Goal: Communication & Community: Answer question/provide support

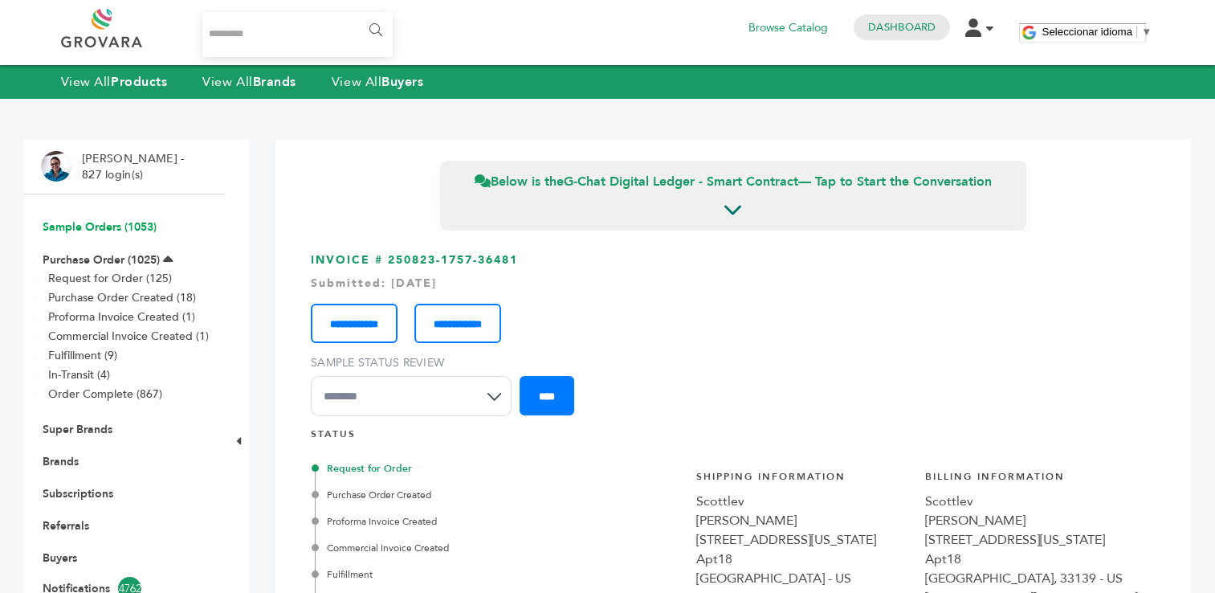
click at [98, 228] on link "Sample Orders (1053)" at bounding box center [100, 226] width 114 height 15
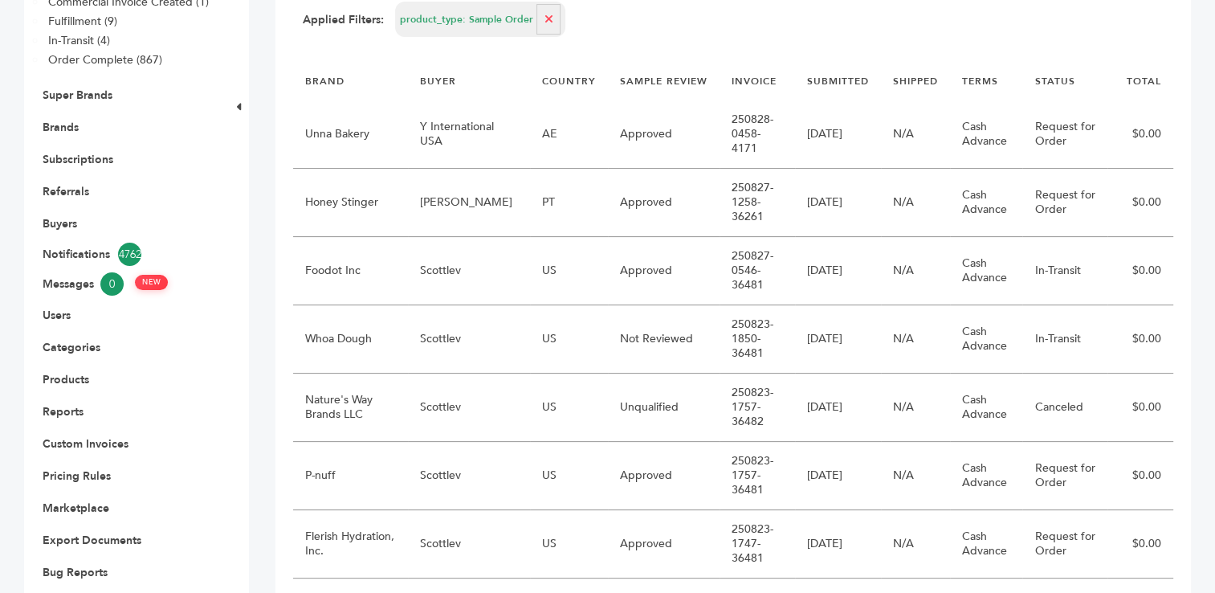
scroll to position [337, 0]
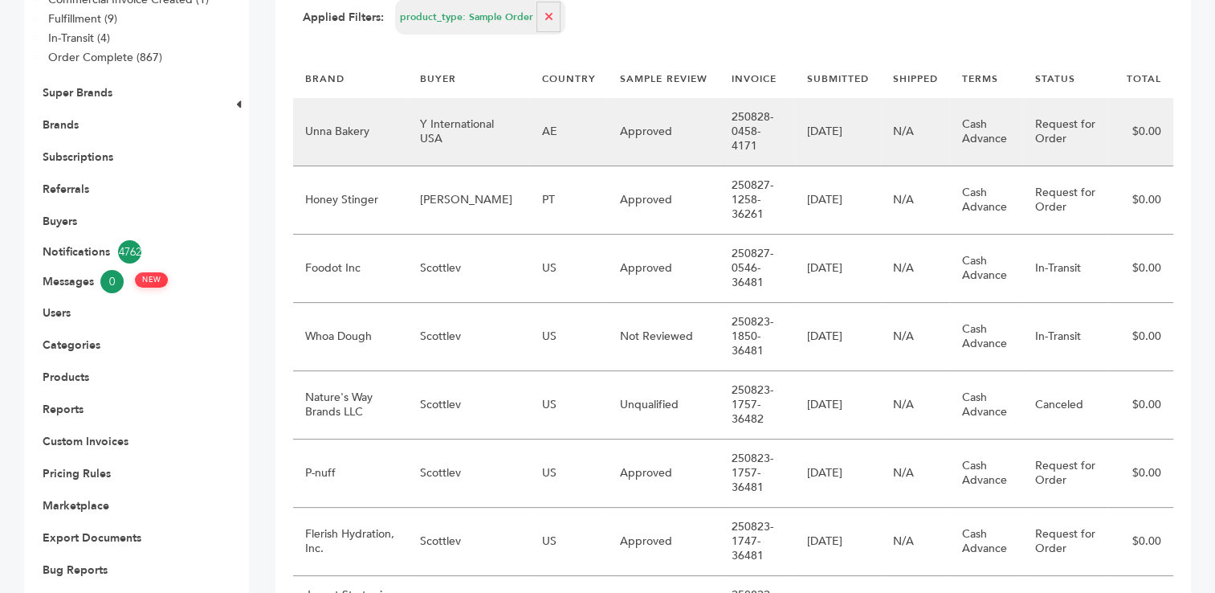
click at [476, 122] on td "Y International USA" at bounding box center [469, 132] width 122 height 68
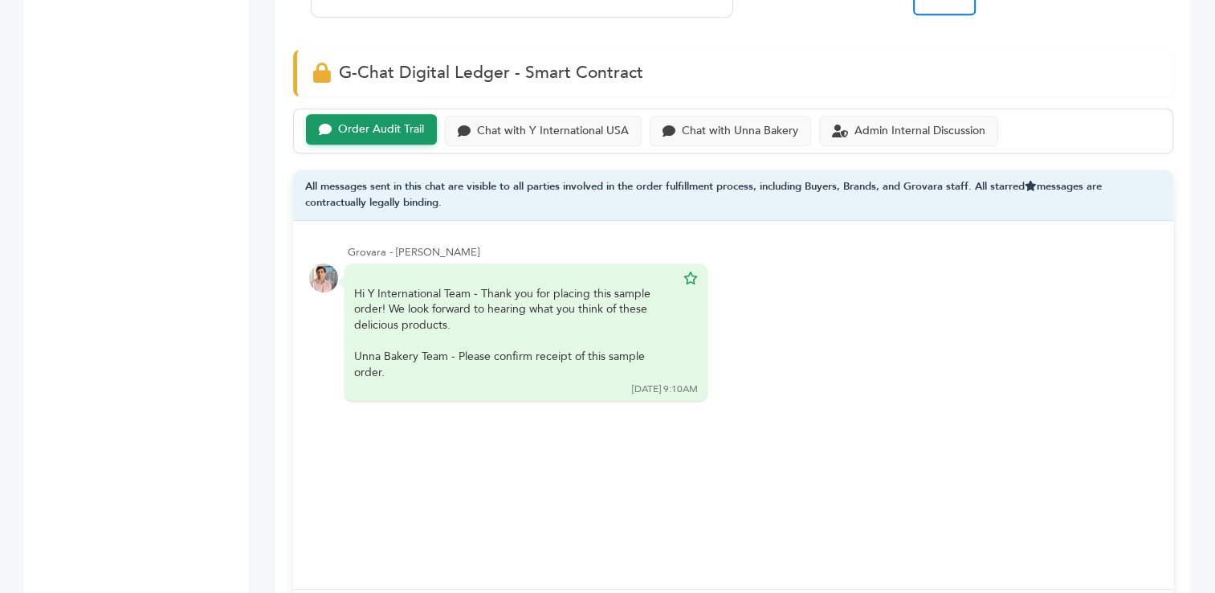
scroll to position [1064, 0]
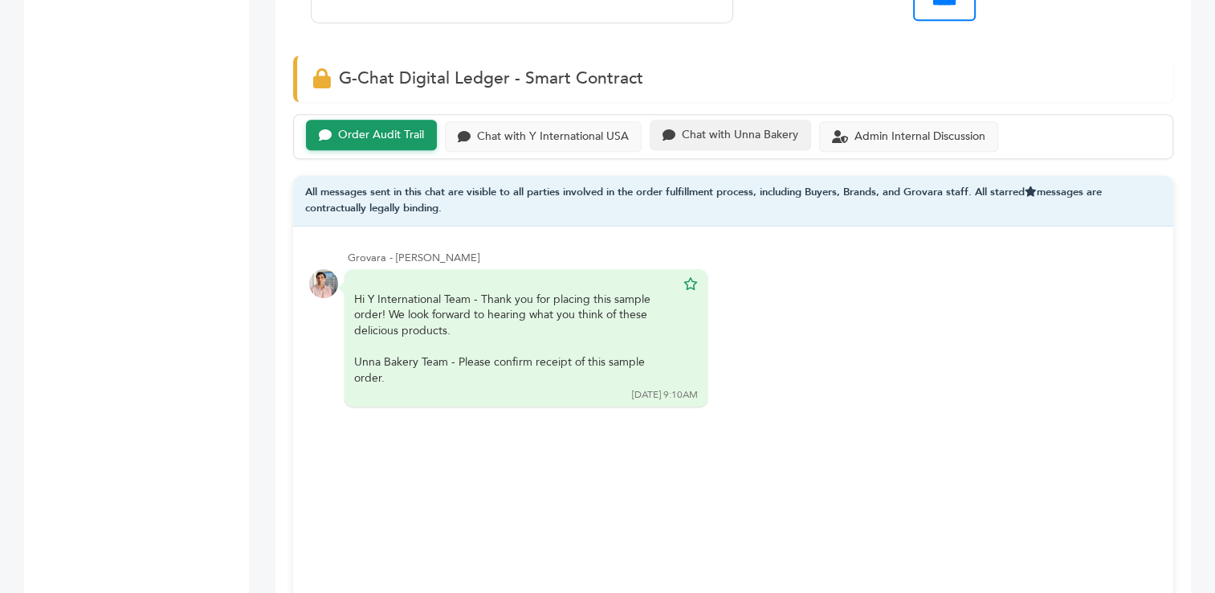
click at [729, 133] on div "Chat with Unna Bakery" at bounding box center [740, 136] width 116 height 14
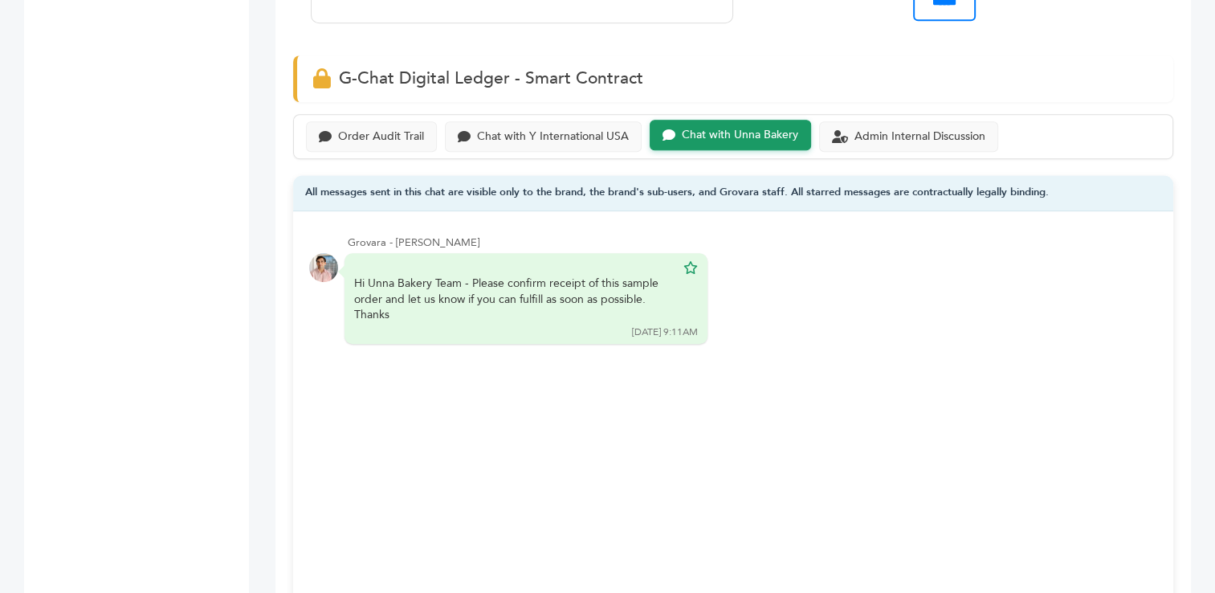
click at [1019, 300] on div "Hi Unna Bakery Team - Please confirm receipt of this sample order and let us kn…" at bounding box center [733, 299] width 848 height 92
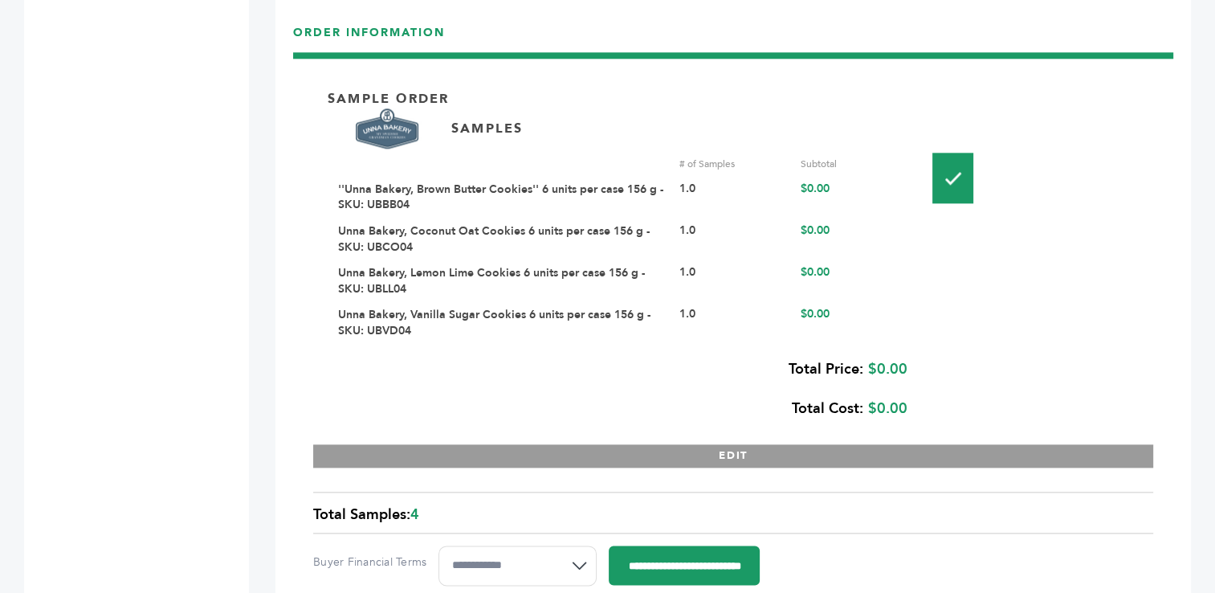
scroll to position [1794, 0]
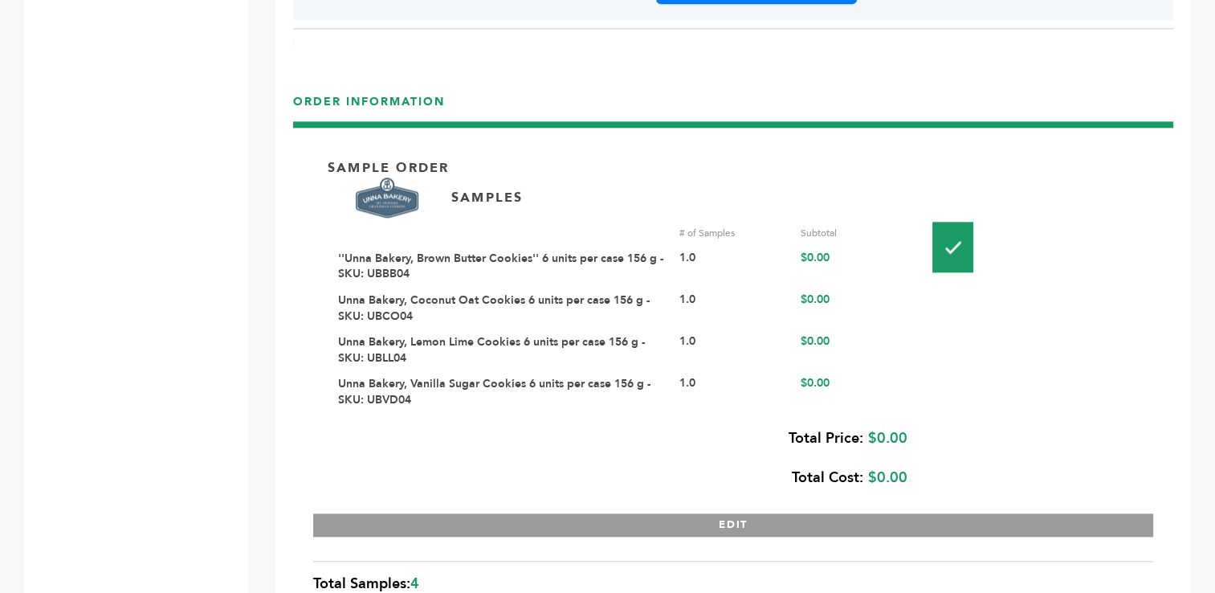
click at [469, 259] on link "''Unna Bakery, Brown Butter Cookies'' 6 units per case 156 g - SKU: UBBB04" at bounding box center [500, 266] width 325 height 31
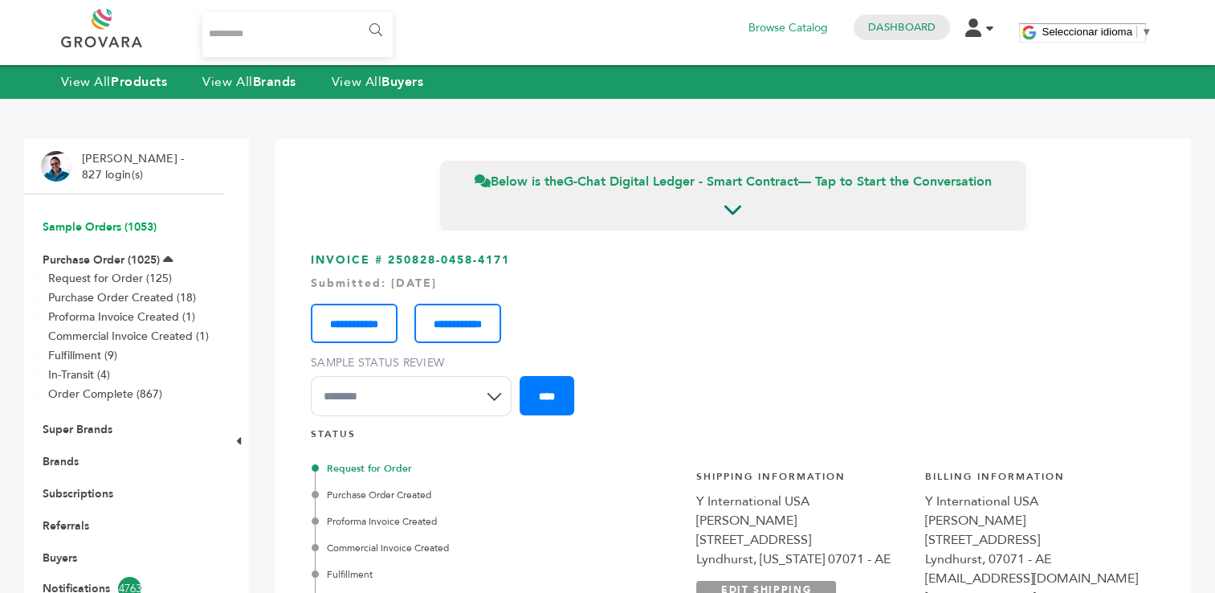
click at [92, 227] on link "Sample Orders (1053)" at bounding box center [100, 226] width 114 height 15
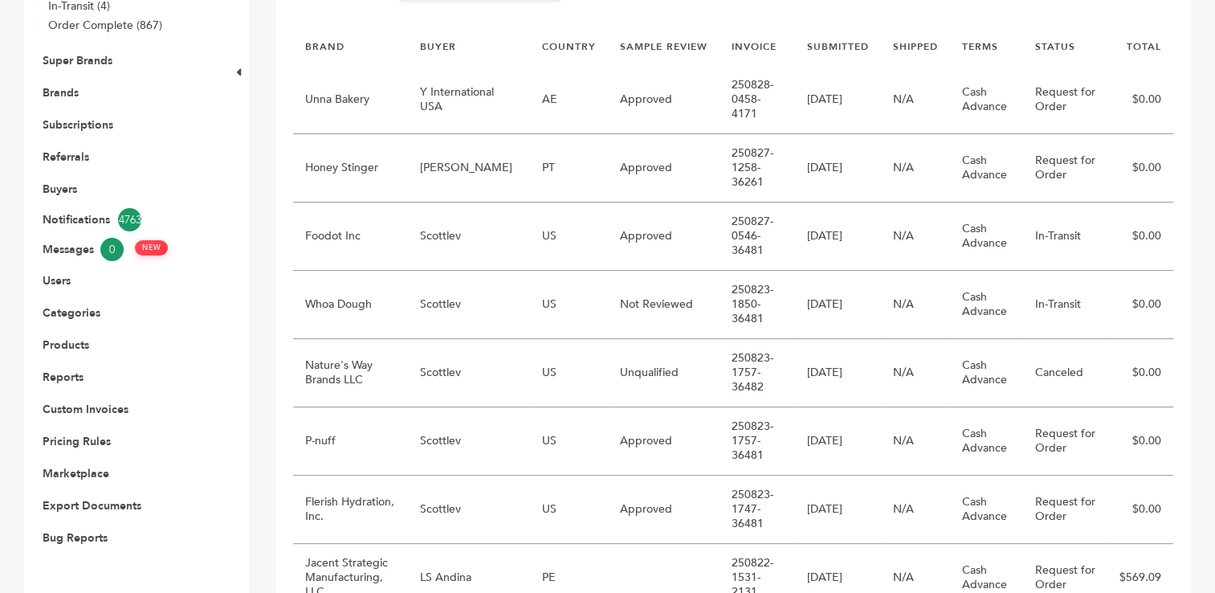
scroll to position [382, 0]
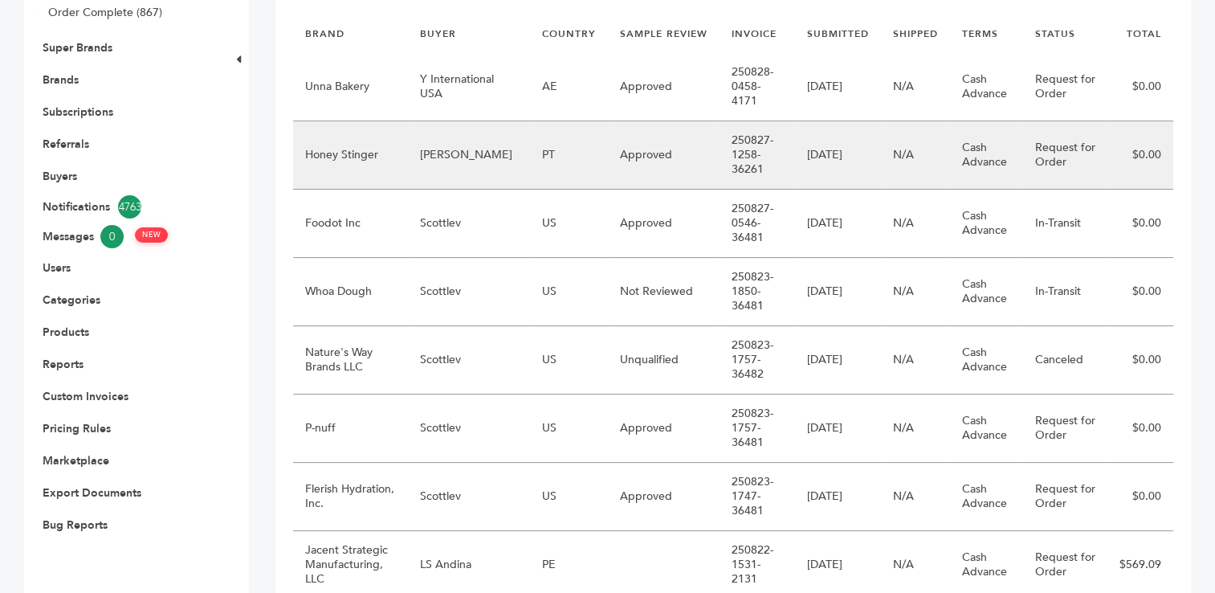
click at [481, 142] on td "[PERSON_NAME]" at bounding box center [469, 155] width 122 height 68
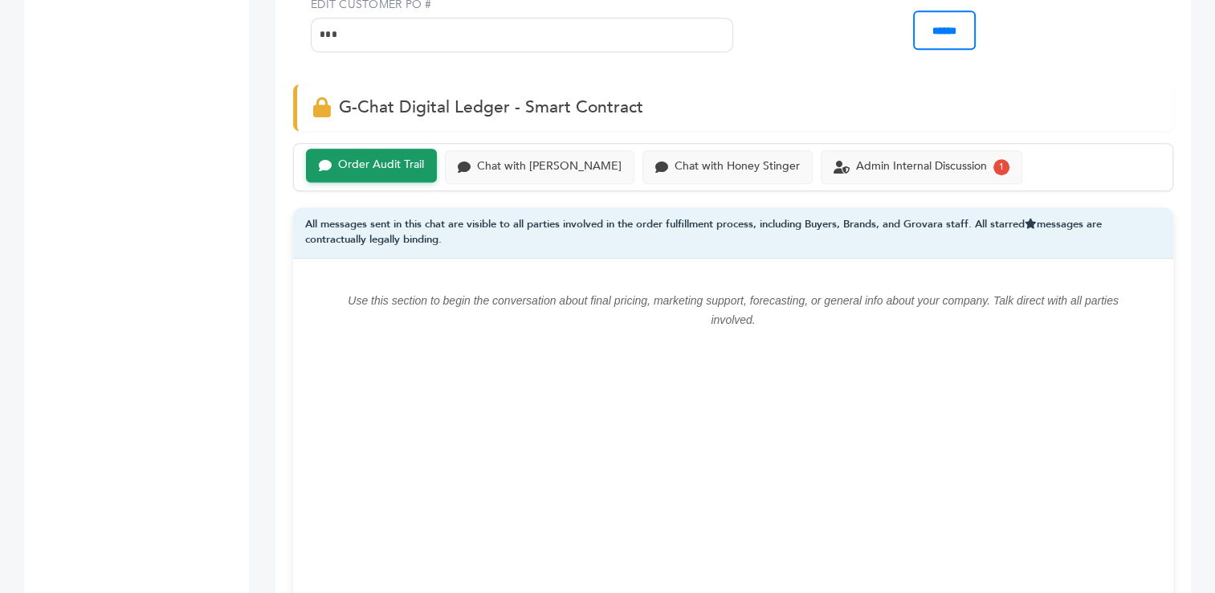
scroll to position [1015, 0]
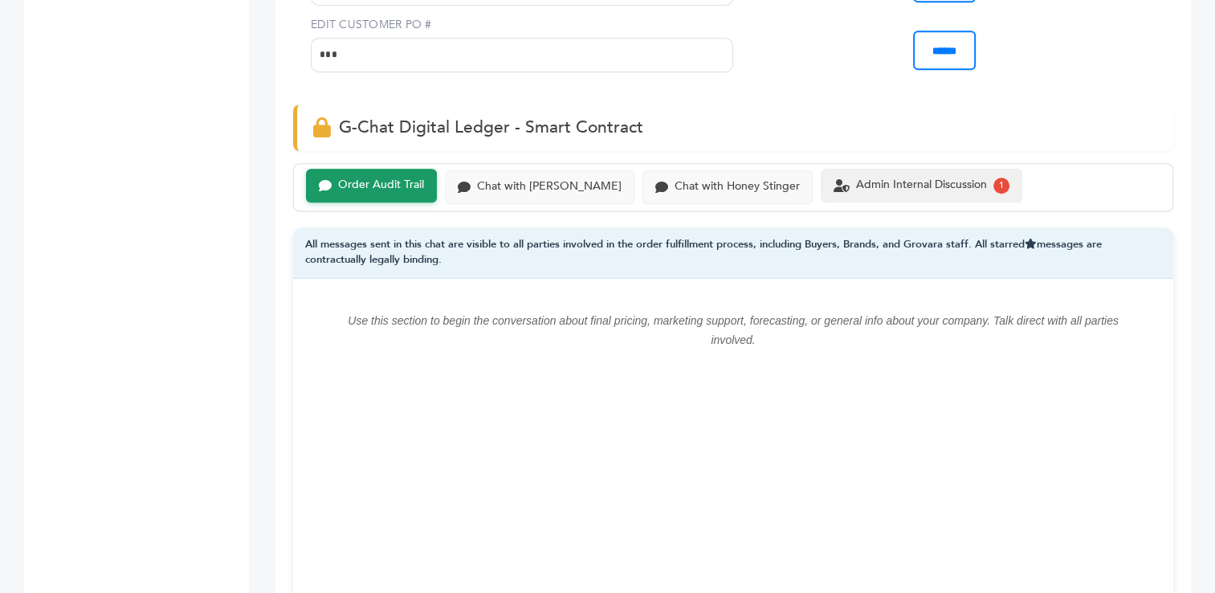
click at [913, 186] on div "Admin Internal Discussion" at bounding box center [921, 185] width 131 height 14
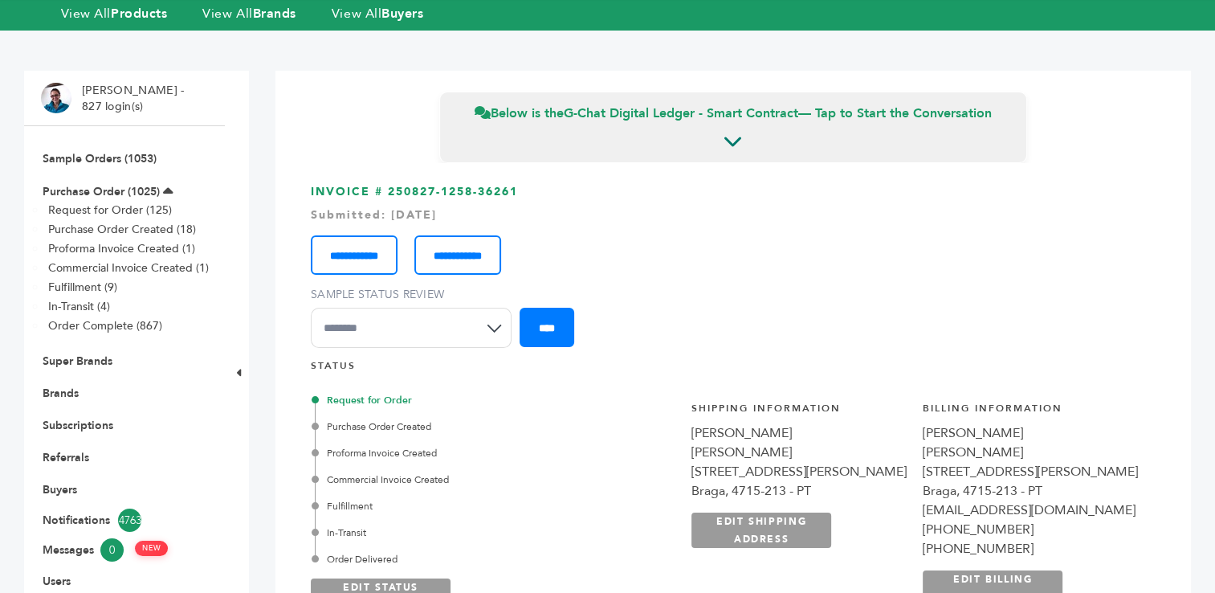
scroll to position [82, 0]
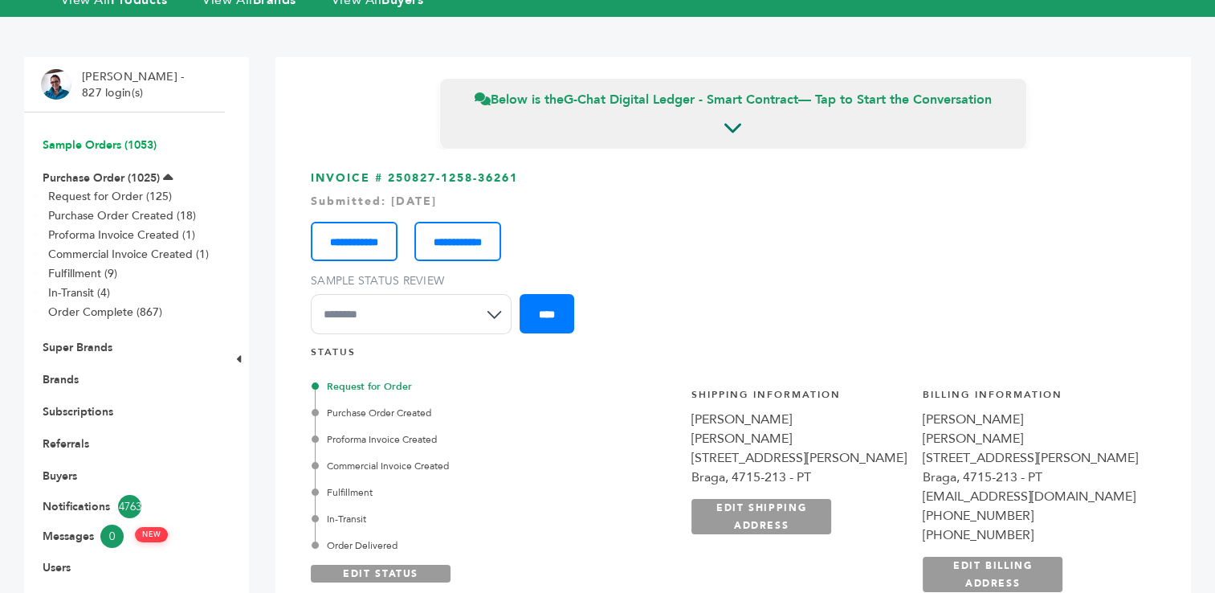
click at [61, 142] on link "Sample Orders (1053)" at bounding box center [100, 144] width 114 height 15
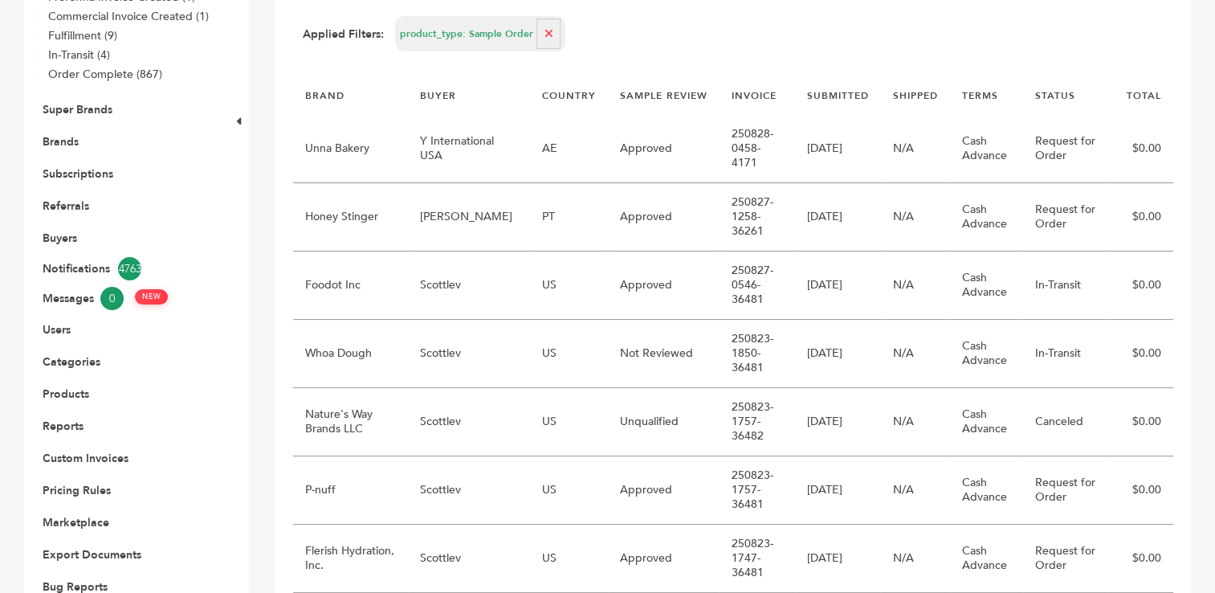
scroll to position [333, 0]
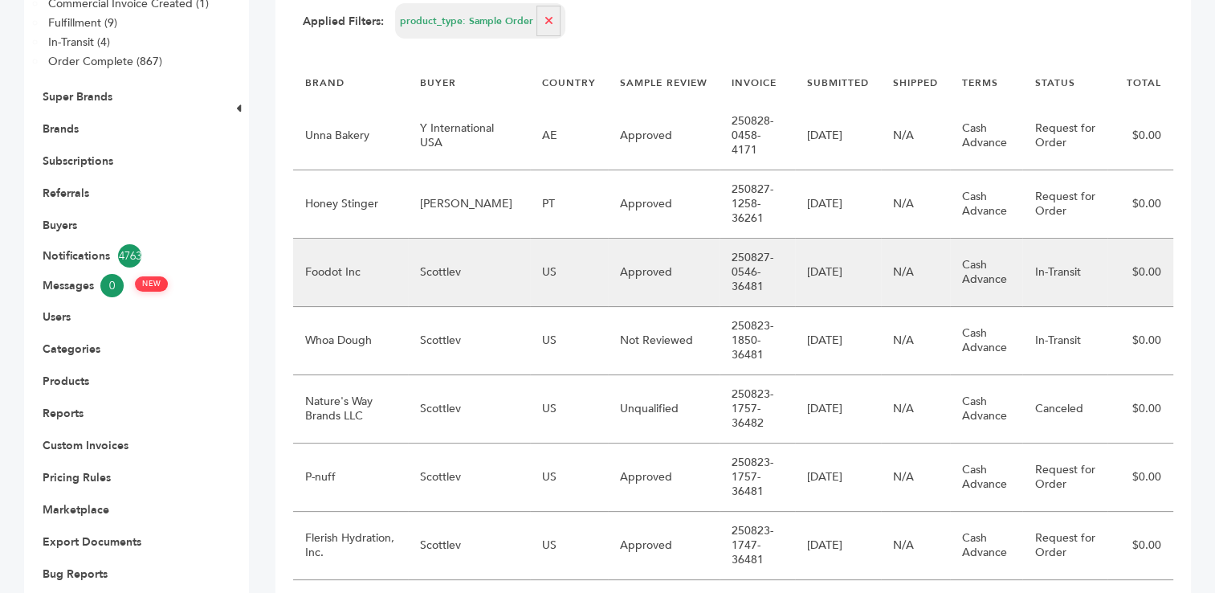
click at [457, 255] on td "Scottlev" at bounding box center [469, 273] width 122 height 68
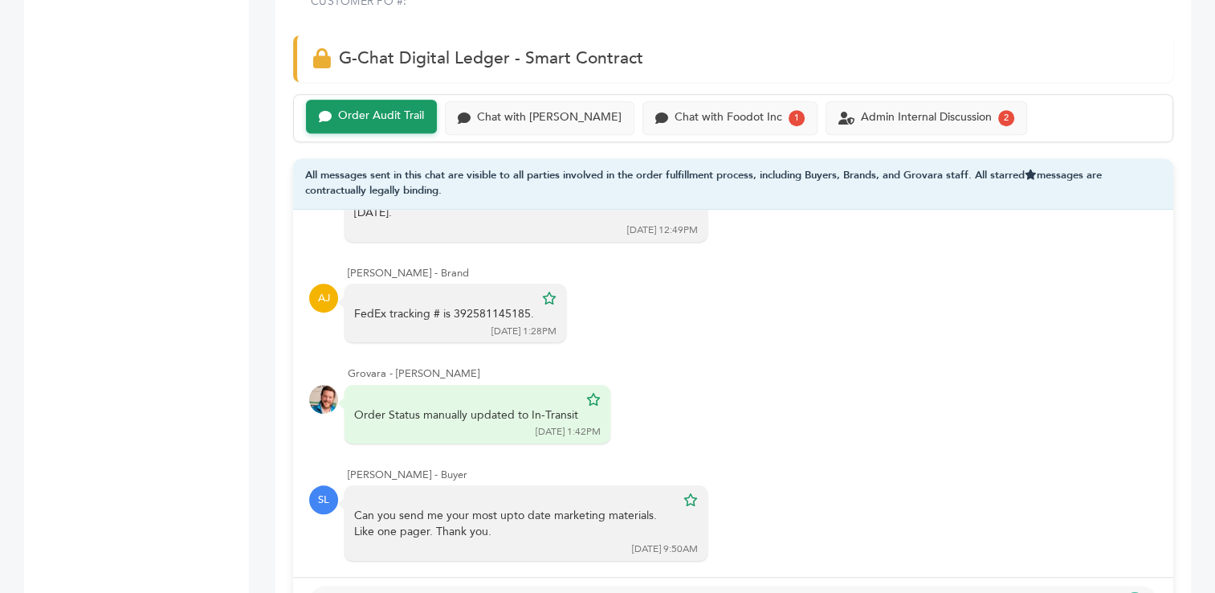
scroll to position [1041, 0]
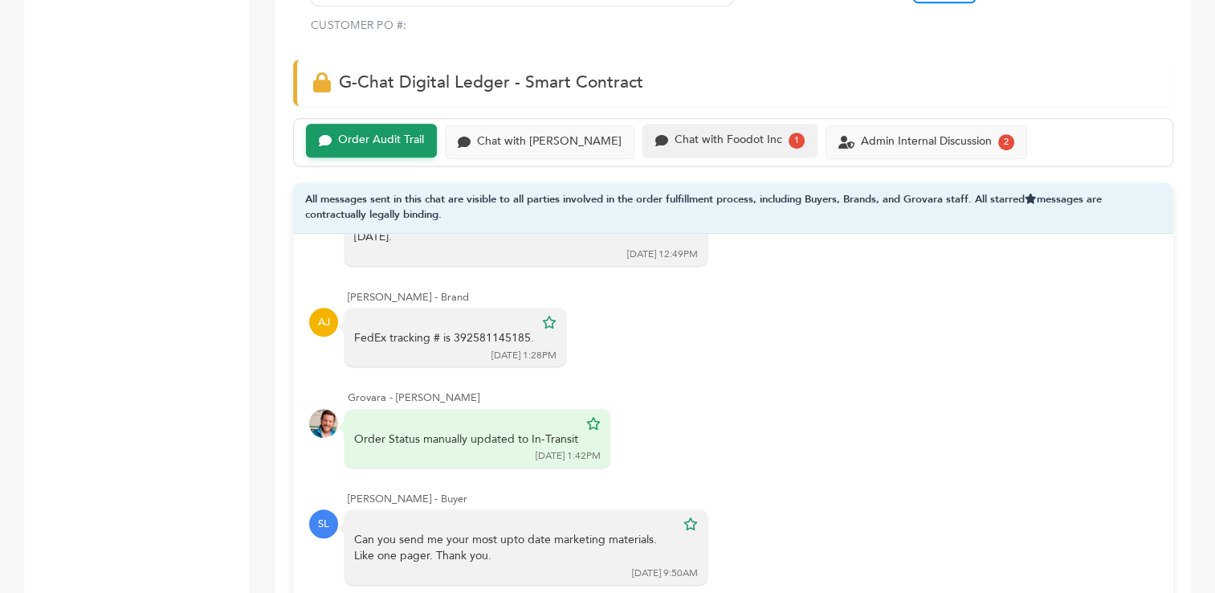
click at [676, 137] on div "Chat with Foodot Inc" at bounding box center [729, 140] width 108 height 14
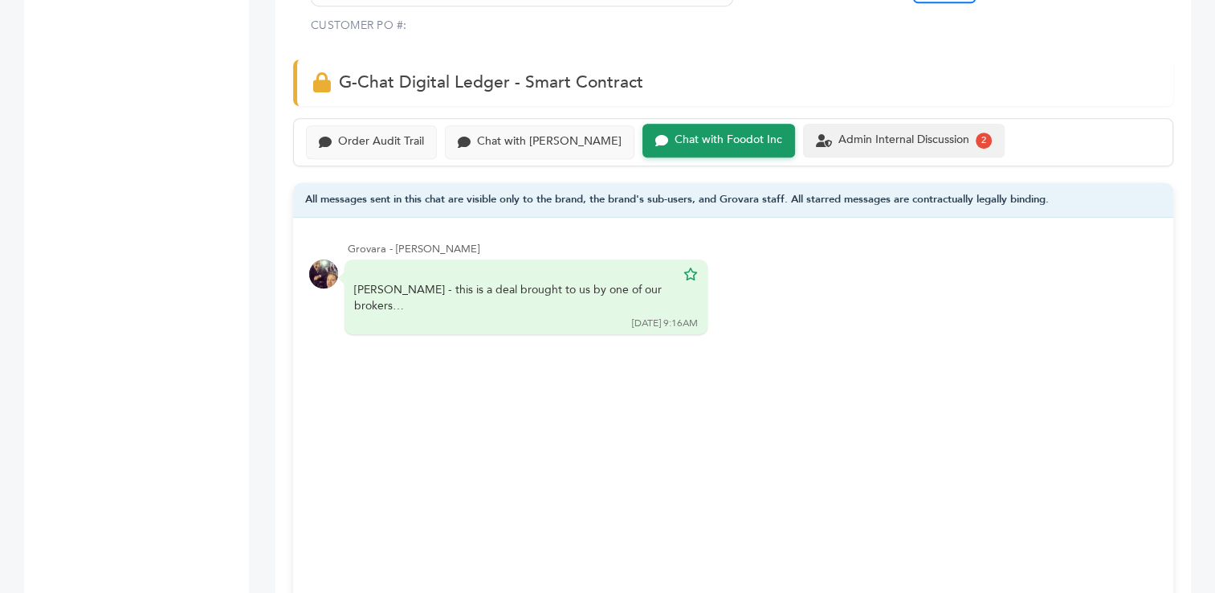
click at [839, 138] on div "Admin Internal Discussion" at bounding box center [904, 140] width 131 height 14
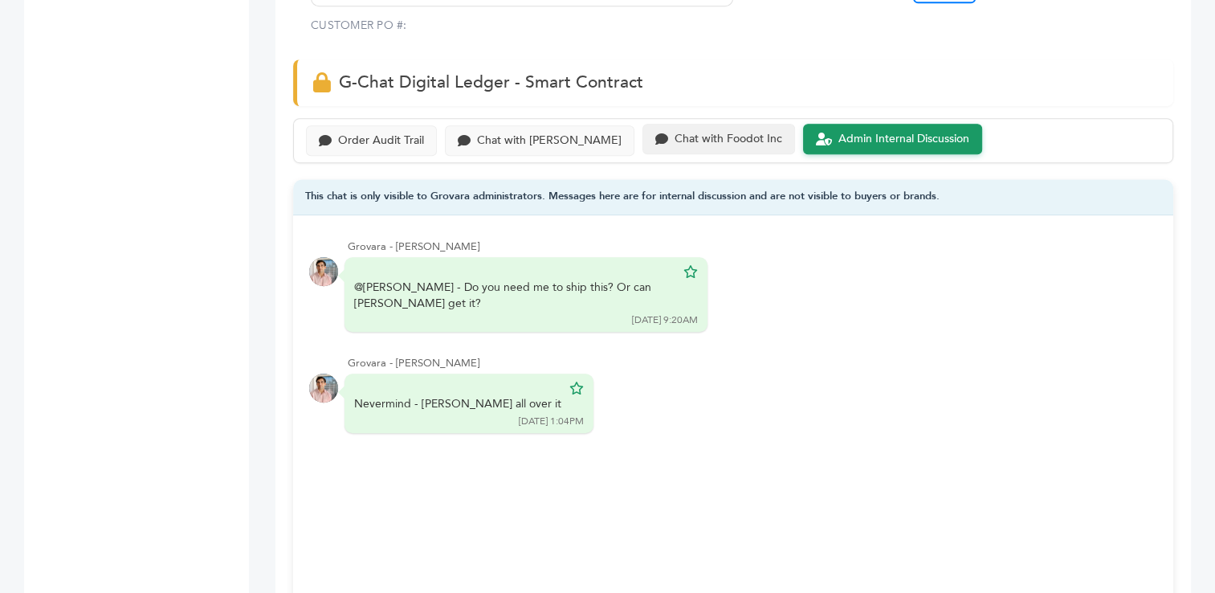
click at [675, 133] on div "Chat with Foodot Inc" at bounding box center [729, 140] width 108 height 14
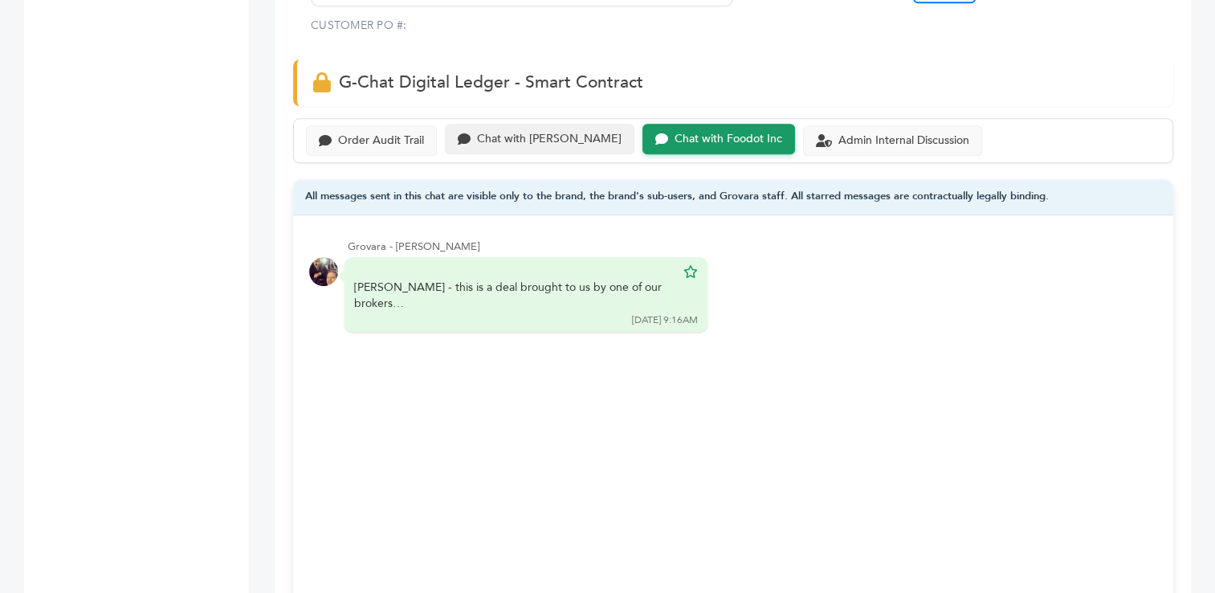
click at [502, 133] on div "Chat with [PERSON_NAME]" at bounding box center [549, 140] width 145 height 14
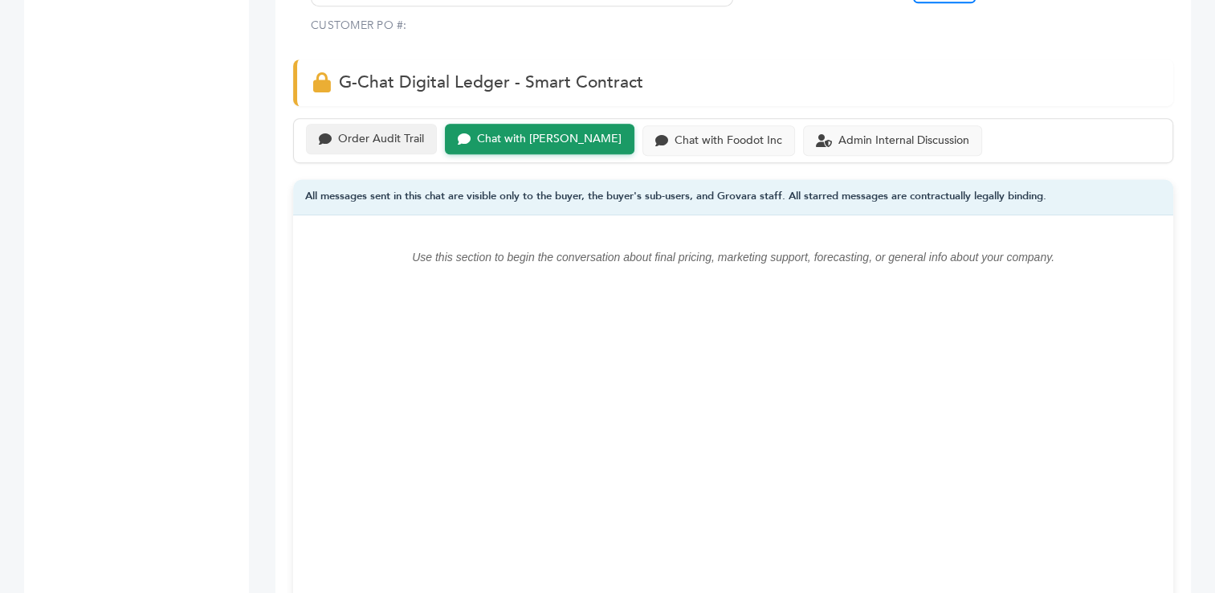
click at [380, 141] on div "Order Audit Trail" at bounding box center [381, 140] width 86 height 14
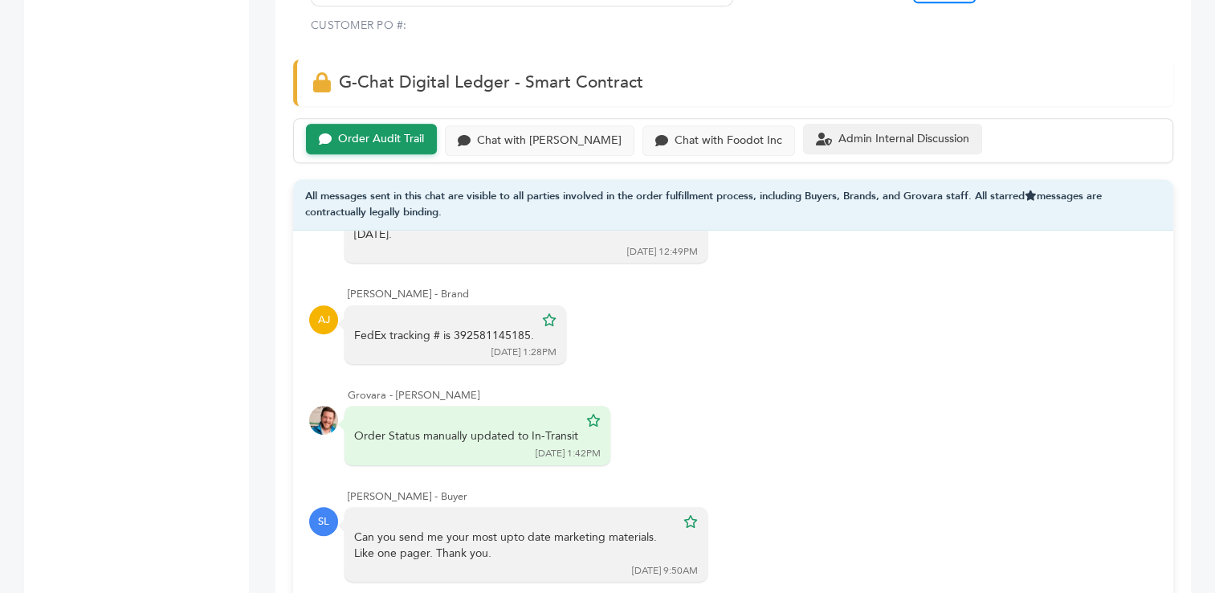
click at [839, 134] on div "Admin Internal Discussion" at bounding box center [904, 140] width 131 height 14
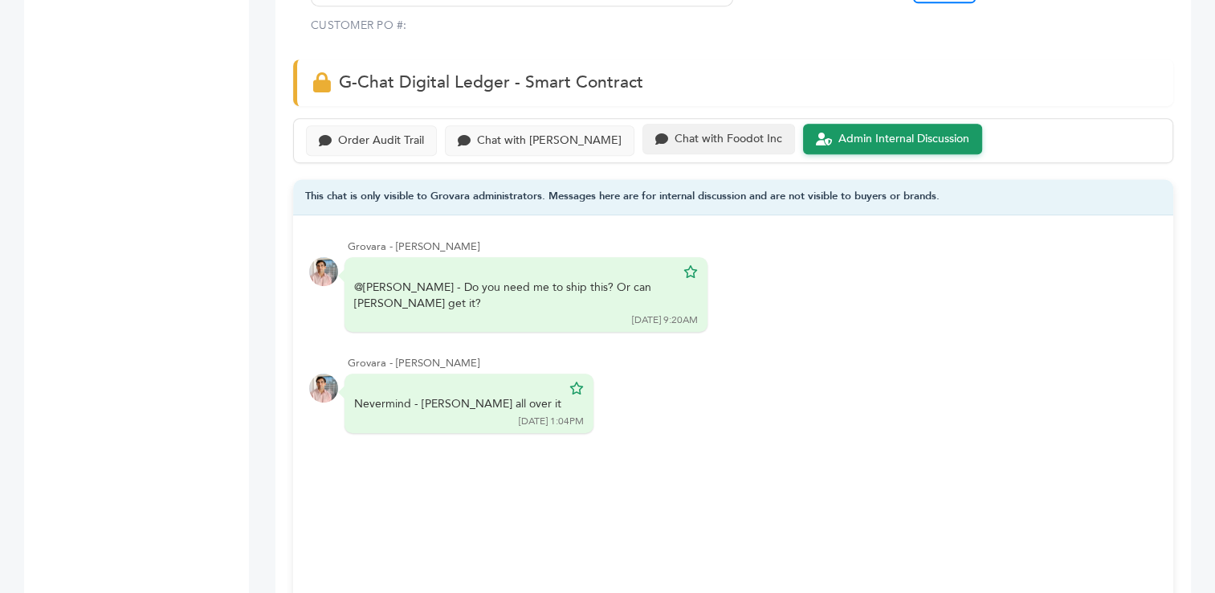
click at [675, 134] on div "Chat with Foodot Inc" at bounding box center [729, 140] width 108 height 14
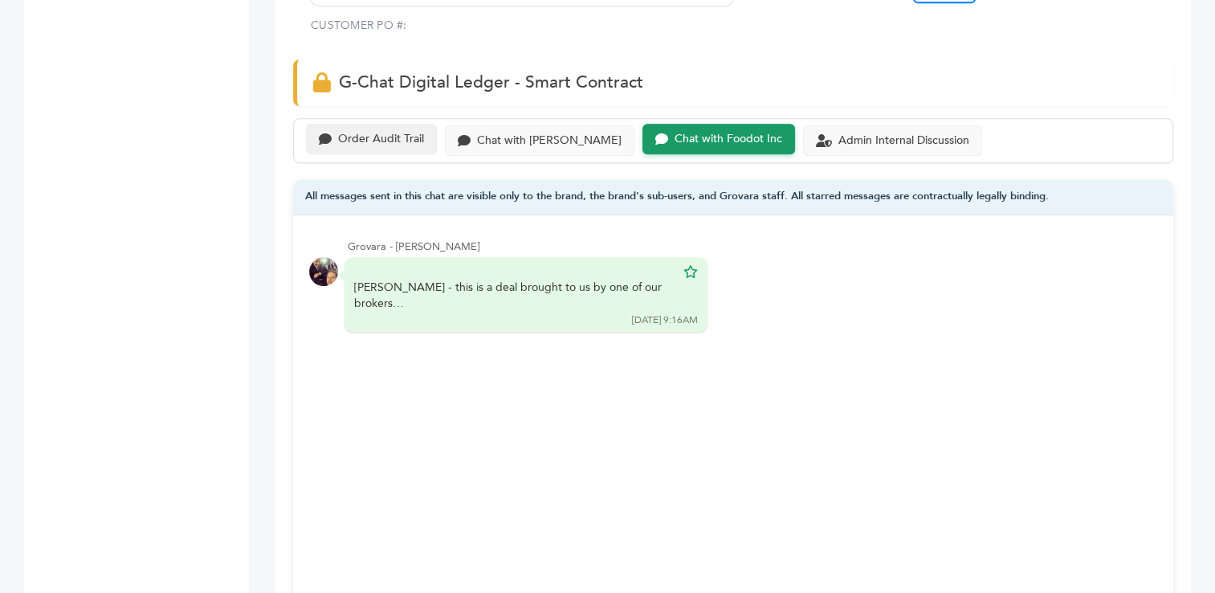
click at [379, 140] on div "Order Audit Trail" at bounding box center [381, 140] width 86 height 14
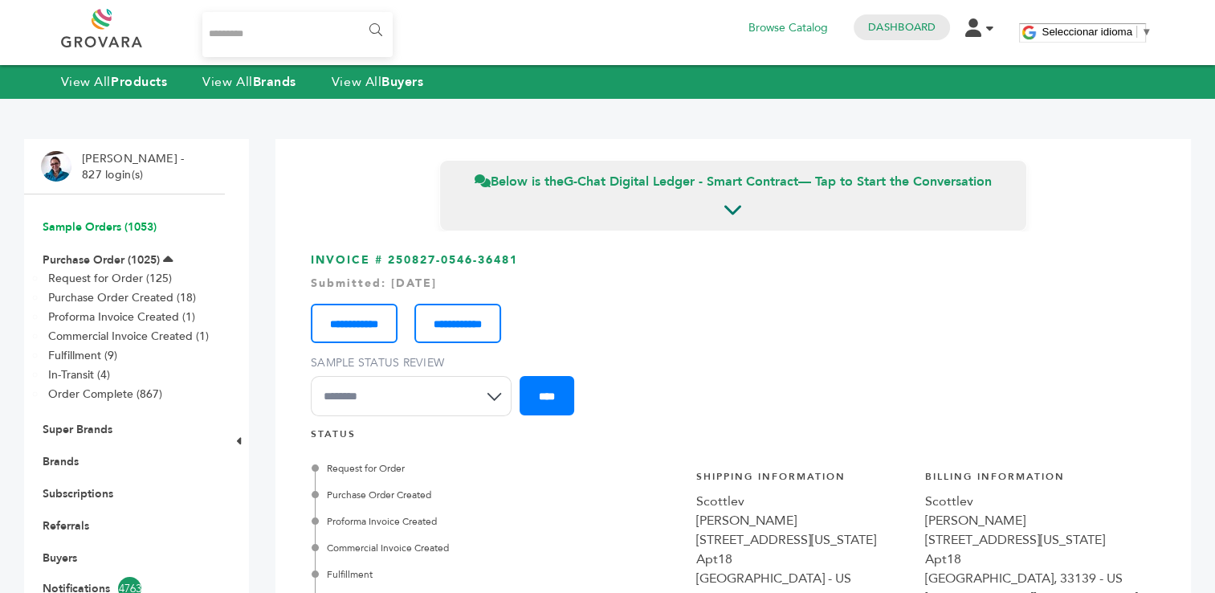
click at [80, 227] on link "Sample Orders (1053)" at bounding box center [100, 226] width 114 height 15
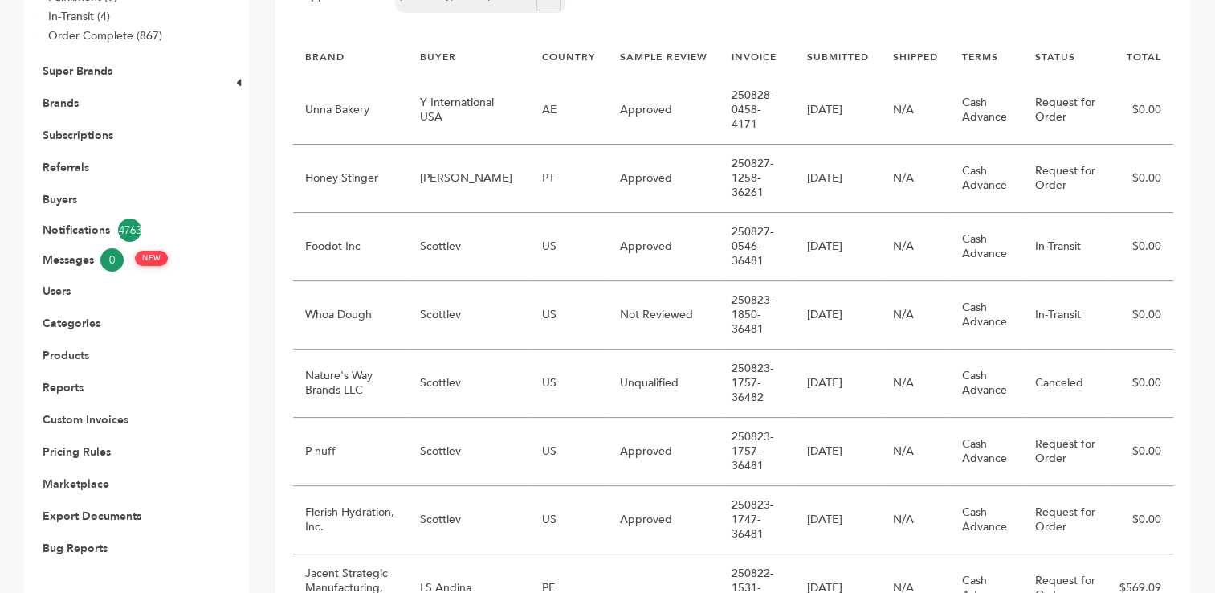
scroll to position [379, 0]
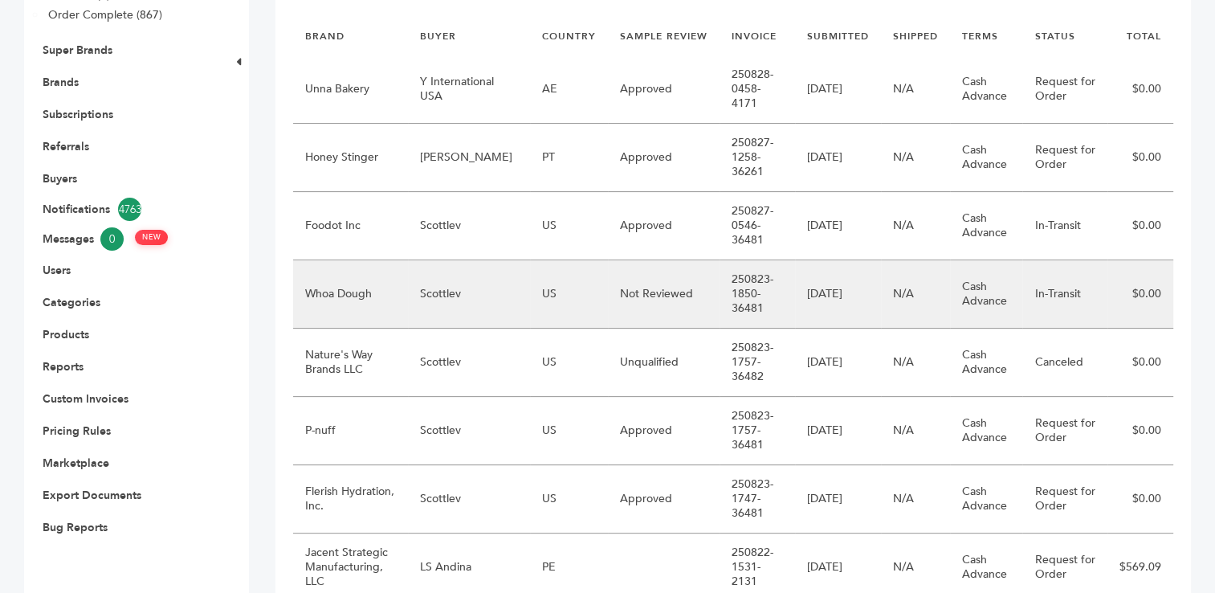
click at [456, 284] on td "Scottlev" at bounding box center [469, 294] width 122 height 68
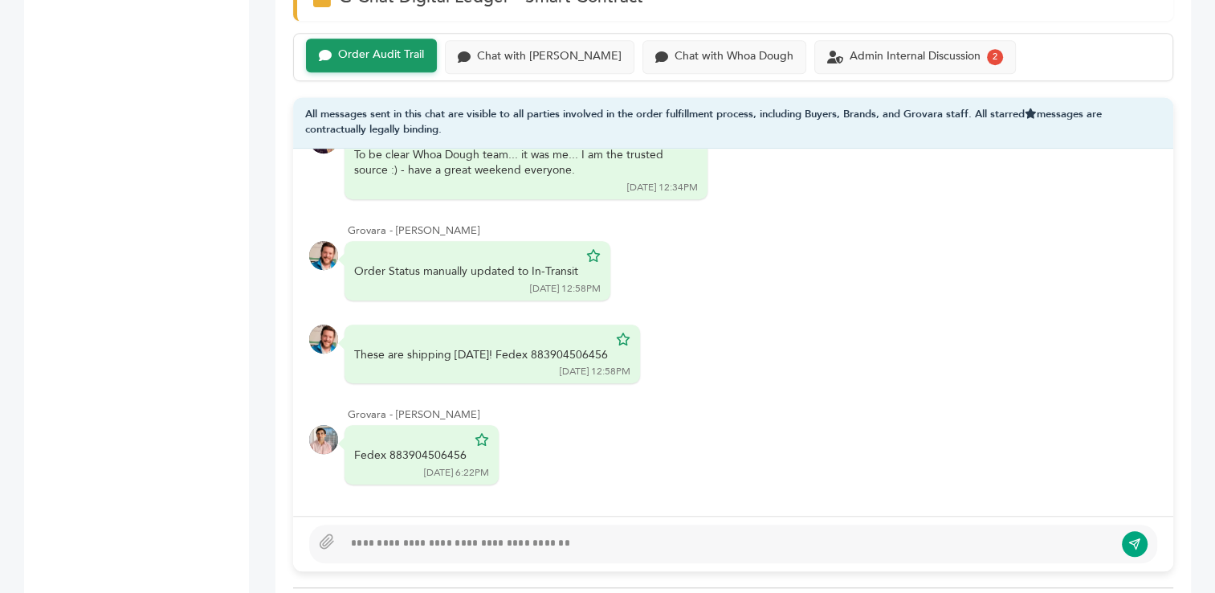
scroll to position [1134, 0]
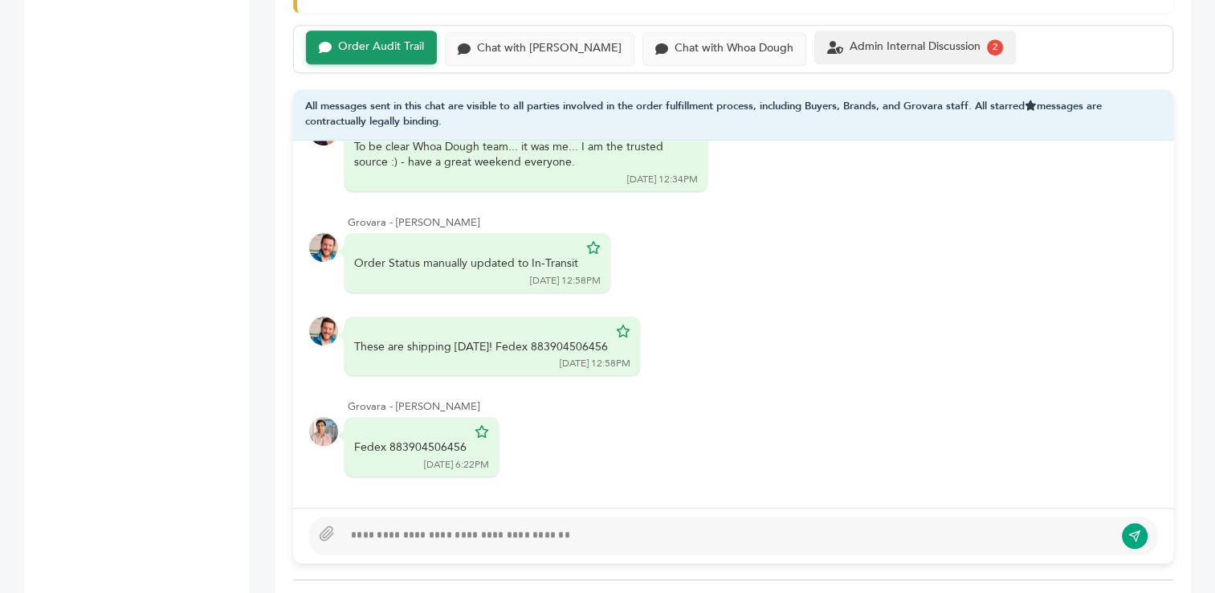
click at [862, 51] on div "Admin Internal Discussion 2" at bounding box center [915, 47] width 176 height 16
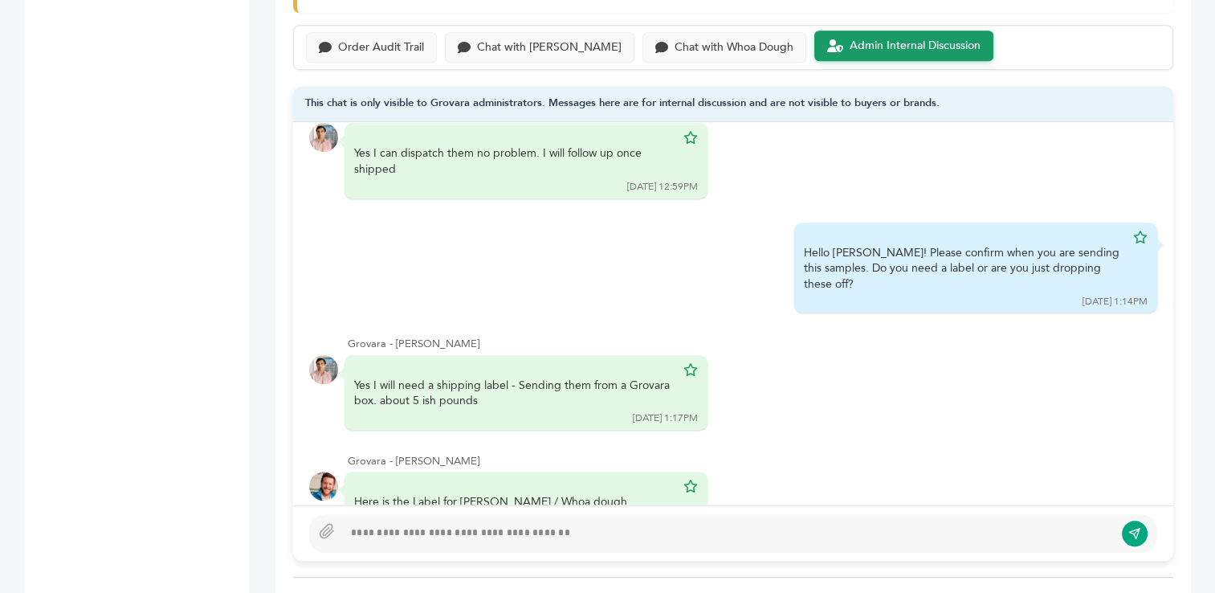
scroll to position [213, 0]
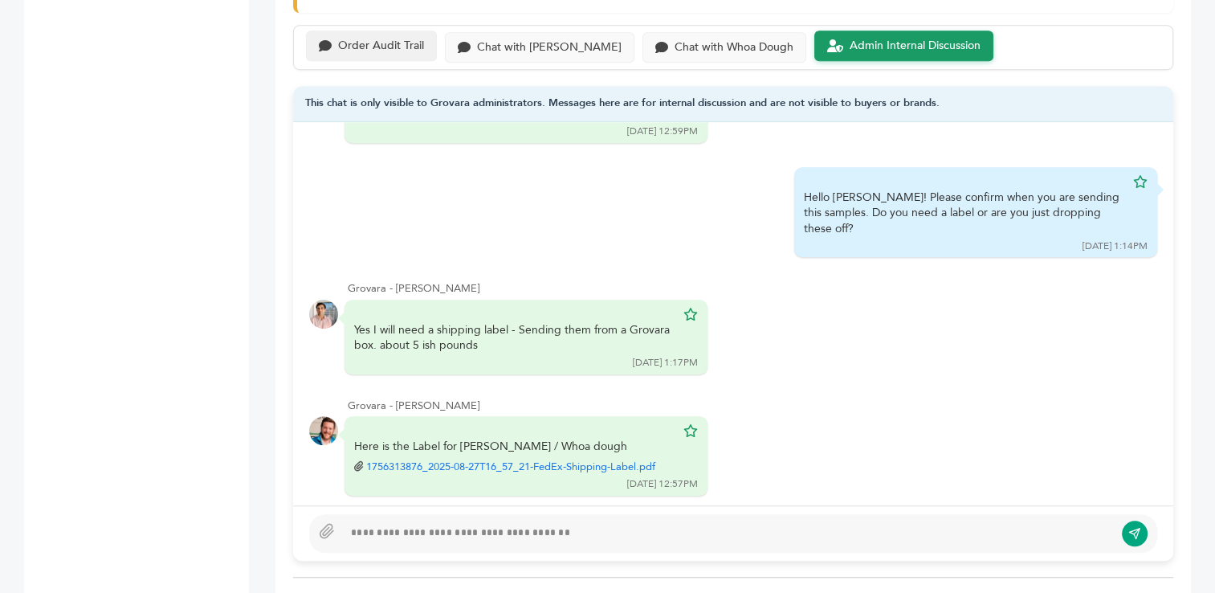
click at [388, 43] on div "Order Audit Trail" at bounding box center [381, 46] width 86 height 14
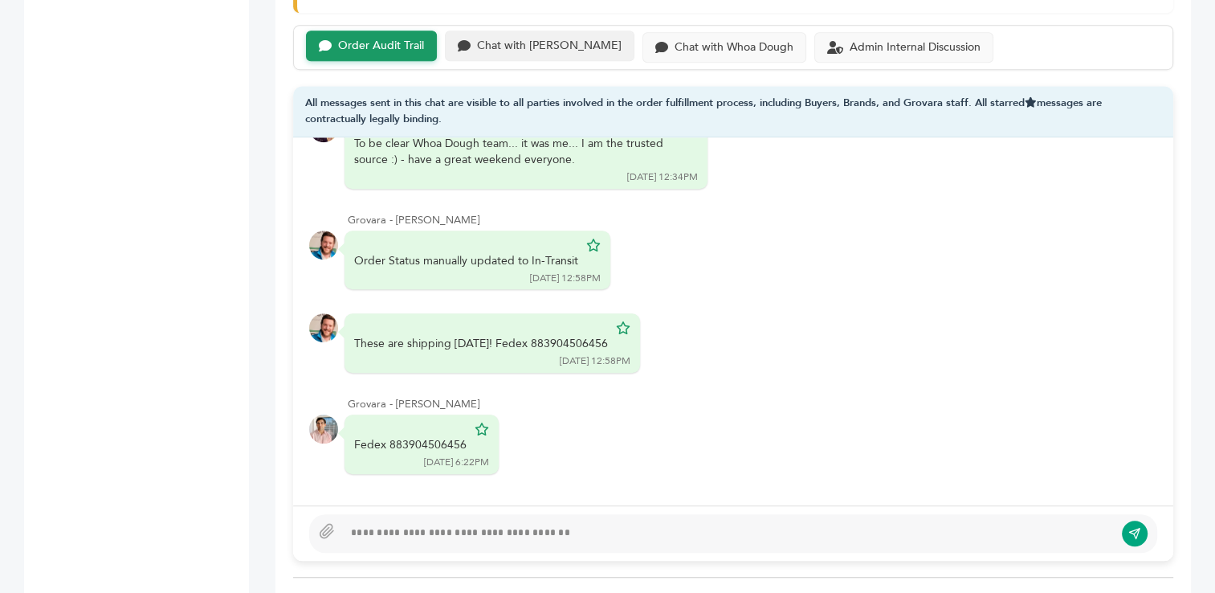
click at [530, 47] on div "Chat with [PERSON_NAME]" at bounding box center [549, 46] width 145 height 14
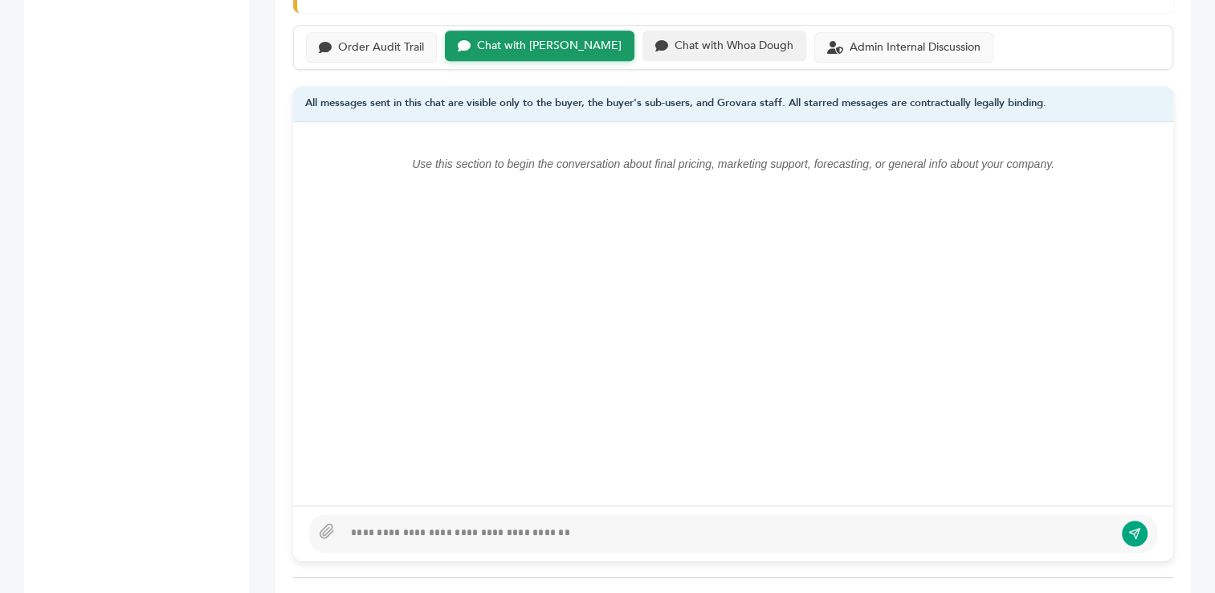
click at [675, 43] on div "Chat with Whoa Dough" at bounding box center [734, 46] width 119 height 14
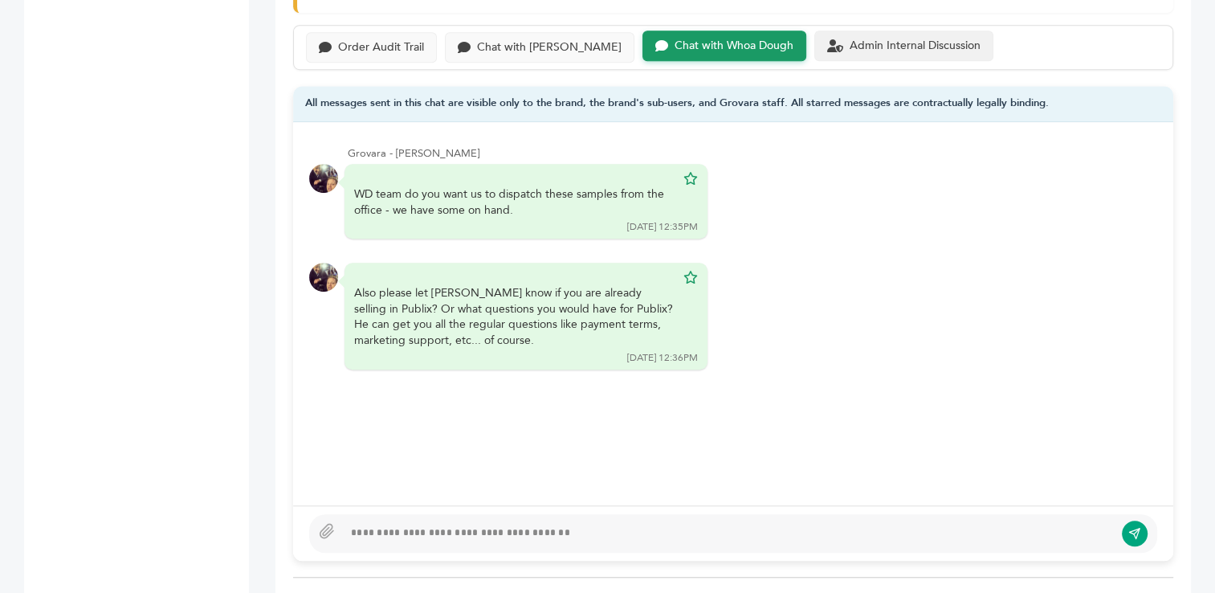
click at [827, 42] on div "Admin Internal Discussion" at bounding box center [903, 46] width 153 height 14
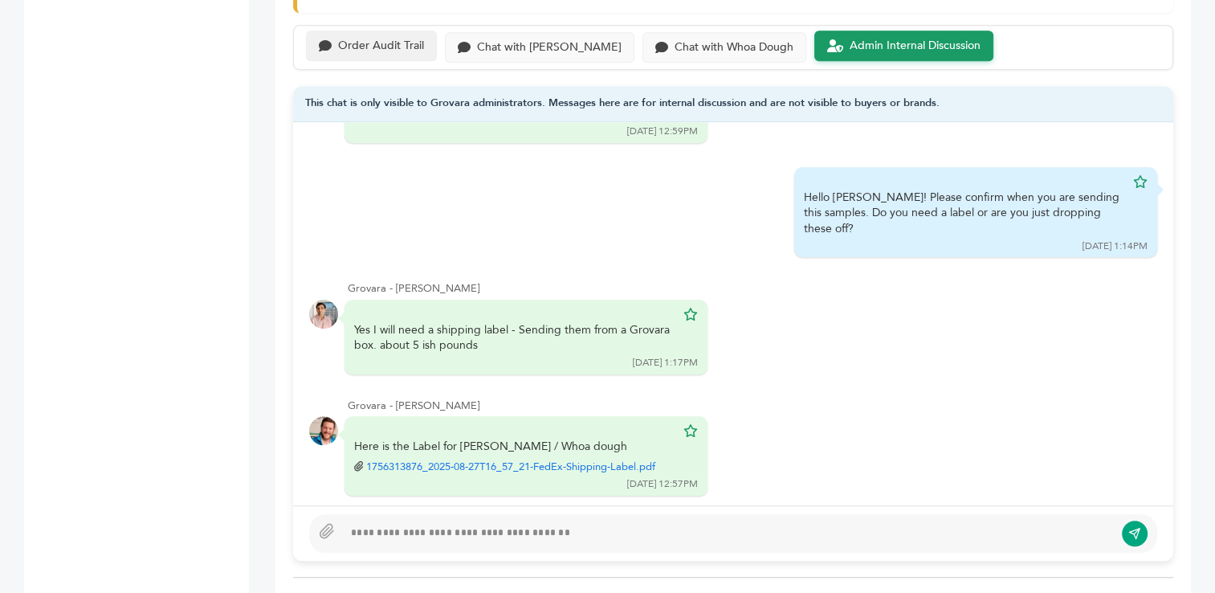
click at [383, 49] on div "Order Audit Trail" at bounding box center [381, 46] width 86 height 14
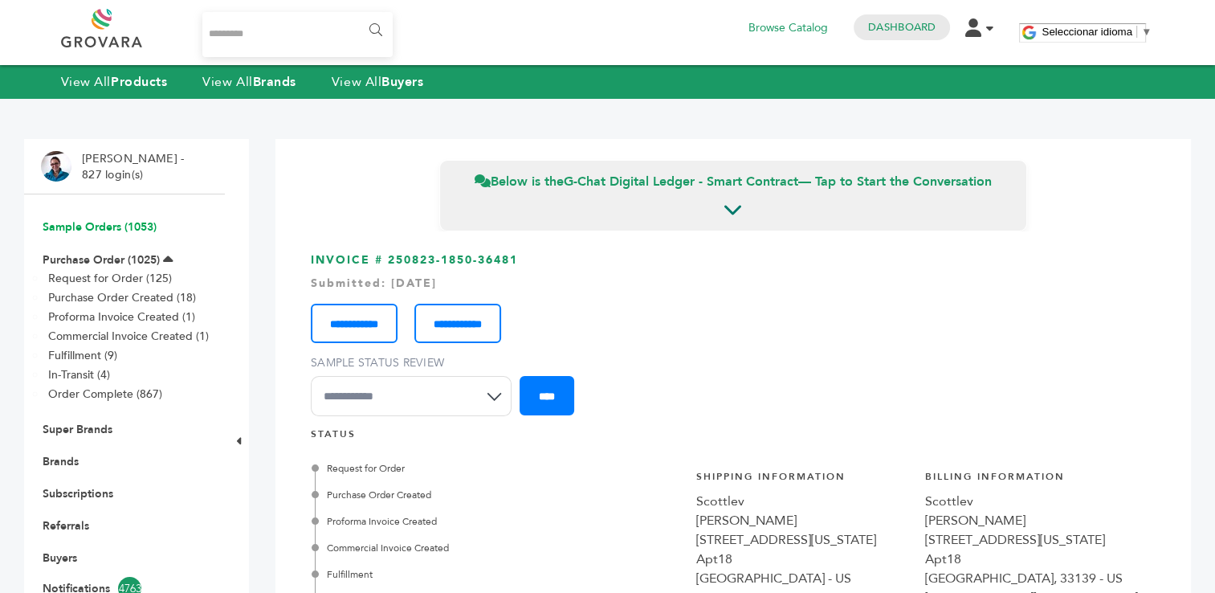
click at [78, 227] on link "Sample Orders (1053)" at bounding box center [100, 226] width 114 height 15
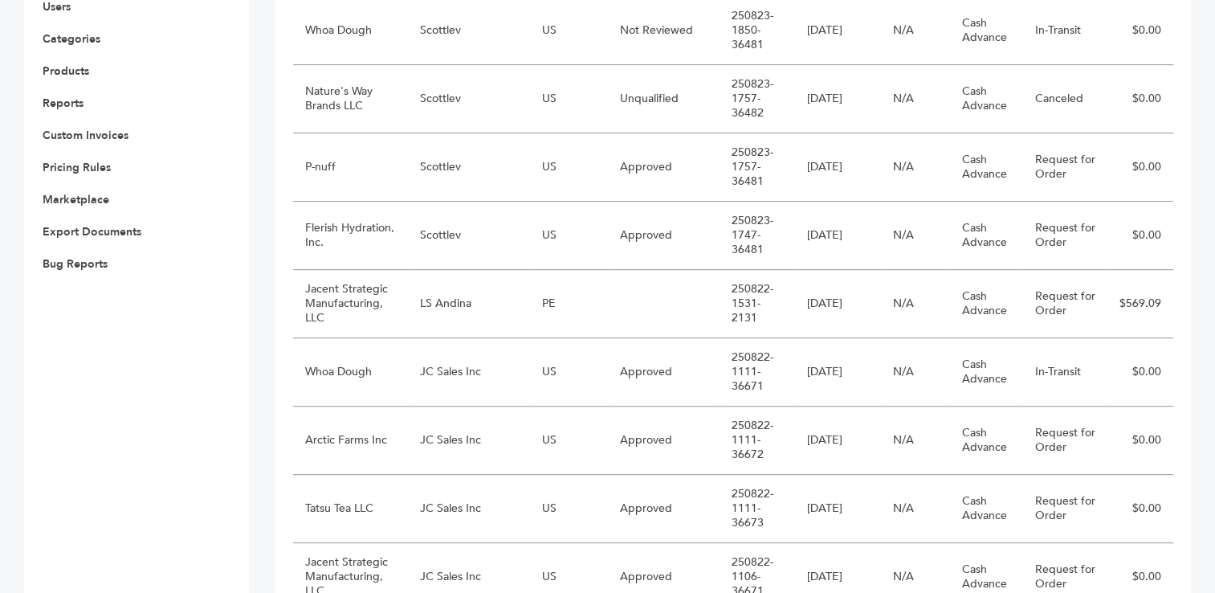
scroll to position [658, 0]
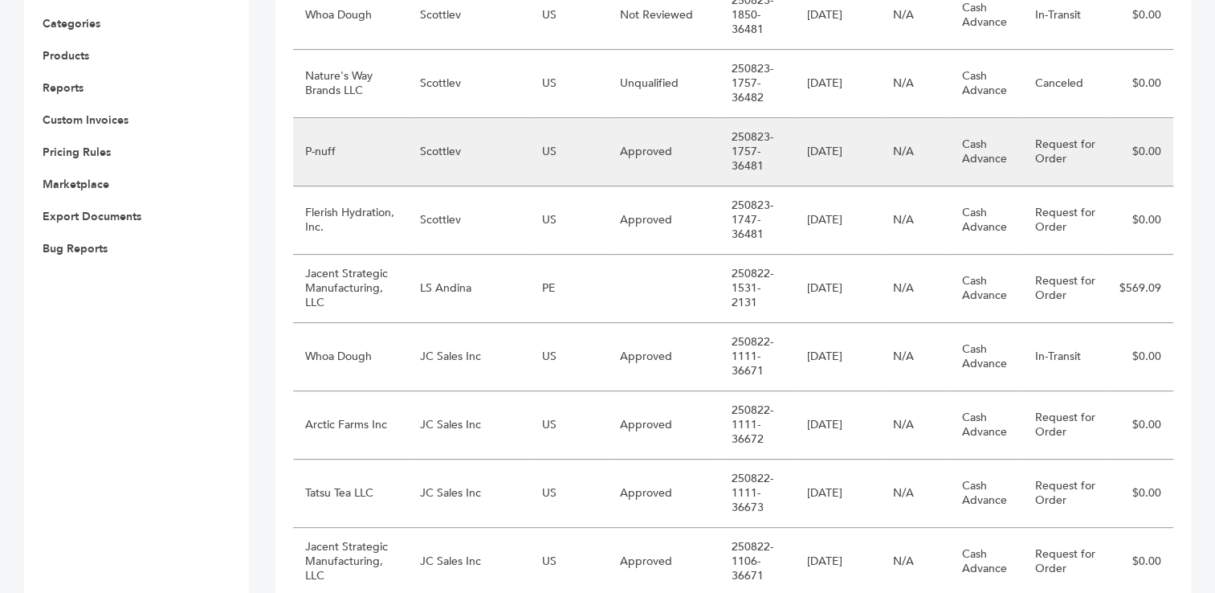
click at [403, 146] on td "P-nuff" at bounding box center [350, 152] width 115 height 68
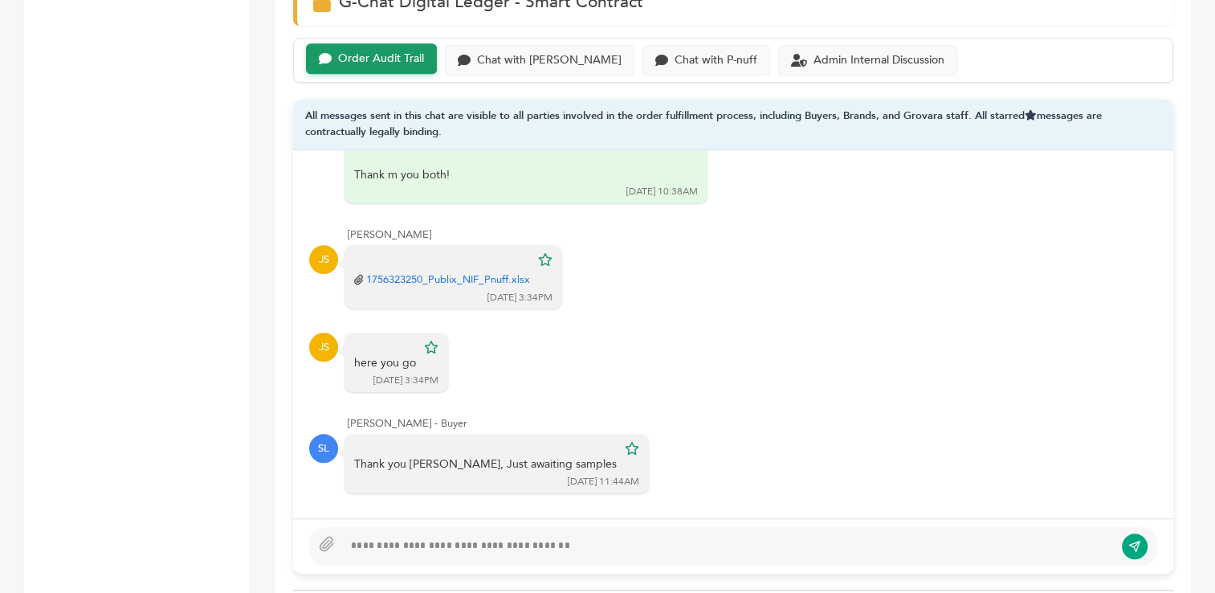
scroll to position [1005, 0]
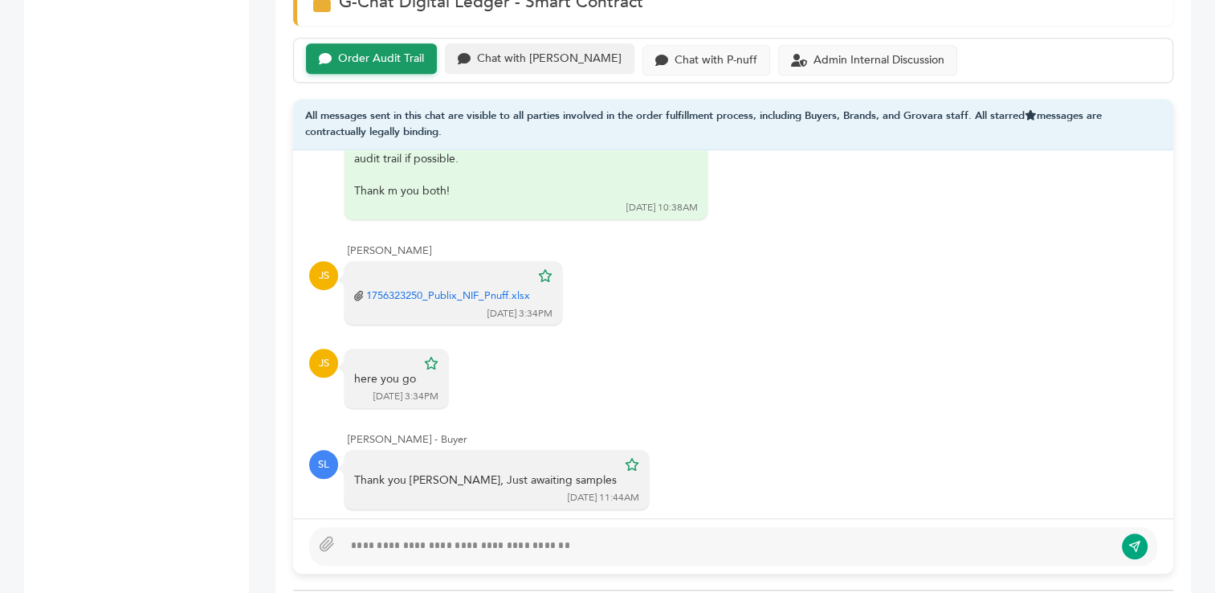
click at [529, 56] on div "Chat with [PERSON_NAME]" at bounding box center [549, 59] width 145 height 14
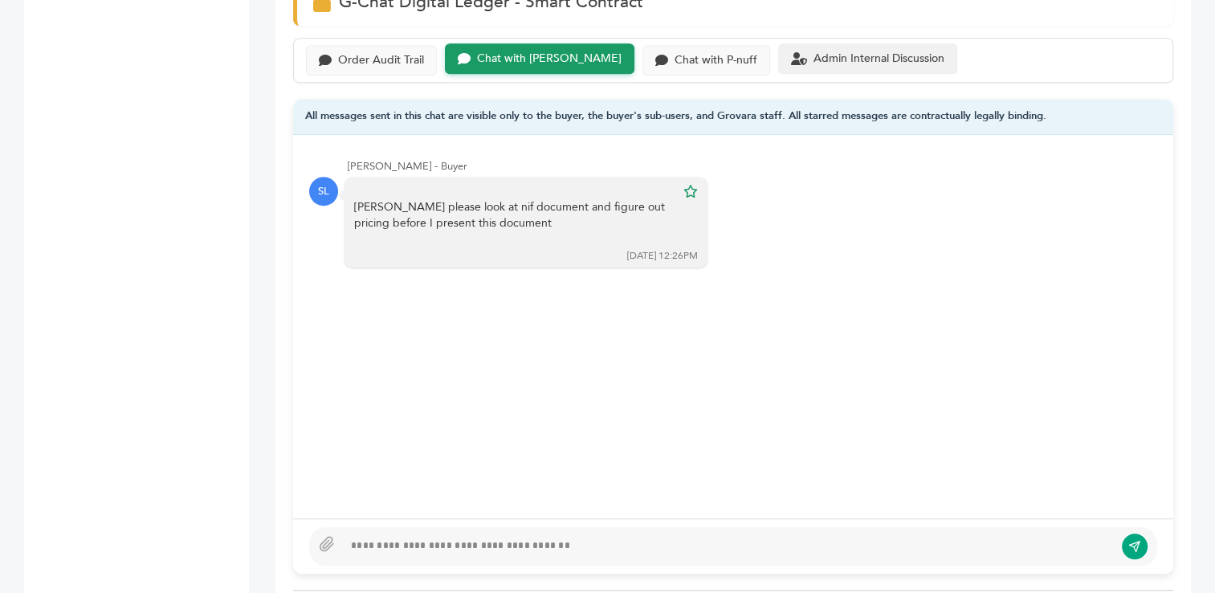
click at [828, 57] on div "Admin Internal Discussion" at bounding box center [879, 59] width 131 height 14
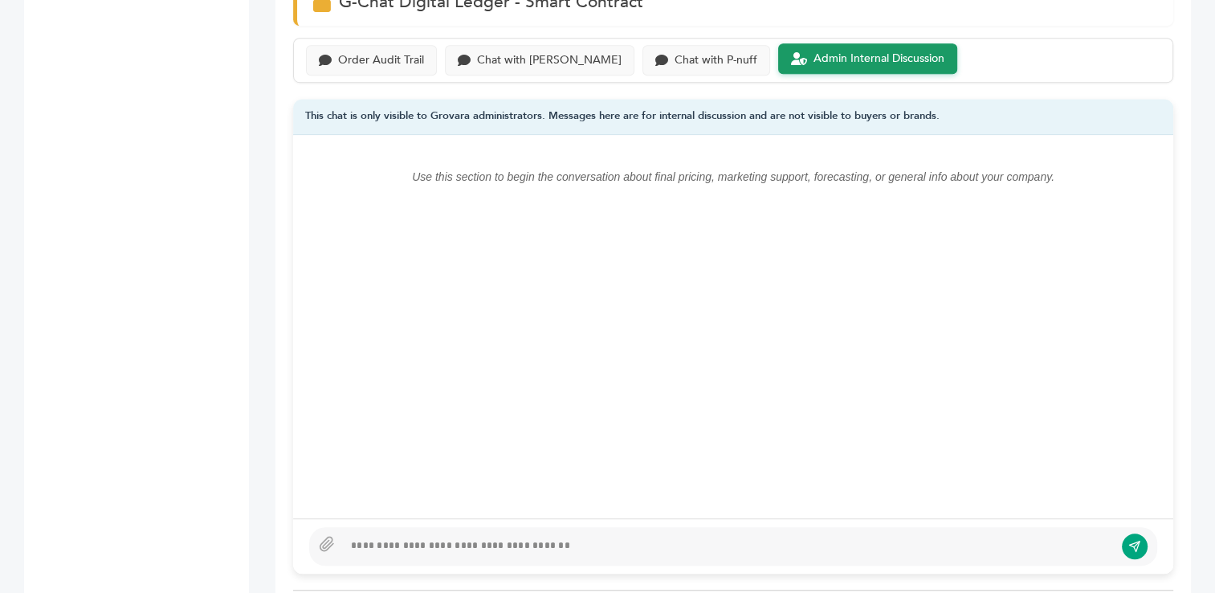
click at [515, 544] on div at bounding box center [728, 546] width 771 height 19
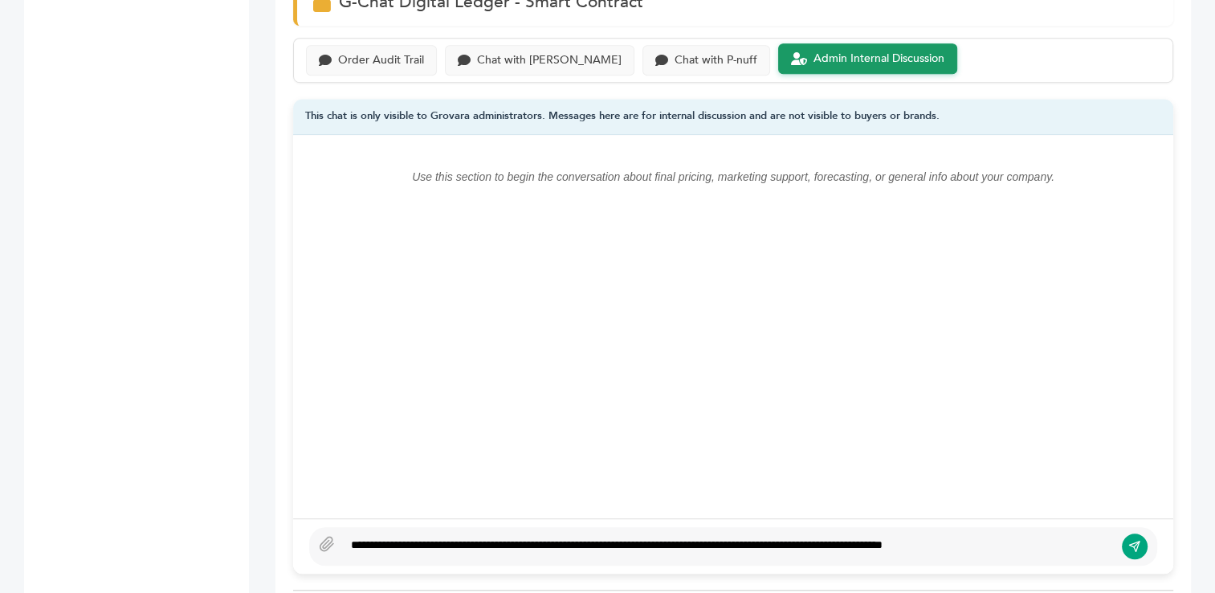
type textarea "**********"
click at [379, 59] on div "Order Audit Trail" at bounding box center [381, 59] width 86 height 14
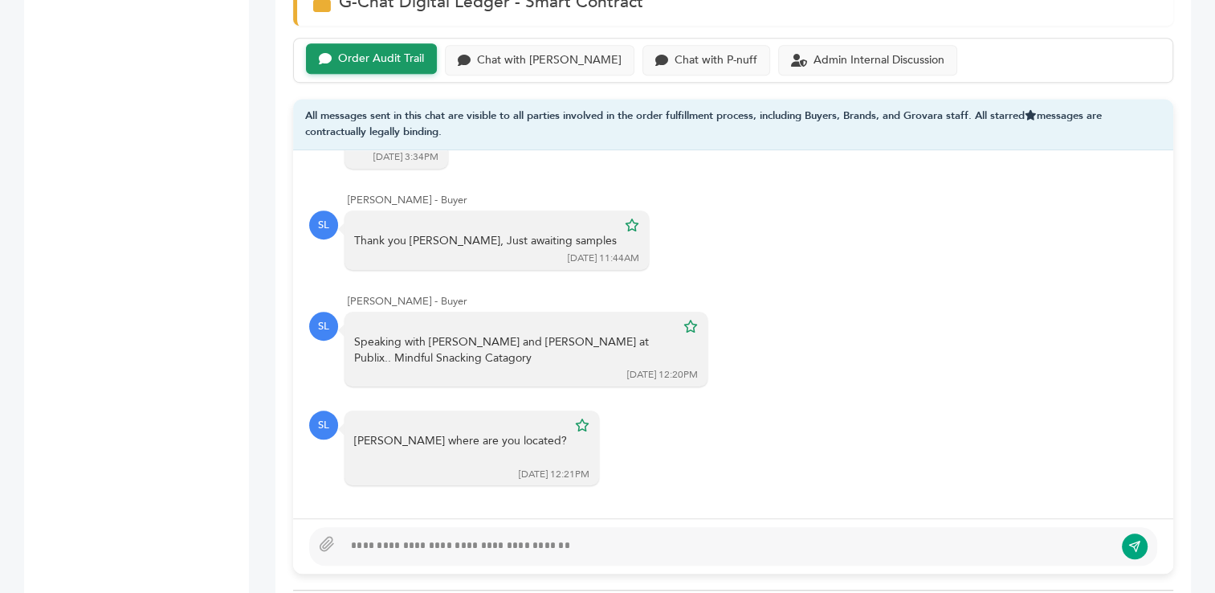
scroll to position [1260, 0]
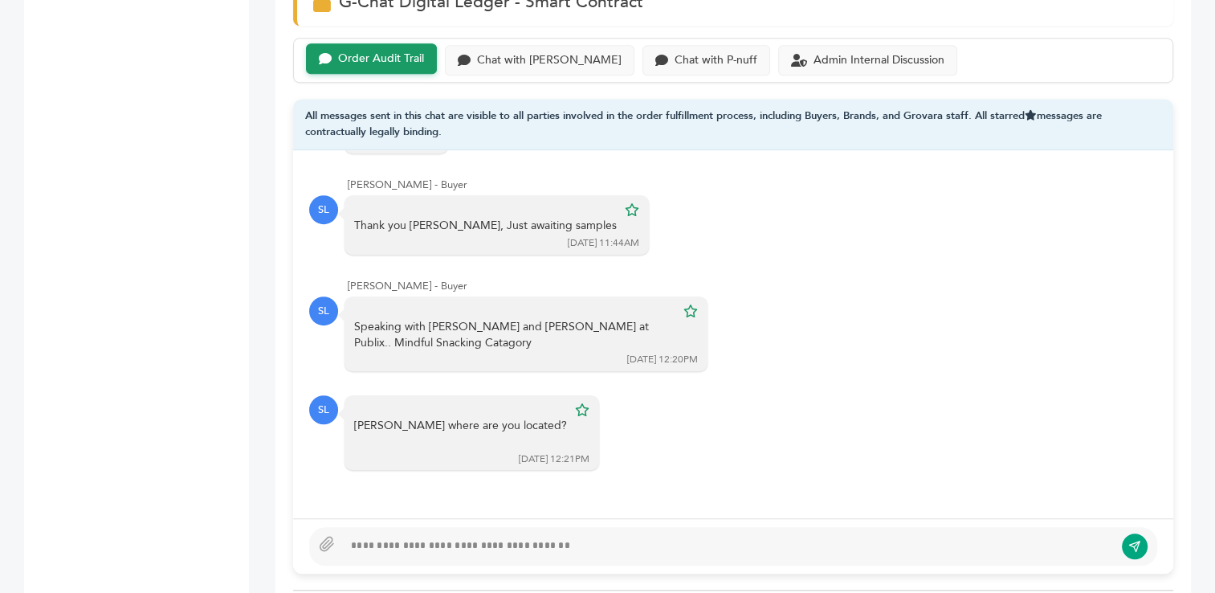
click at [400, 547] on div at bounding box center [728, 546] width 771 height 19
type textarea "**********"
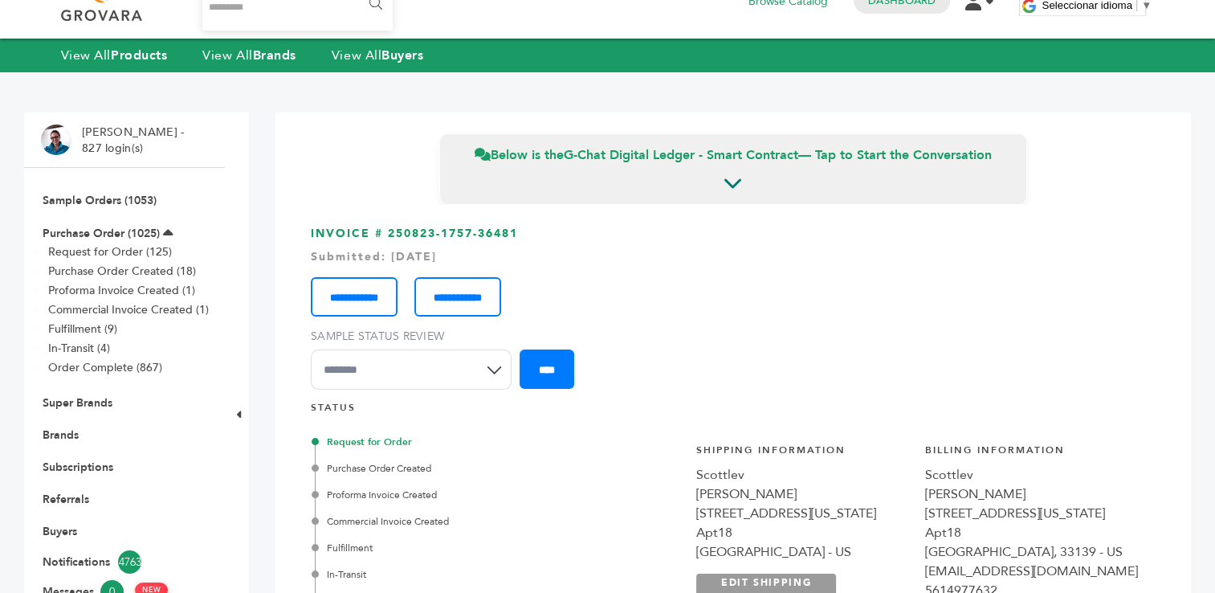
scroll to position [0, 0]
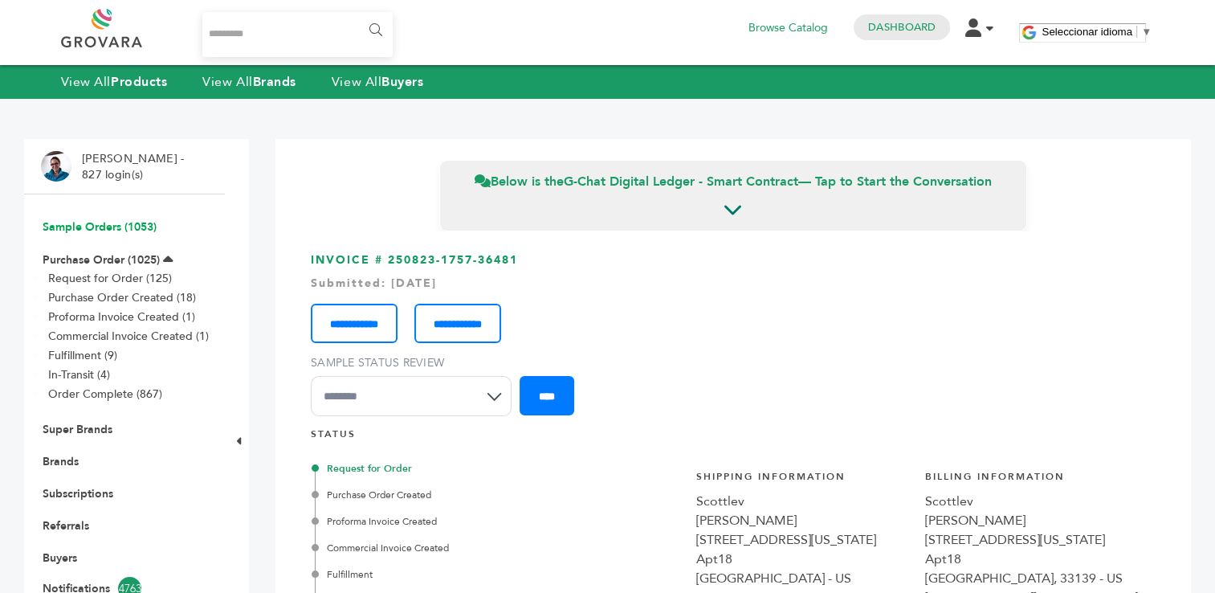
click at [109, 224] on link "Sample Orders (1053)" at bounding box center [100, 226] width 114 height 15
click at [81, 232] on link "Sample Orders (1053)" at bounding box center [100, 226] width 114 height 15
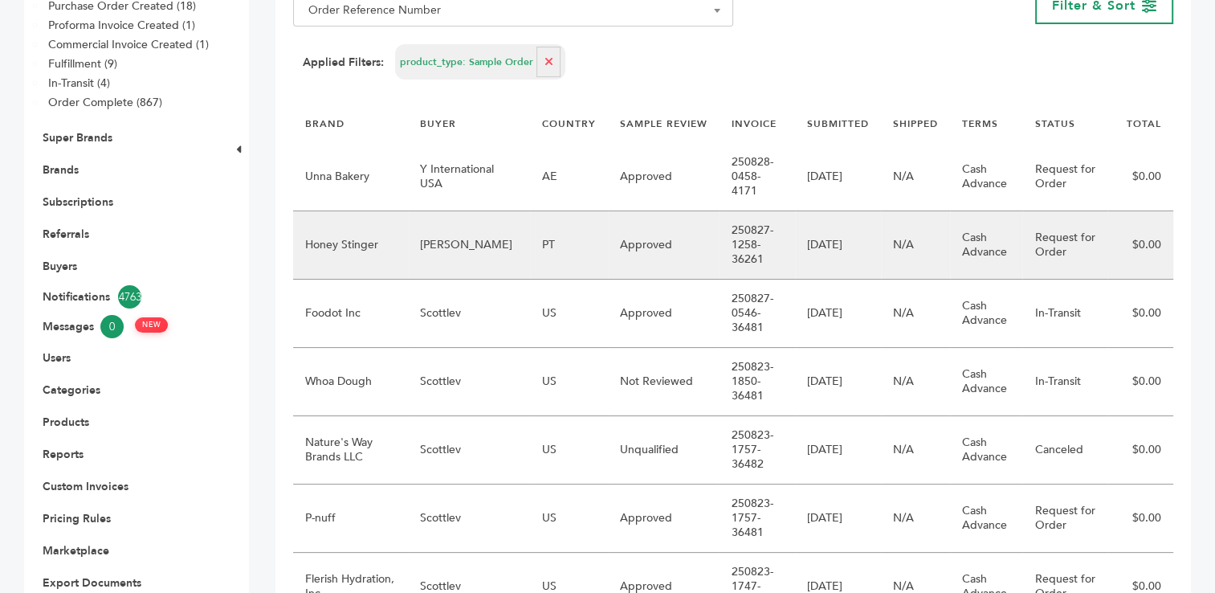
scroll to position [296, 0]
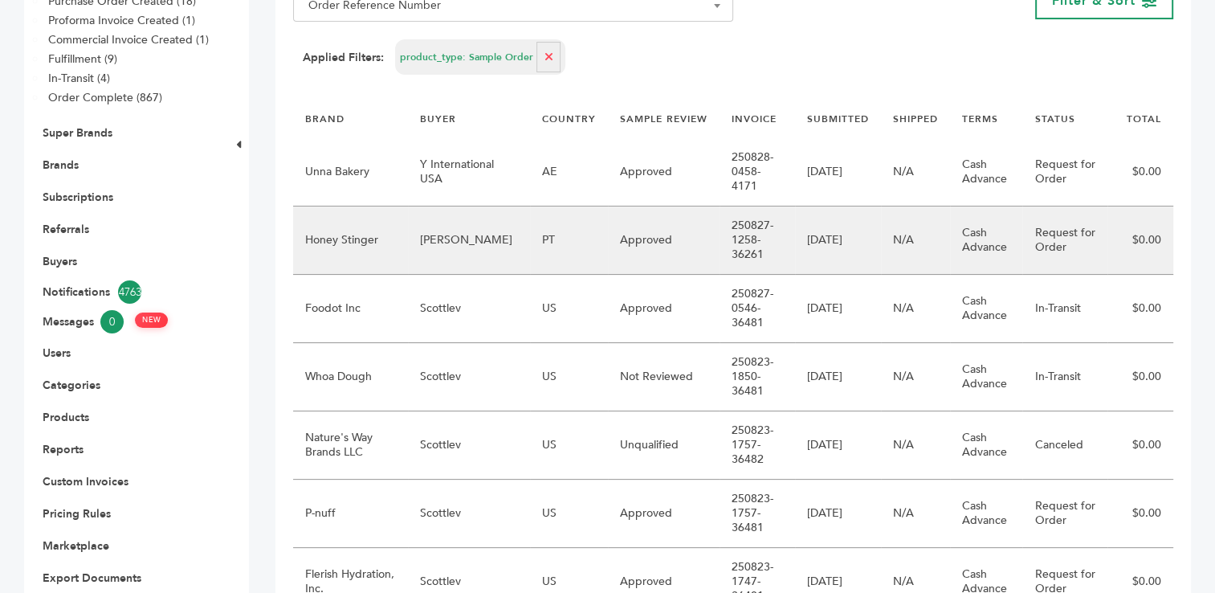
click at [462, 231] on td "[PERSON_NAME]" at bounding box center [469, 240] width 122 height 68
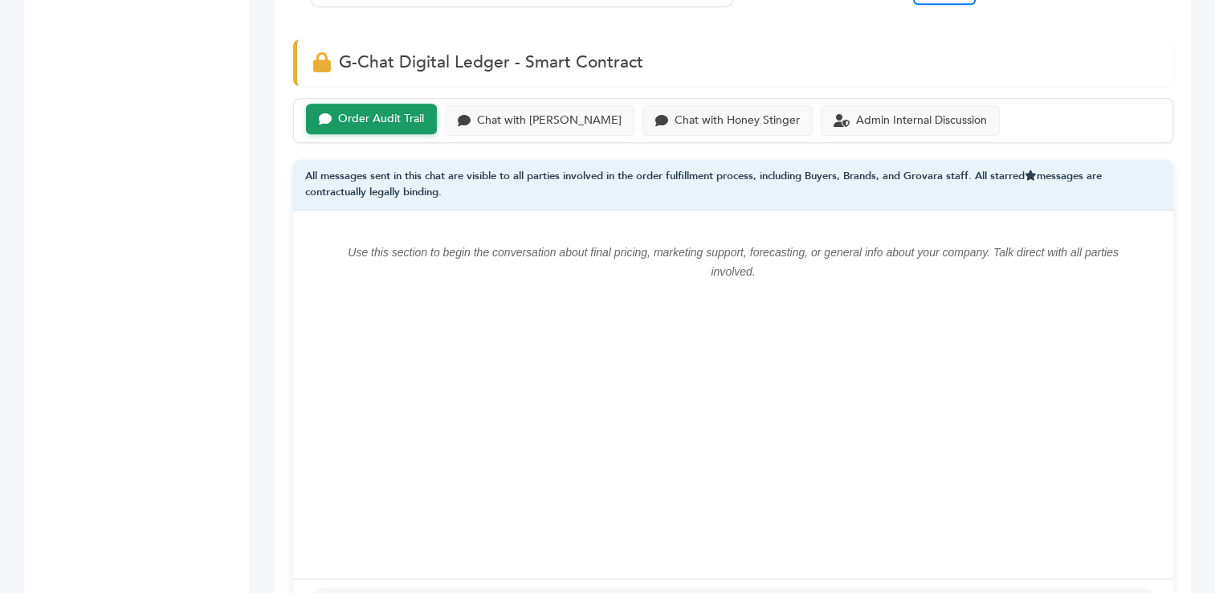
scroll to position [1067, 0]
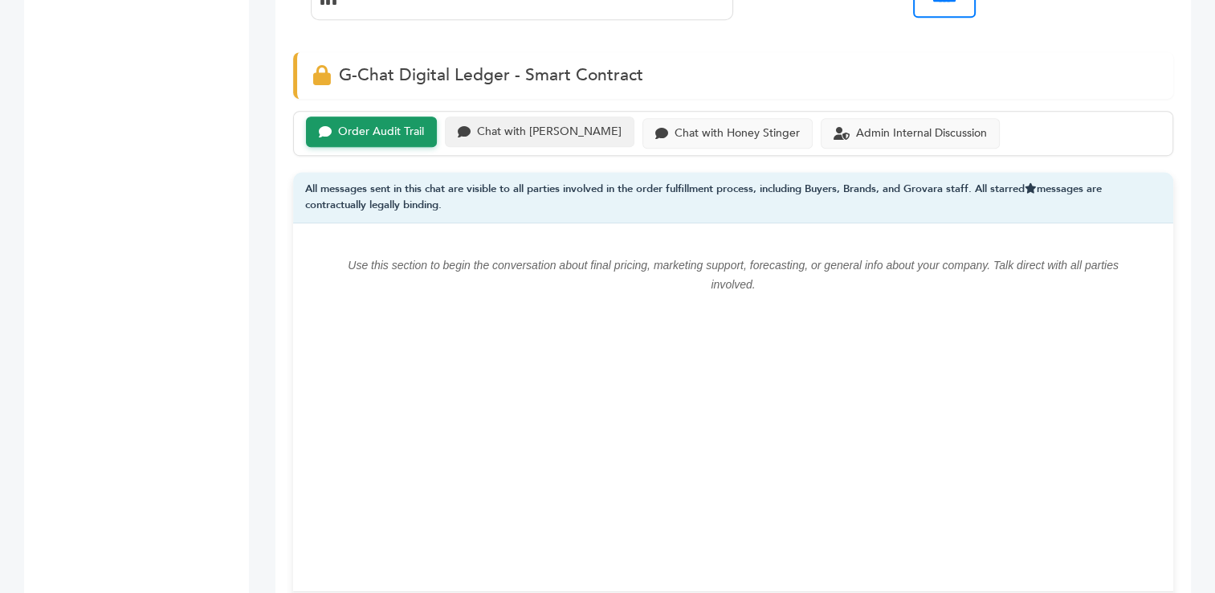
click at [540, 125] on div "Chat with Marcio Galeno de Sousa" at bounding box center [549, 132] width 145 height 14
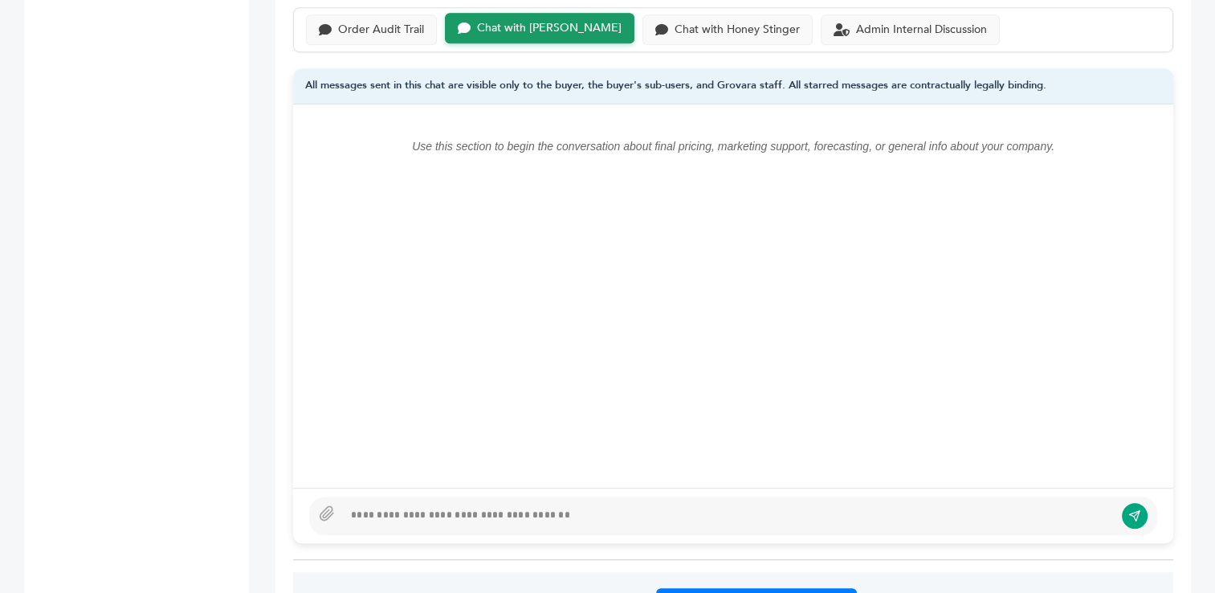
scroll to position [1158, 0]
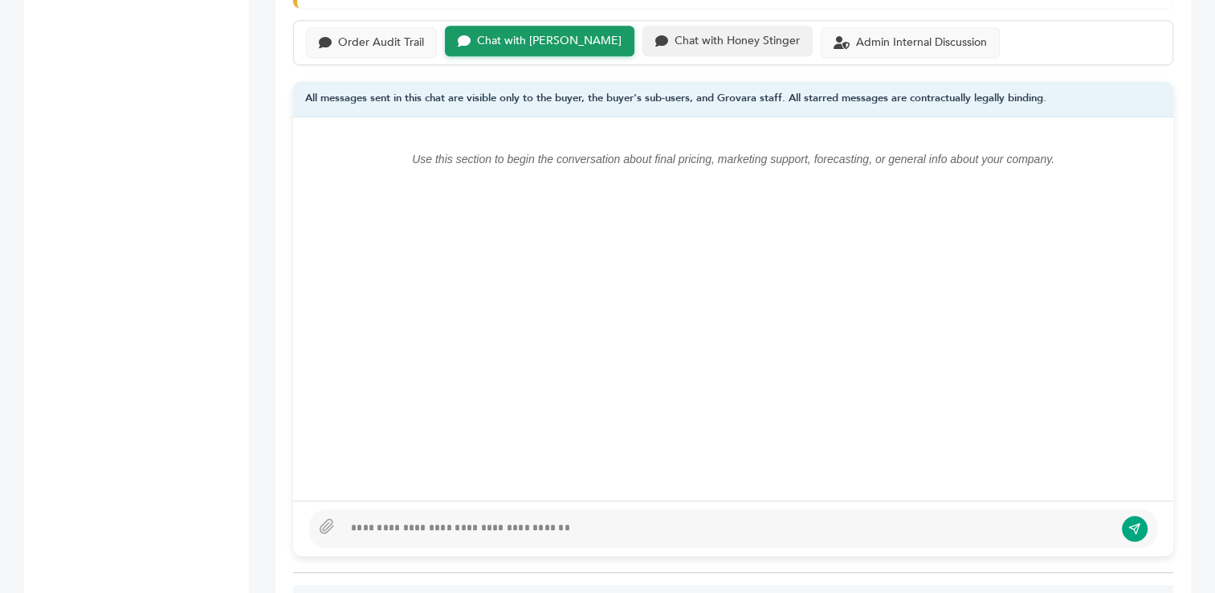
click at [774, 41] on div "Chat with Honey Stinger" at bounding box center [737, 42] width 125 height 14
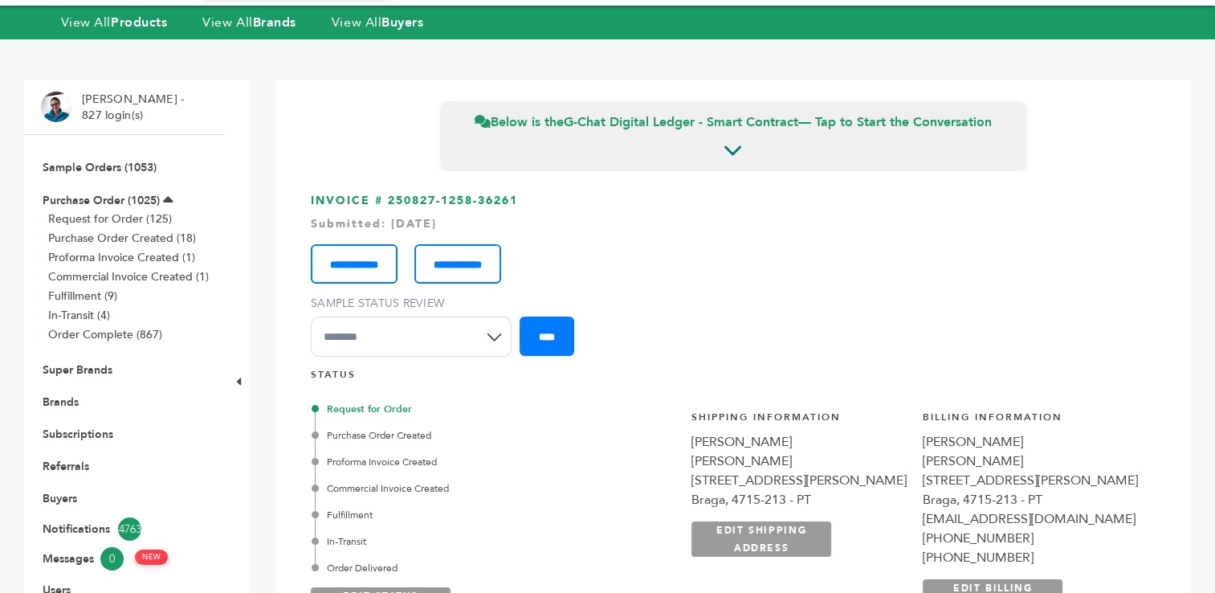
scroll to position [33, 0]
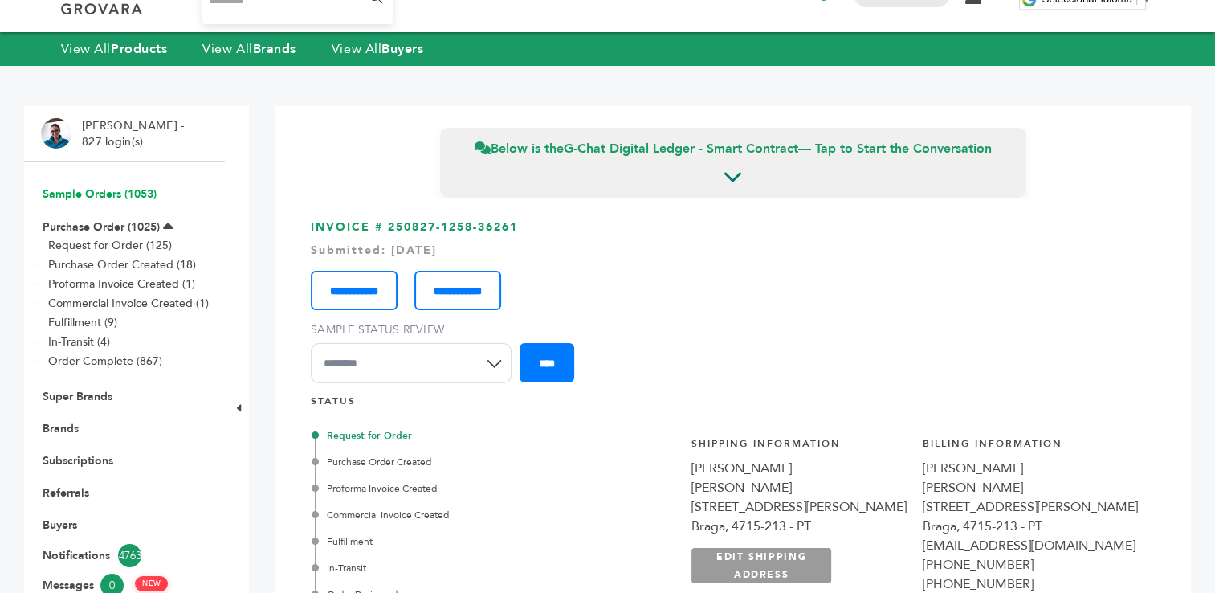
click at [78, 194] on link "Sample Orders (1053)" at bounding box center [100, 193] width 114 height 15
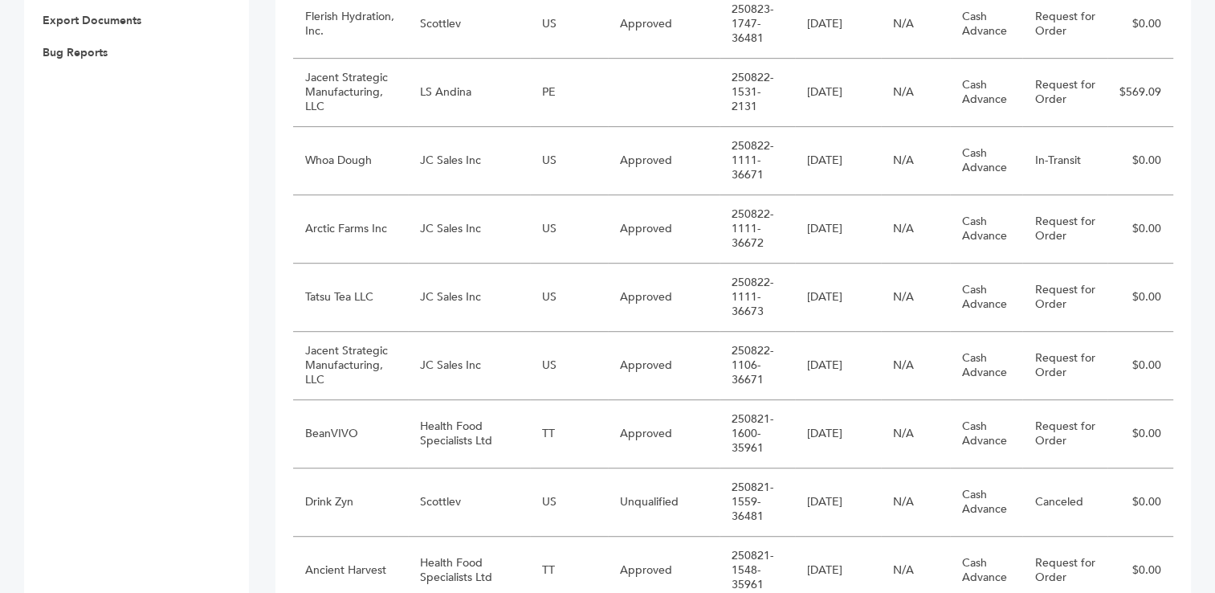
scroll to position [848, 0]
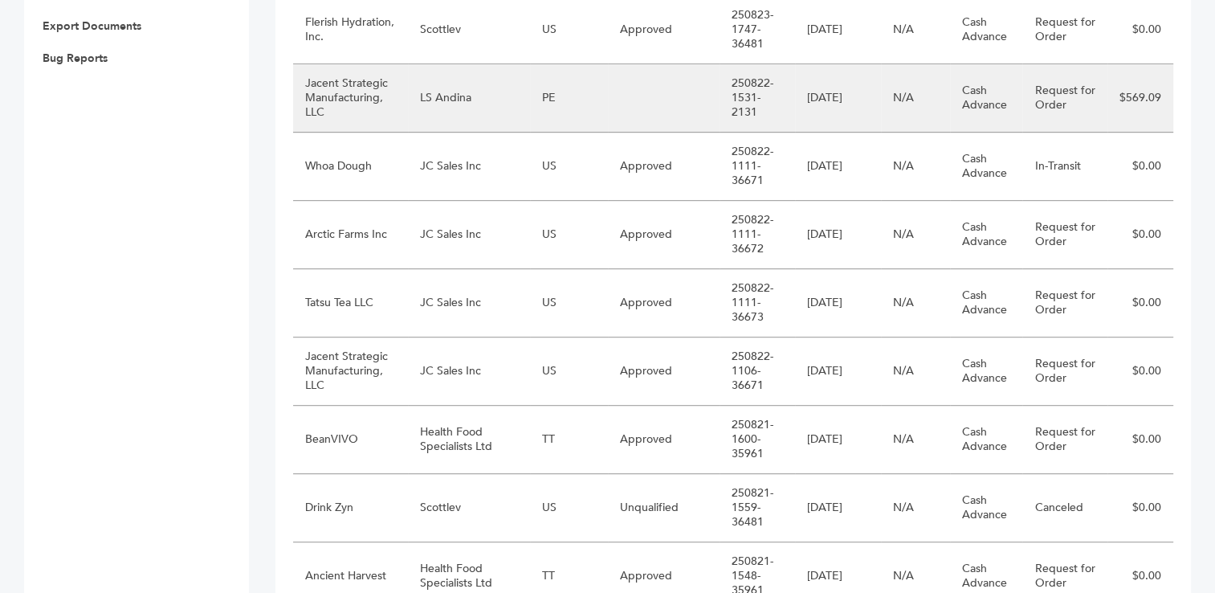
click at [441, 95] on td "LS Andina" at bounding box center [469, 98] width 122 height 68
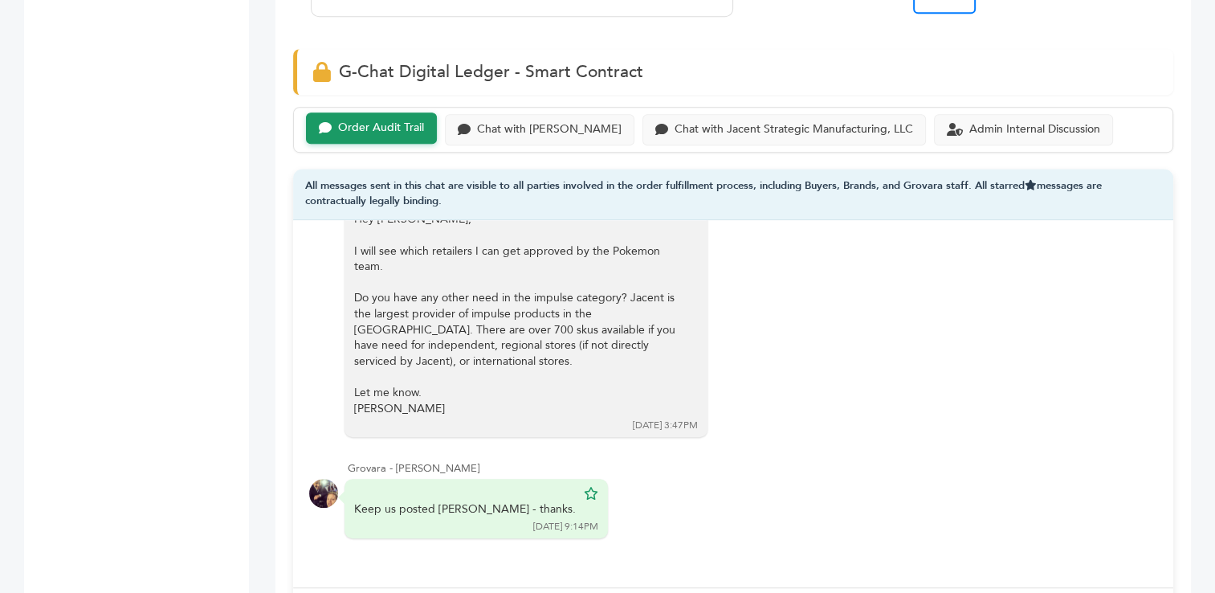
scroll to position [961, 0]
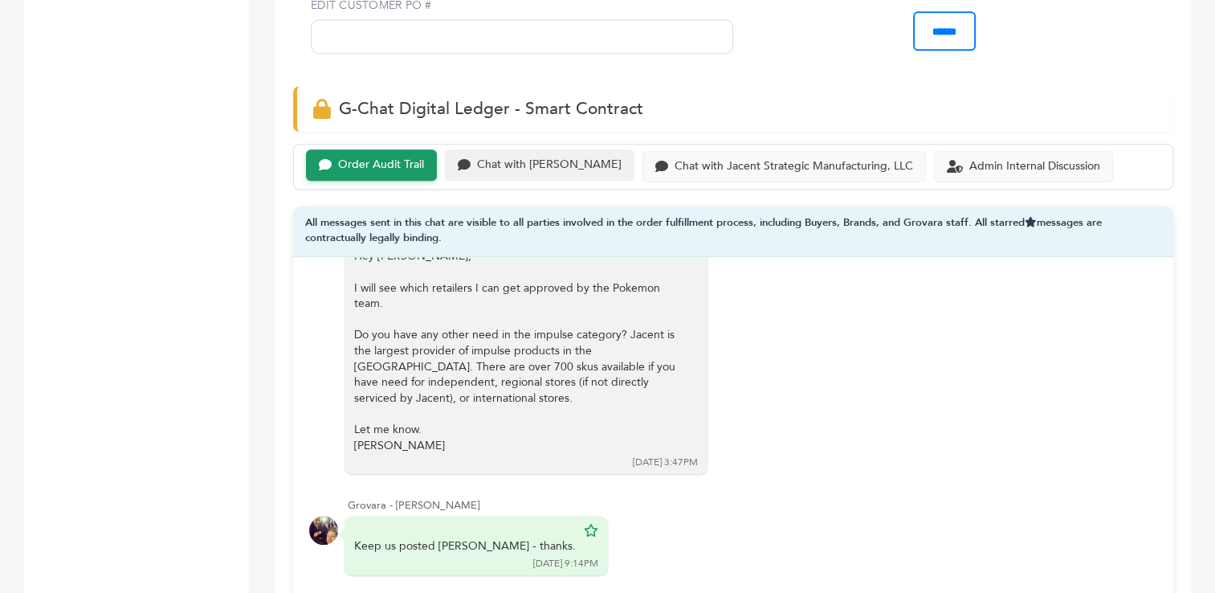
click at [512, 164] on div "Chat with LS Andina" at bounding box center [549, 165] width 145 height 14
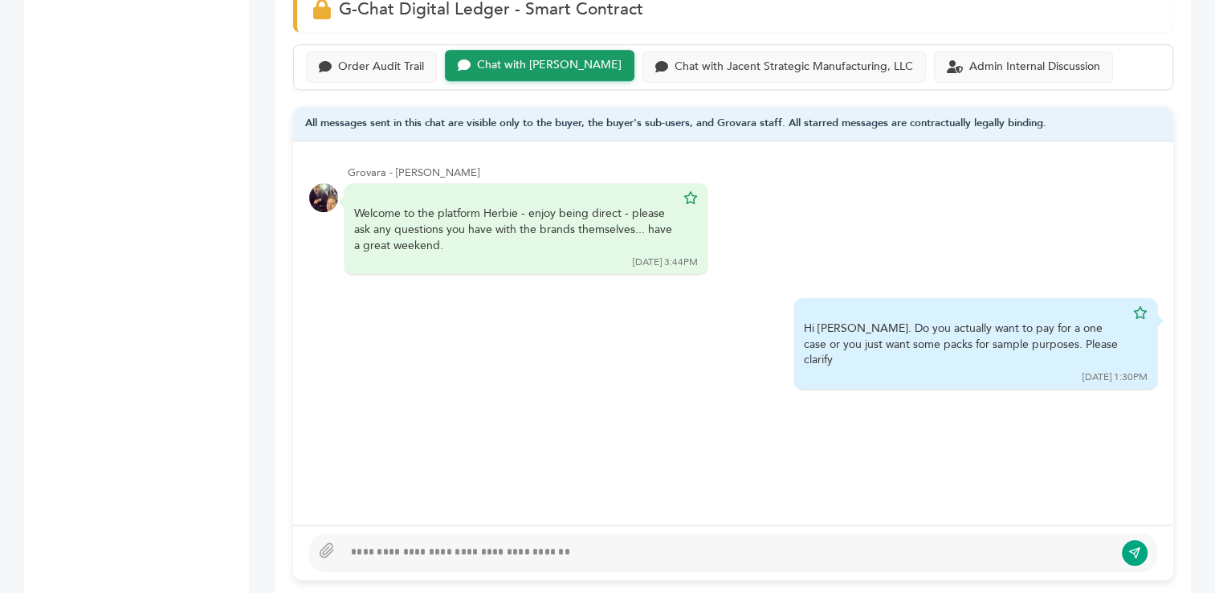
scroll to position [1048, 0]
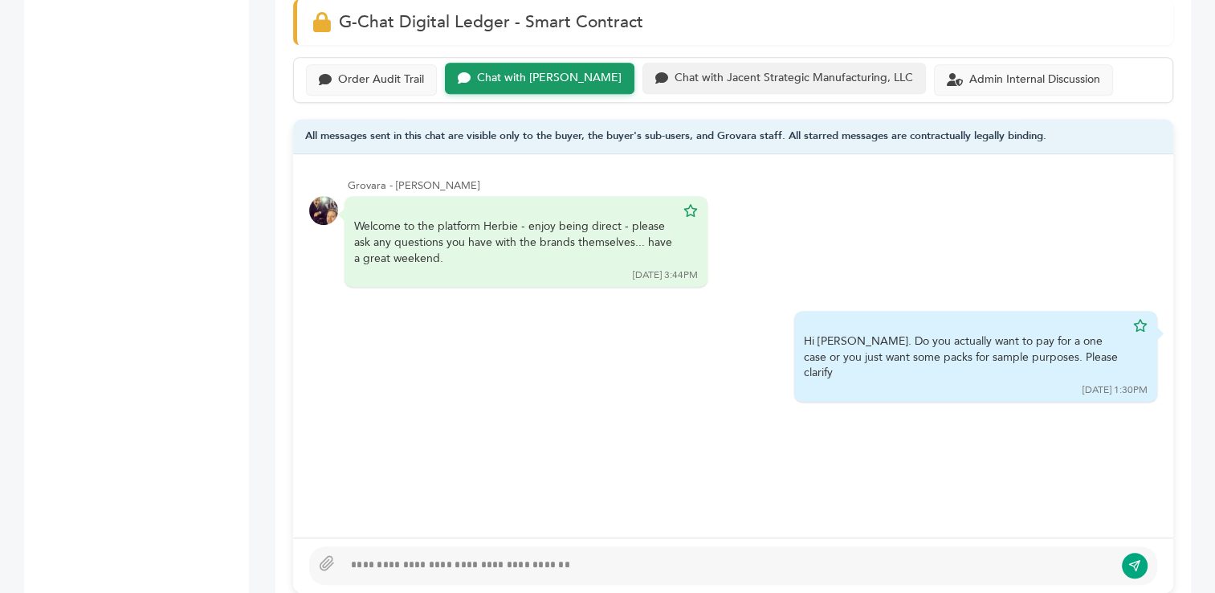
click at [807, 71] on div "Chat with Jacent Strategic Manufacturing, LLC" at bounding box center [794, 78] width 239 height 14
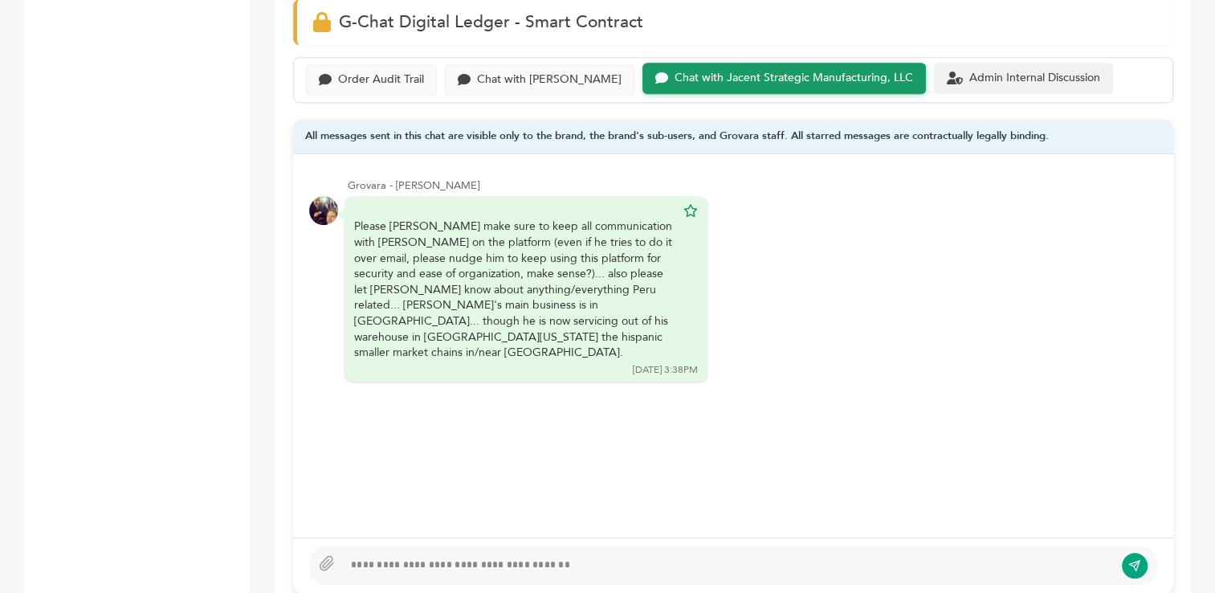
click at [970, 80] on div "Admin Internal Discussion" at bounding box center [1035, 78] width 131 height 14
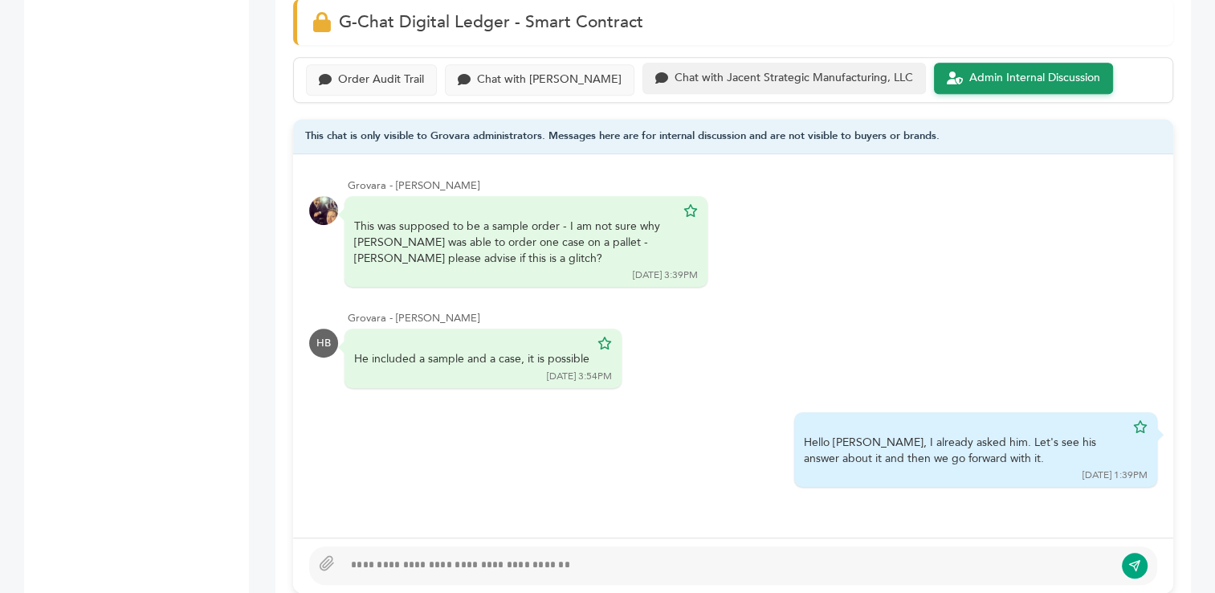
click at [761, 81] on div "Chat with Jacent Strategic Manufacturing, LLC" at bounding box center [794, 78] width 239 height 14
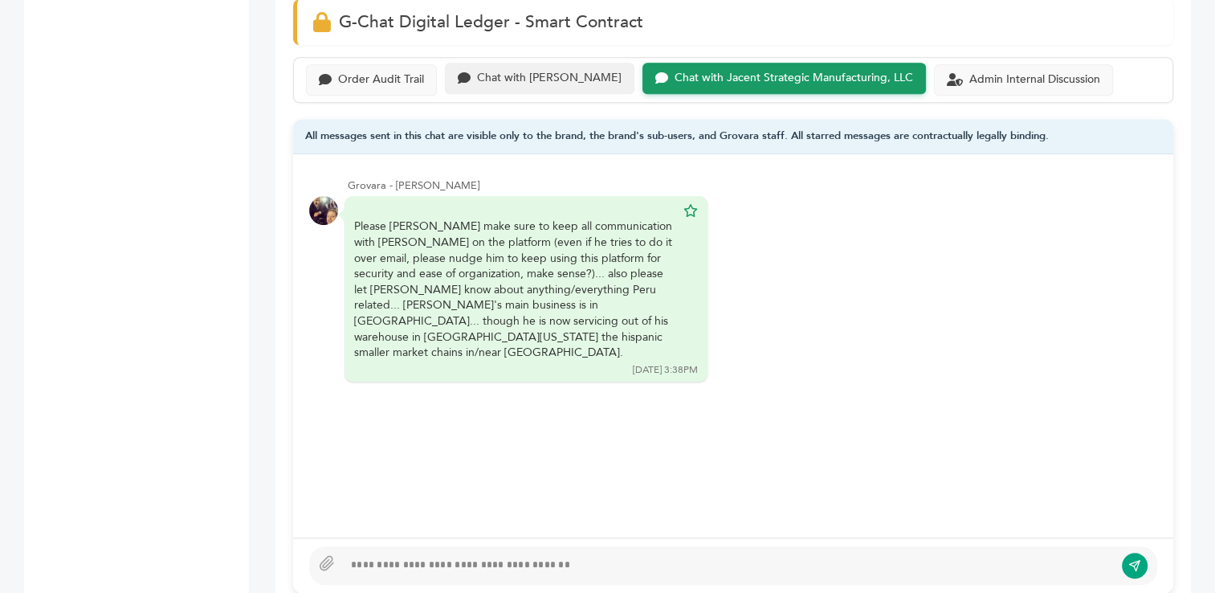
click at [527, 79] on div "Chat with LS Andina" at bounding box center [549, 78] width 145 height 14
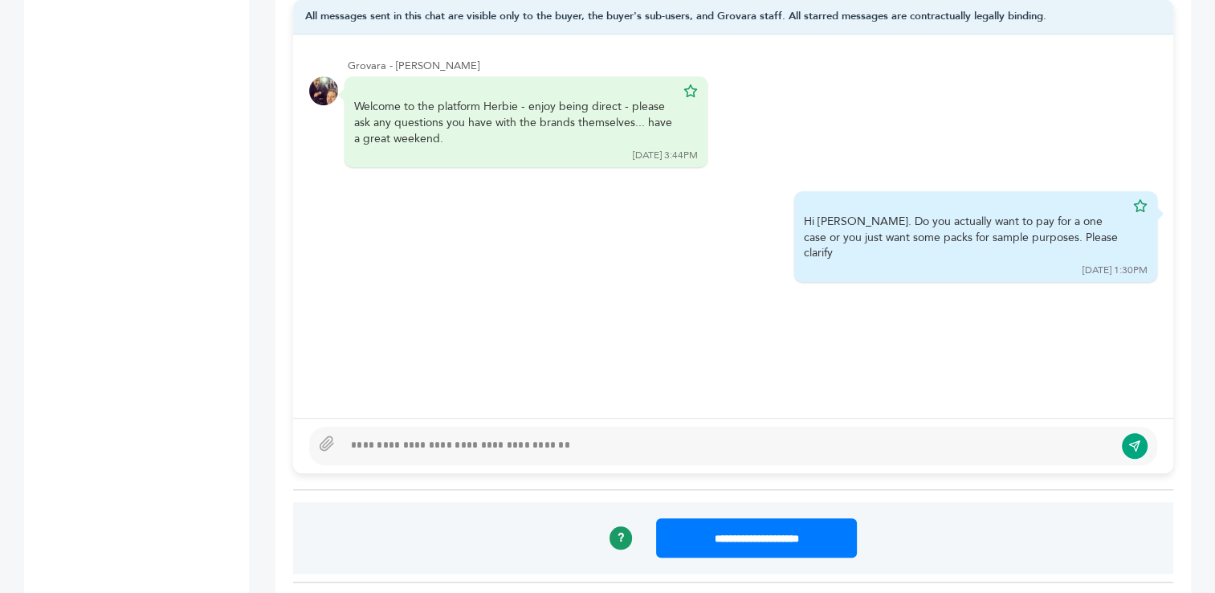
scroll to position [1181, 0]
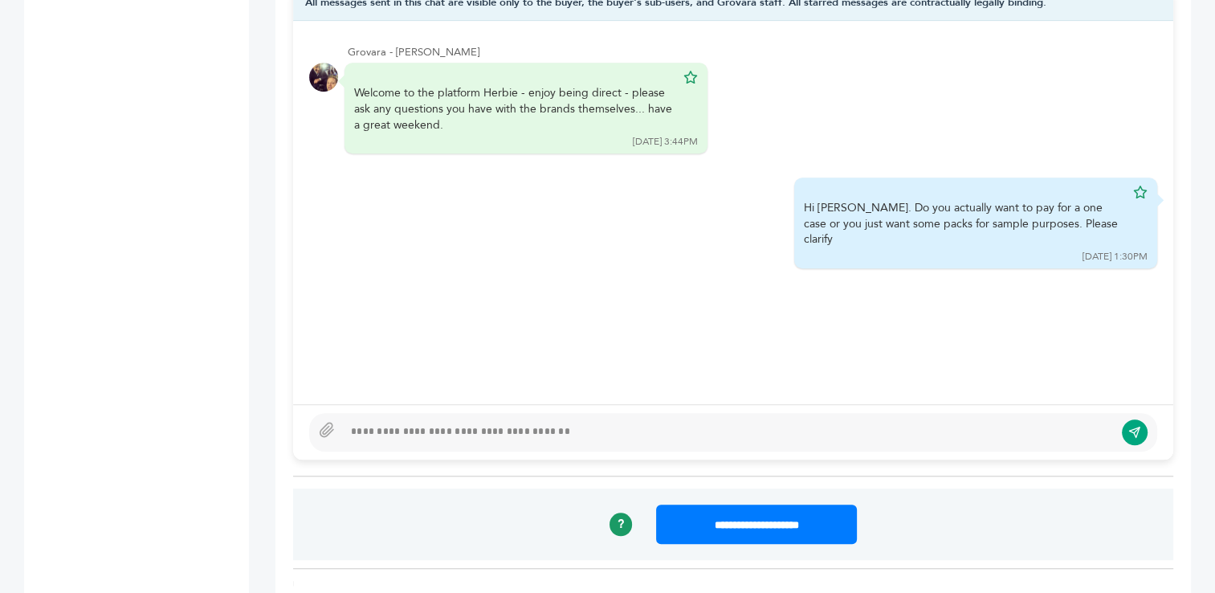
click at [758, 429] on div at bounding box center [728, 432] width 771 height 19
type textarea "**********"
click at [1134, 429] on icon "submit" at bounding box center [1137, 430] width 6 height 6
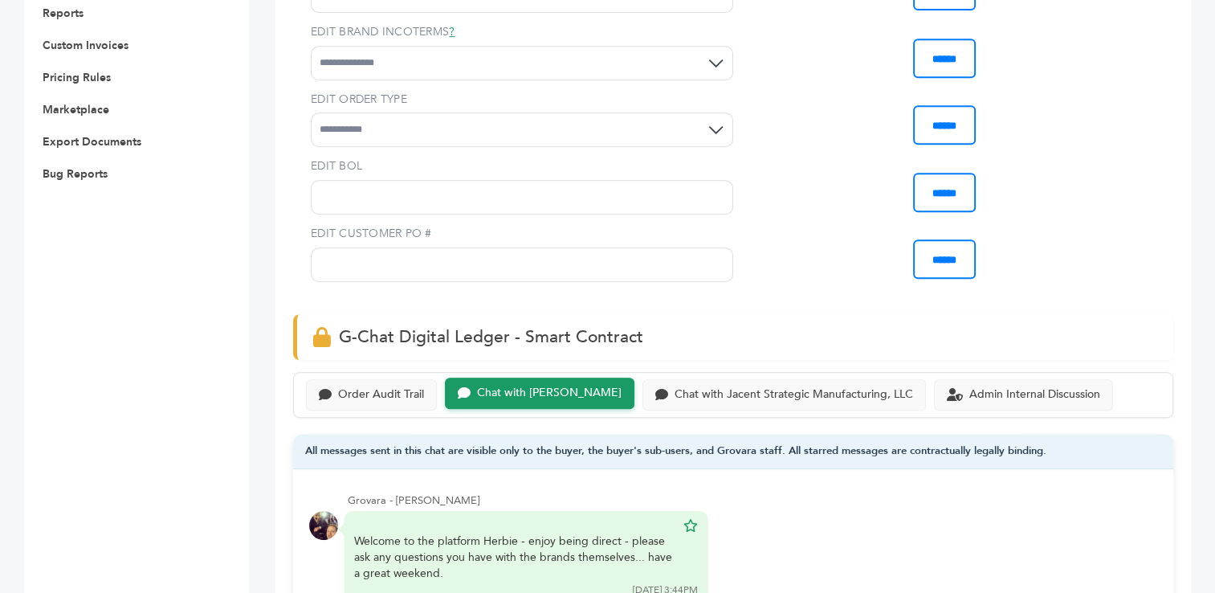
scroll to position [0, 0]
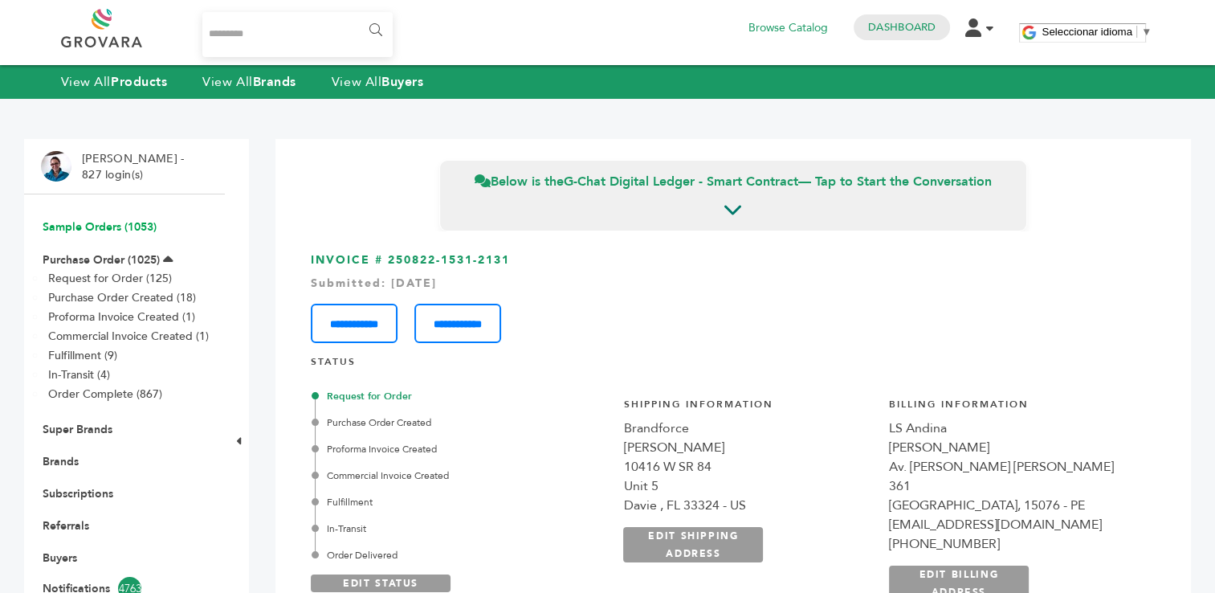
click at [96, 223] on link "Sample Orders (1053)" at bounding box center [100, 226] width 114 height 15
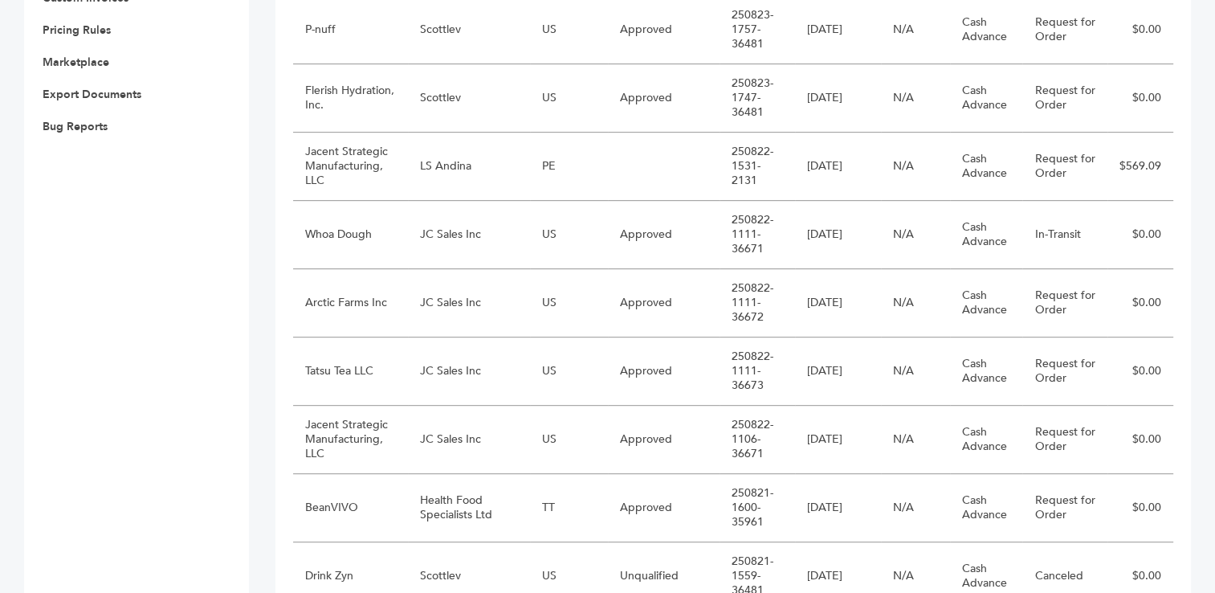
scroll to position [820, 0]
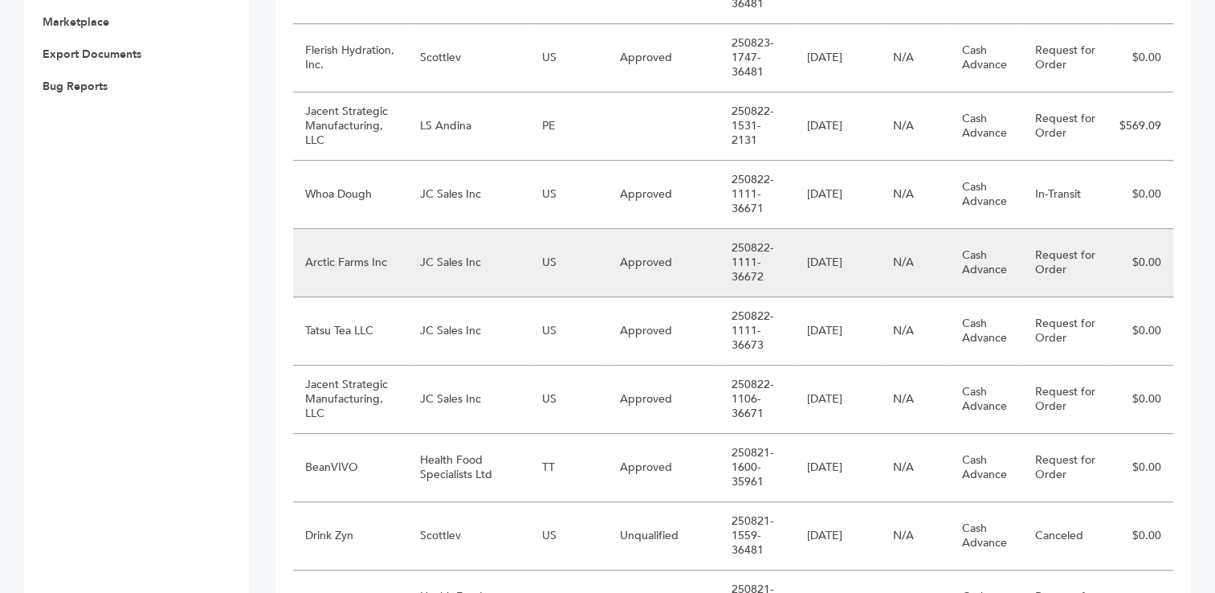
click at [431, 240] on td "JC Sales Inc" at bounding box center [469, 263] width 122 height 68
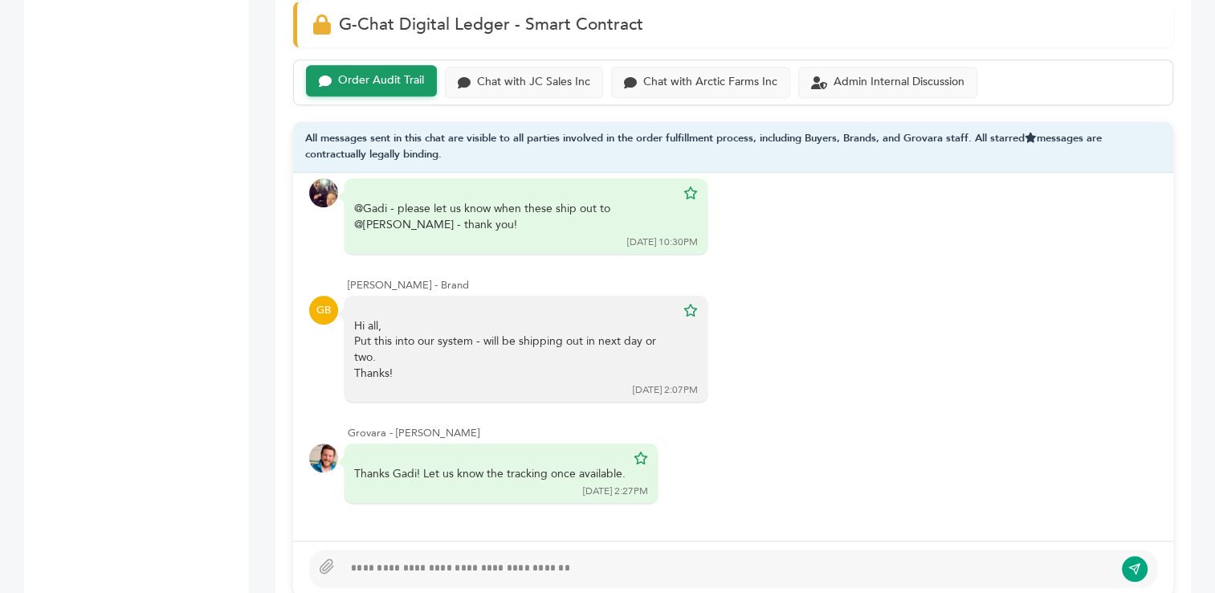
scroll to position [48, 0]
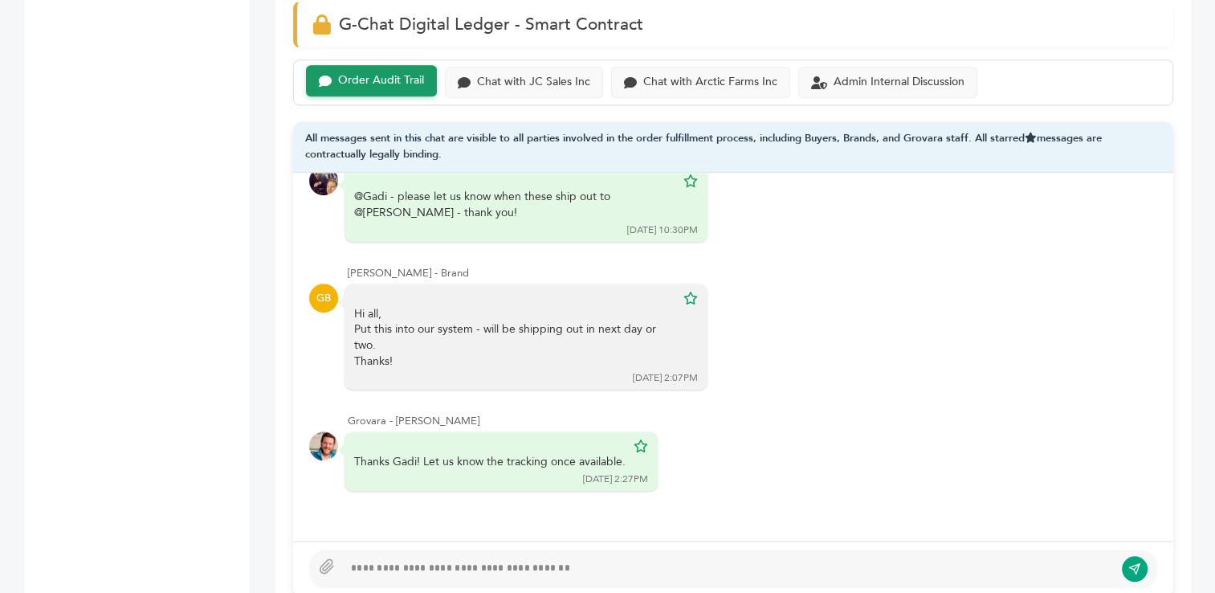
click at [623, 559] on div at bounding box center [728, 568] width 771 height 19
type textarea "**********"
click at [1134, 562] on icon "submit" at bounding box center [1135, 569] width 13 height 14
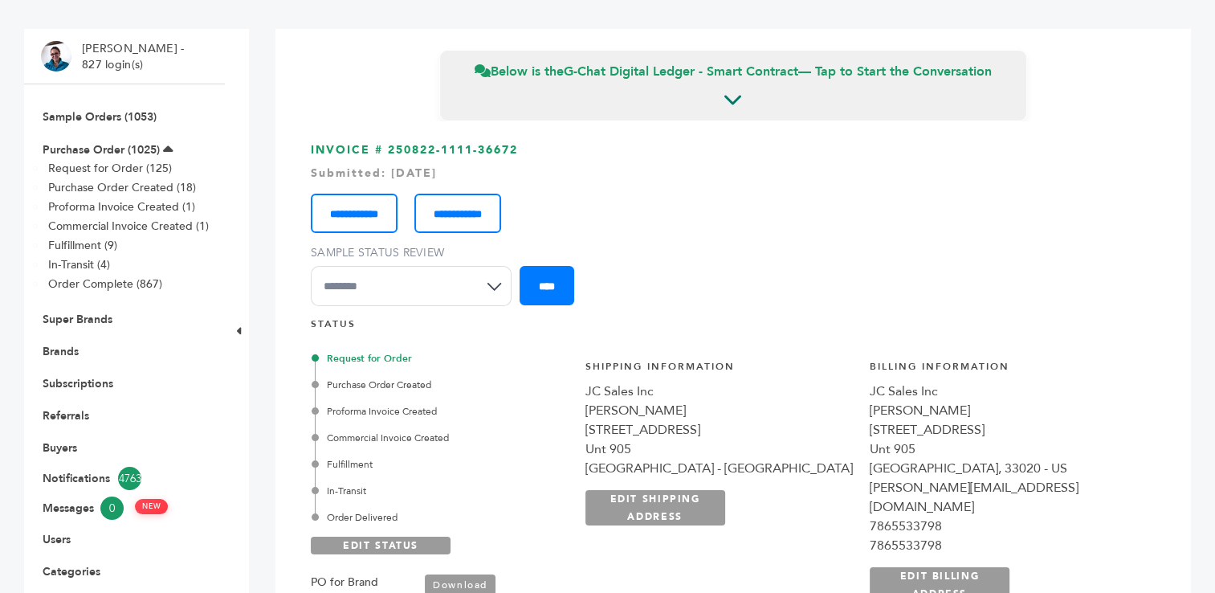
scroll to position [0, 0]
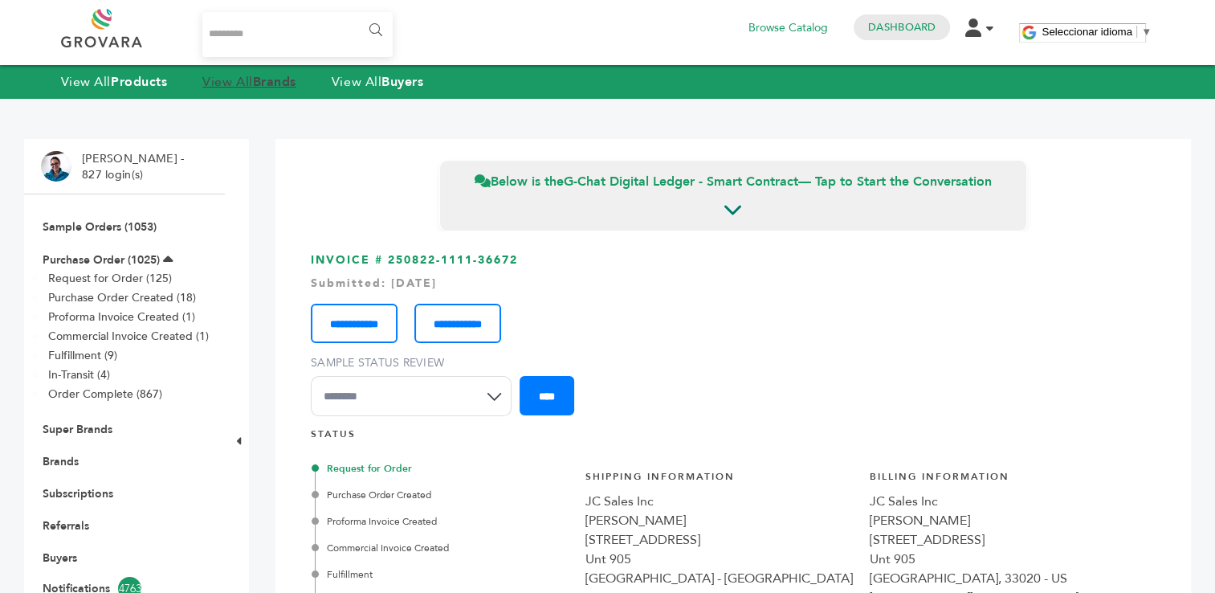
click at [260, 80] on strong "Brands" at bounding box center [274, 82] width 43 height 18
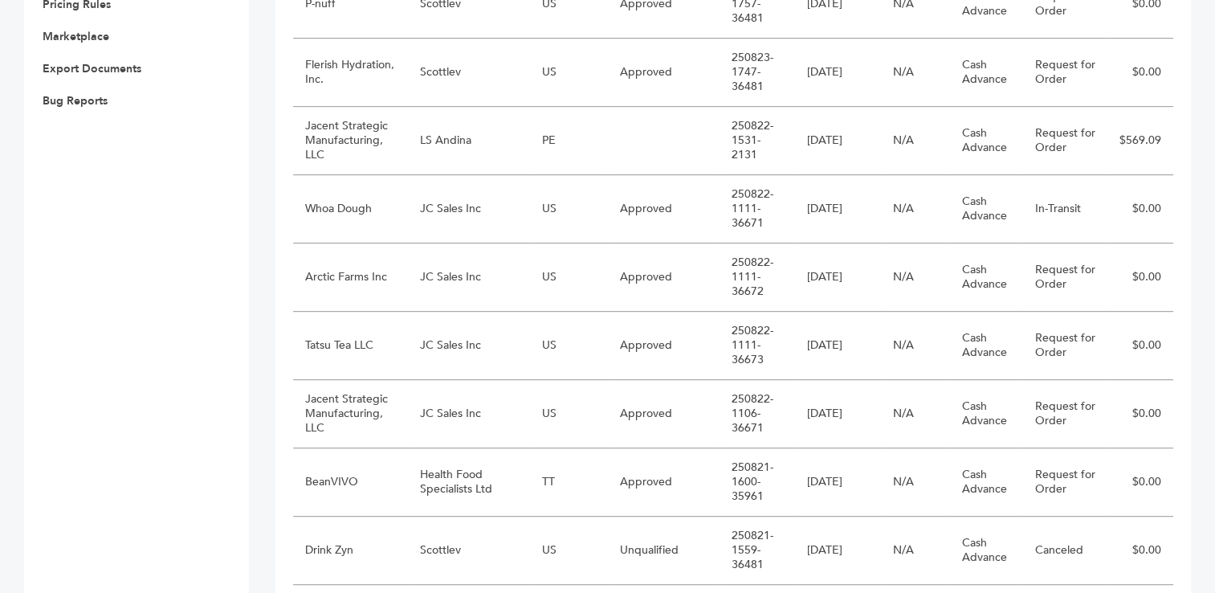
scroll to position [795, 0]
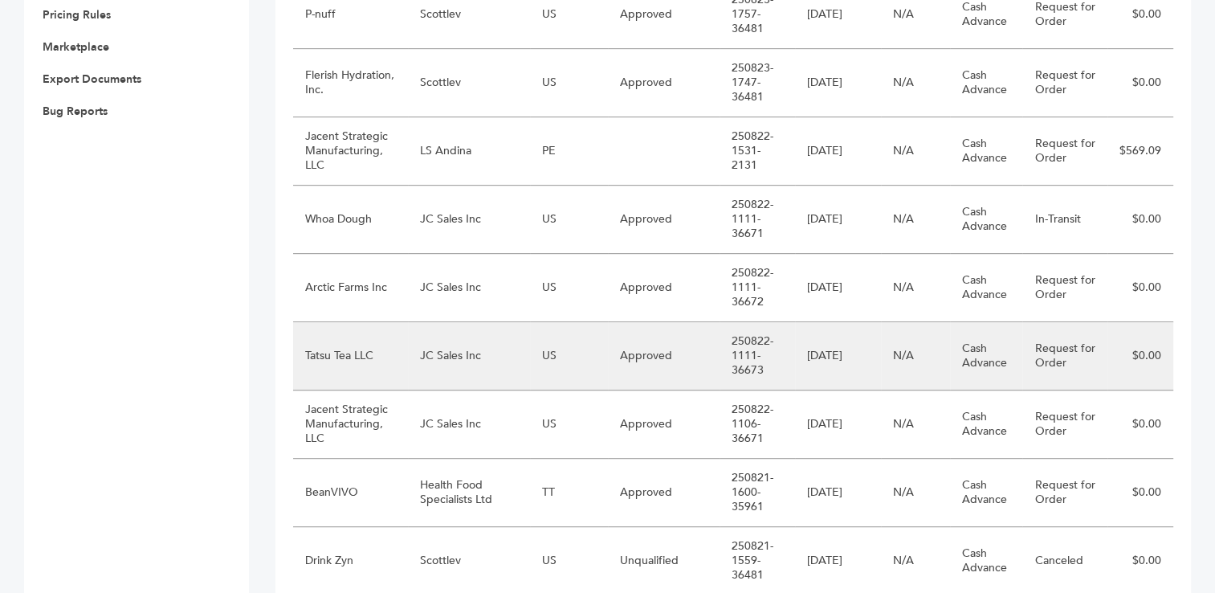
click at [451, 349] on td "JC Sales Inc" at bounding box center [469, 356] width 122 height 68
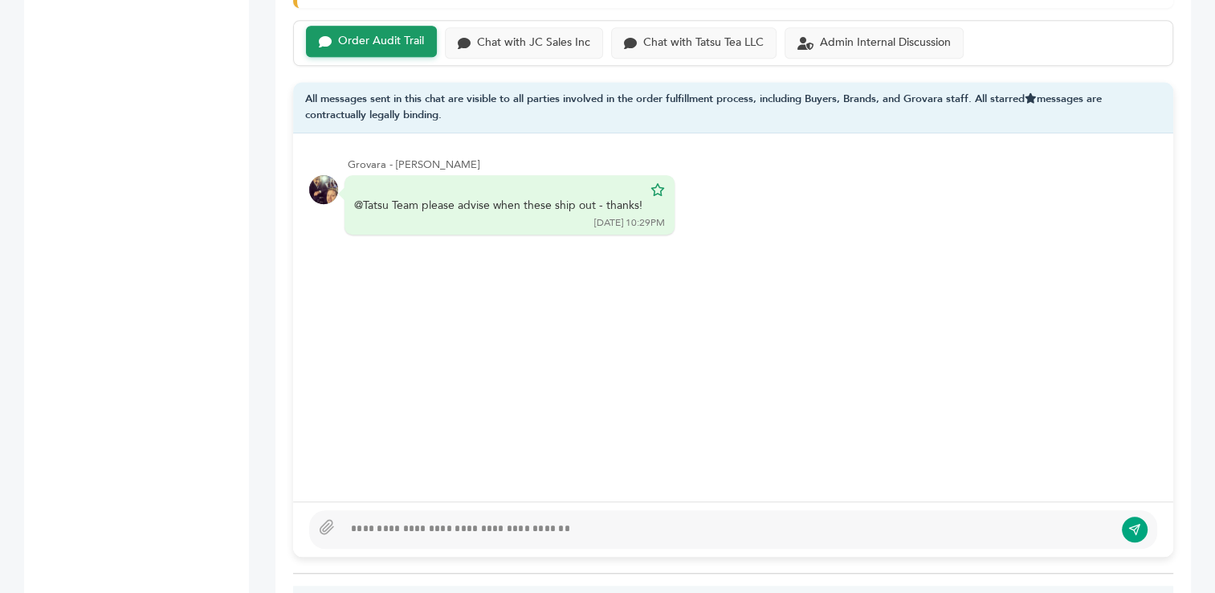
scroll to position [1139, 0]
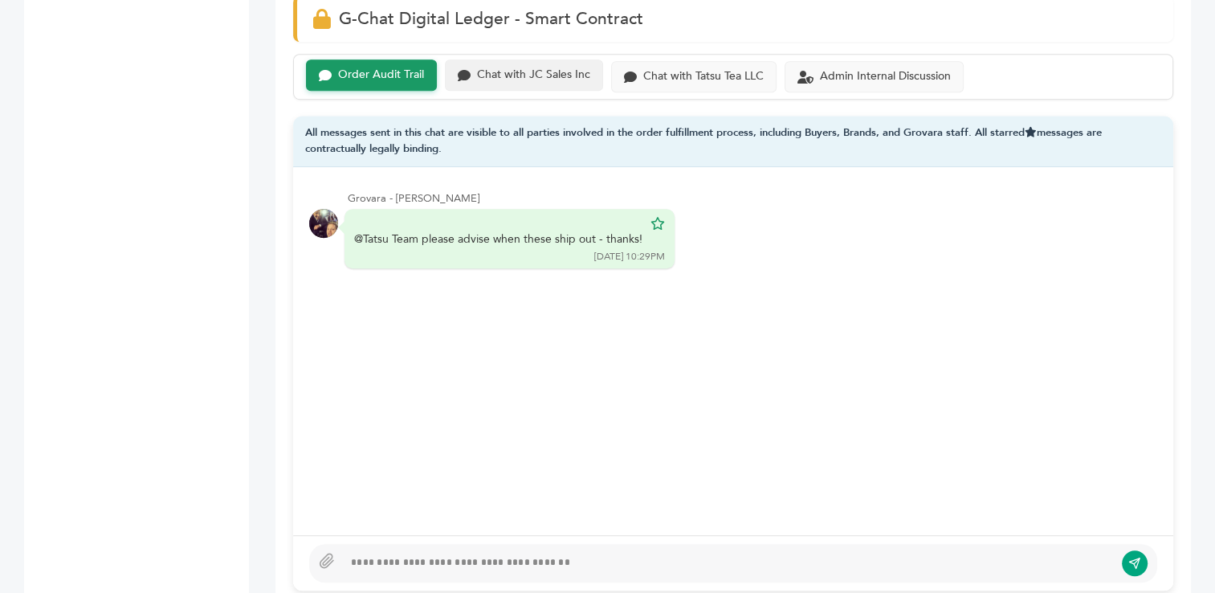
click at [537, 68] on div "Chat with JC Sales Inc" at bounding box center [533, 75] width 113 height 14
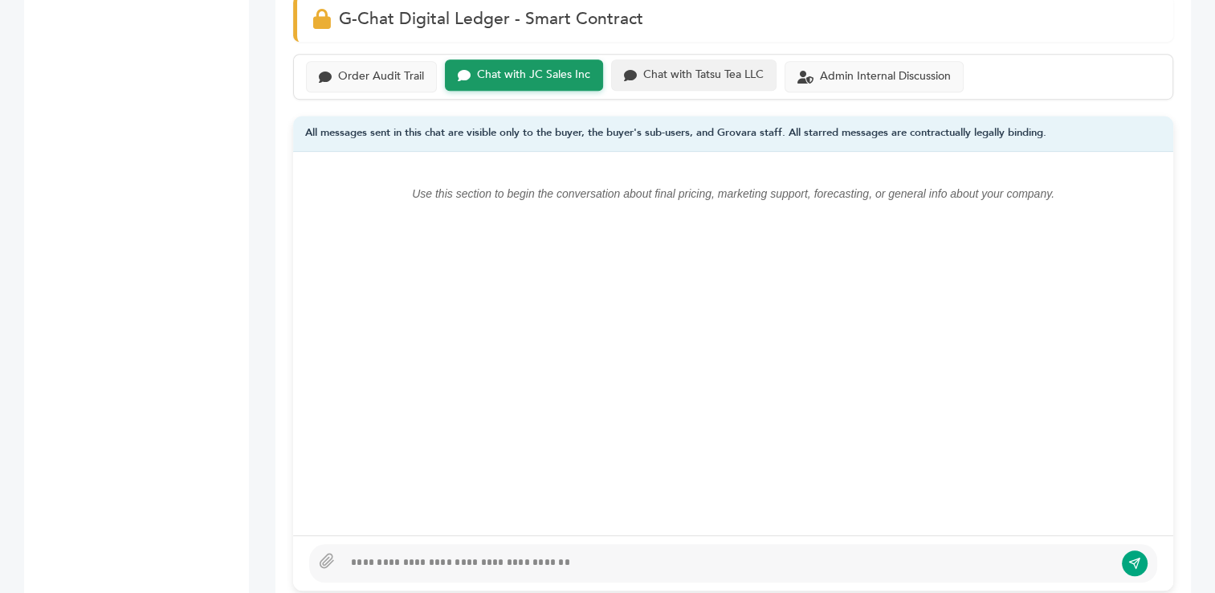
click at [696, 68] on div "Chat with Tatsu Tea LLC" at bounding box center [703, 75] width 121 height 14
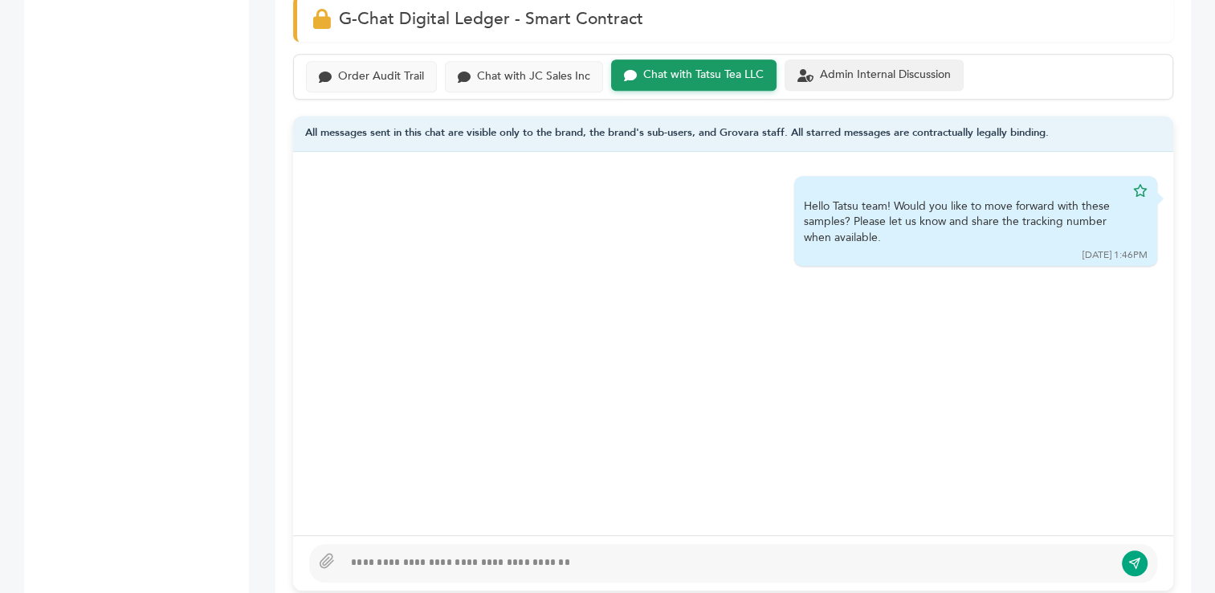
click at [877, 68] on div "Admin Internal Discussion" at bounding box center [885, 75] width 131 height 14
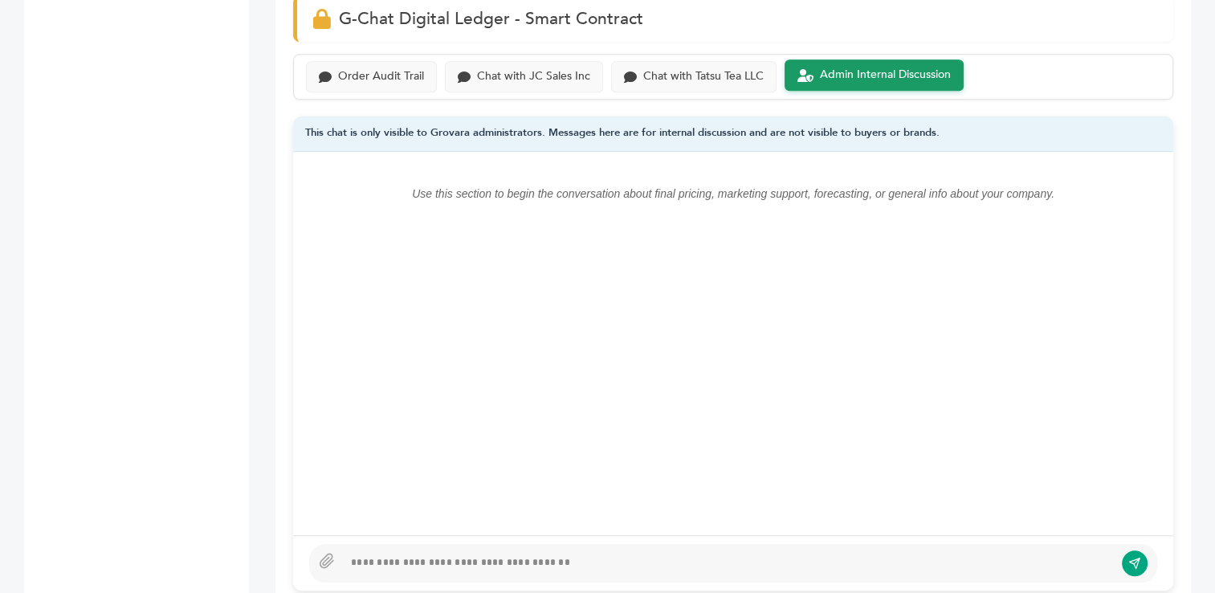
click at [567, 554] on div at bounding box center [728, 563] width 771 height 19
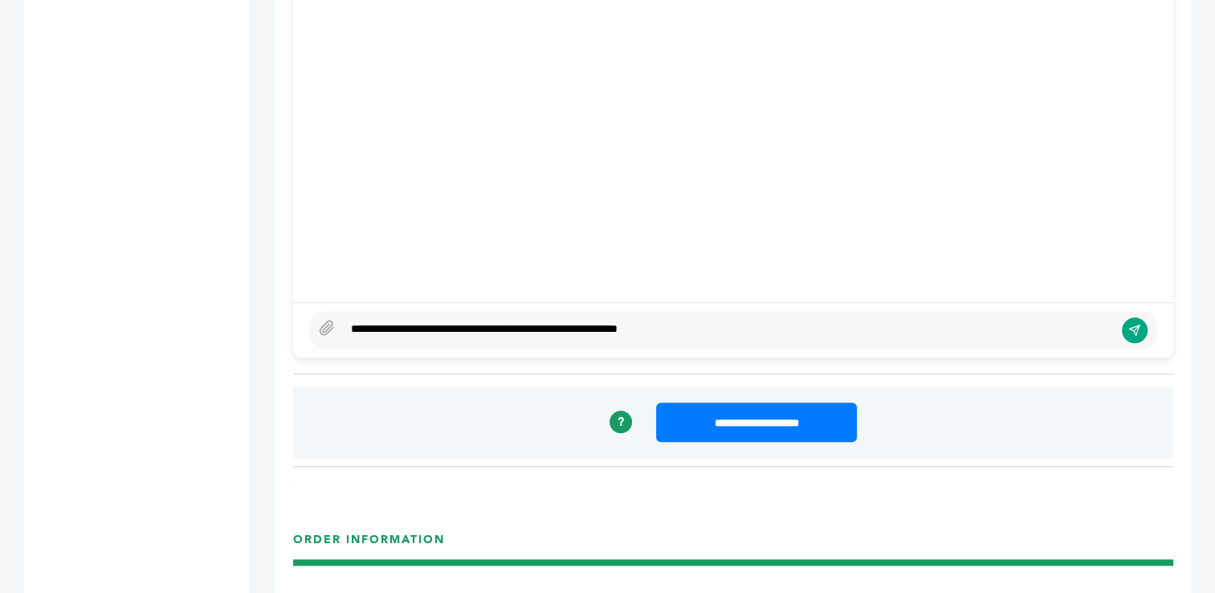
scroll to position [1385, 0]
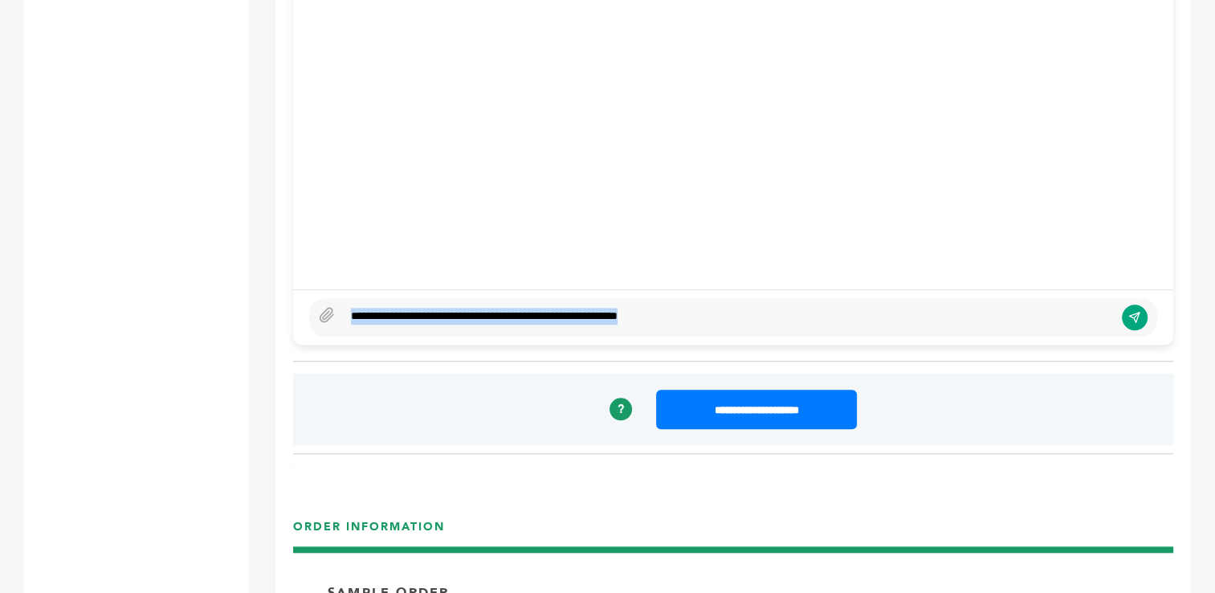
drag, startPoint x: 694, startPoint y: 299, endPoint x: 244, endPoint y: 289, distance: 450.0
click at [244, 289] on div "Gena Diaz - 827 login(s) Sample Orders (1053) Purchase Order (1025) Request for…" at bounding box center [607, 517] width 1215 height 3574
type textarea "****"
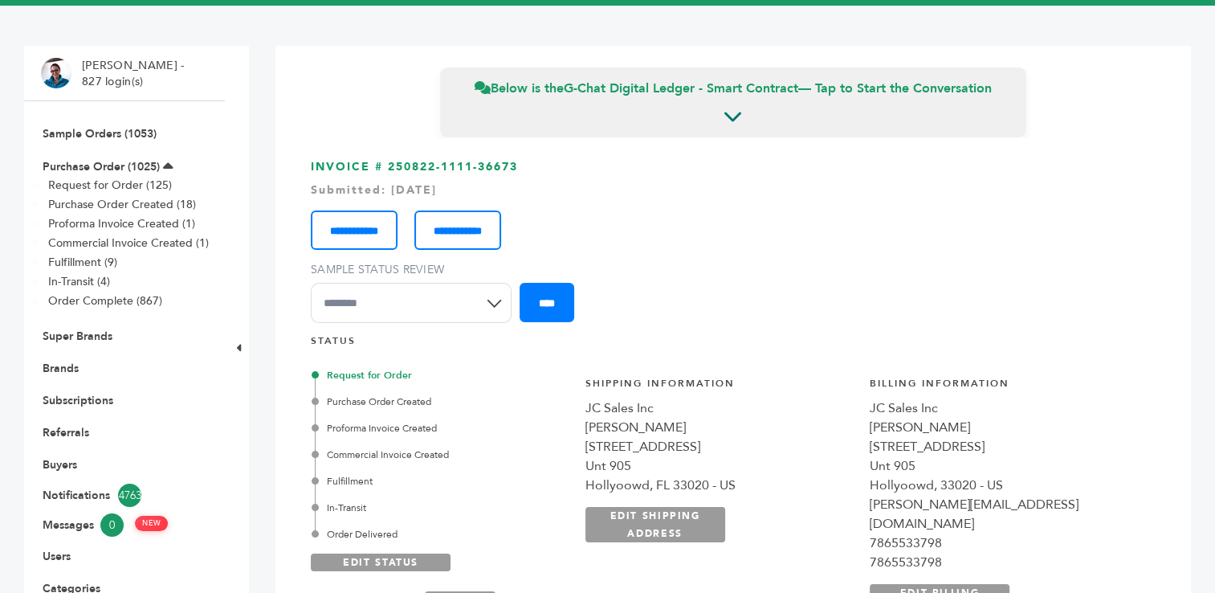
scroll to position [0, 0]
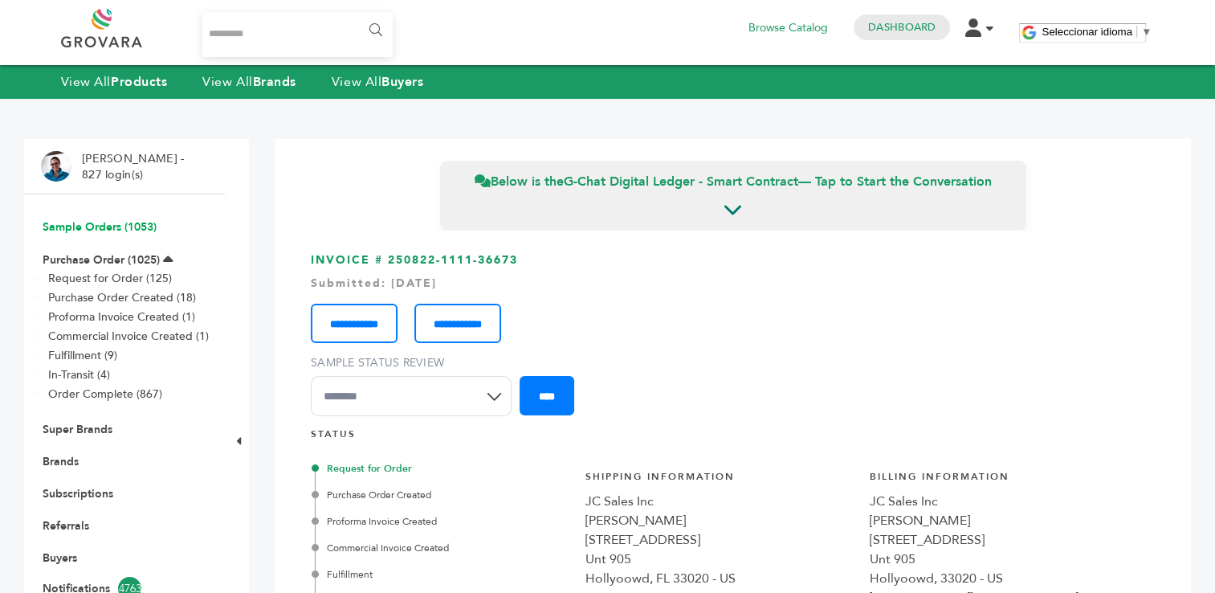
click at [71, 227] on link "Sample Orders (1053)" at bounding box center [100, 226] width 114 height 15
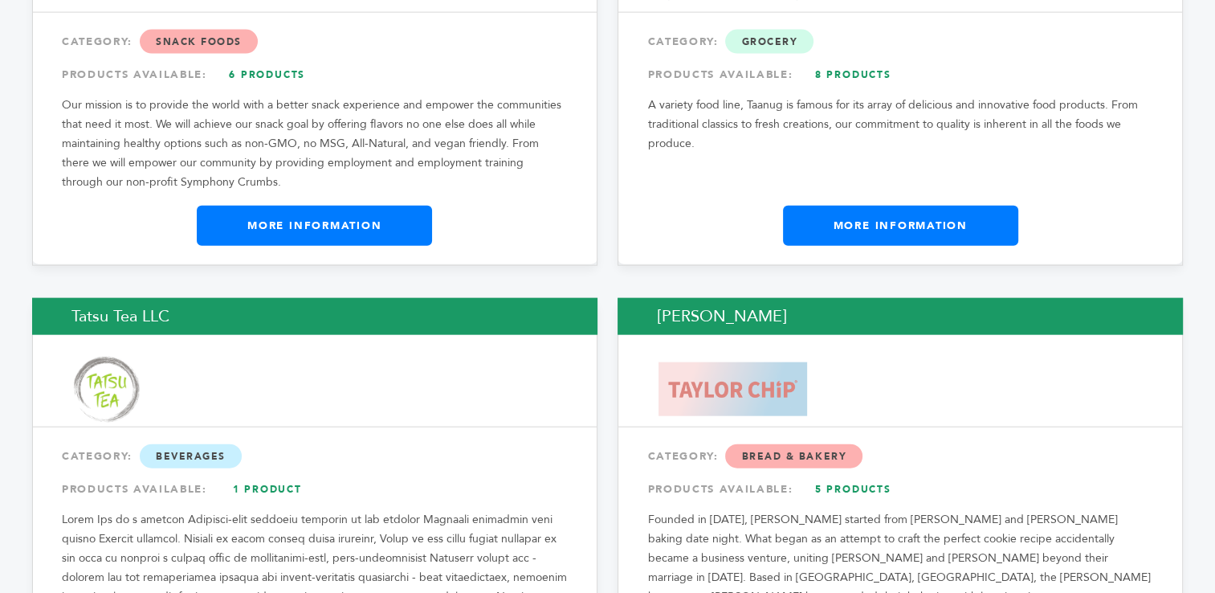
scroll to position [28328, 0]
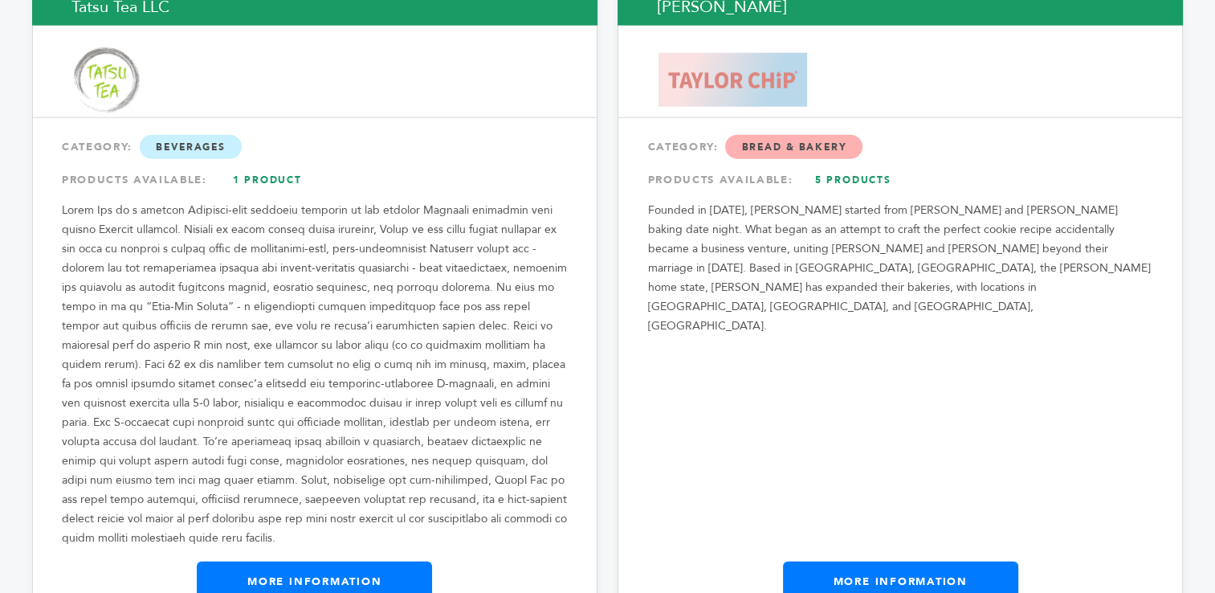
click at [312, 562] on link "More Information" at bounding box center [314, 582] width 235 height 40
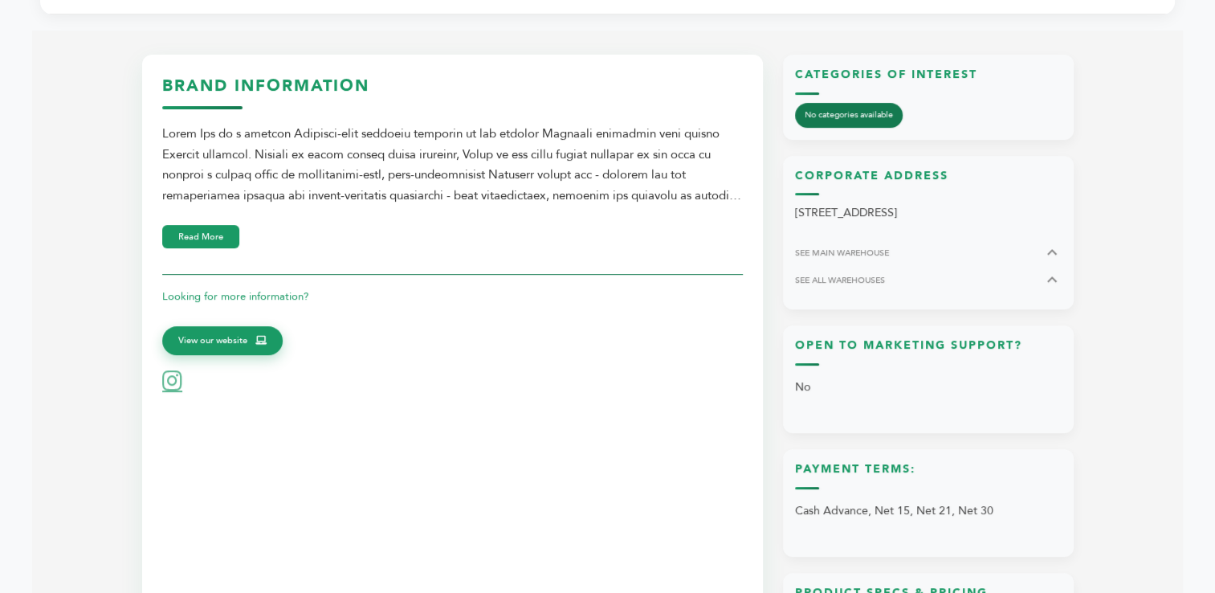
scroll to position [465, 0]
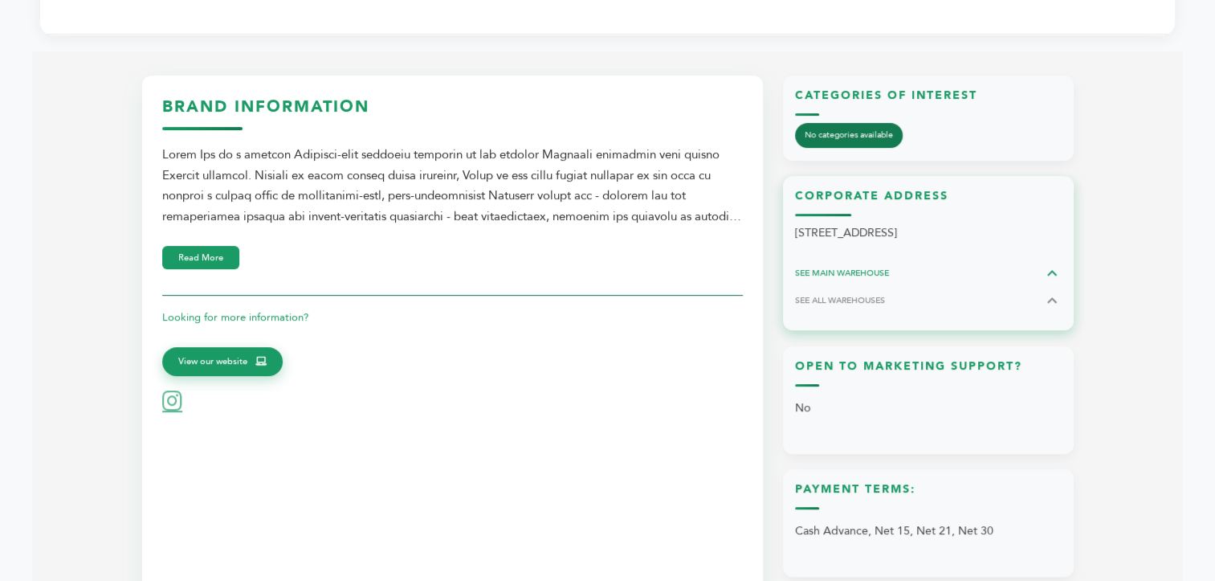
click at [859, 276] on span "SEE MAIN WAREHOUSE" at bounding box center [842, 273] width 94 height 12
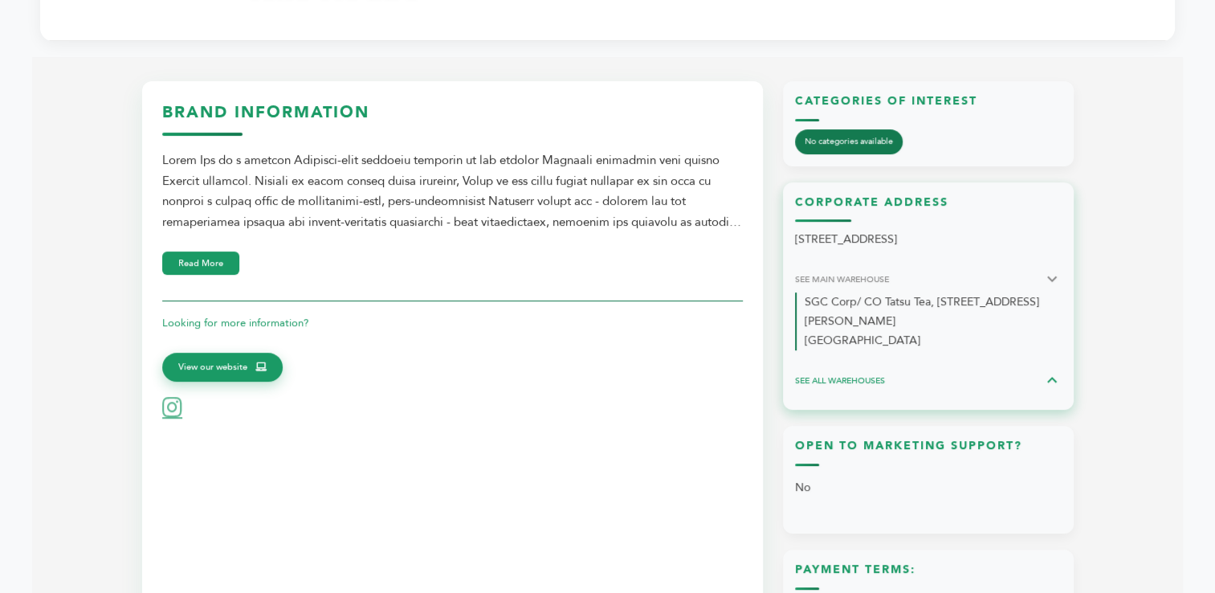
click at [839, 374] on span "SEE ALL WAREHOUSES" at bounding box center [840, 380] width 90 height 12
click at [845, 374] on span "SEE ALL WAREHOUSES" at bounding box center [840, 380] width 90 height 12
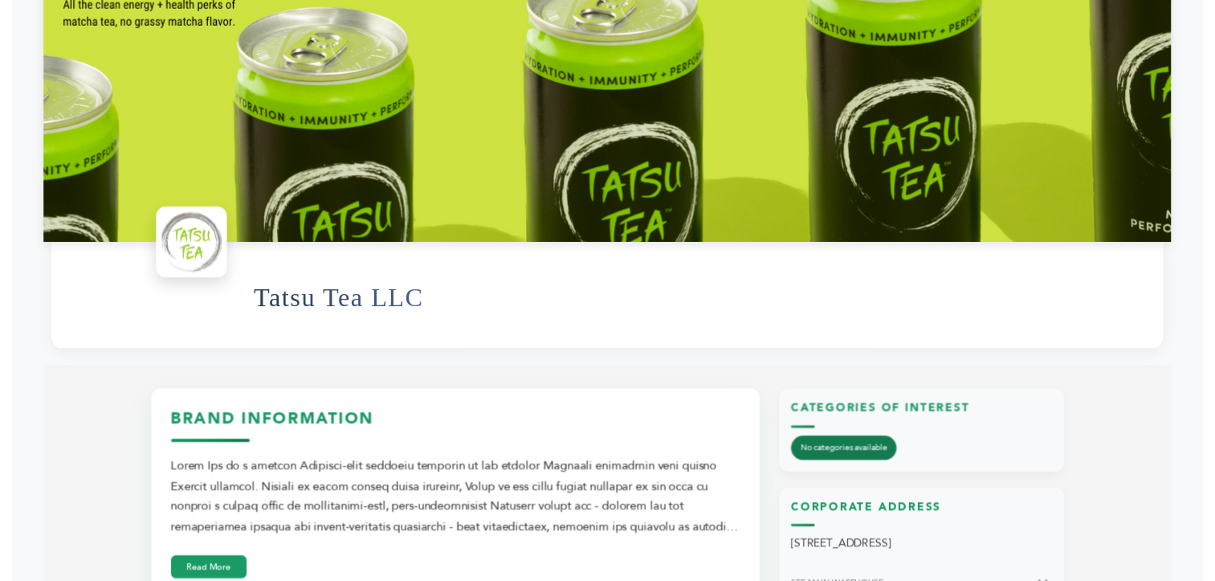
scroll to position [0, 0]
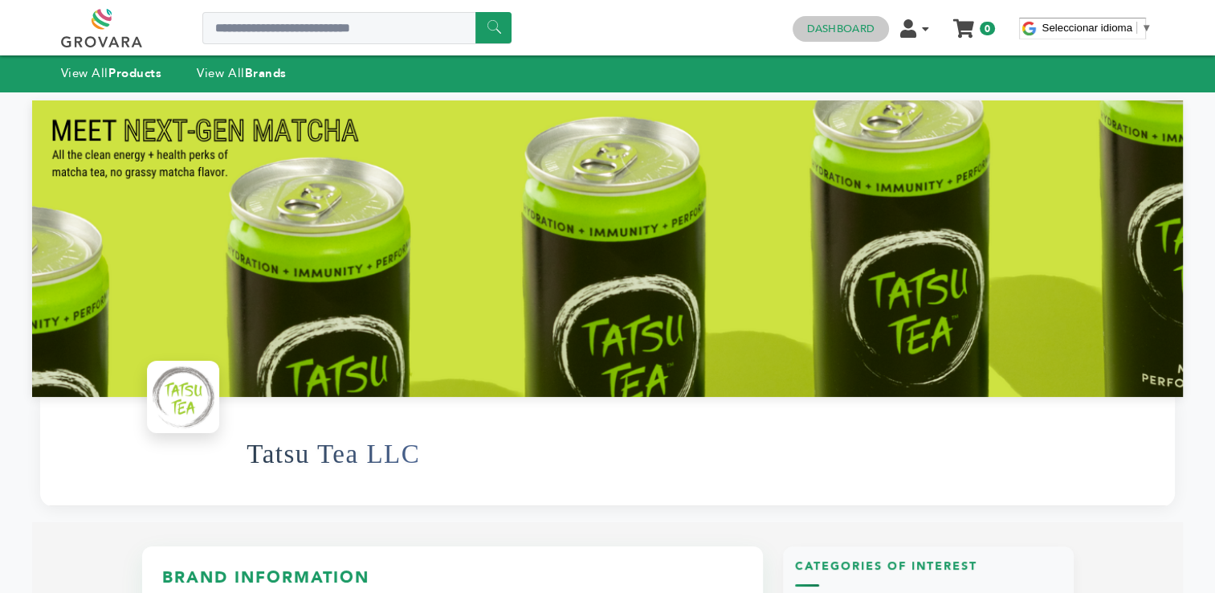
click at [849, 30] on link "Dashboard" at bounding box center [840, 29] width 67 height 14
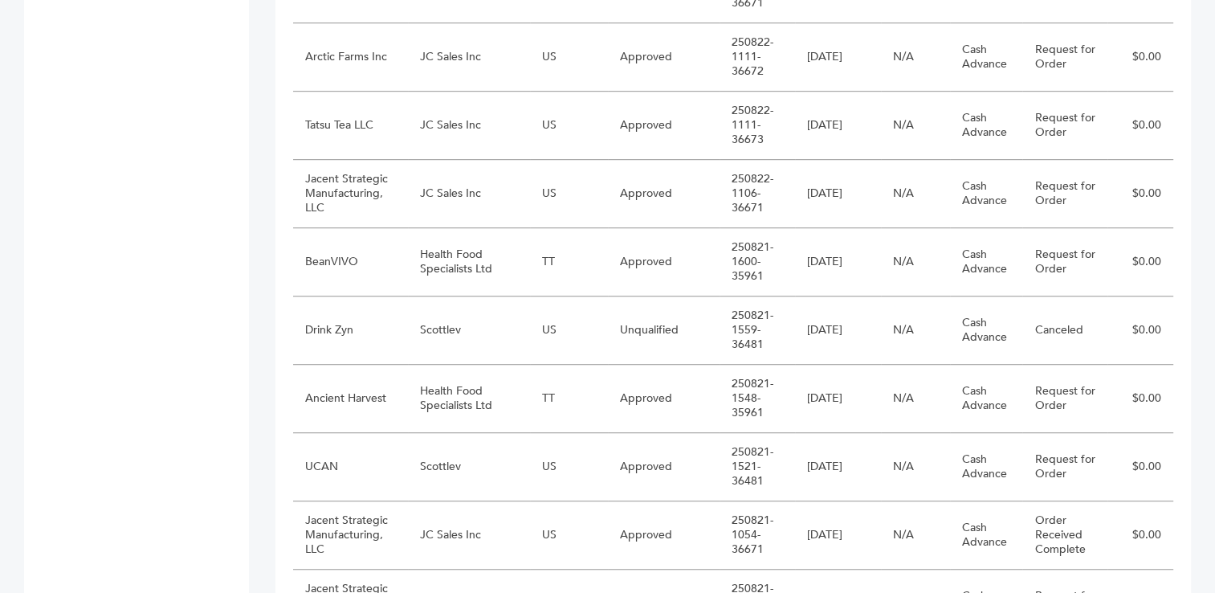
scroll to position [1039, 0]
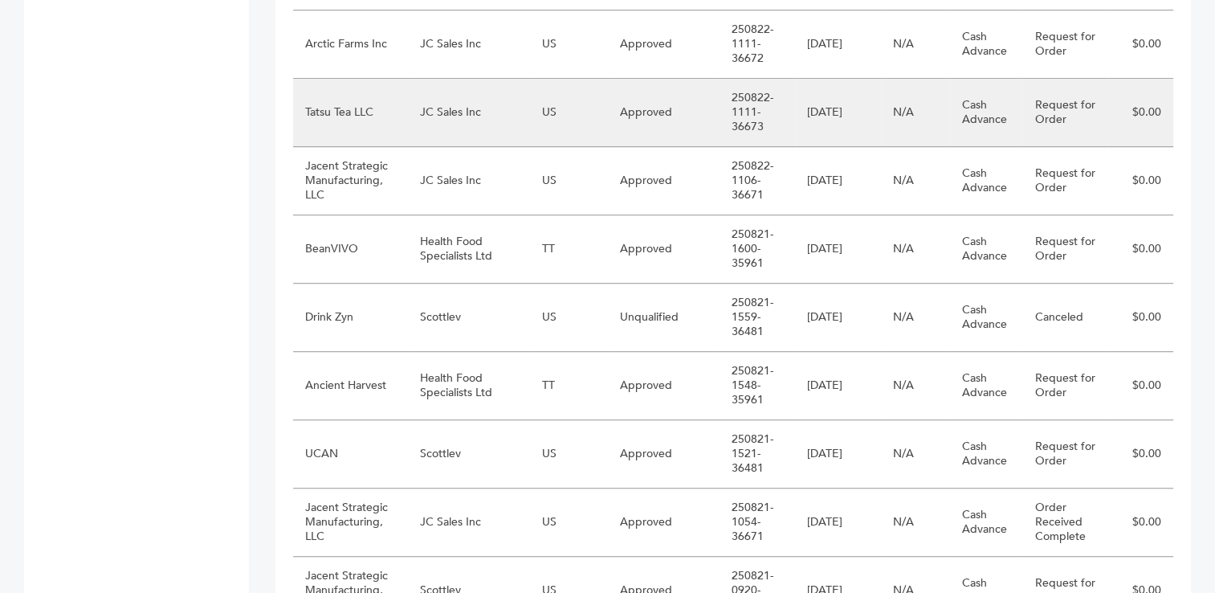
click at [418, 101] on td "JC Sales Inc" at bounding box center [469, 113] width 122 height 68
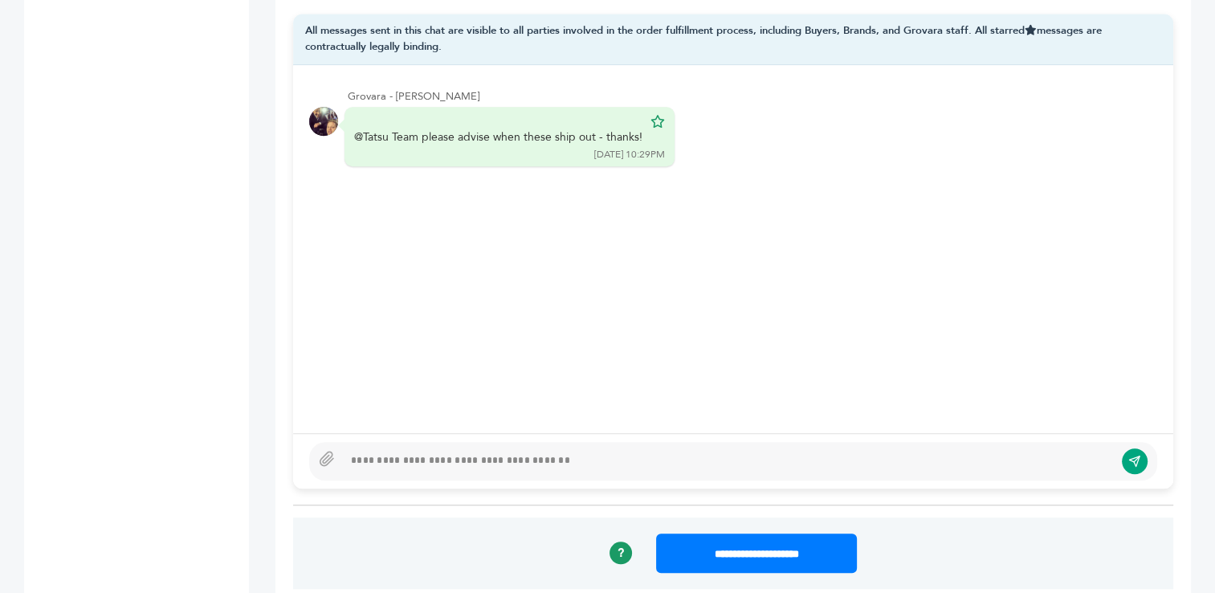
scroll to position [1169, 0]
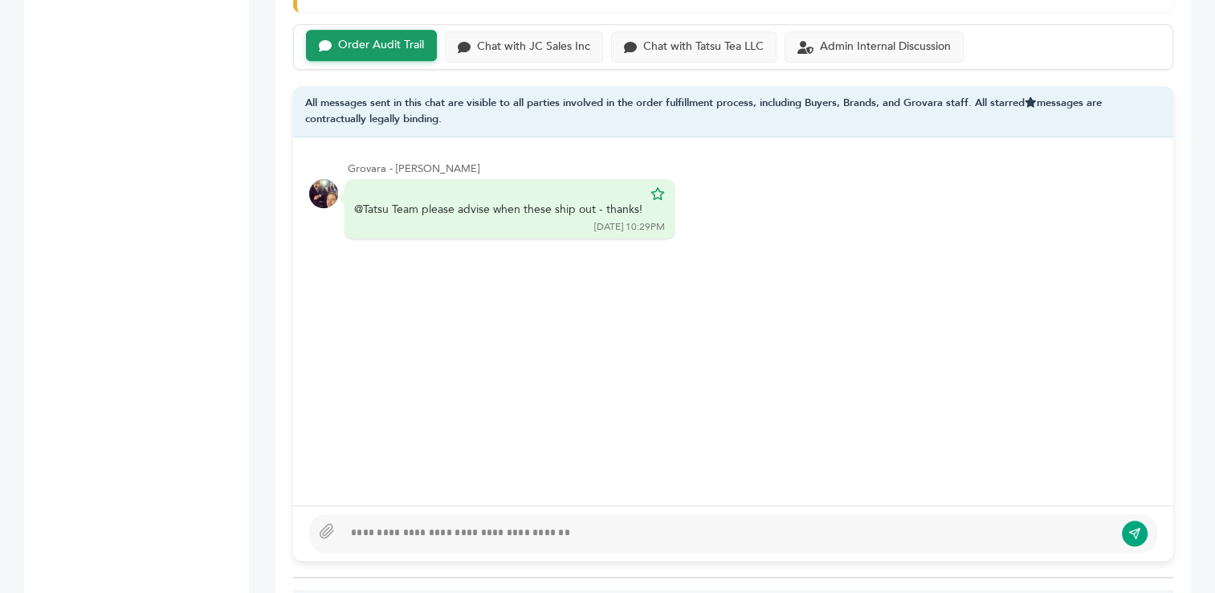
click at [371, 39] on div "Order Audit Trail" at bounding box center [381, 46] width 86 height 14
click at [447, 524] on div at bounding box center [728, 533] width 771 height 19
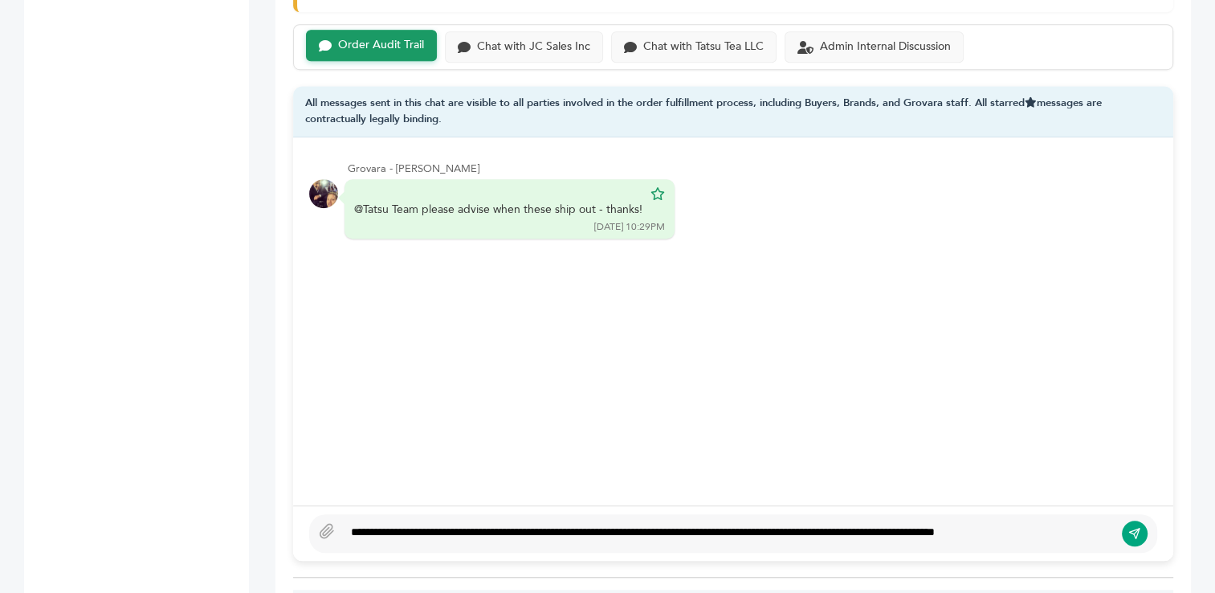
scroll to position [1157, 0]
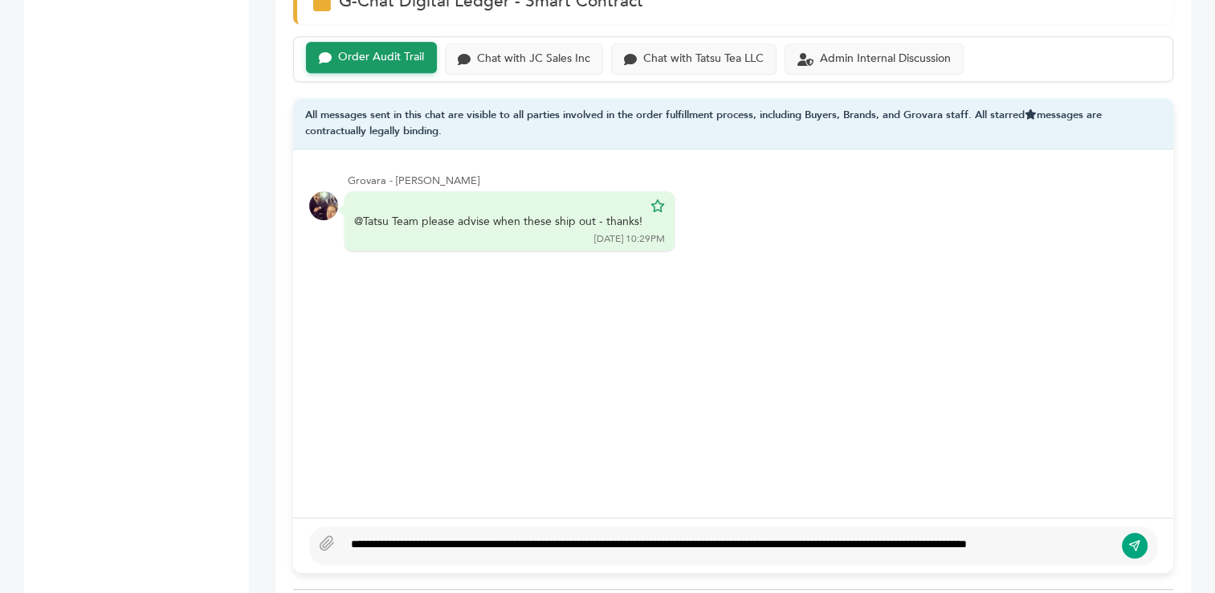
type textarea "**********"
click at [1135, 540] on icon "submit" at bounding box center [1135, 545] width 10 height 10
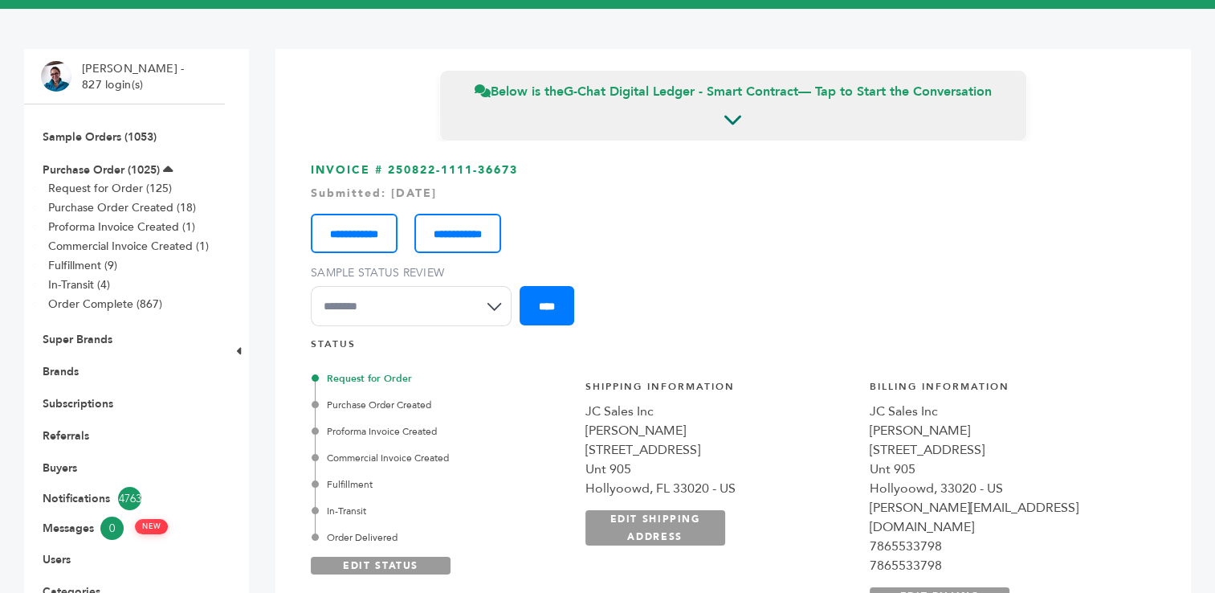
scroll to position [0, 0]
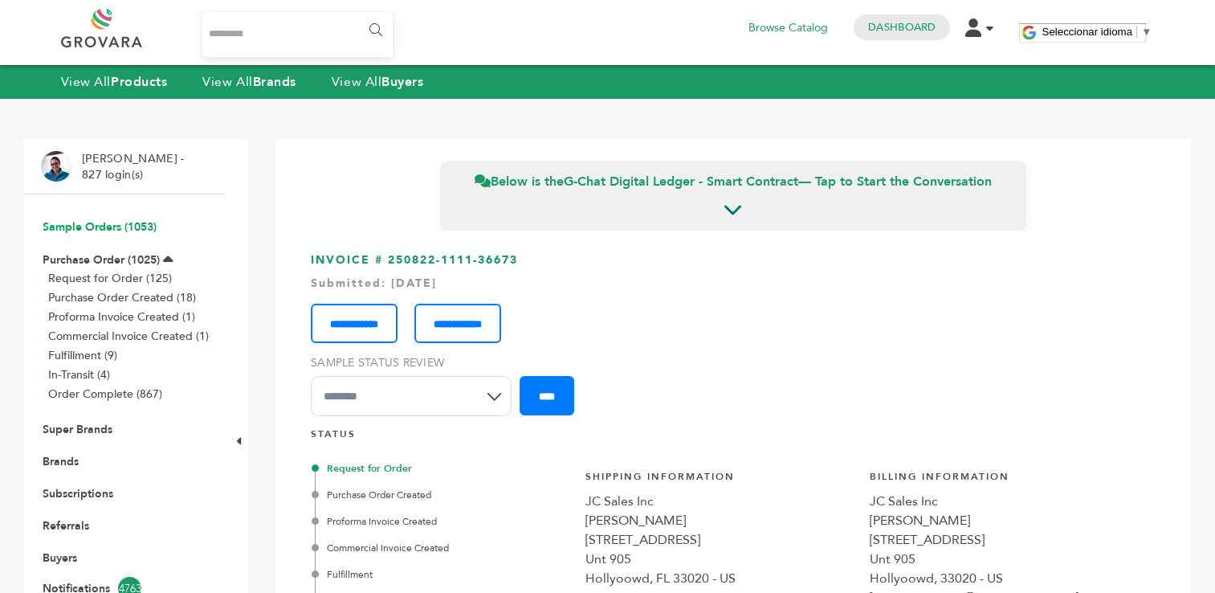
click at [79, 228] on link "Sample Orders (1053)" at bounding box center [100, 226] width 114 height 15
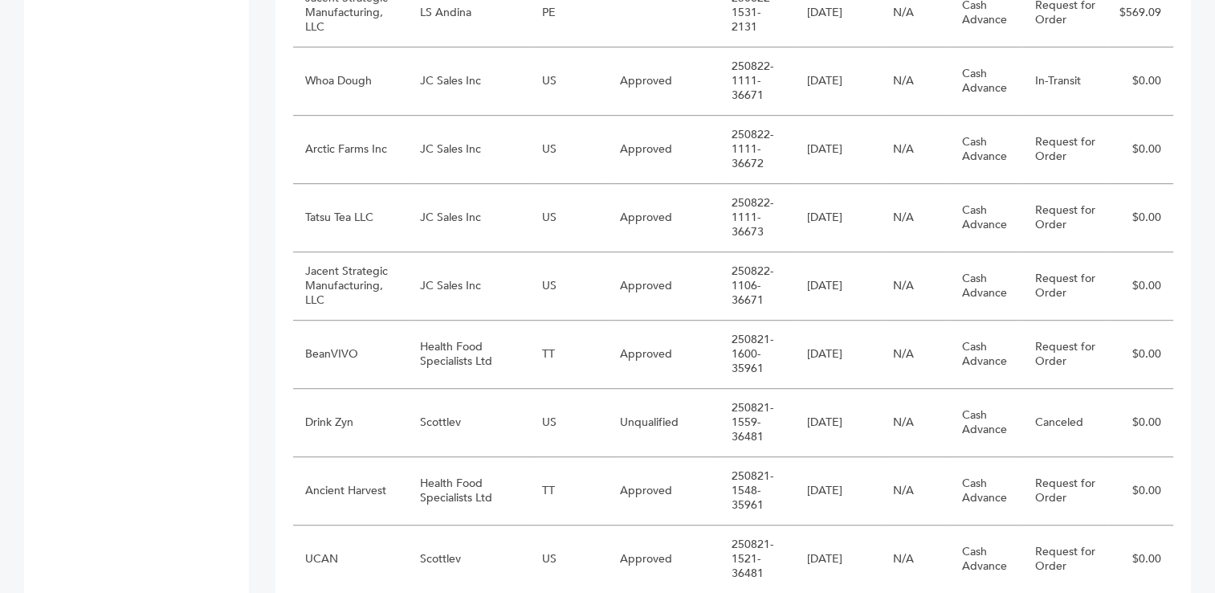
scroll to position [936, 0]
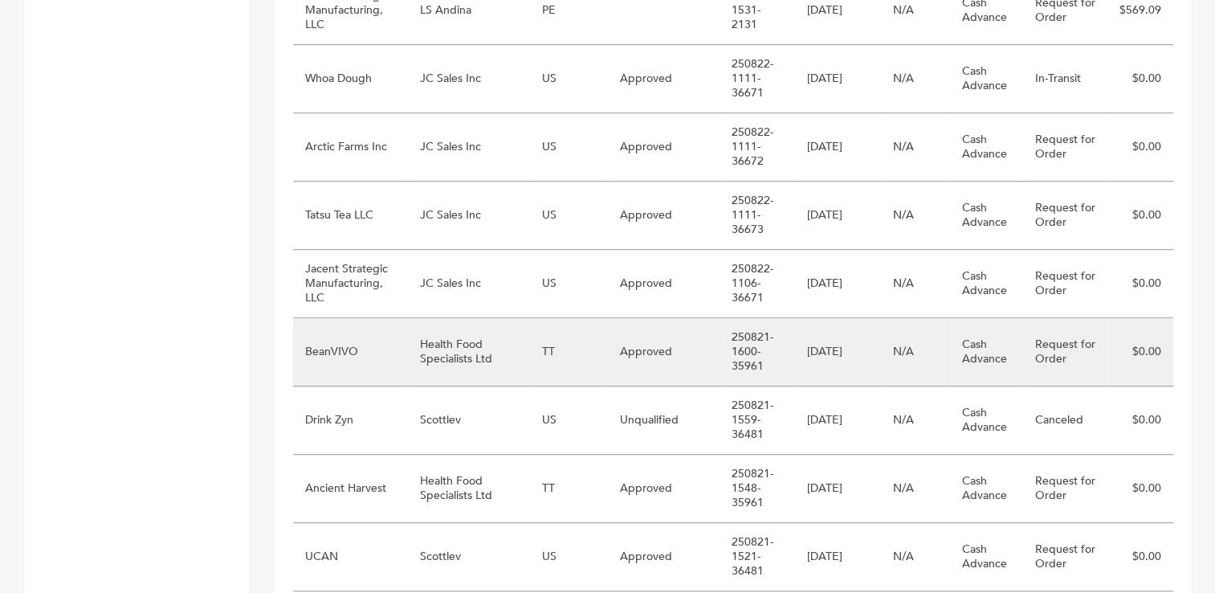
click at [453, 341] on td "Health Food Specialists Ltd" at bounding box center [469, 352] width 122 height 68
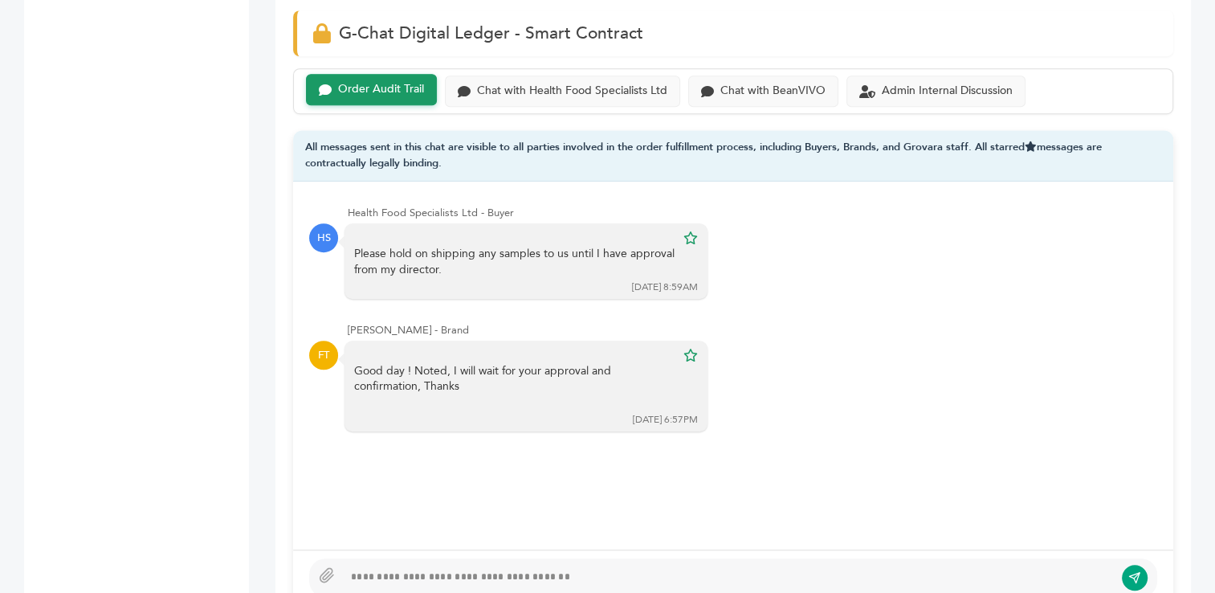
scroll to position [1105, 0]
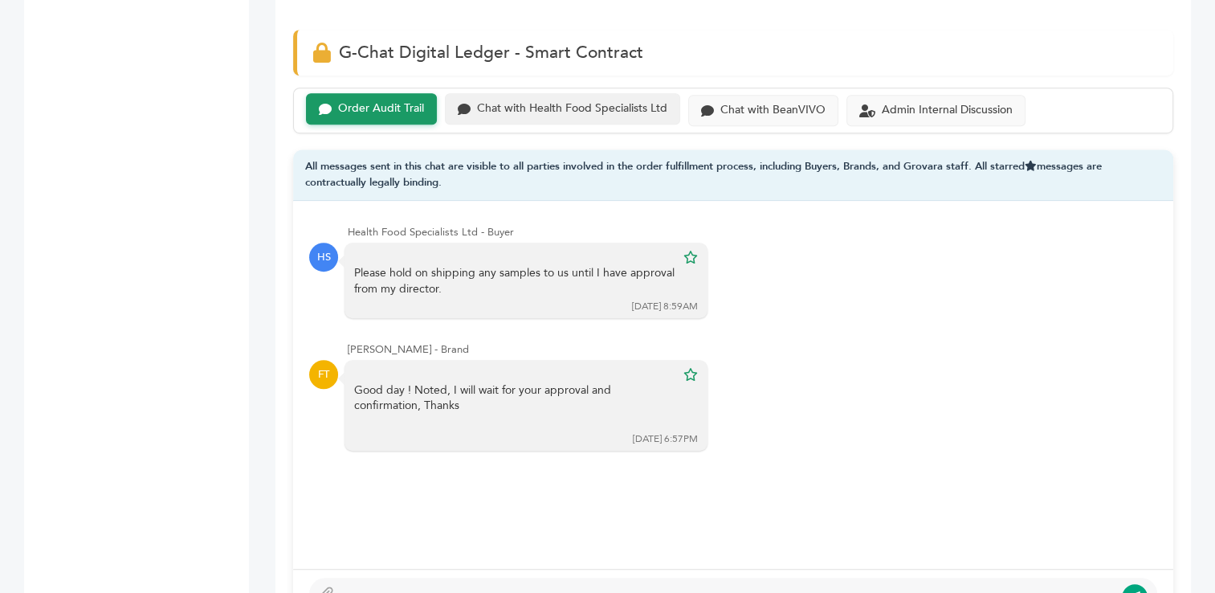
click at [586, 102] on div "Chat with Health Food Specialists Ltd" at bounding box center [572, 109] width 190 height 14
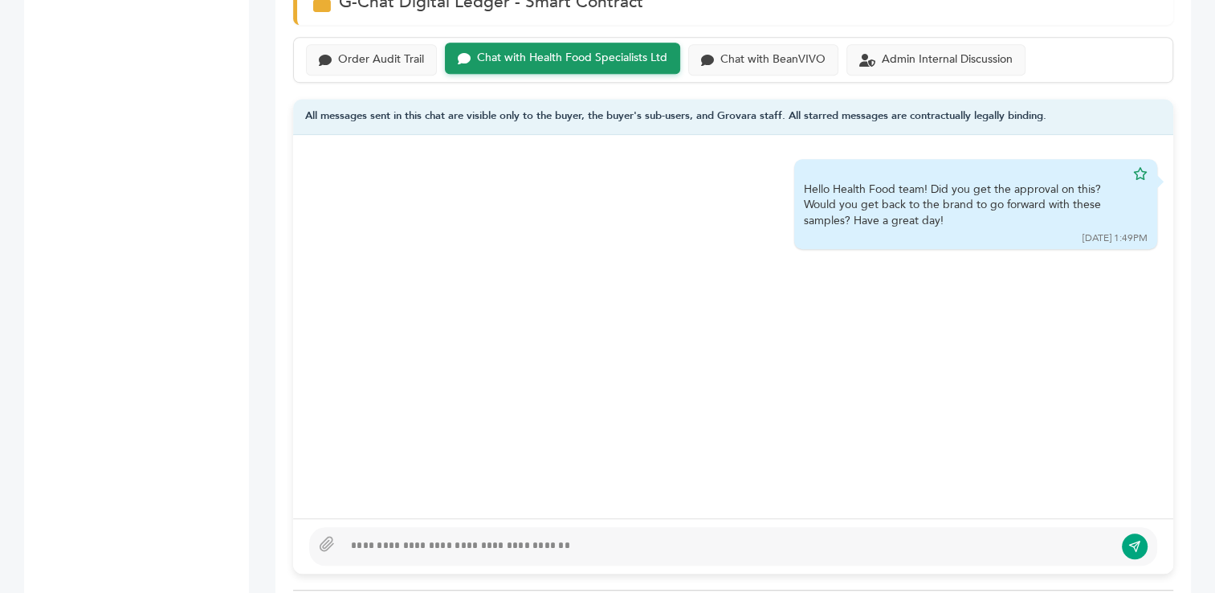
scroll to position [1160, 0]
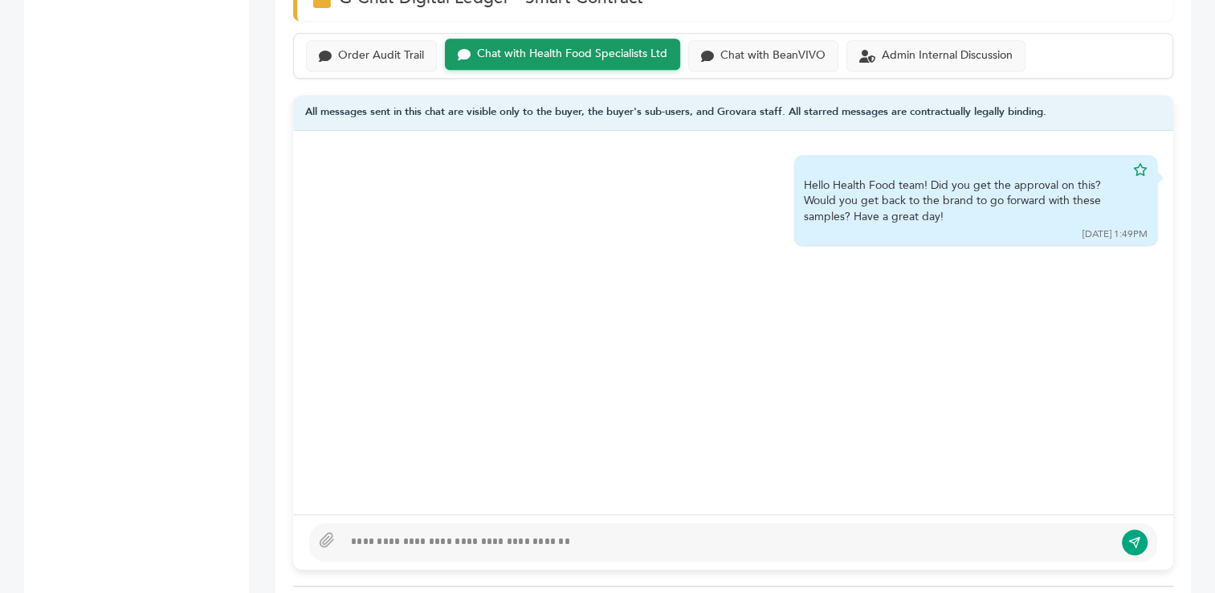
click at [762, 533] on div at bounding box center [728, 542] width 771 height 19
click at [366, 43] on div "Order Audit Trail" at bounding box center [371, 54] width 131 height 31
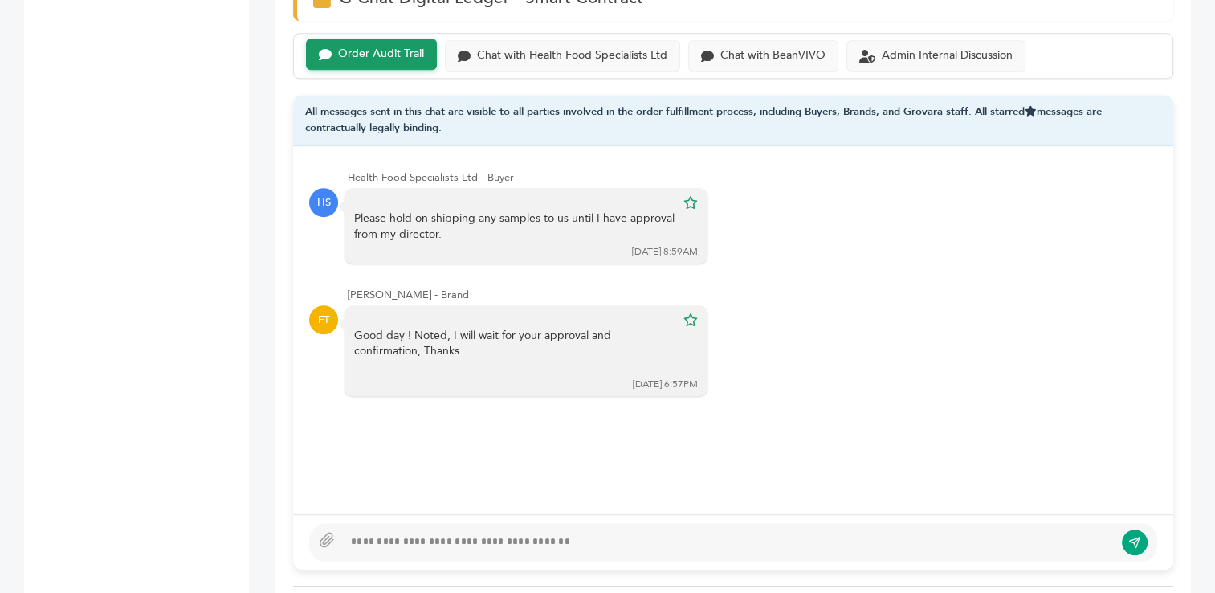
drag, startPoint x: 474, startPoint y: 159, endPoint x: 350, endPoint y: 159, distance: 123.7
click at [350, 170] on div "Health Food Specialists Ltd - Buyer" at bounding box center [753, 177] width 810 height 14
click at [813, 288] on div "Fatima Tostado - Brand" at bounding box center [753, 295] width 810 height 14
click at [750, 47] on div "Chat with BeanVIVO" at bounding box center [773, 54] width 105 height 14
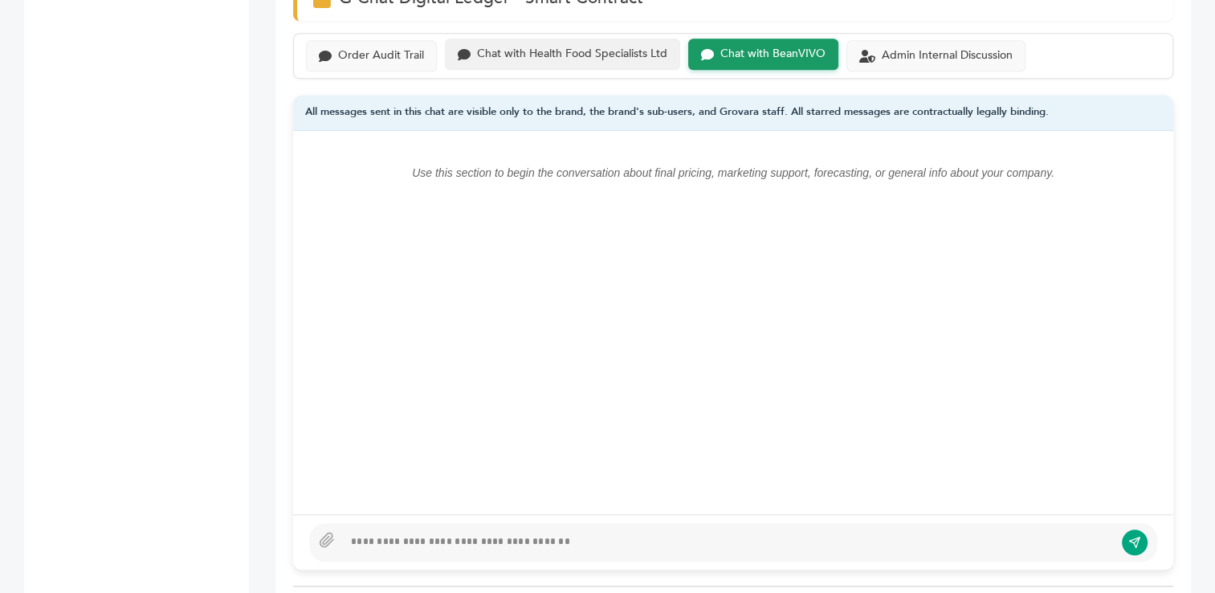
click at [591, 47] on div "Chat with Health Food Specialists Ltd" at bounding box center [572, 54] width 190 height 14
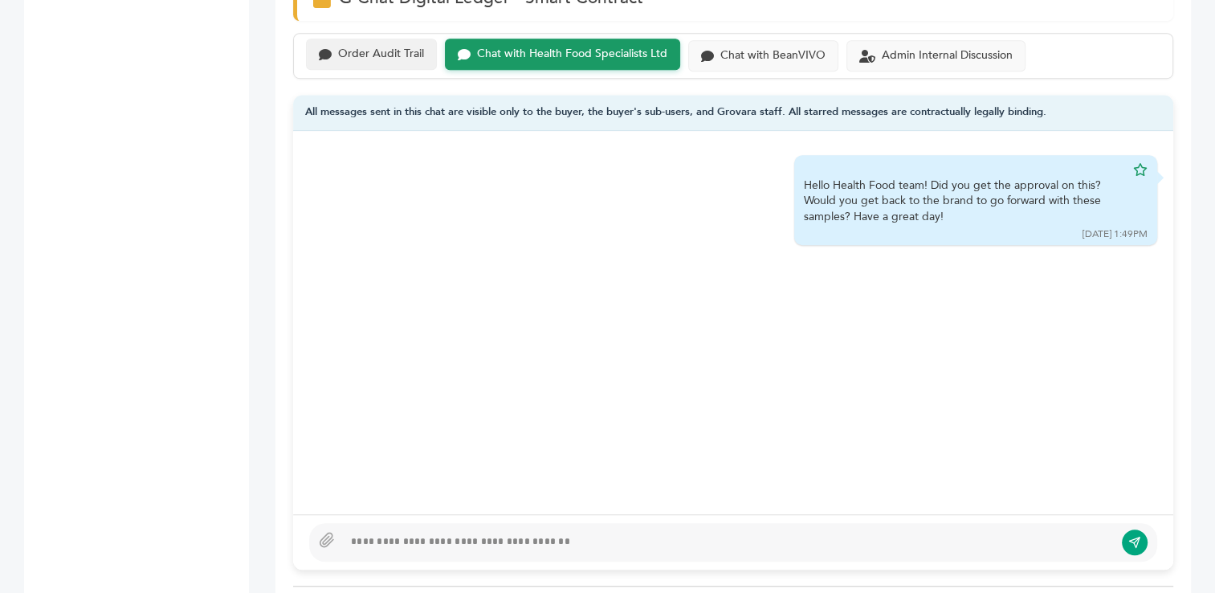
click at [370, 47] on div "Order Audit Trail" at bounding box center [381, 54] width 86 height 14
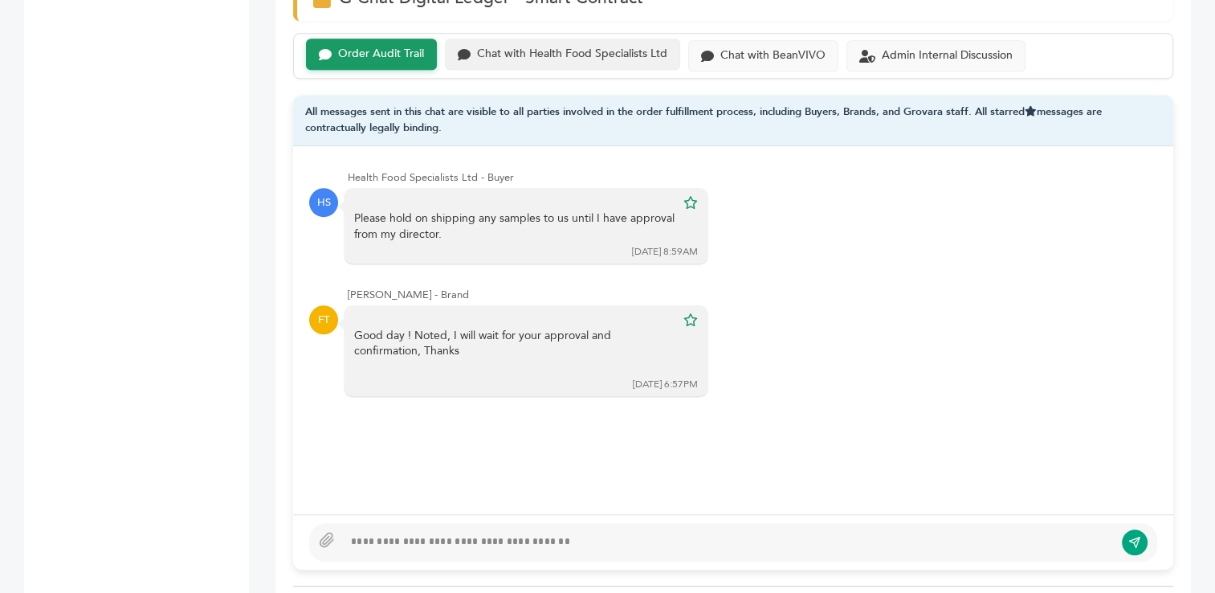
click at [611, 47] on div "Chat with Health Food Specialists Ltd" at bounding box center [572, 54] width 190 height 14
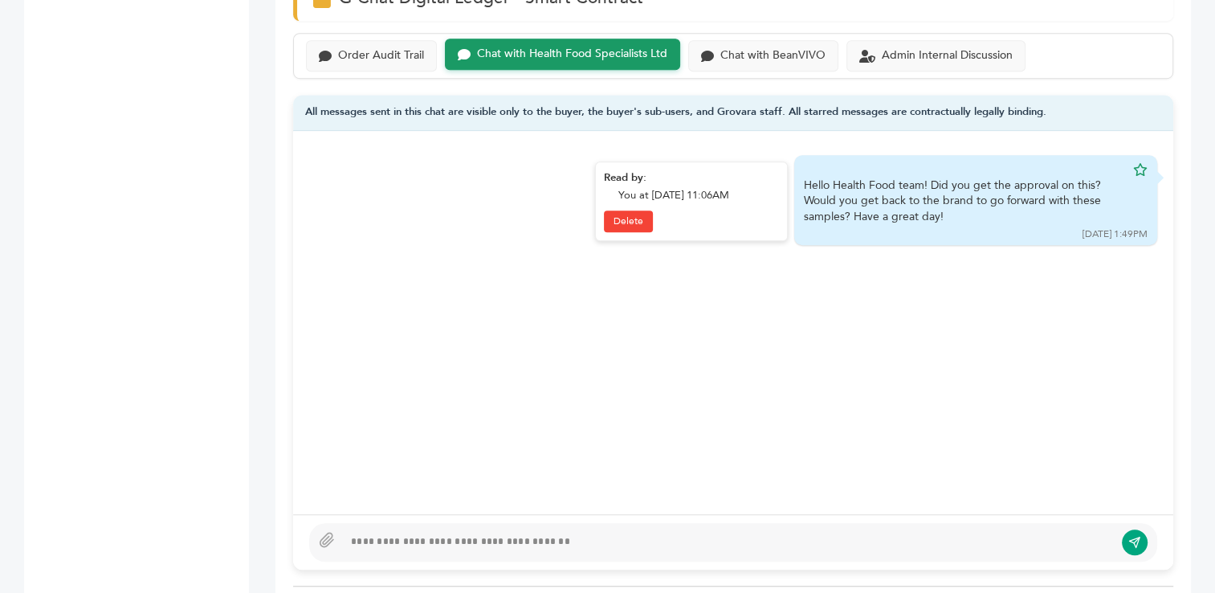
drag, startPoint x: 804, startPoint y: 167, endPoint x: 972, endPoint y: 198, distance: 170.7
click at [972, 198] on div "Hello Health Food team! Did you get the approval on this? Would you get back to…" at bounding box center [964, 201] width 321 height 47
copy div "Hello Health Food team! Did you get the approval on this? Would you get back to…"
click at [383, 47] on div "Order Audit Trail" at bounding box center [381, 54] width 86 height 14
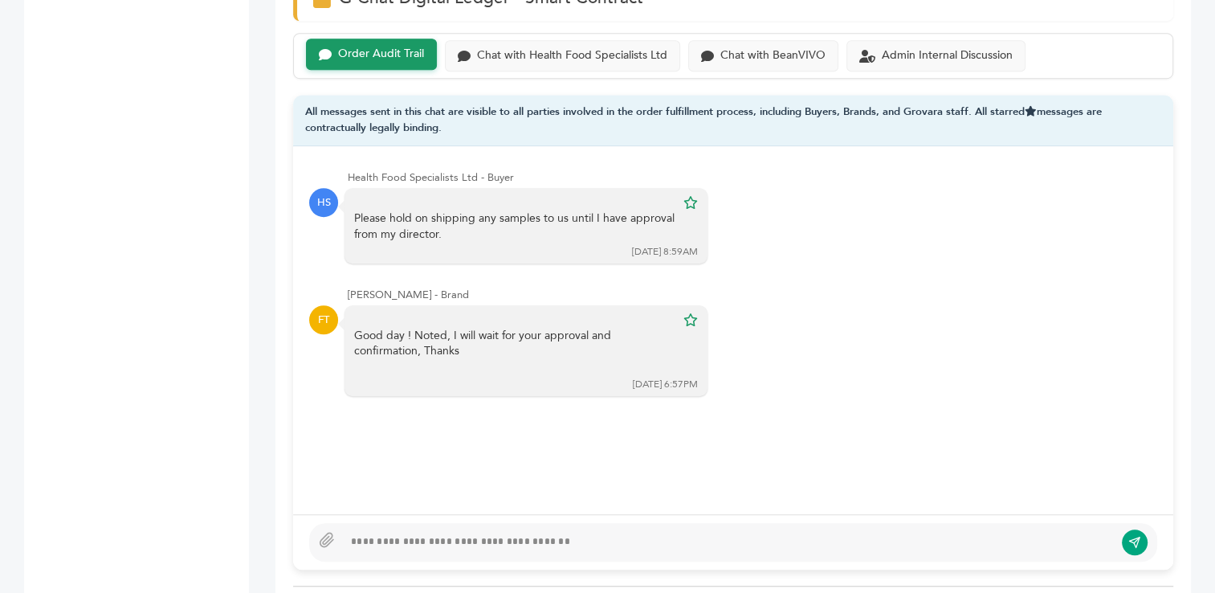
click at [378, 533] on div at bounding box center [728, 542] width 771 height 19
paste div
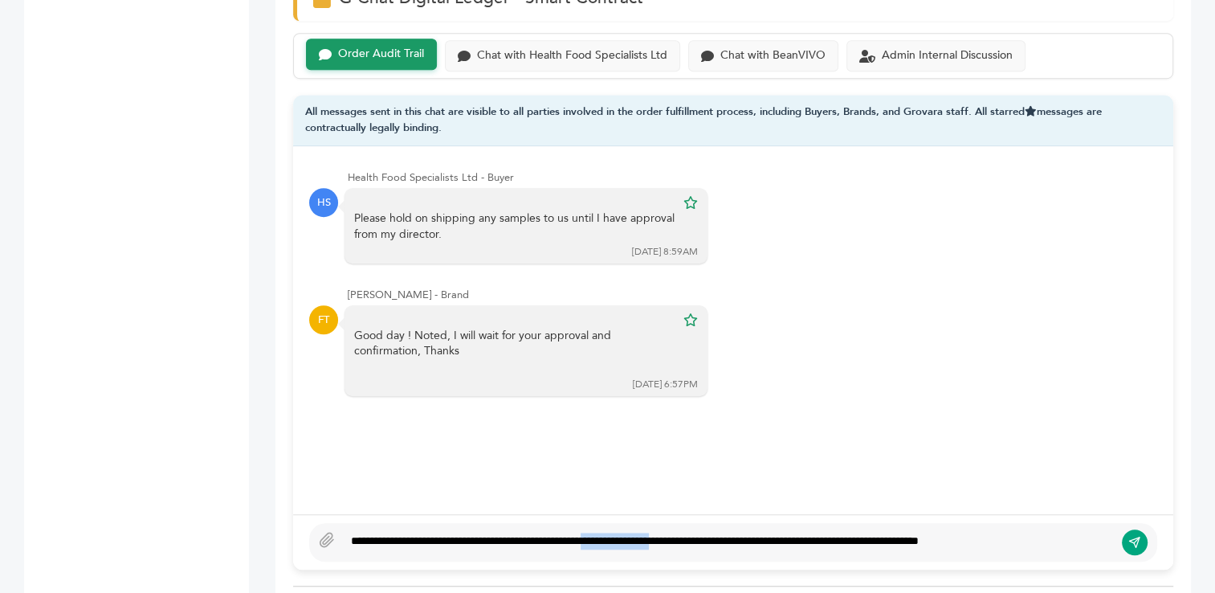
drag, startPoint x: 648, startPoint y: 518, endPoint x: 742, endPoint y: 518, distance: 94.0
click at [742, 533] on div "**********" at bounding box center [728, 542] width 771 height 19
drag, startPoint x: 710, startPoint y: 524, endPoint x: 819, endPoint y: 528, distance: 109.3
click at [819, 533] on div "**********" at bounding box center [728, 542] width 771 height 19
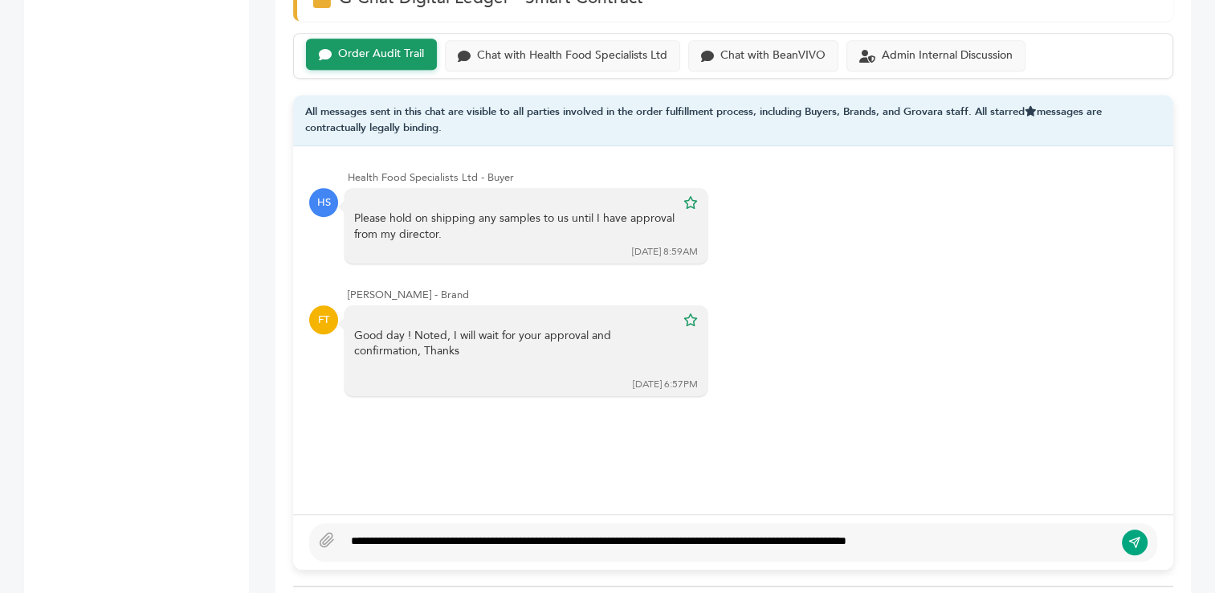
type textarea "**********"
click at [1138, 537] on icon "submit" at bounding box center [1137, 540] width 6 height 6
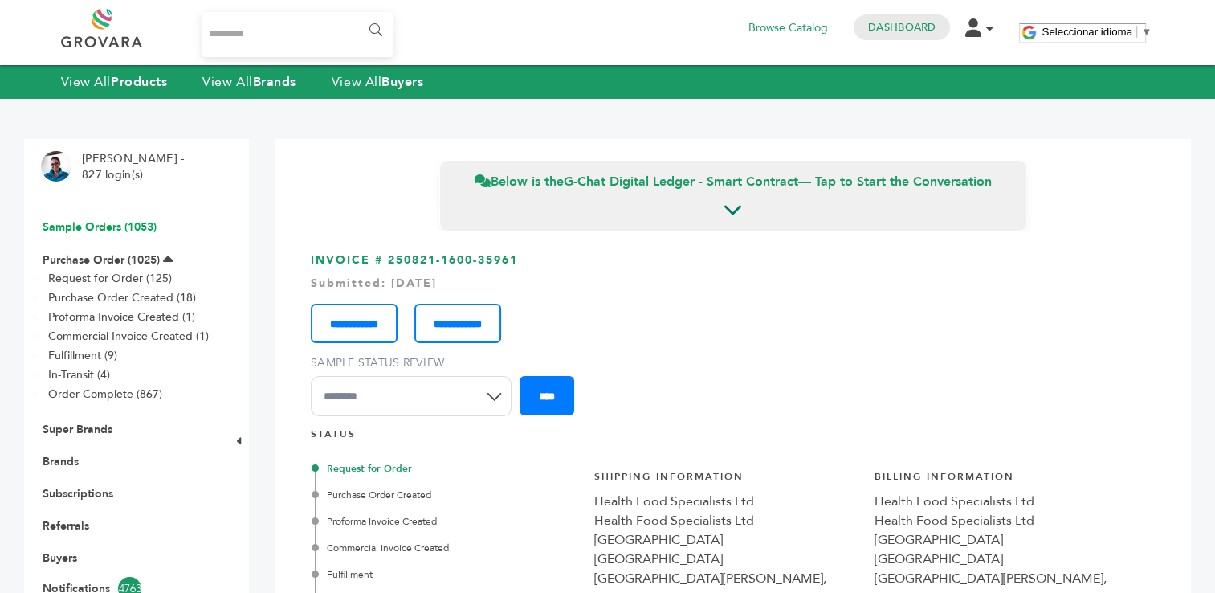
click at [77, 229] on link "Sample Orders (1053)" at bounding box center [100, 226] width 114 height 15
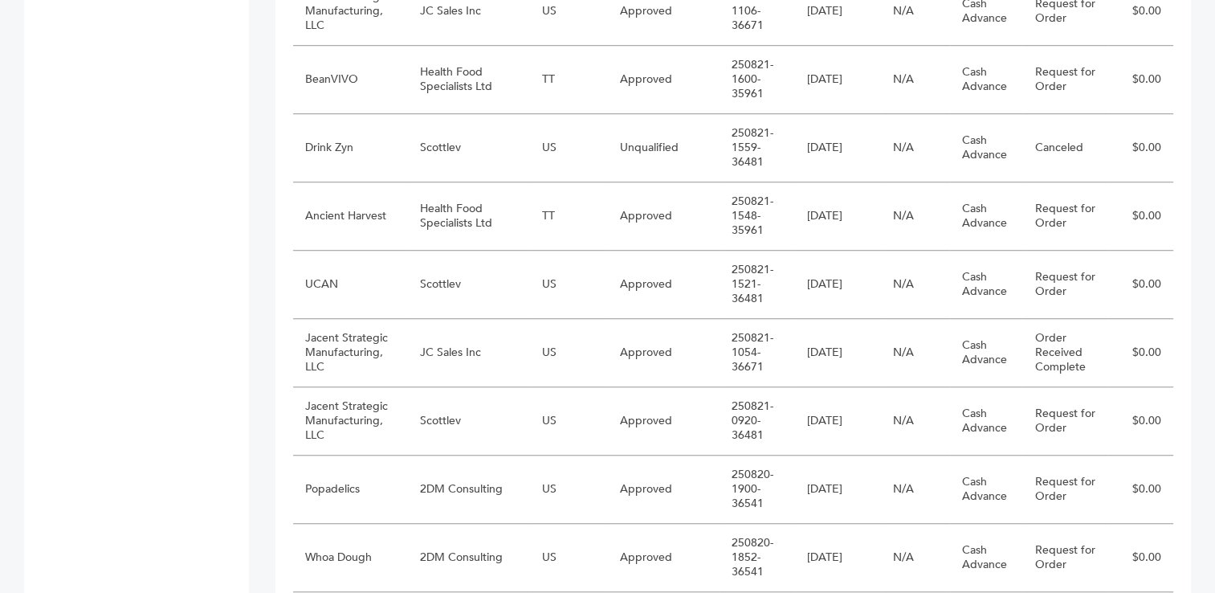
scroll to position [1214, 0]
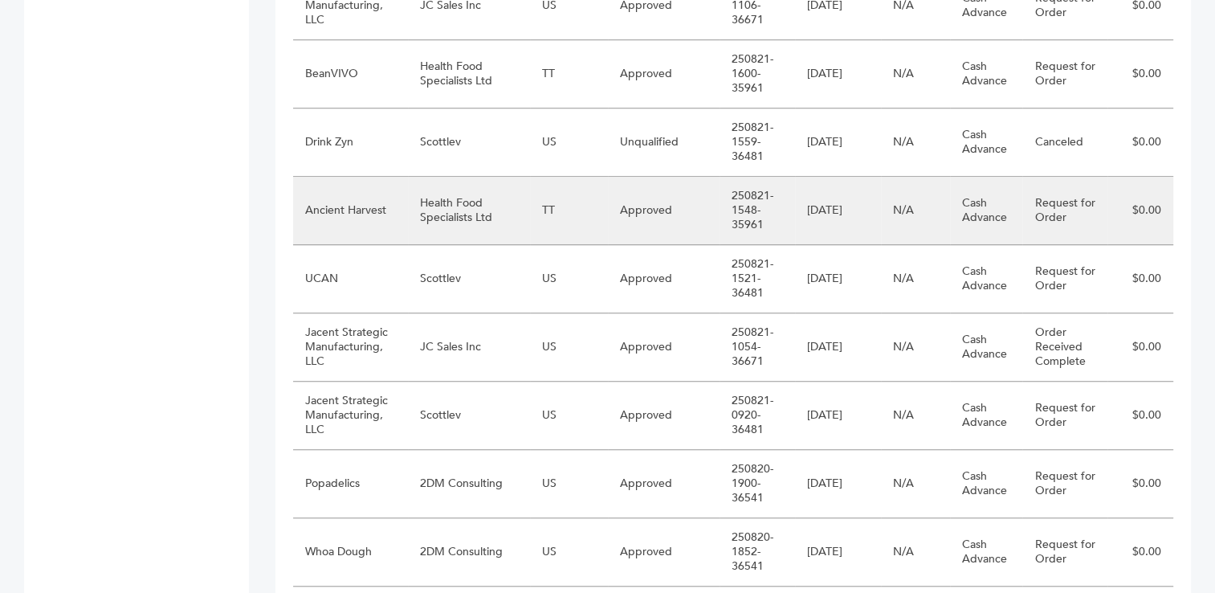
click at [444, 210] on td "Health Food Specialists Ltd" at bounding box center [469, 211] width 122 height 68
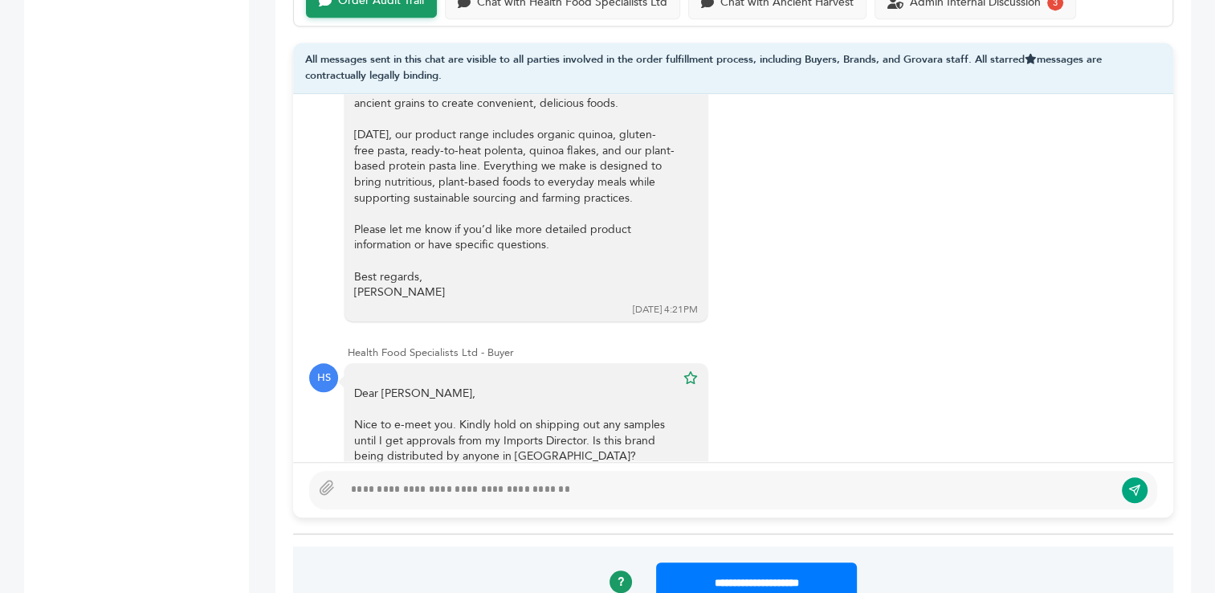
scroll to position [542, 0]
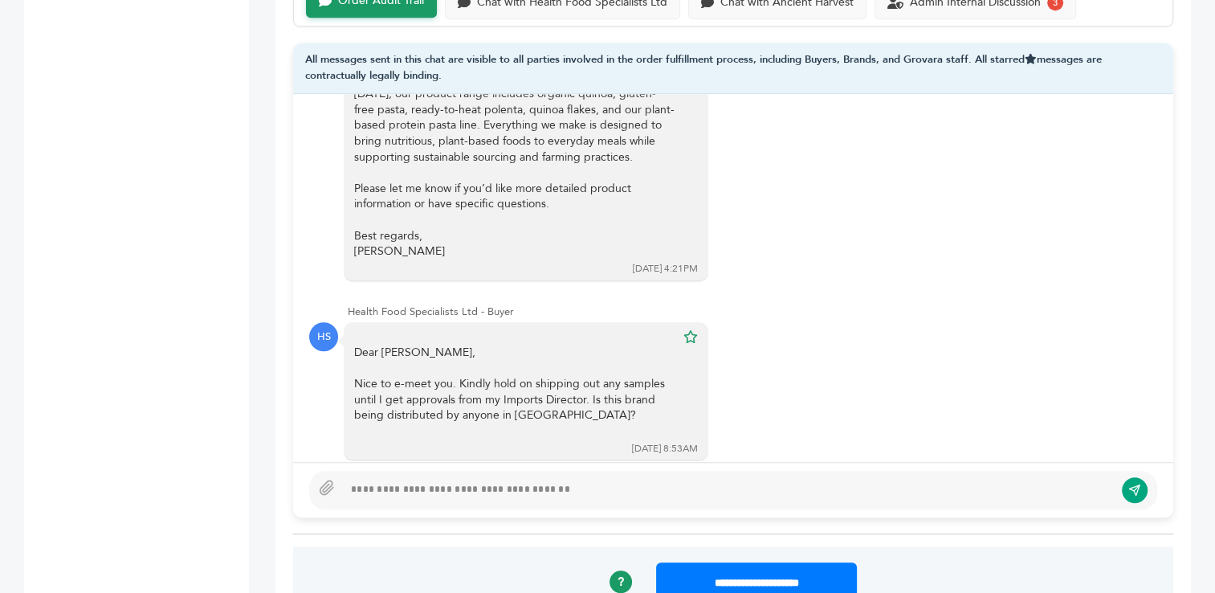
click at [1162, 325] on div "Health Food Specialists Ltd - Buyer HS Hello, my name is Nadia Jubal from Healt…" at bounding box center [733, 277] width 880 height 366
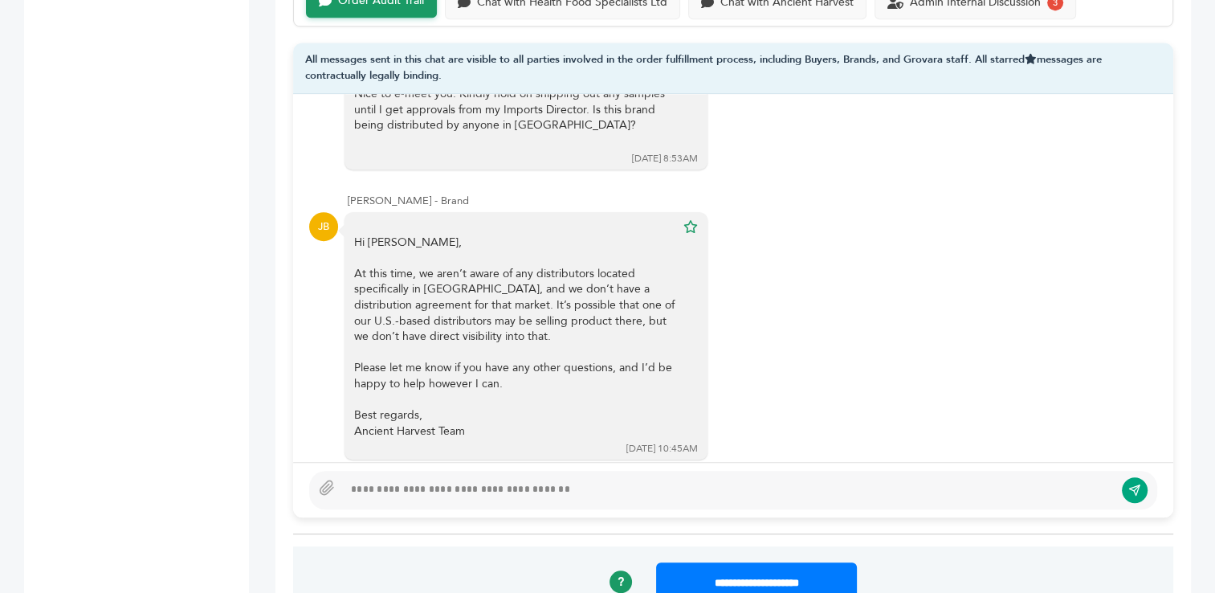
scroll to position [840, 0]
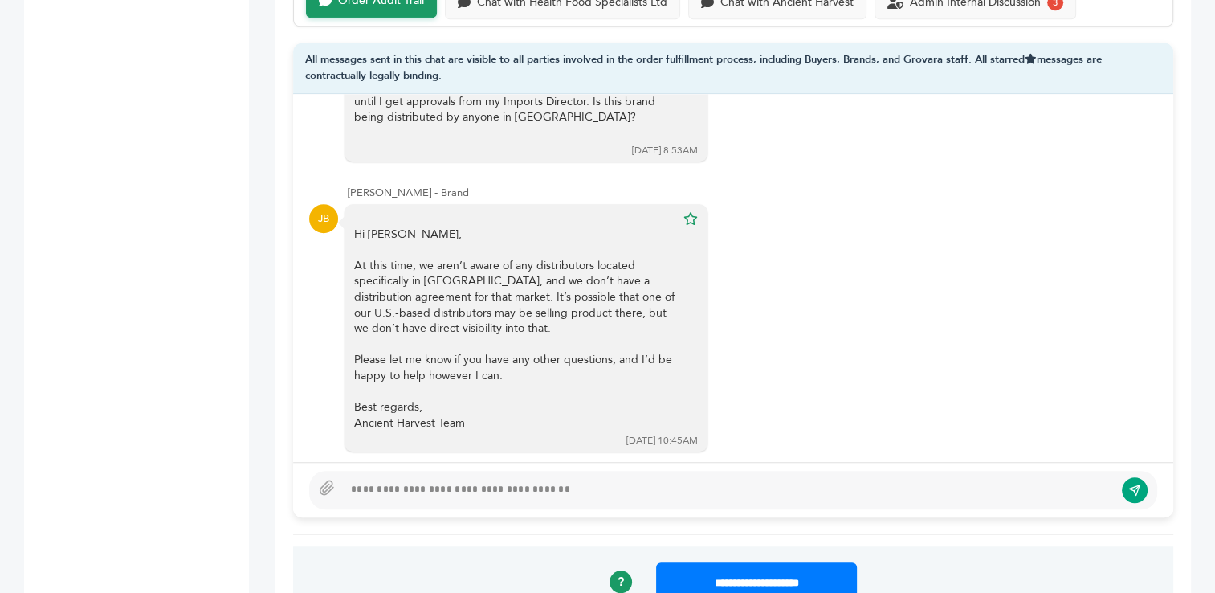
click at [436, 480] on div at bounding box center [728, 489] width 771 height 19
paste div
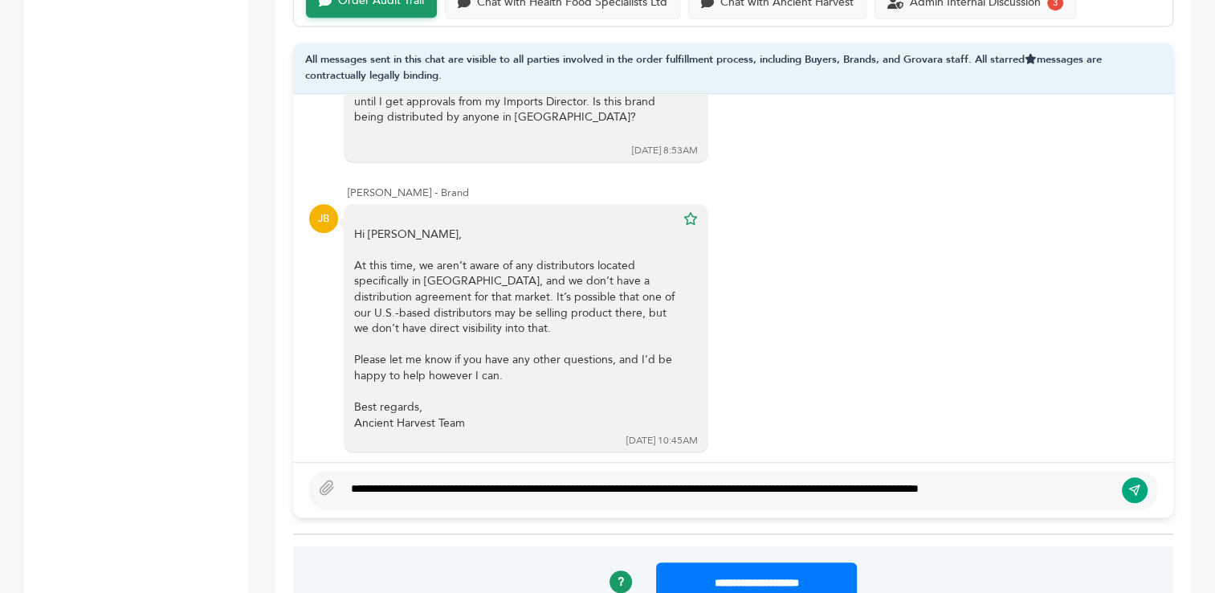
click at [472, 480] on div "**********" at bounding box center [728, 489] width 771 height 19
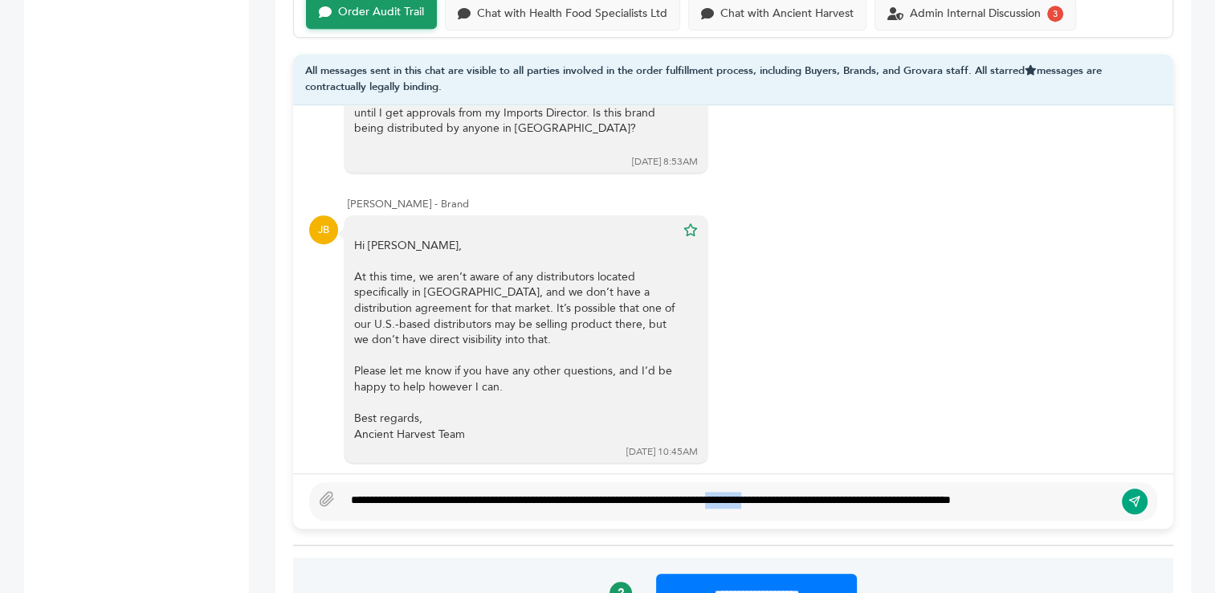
drag, startPoint x: 807, startPoint y: 470, endPoint x: 858, endPoint y: 470, distance: 50.6
click at [858, 492] on div "**********" at bounding box center [728, 501] width 771 height 19
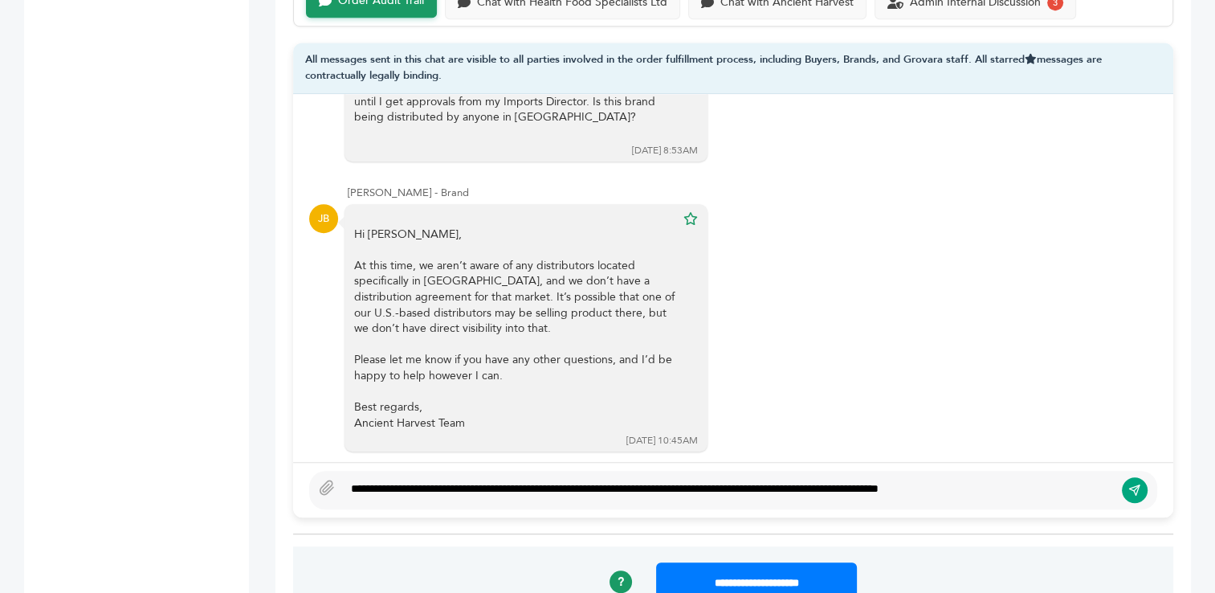
type textarea "**********"
click at [1057, 480] on div "**********" at bounding box center [728, 489] width 771 height 19
click at [1137, 483] on icon "submit" at bounding box center [1135, 490] width 13 height 14
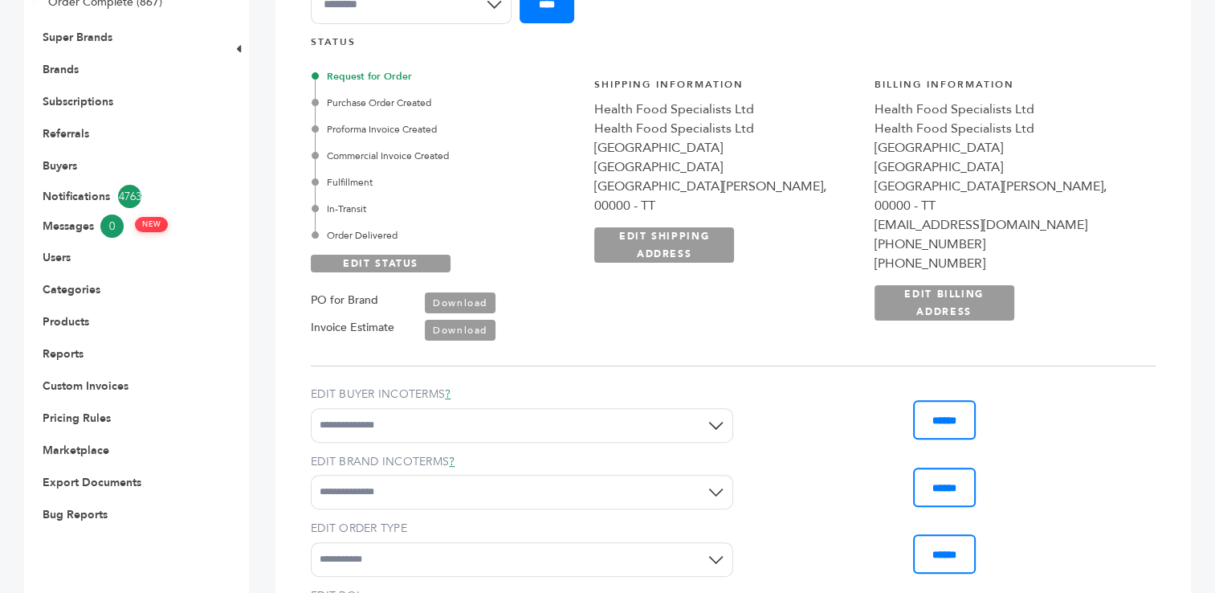
scroll to position [0, 0]
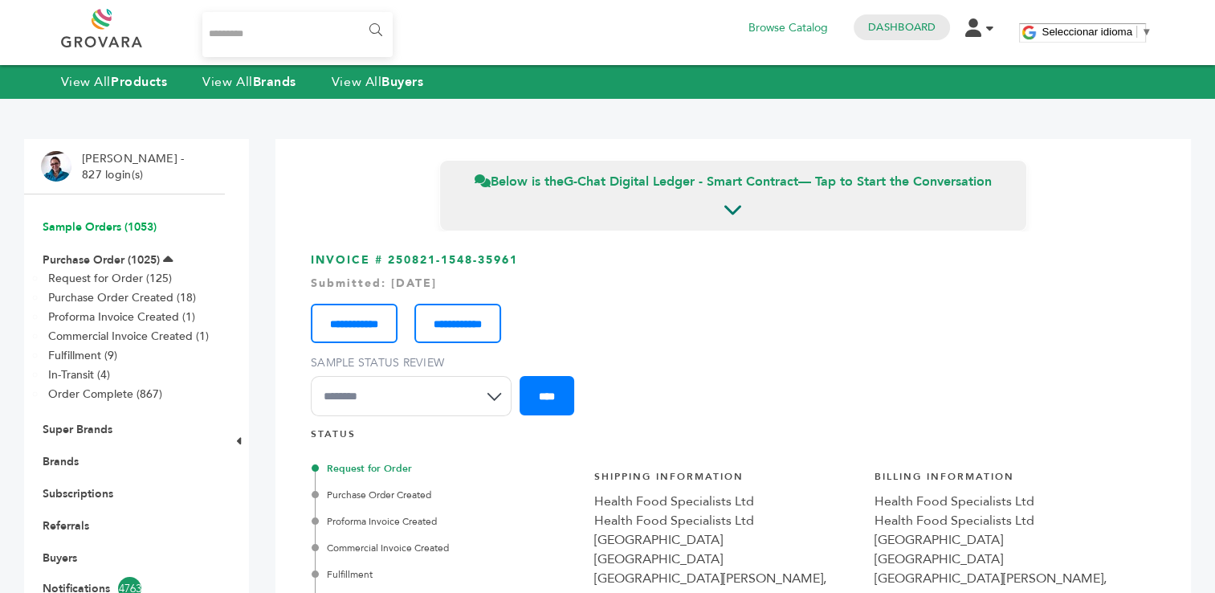
click at [111, 228] on link "Sample Orders (1053)" at bounding box center [100, 226] width 114 height 15
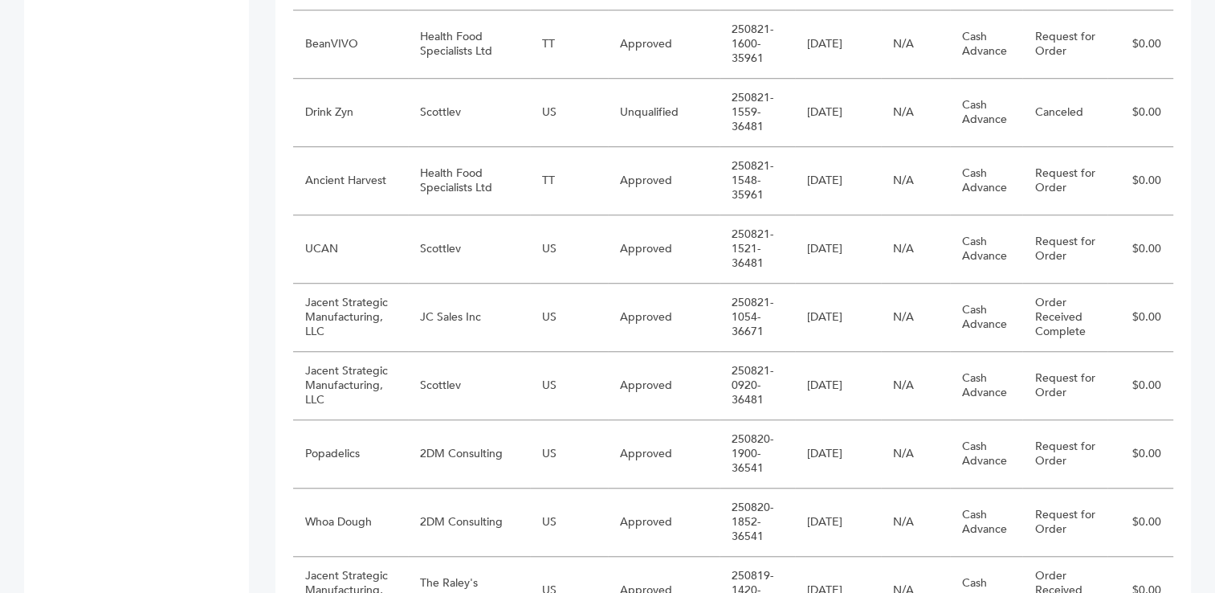
scroll to position [1246, 0]
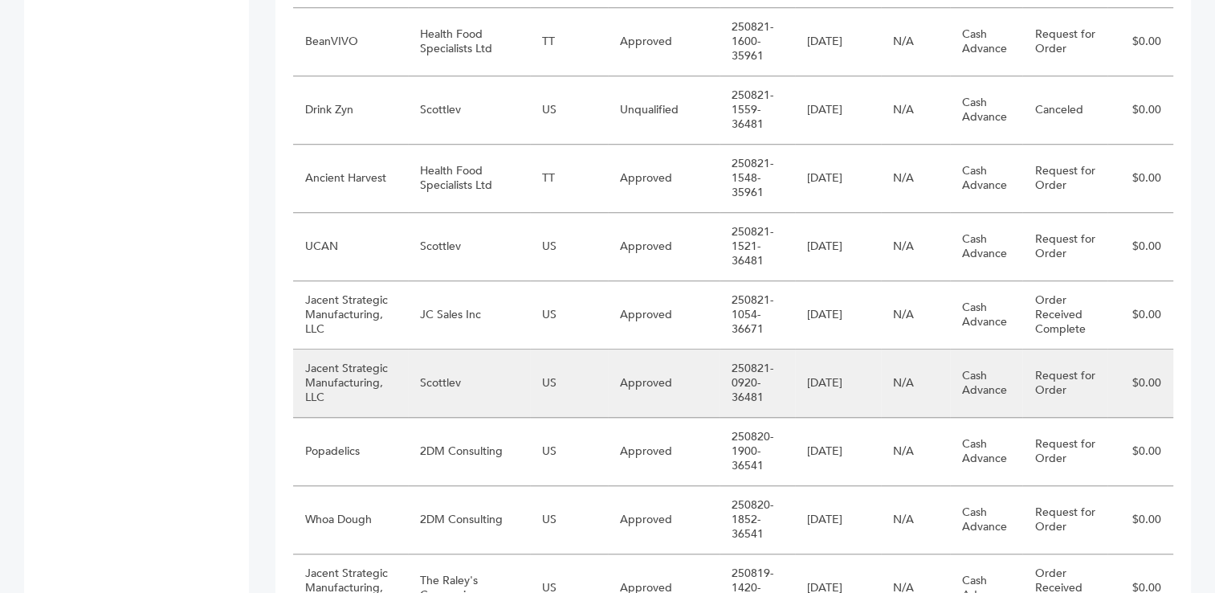
click at [419, 374] on td "Scottlev" at bounding box center [469, 383] width 122 height 68
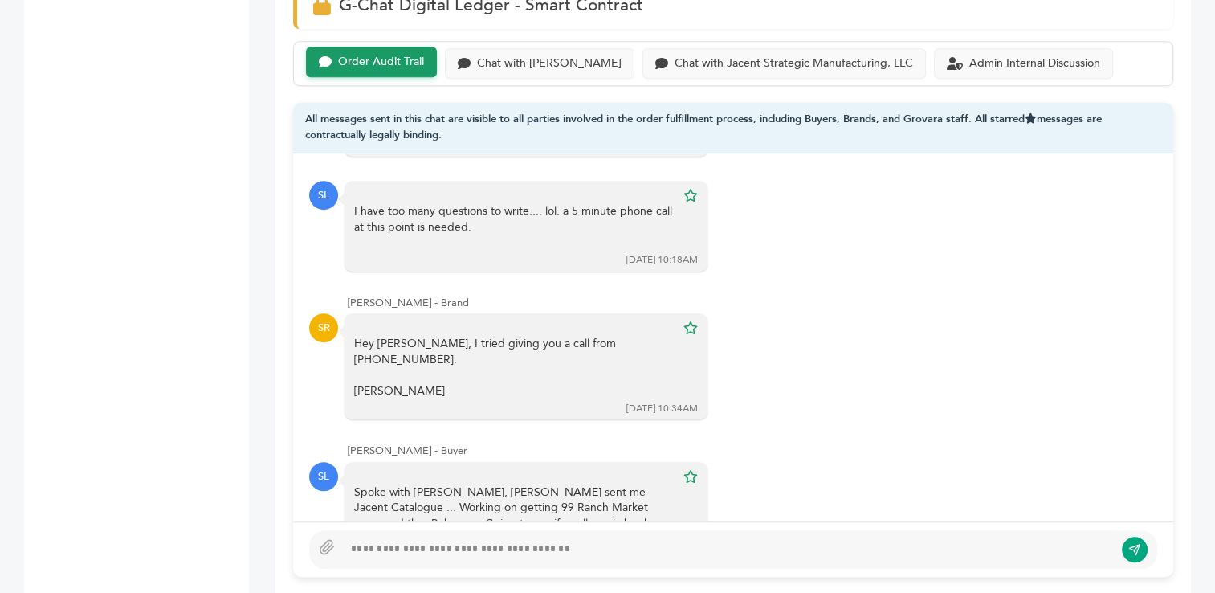
scroll to position [1133, 0]
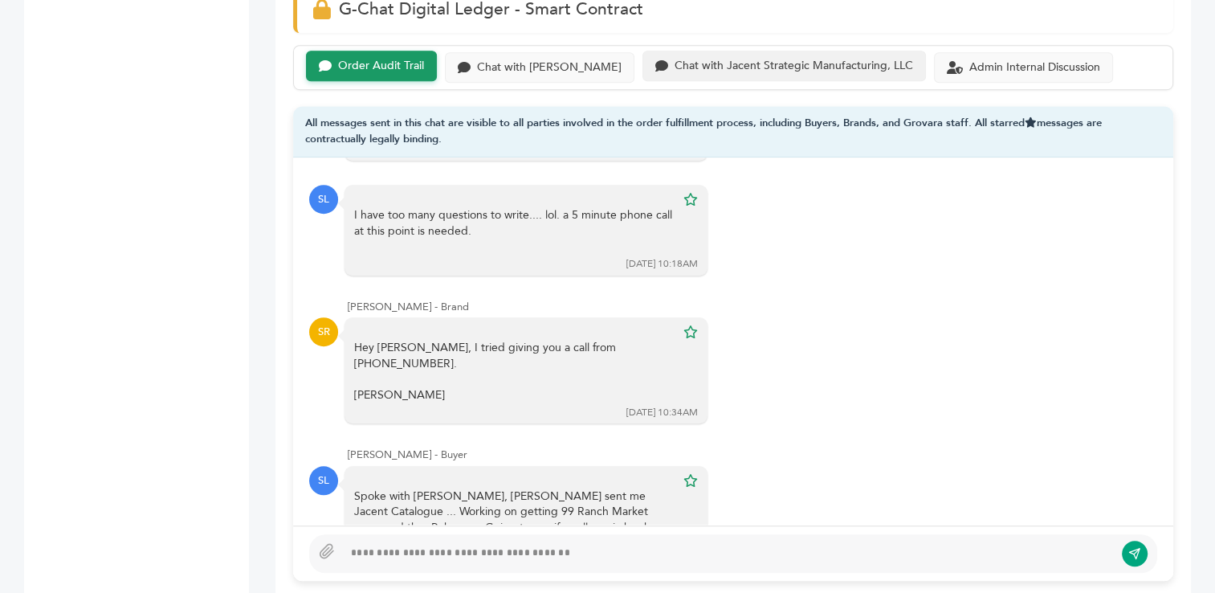
click at [688, 59] on div "Chat with Jacent Strategic Manufacturing, LLC" at bounding box center [794, 66] width 239 height 14
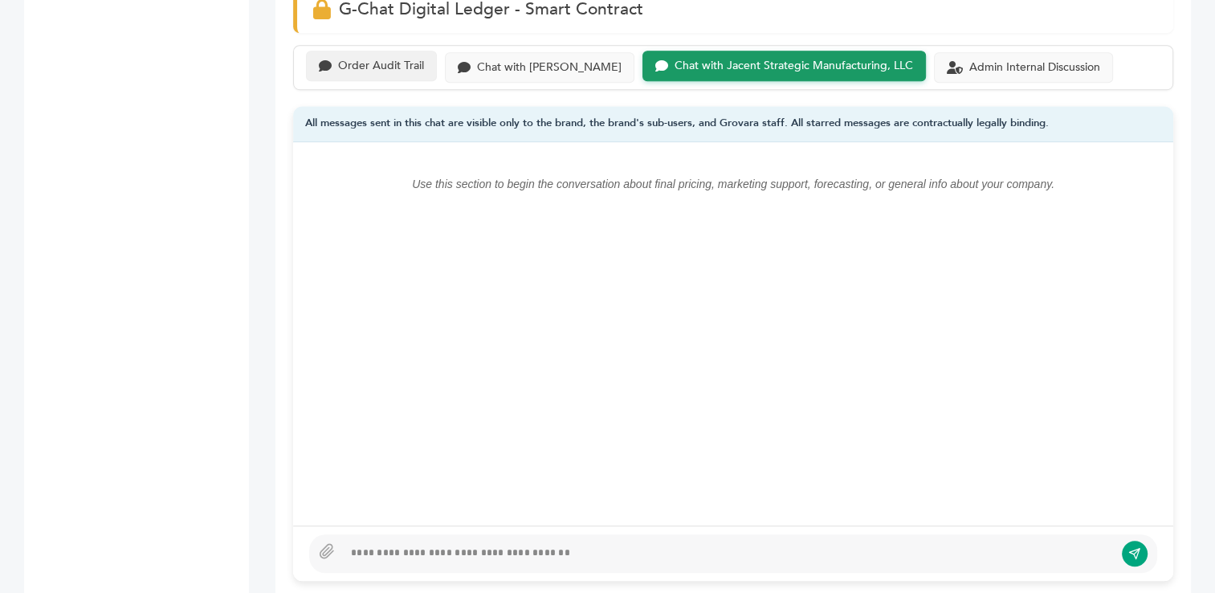
click at [374, 62] on div "Order Audit Trail" at bounding box center [381, 66] width 86 height 14
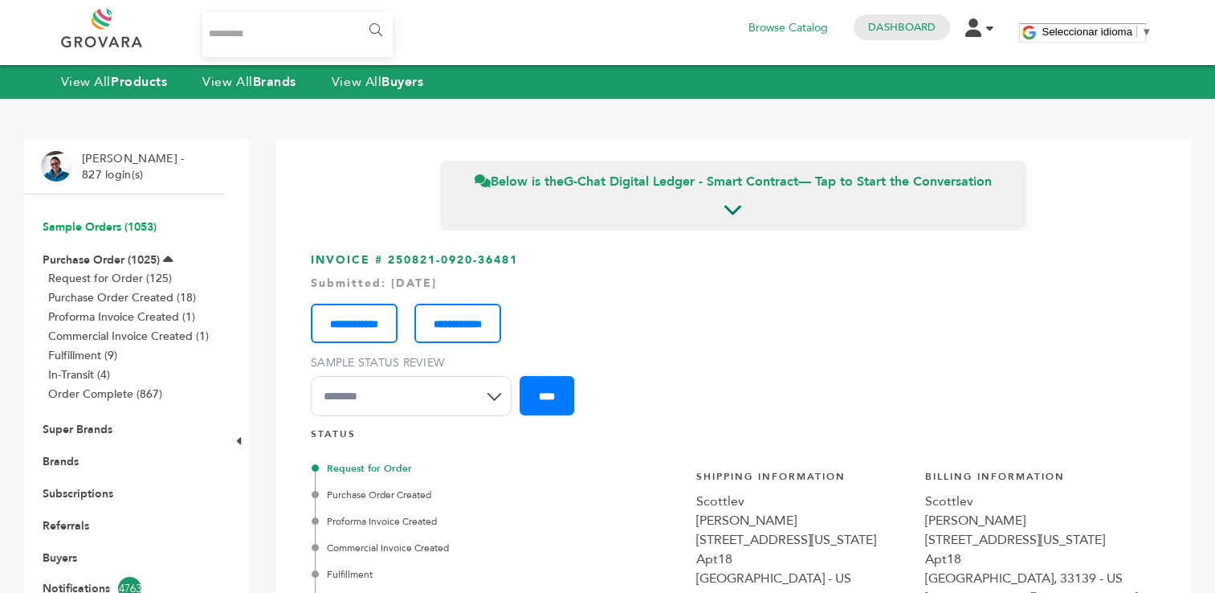
click at [92, 227] on link "Sample Orders (1053)" at bounding box center [100, 226] width 114 height 15
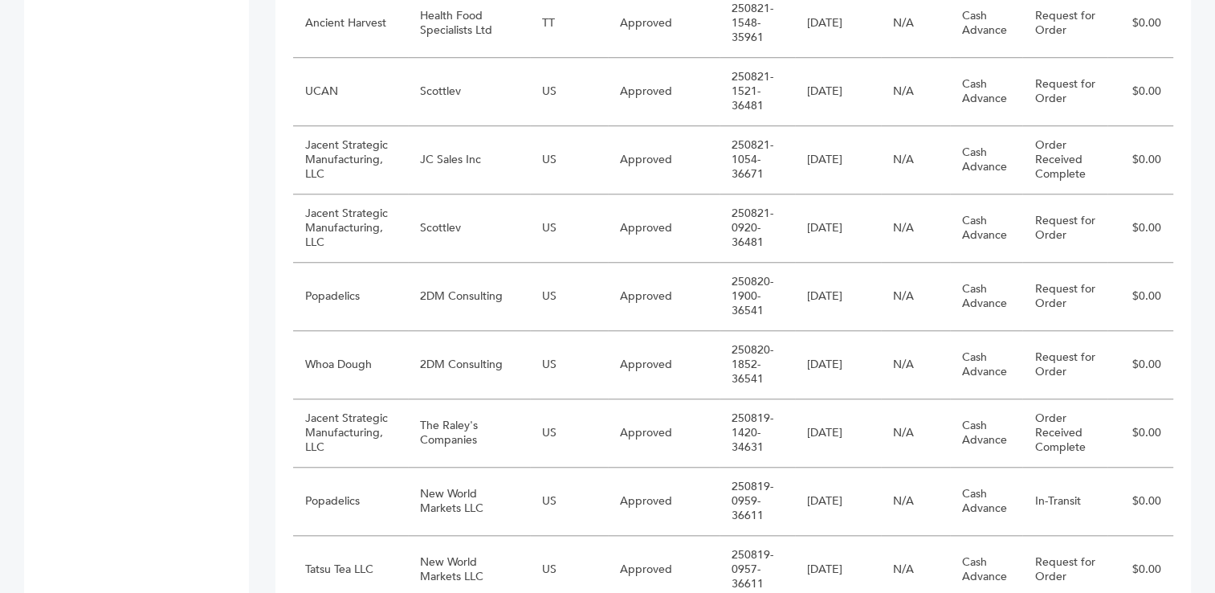
scroll to position [1411, 0]
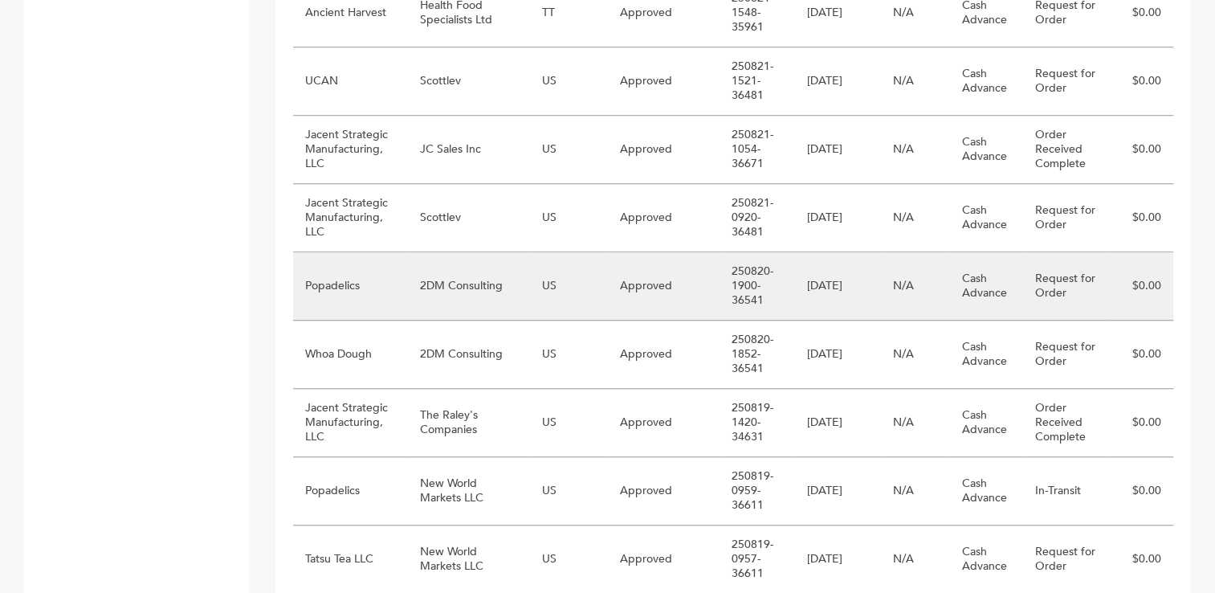
click at [453, 280] on td "2DM Consulting" at bounding box center [469, 286] width 122 height 68
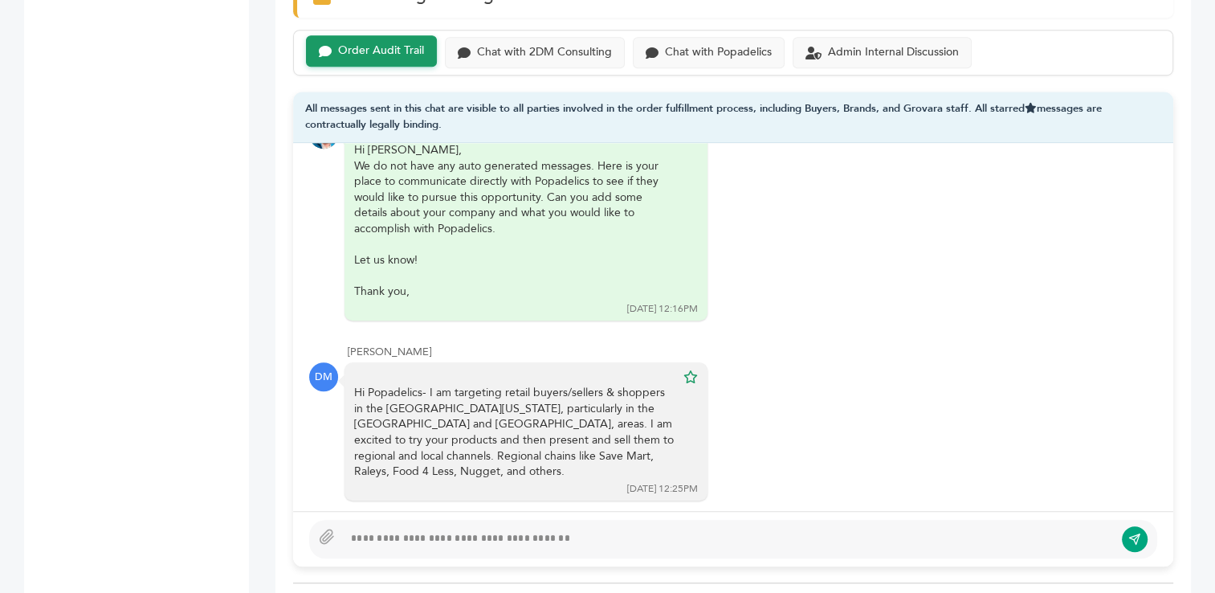
scroll to position [1172, 0]
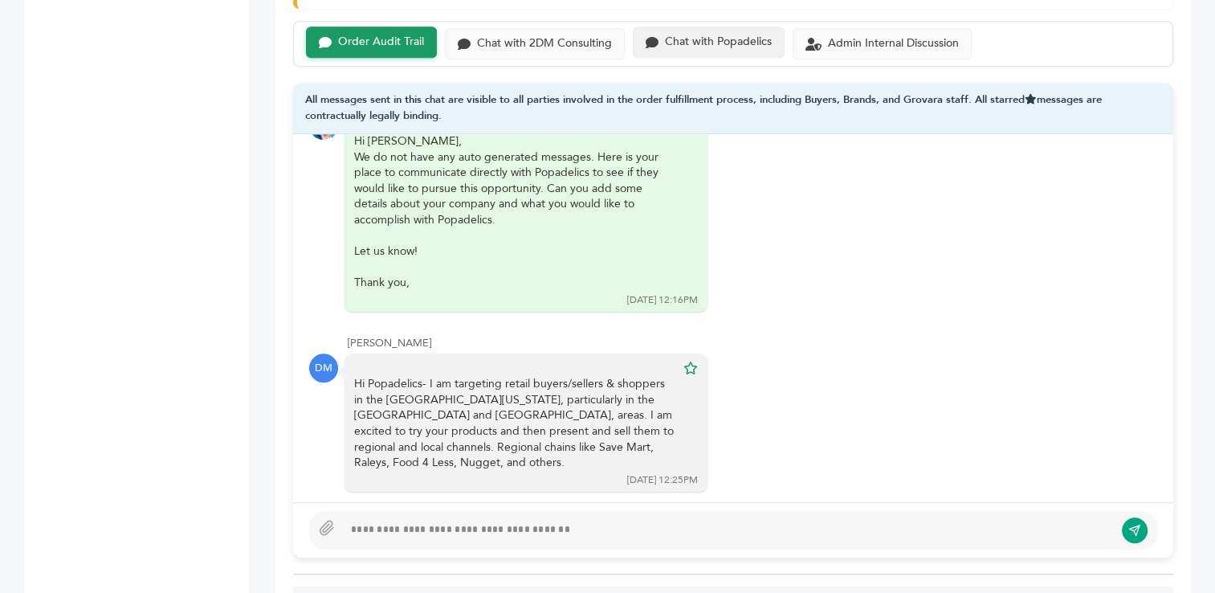
click at [702, 35] on div "Chat with Popadelics" at bounding box center [718, 42] width 107 height 14
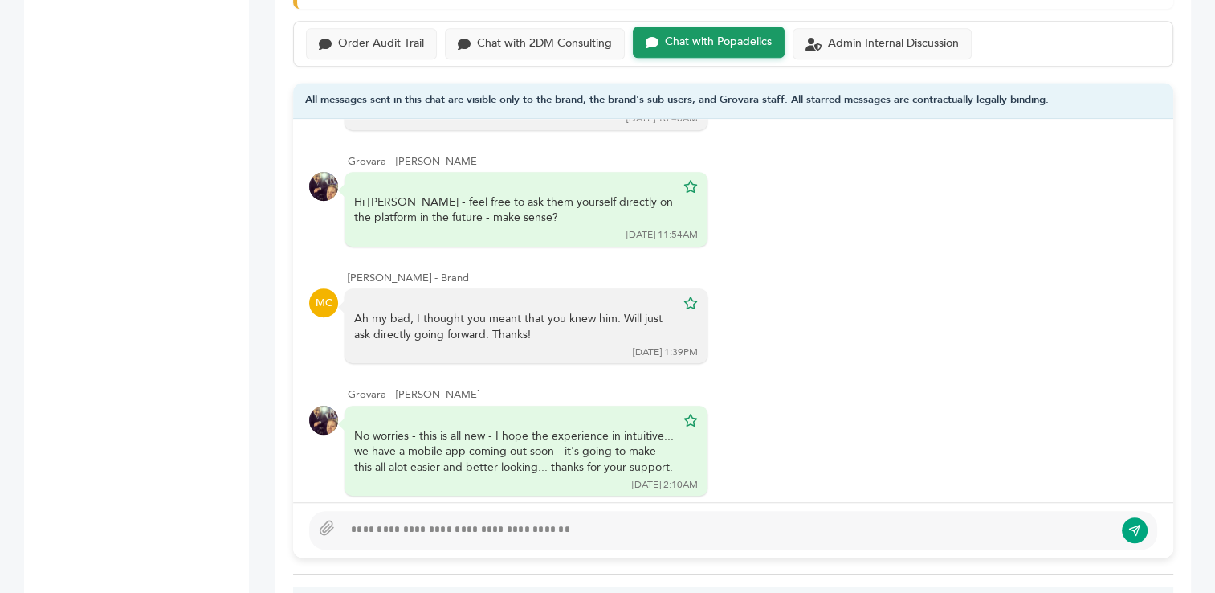
scroll to position [280, 0]
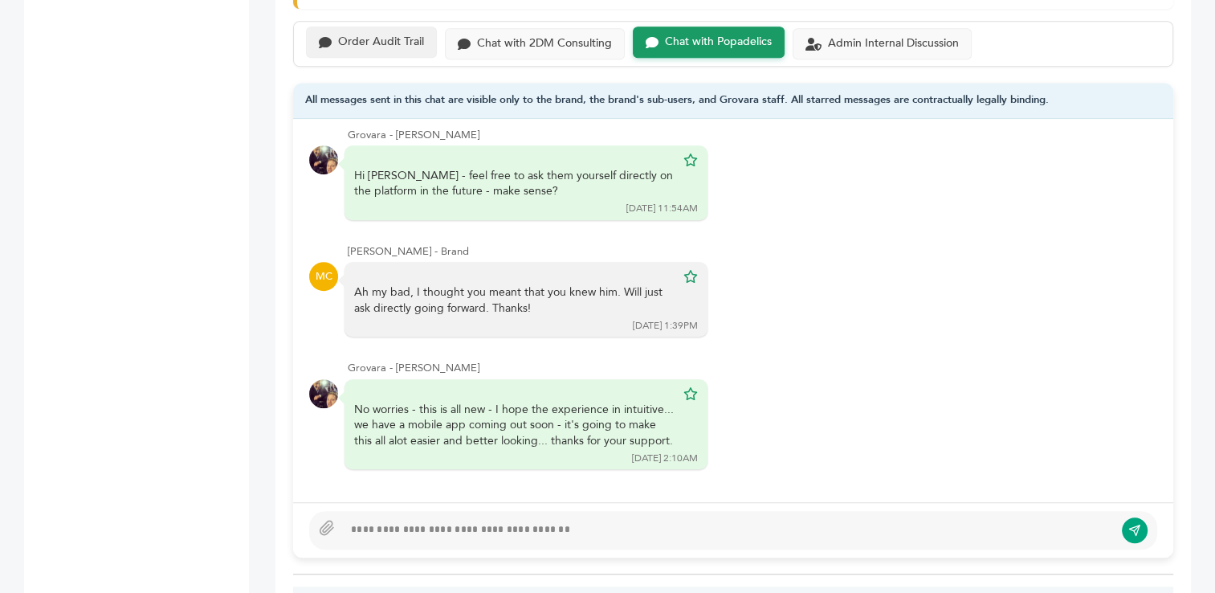
click at [370, 35] on div "Order Audit Trail" at bounding box center [381, 42] width 86 height 14
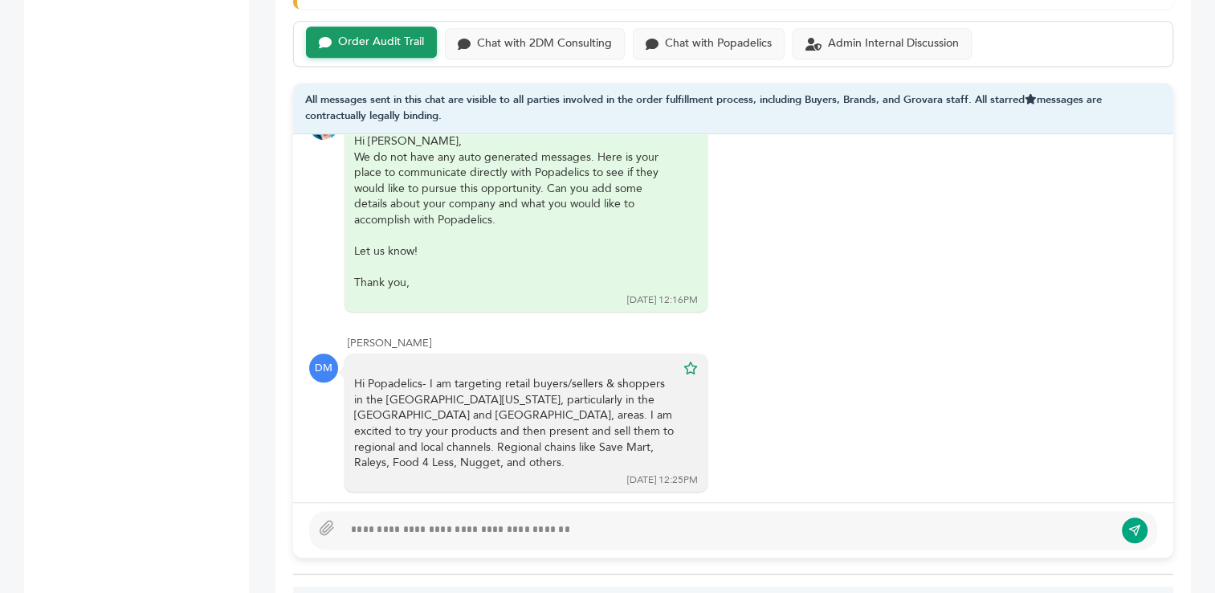
click at [447, 521] on div at bounding box center [728, 530] width 771 height 19
type textarea "**********"
click at [1137, 523] on icon "submit" at bounding box center [1135, 530] width 13 height 14
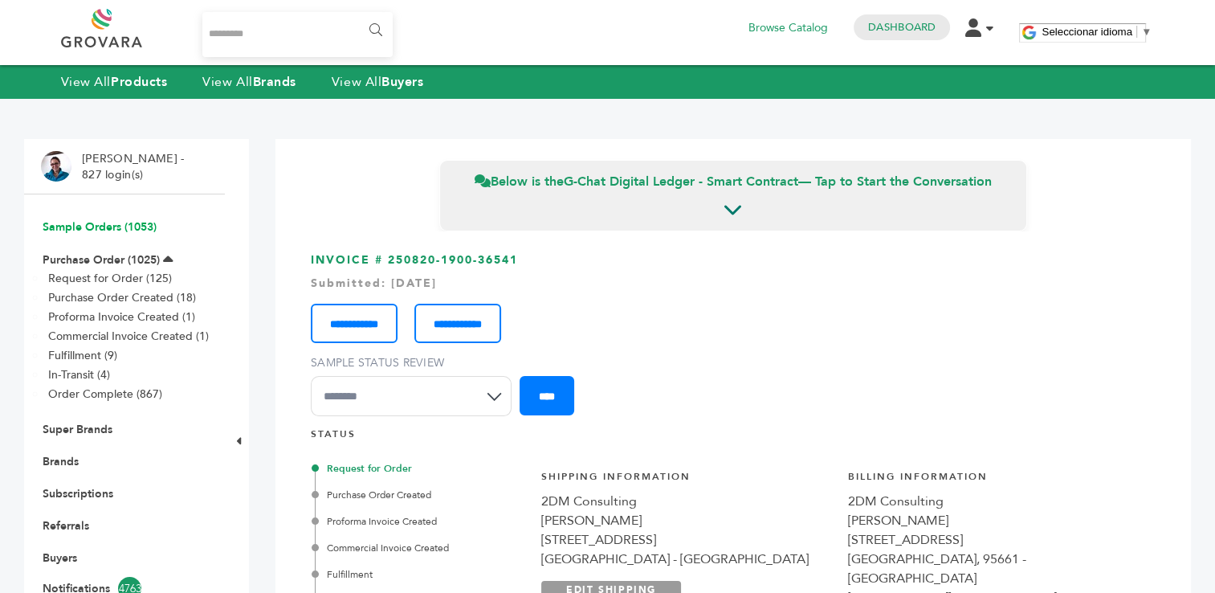
click at [91, 225] on link "Sample Orders (1053)" at bounding box center [100, 226] width 114 height 15
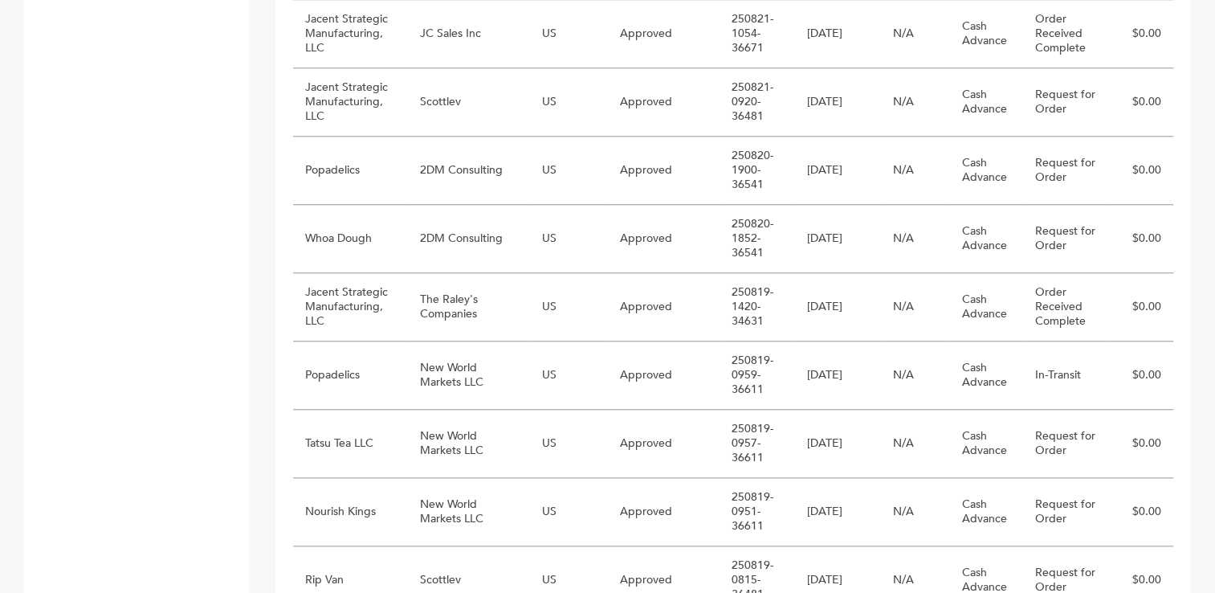
scroll to position [1533, 0]
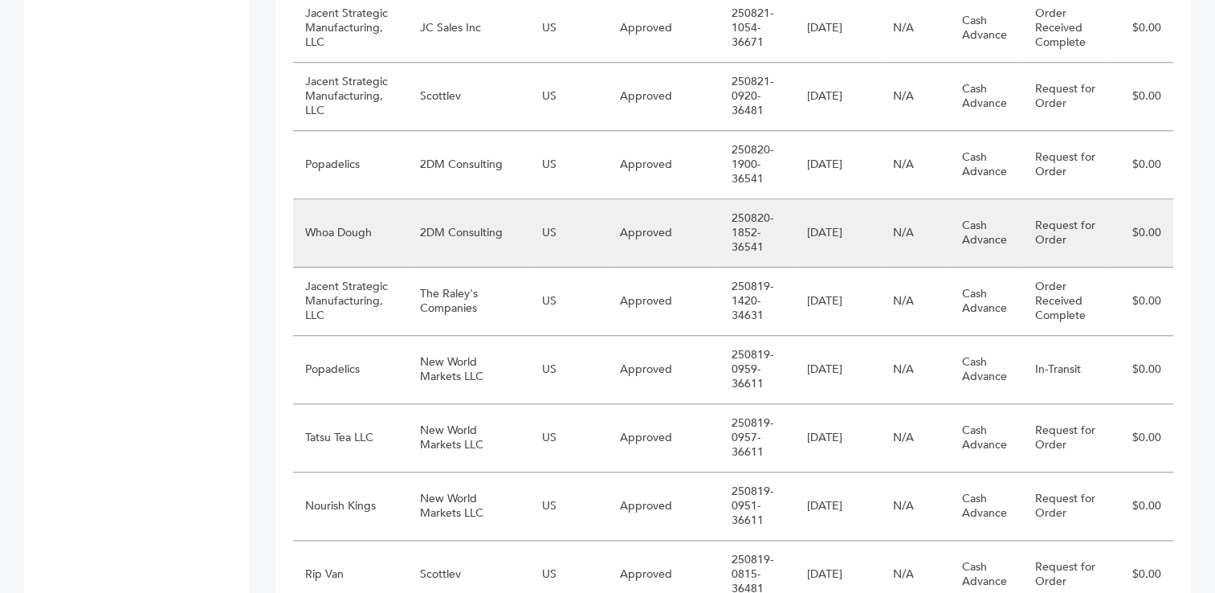
click at [455, 217] on td "2DM Consulting" at bounding box center [469, 233] width 122 height 68
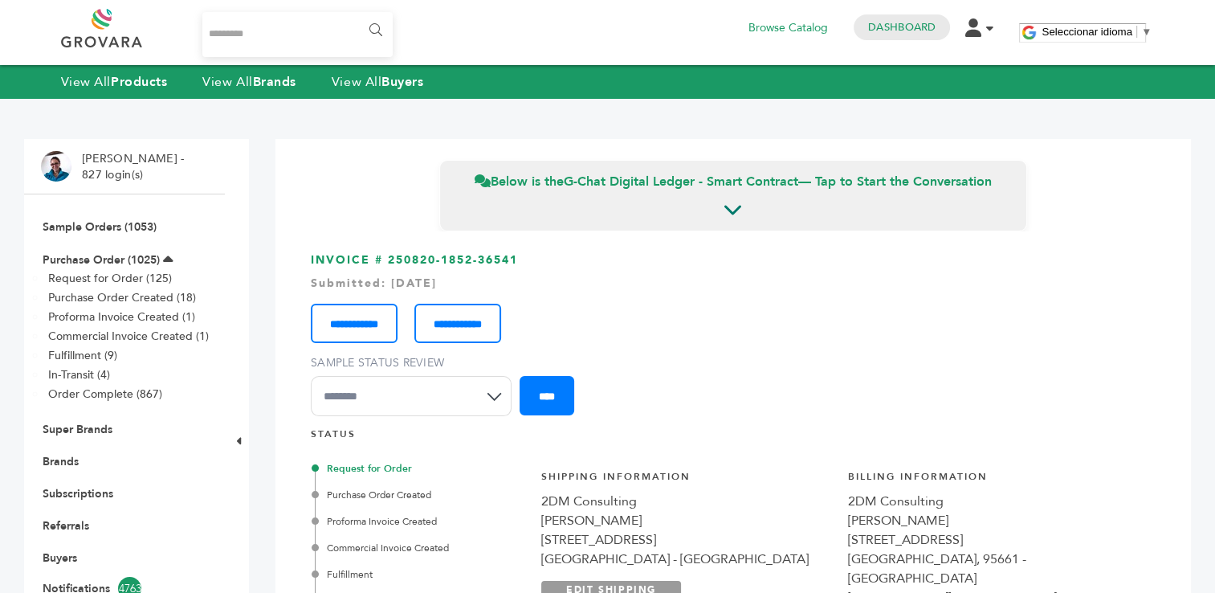
drag, startPoint x: 540, startPoint y: 259, endPoint x: 389, endPoint y: 256, distance: 151.0
click at [389, 256] on h3 "**********" at bounding box center [733, 340] width 845 height 176
copy h3 "250820-1852-36541"
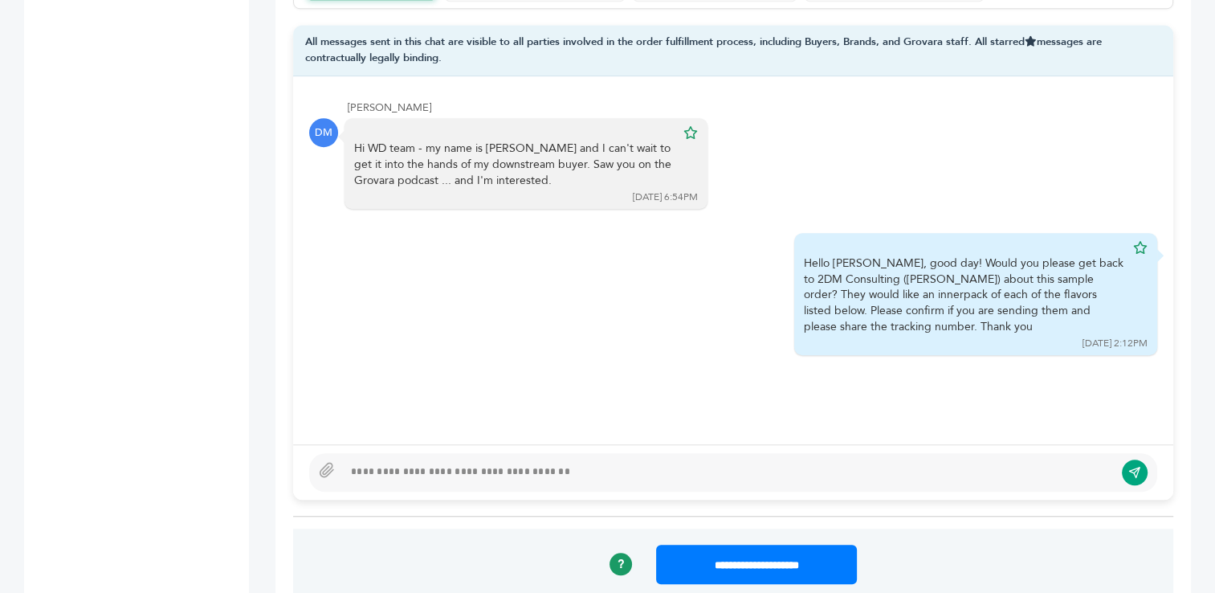
scroll to position [1224, 0]
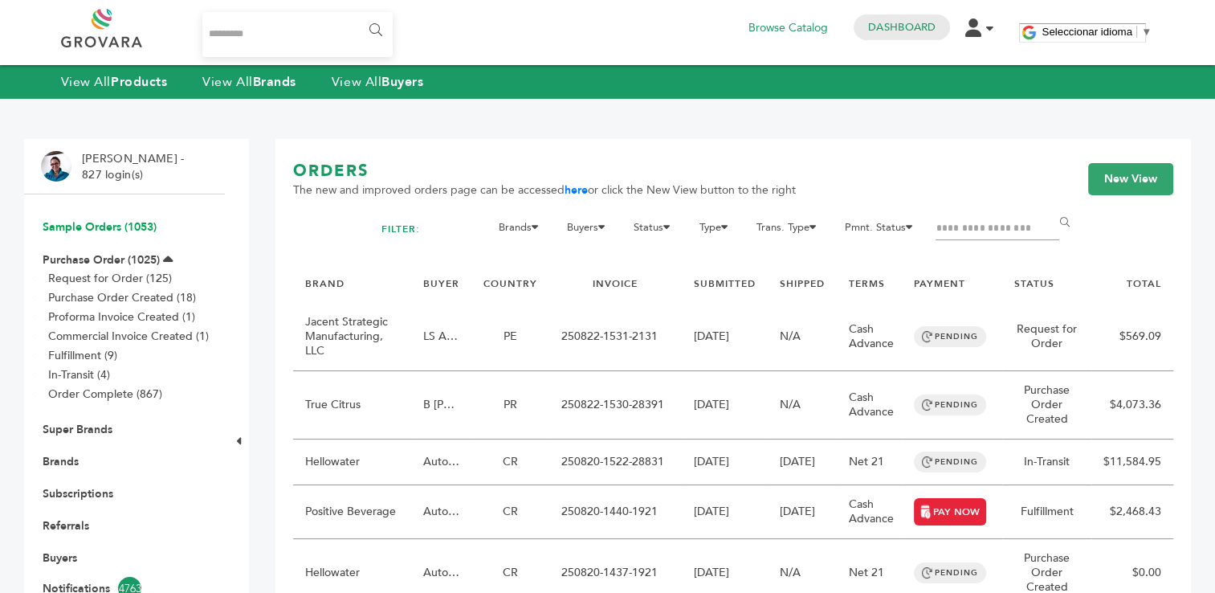
click at [96, 223] on link "Sample Orders (1053)" at bounding box center [100, 226] width 114 height 15
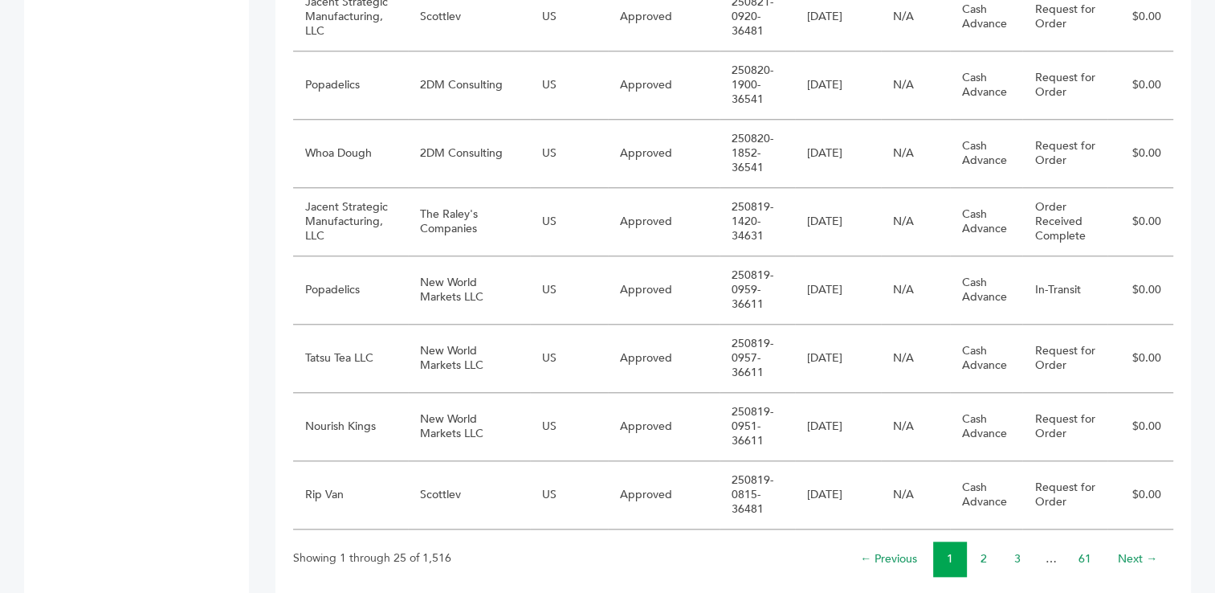
scroll to position [1629, 0]
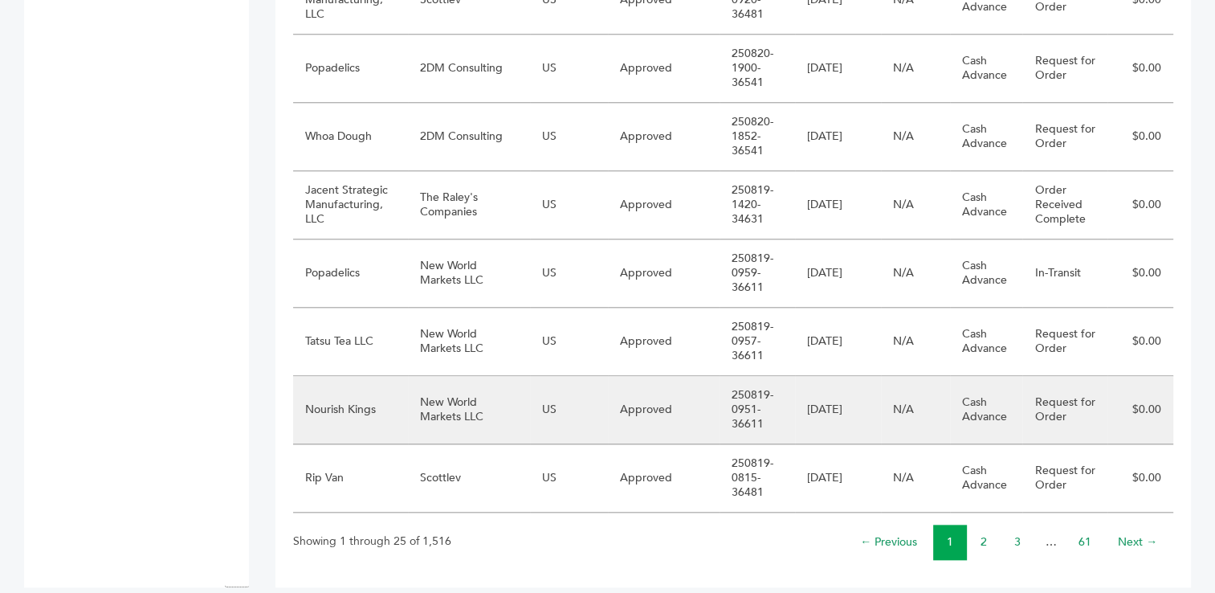
click at [496, 400] on td "New World Markets LLC" at bounding box center [469, 410] width 122 height 68
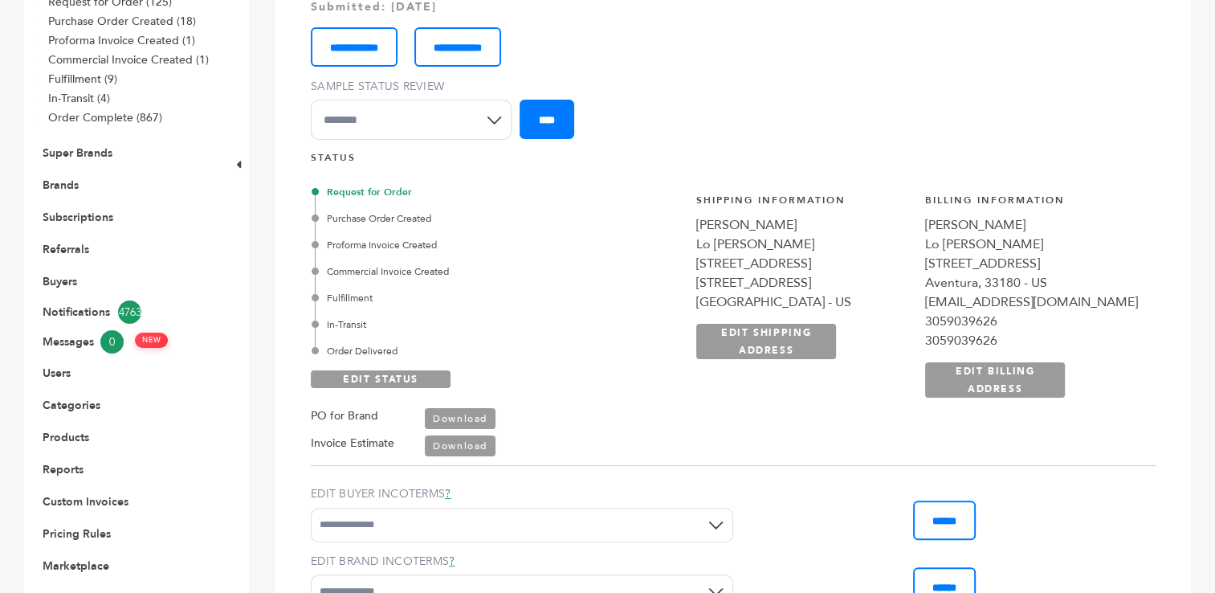
scroll to position [272, 0]
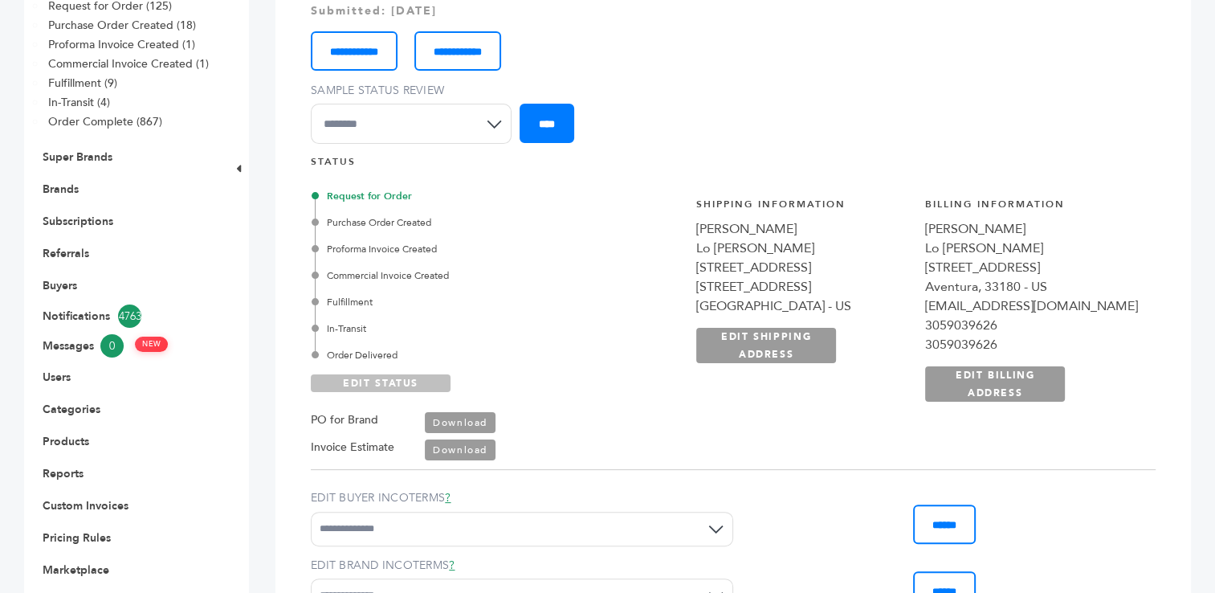
click at [377, 382] on link "EDIT STATUS" at bounding box center [381, 383] width 140 height 18
click at [365, 353] on div "Order Delivered" at bounding box center [461, 355] width 292 height 14
click at [363, 382] on link "SAVE STATUS" at bounding box center [381, 383] width 140 height 18
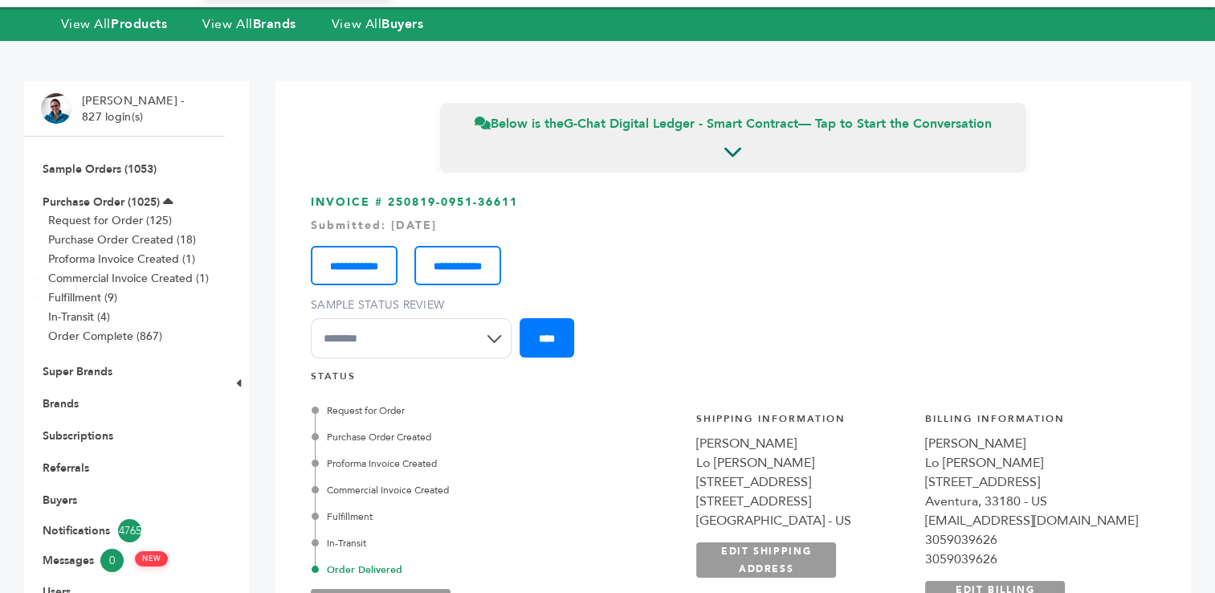
scroll to position [3, 0]
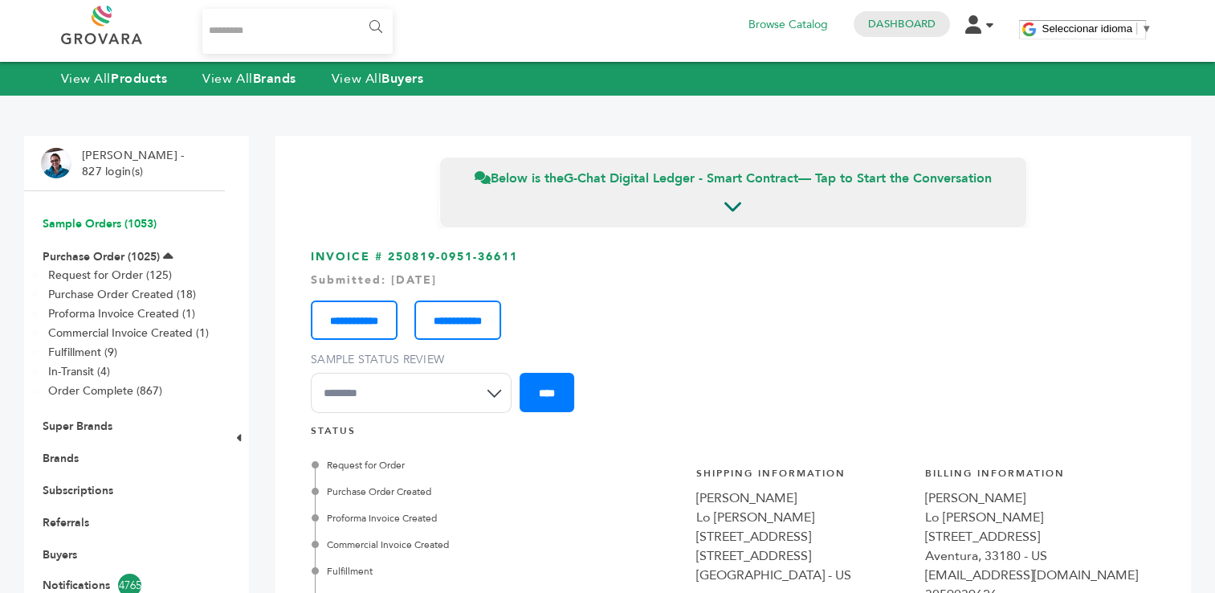
click at [92, 221] on link "Sample Orders (1053)" at bounding box center [100, 223] width 114 height 15
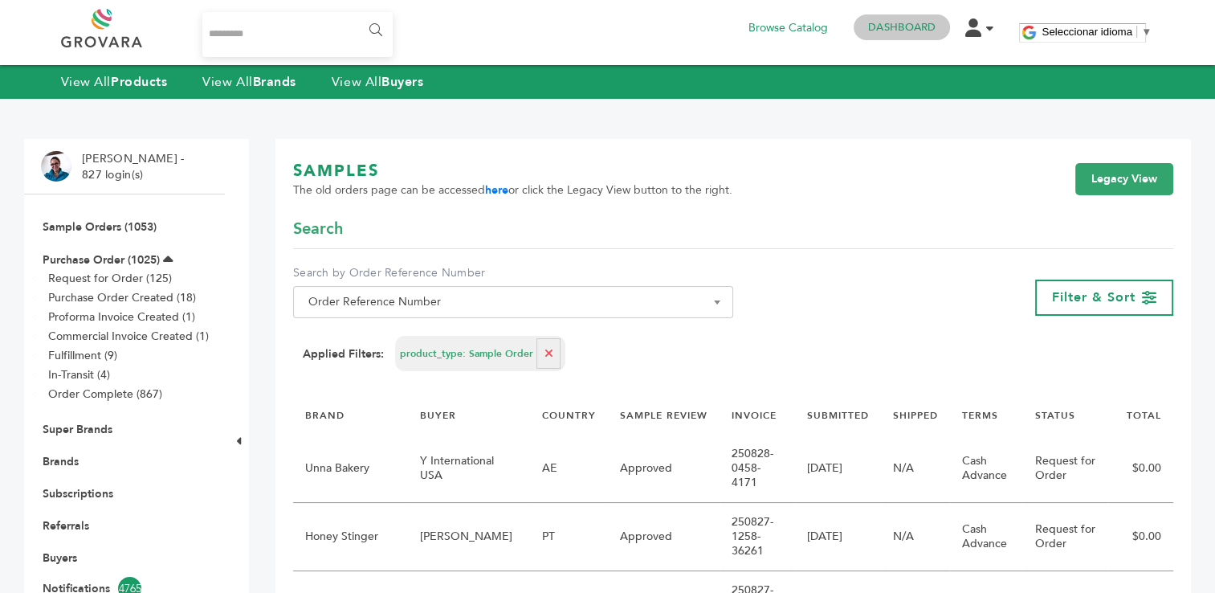
click at [913, 22] on link "Dashboard" at bounding box center [901, 27] width 67 height 14
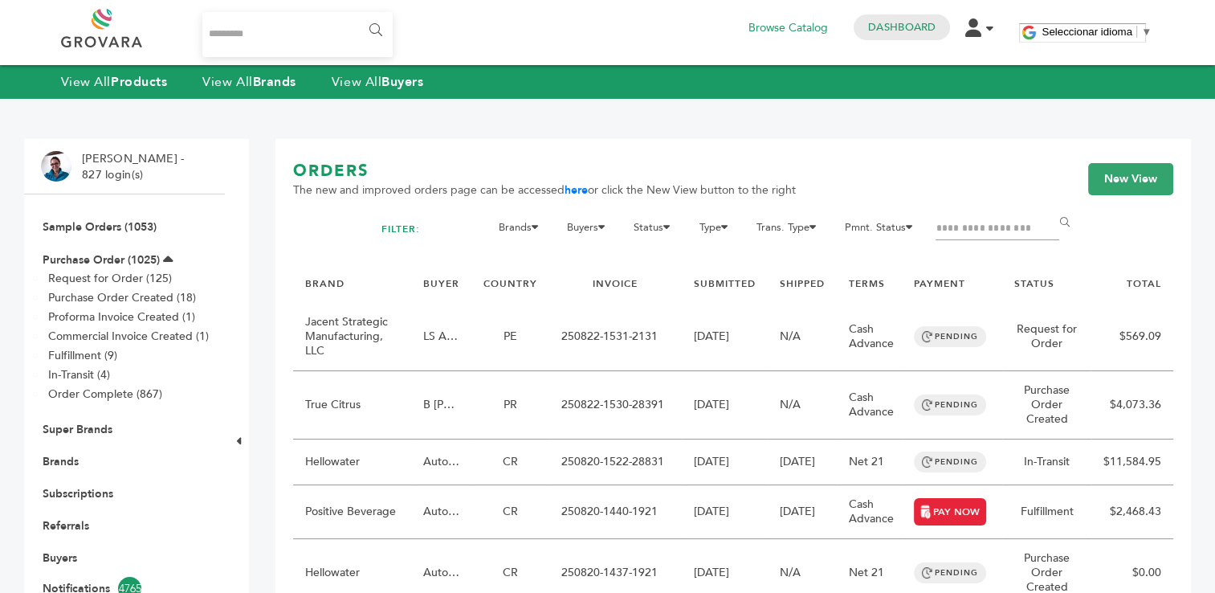
click at [951, 230] on input "Filter by keywords" at bounding box center [998, 229] width 124 height 22
type input "*********"
click at [1049, 206] on input "******" at bounding box center [1067, 222] width 36 height 32
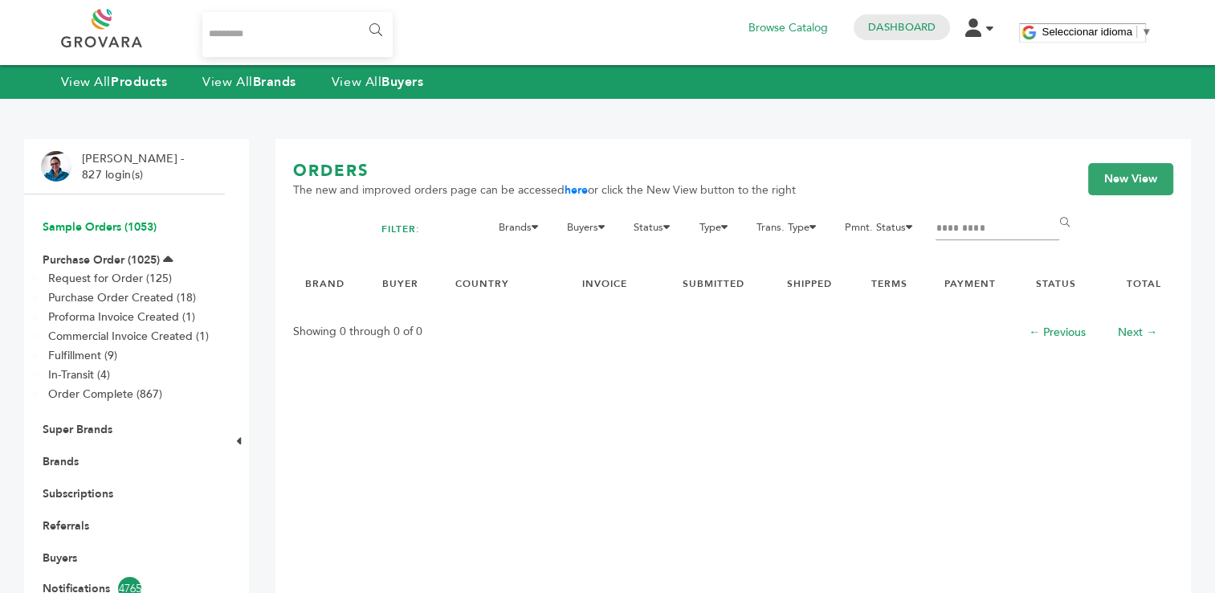
click at [92, 227] on link "Sample Orders (1053)" at bounding box center [100, 226] width 114 height 15
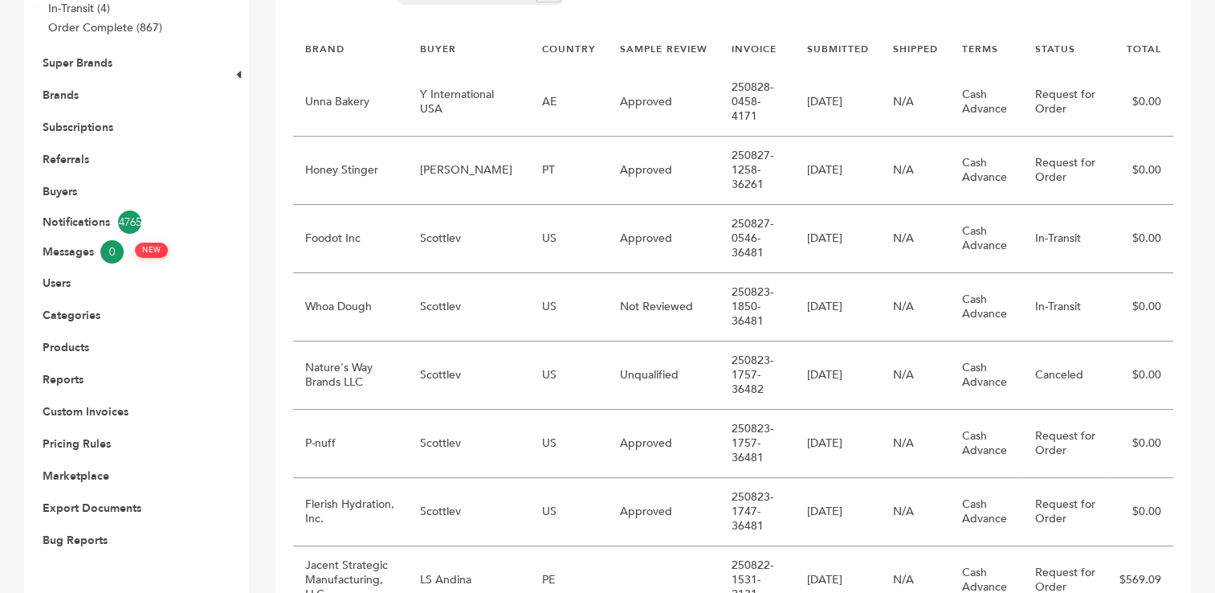
scroll to position [1629, 0]
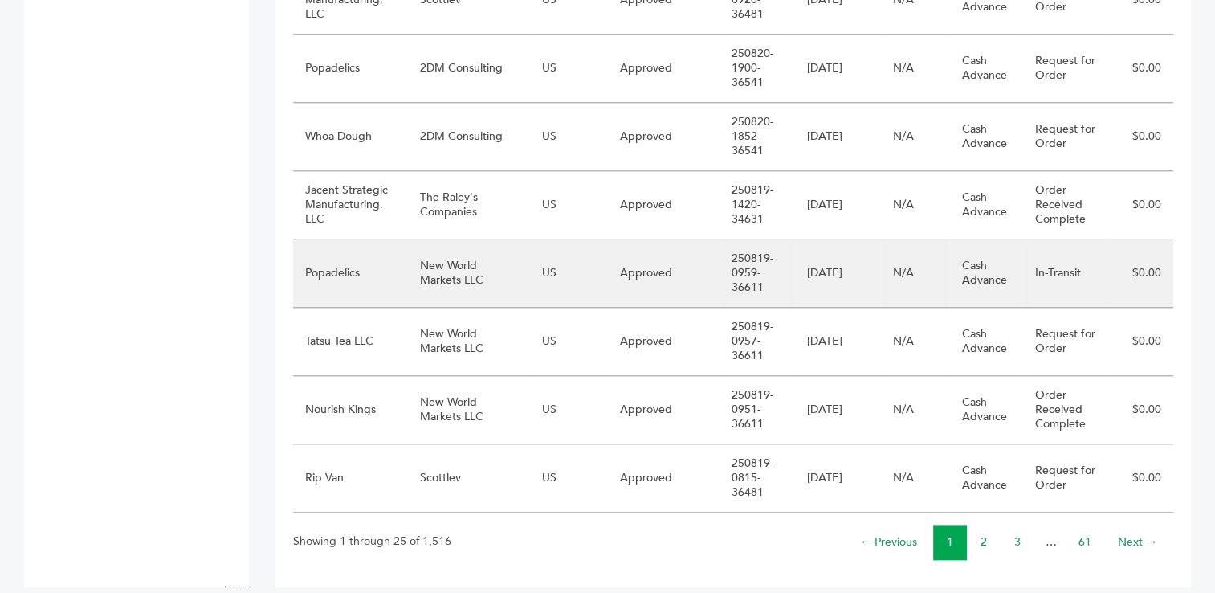
click at [454, 262] on td "New World Markets LLC" at bounding box center [469, 273] width 122 height 68
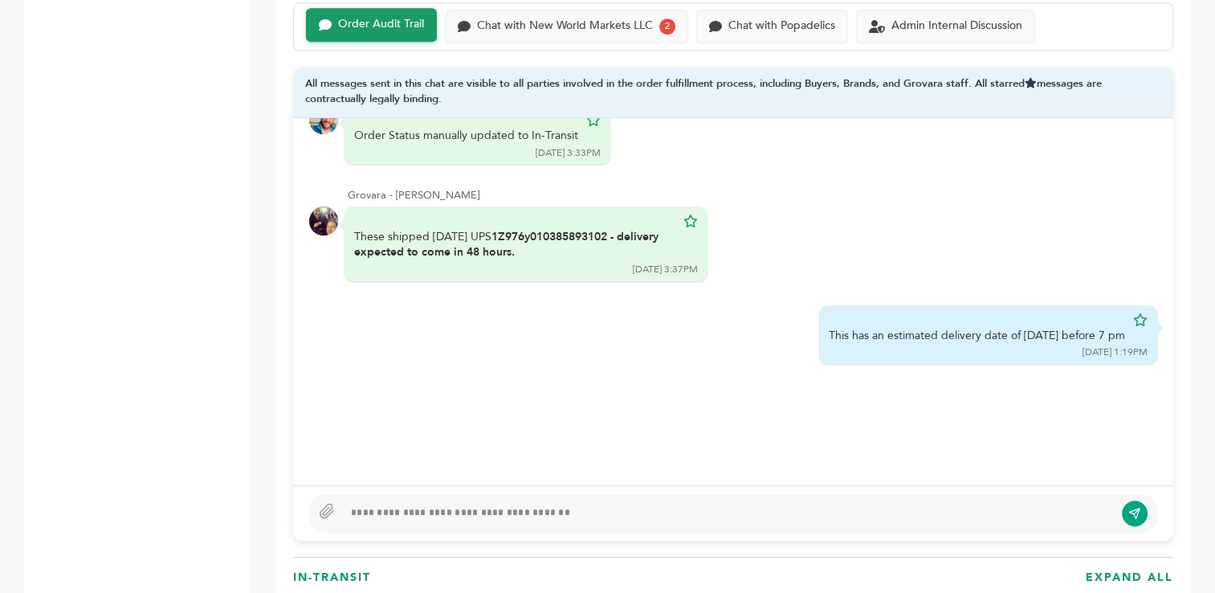
scroll to position [1125, 0]
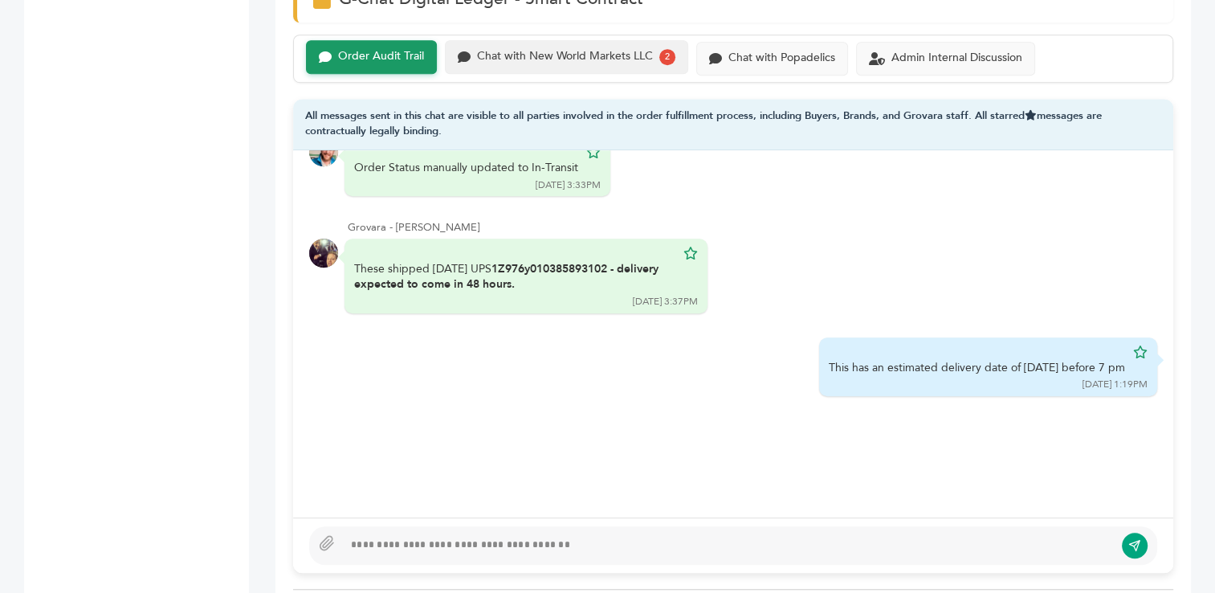
click at [562, 55] on div "Chat with New World Markets LLC" at bounding box center [565, 57] width 176 height 14
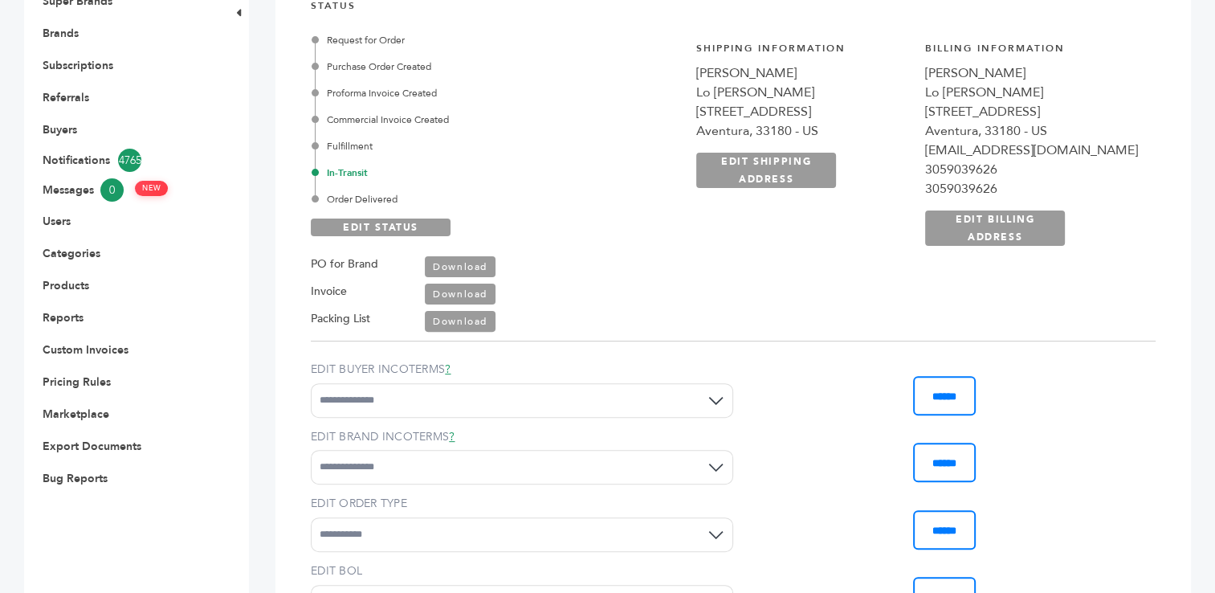
scroll to position [418, 0]
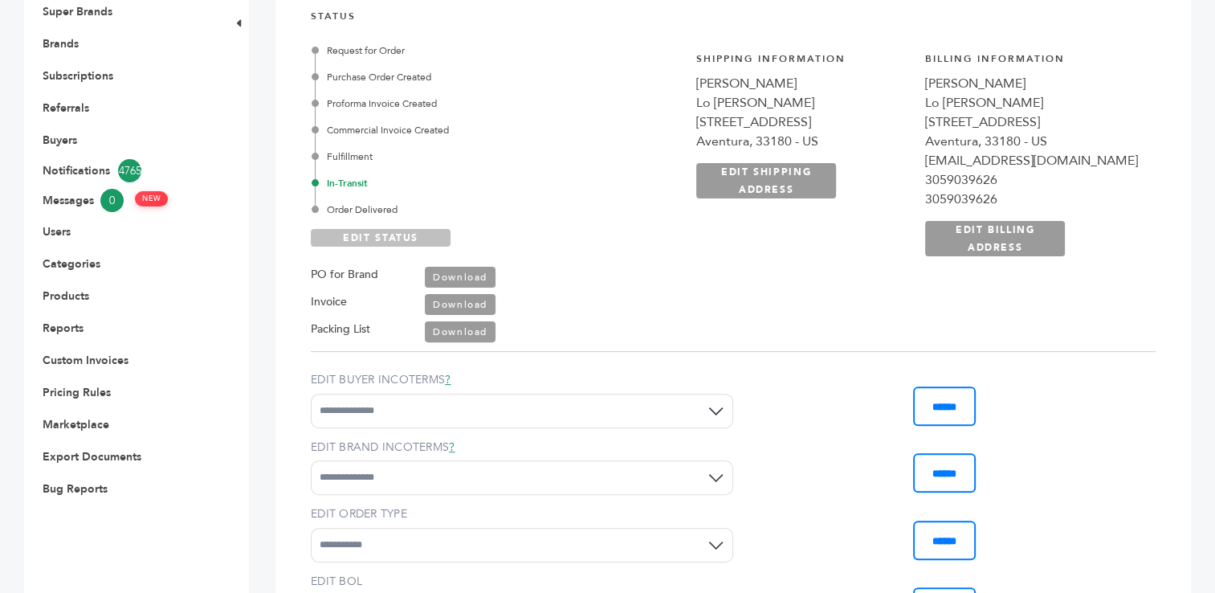
click at [370, 235] on link "EDIT STATUS" at bounding box center [381, 238] width 140 height 18
click at [365, 206] on div "Order Delivered" at bounding box center [461, 209] width 292 height 14
click at [363, 237] on link "SAVE STATUS" at bounding box center [381, 238] width 140 height 18
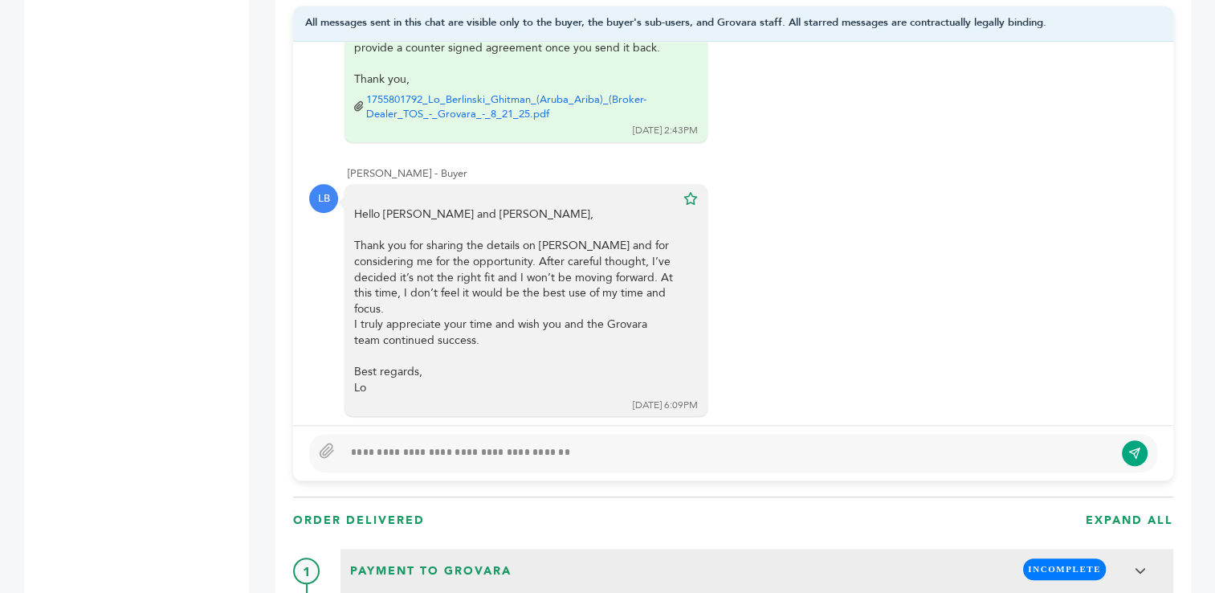
scroll to position [1227, 0]
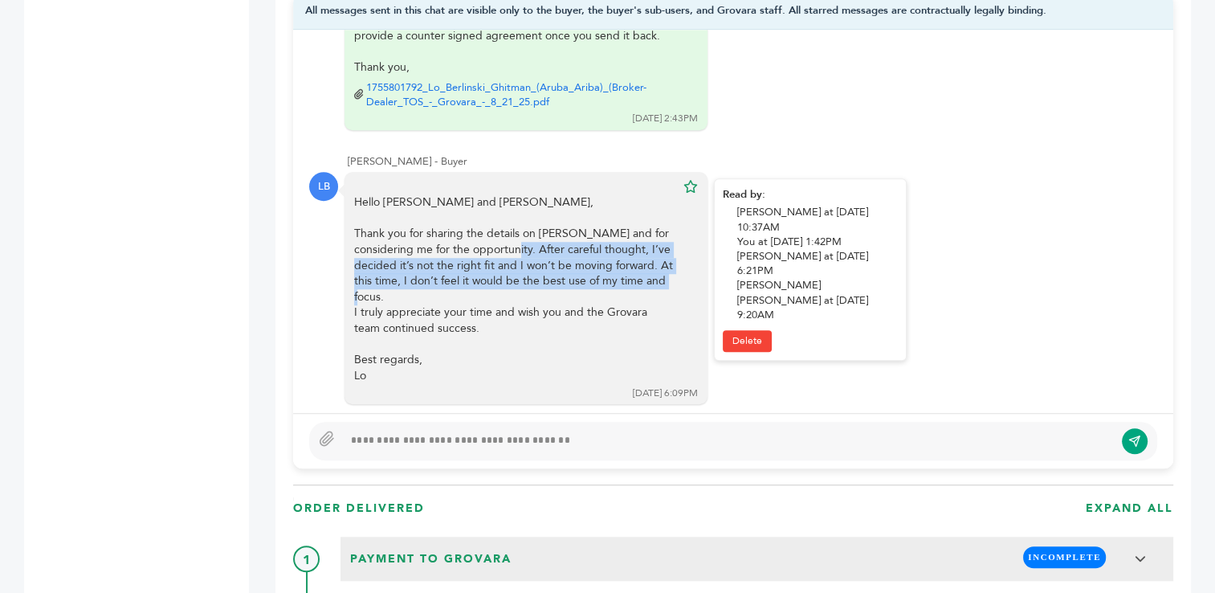
drag, startPoint x: 536, startPoint y: 227, endPoint x: 662, endPoint y: 276, distance: 135.3
click at [662, 276] on div "Hello Peter and Barry, Thank you for sharing the details on Grovara and for con…" at bounding box center [514, 288] width 321 height 189
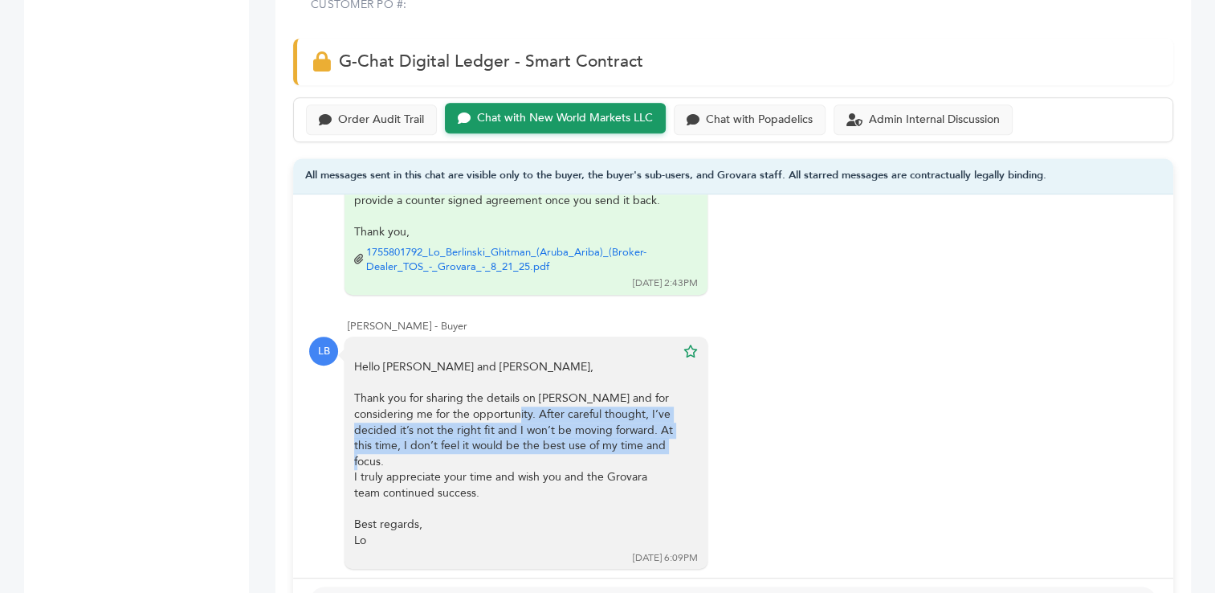
scroll to position [1035, 0]
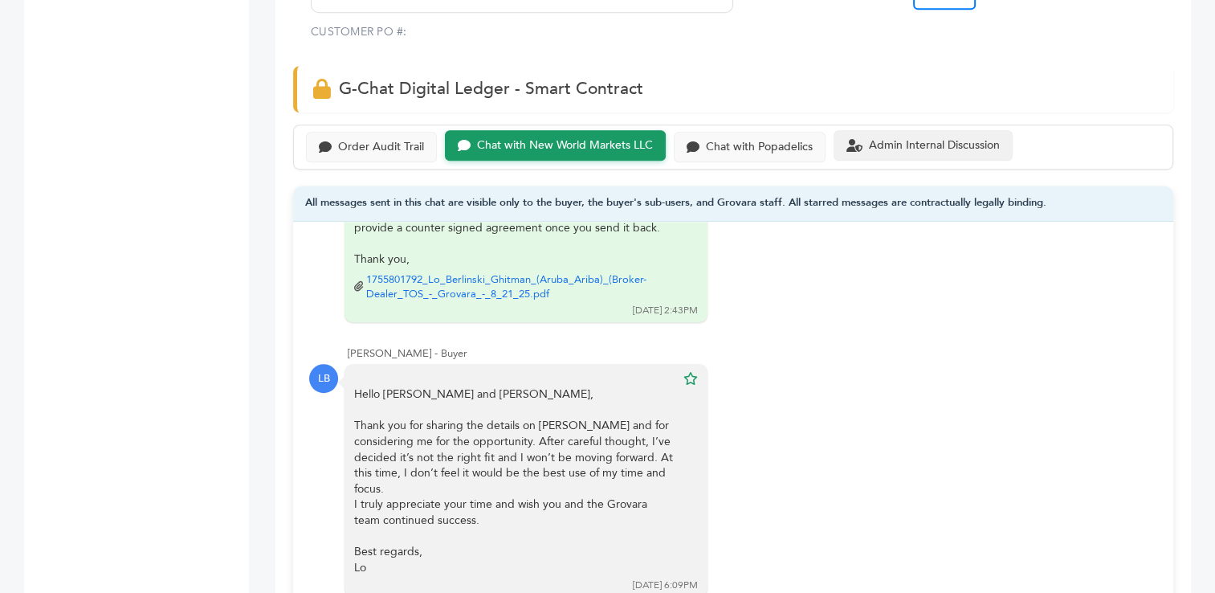
click at [918, 147] on div "Admin Internal Discussion" at bounding box center [934, 146] width 131 height 14
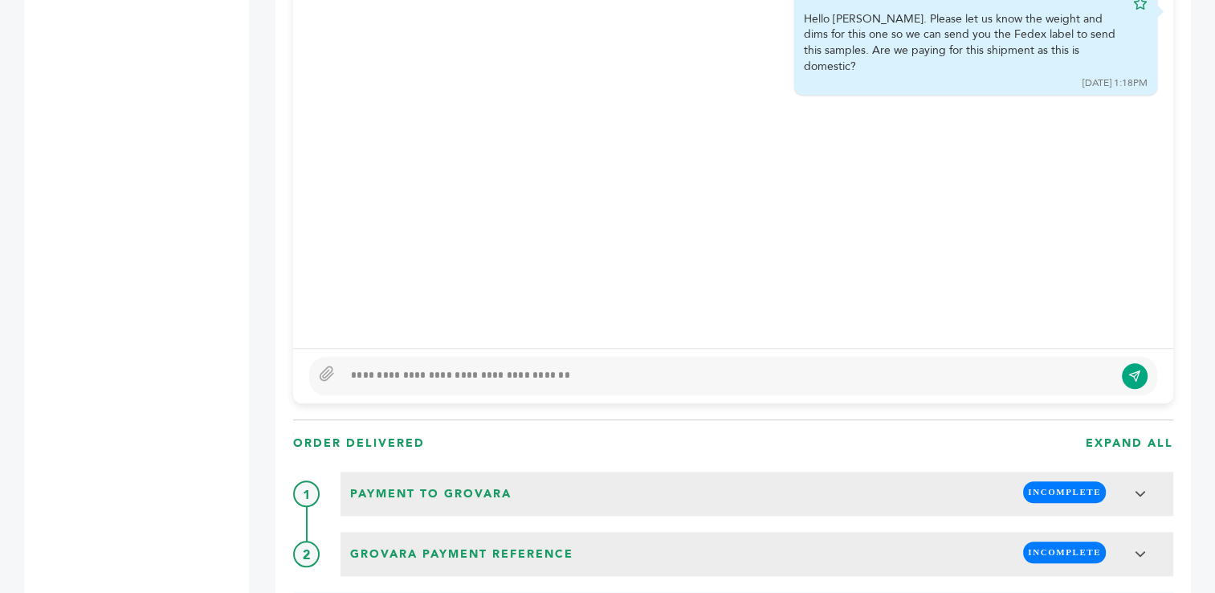
scroll to position [1296, 0]
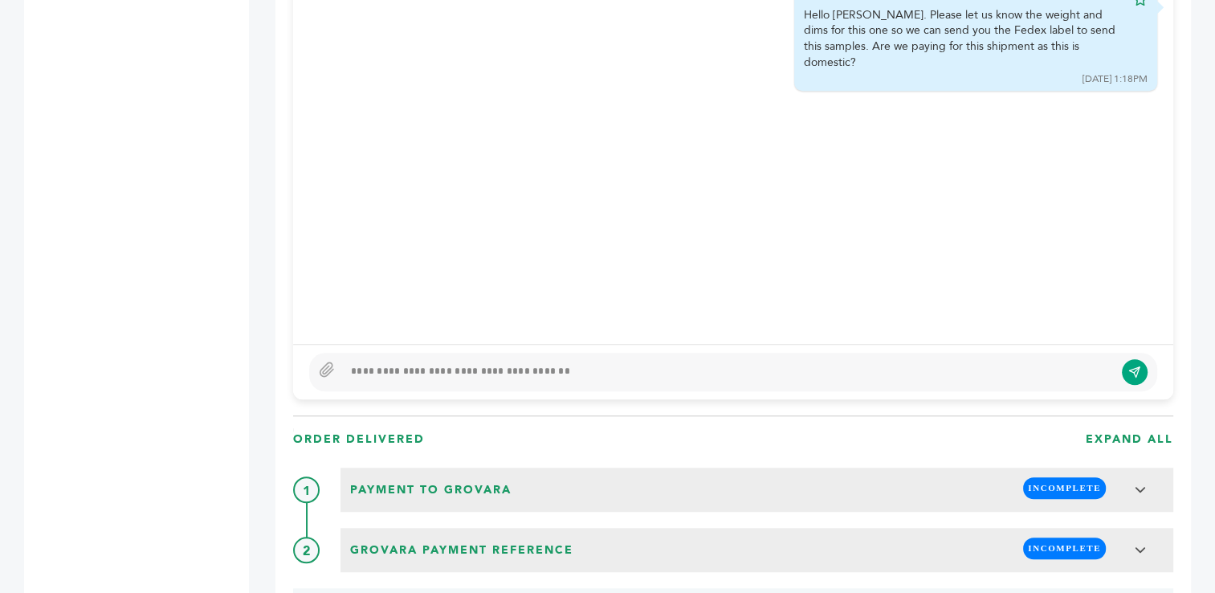
click at [705, 378] on div at bounding box center [733, 372] width 848 height 39
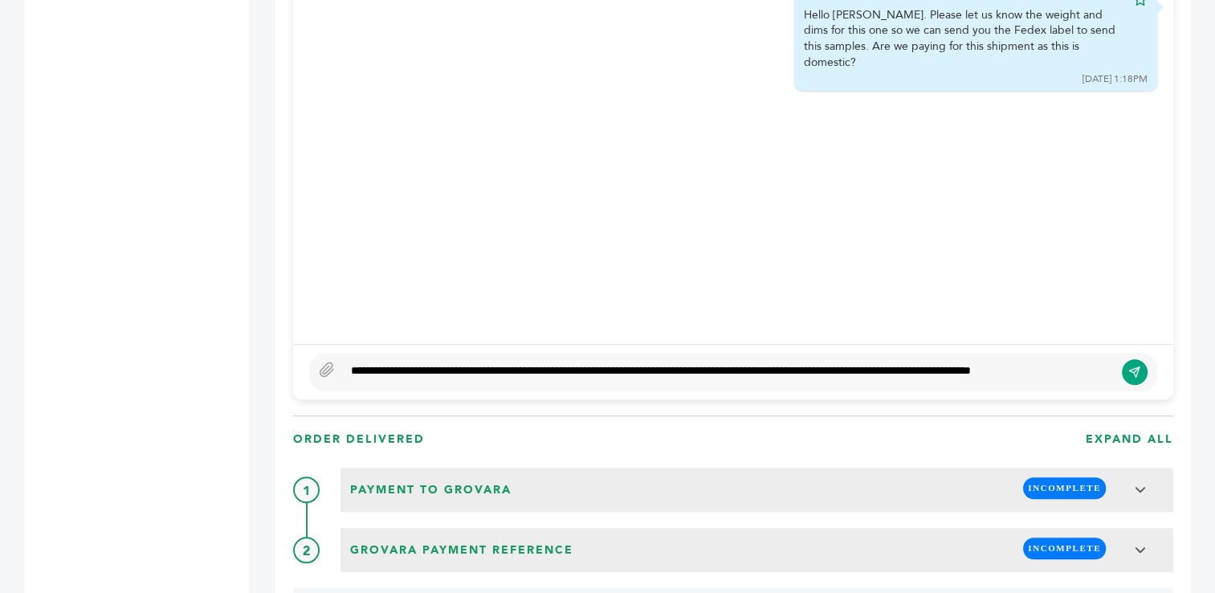
scroll to position [1285, 0]
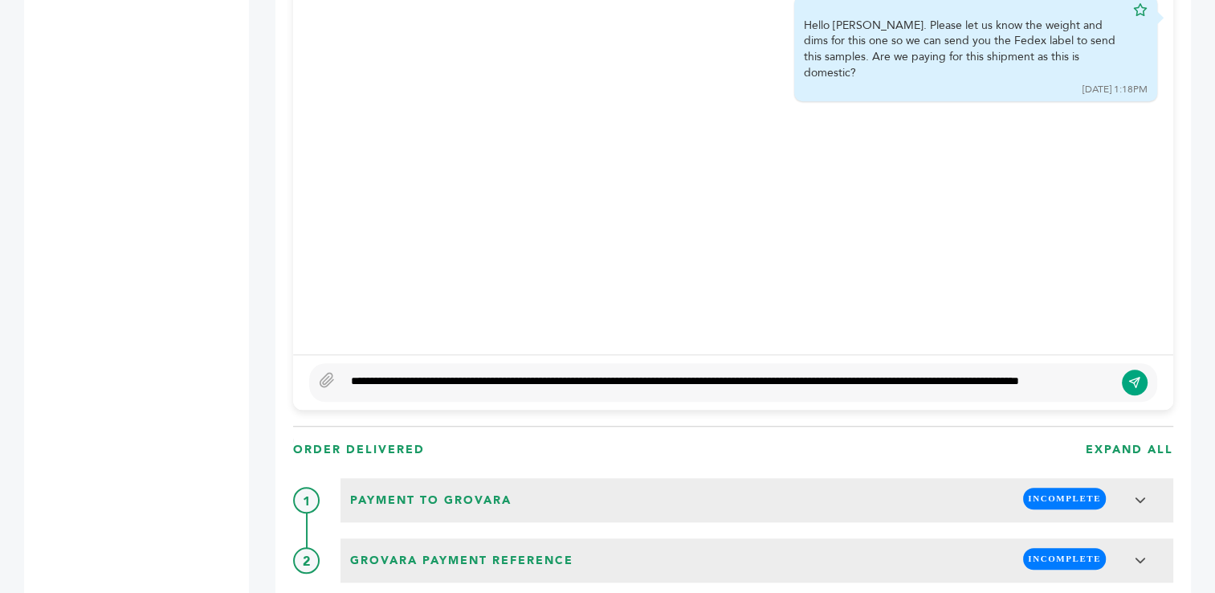
type textarea "**********"
click at [1134, 375] on icon "submit" at bounding box center [1135, 382] width 13 height 14
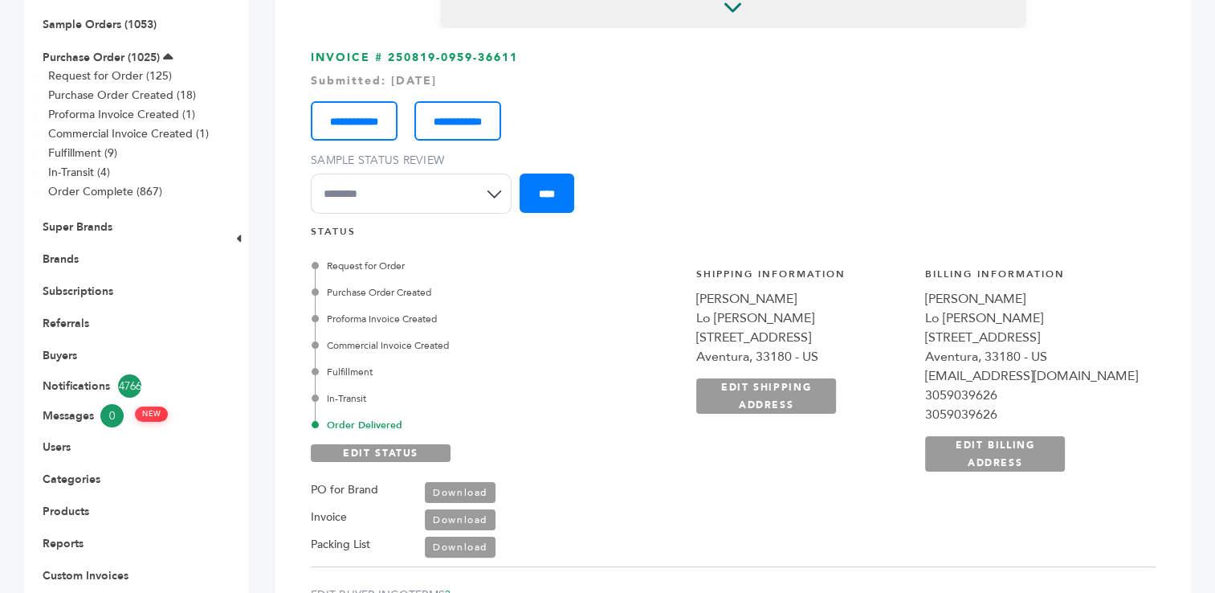
scroll to position [0, 0]
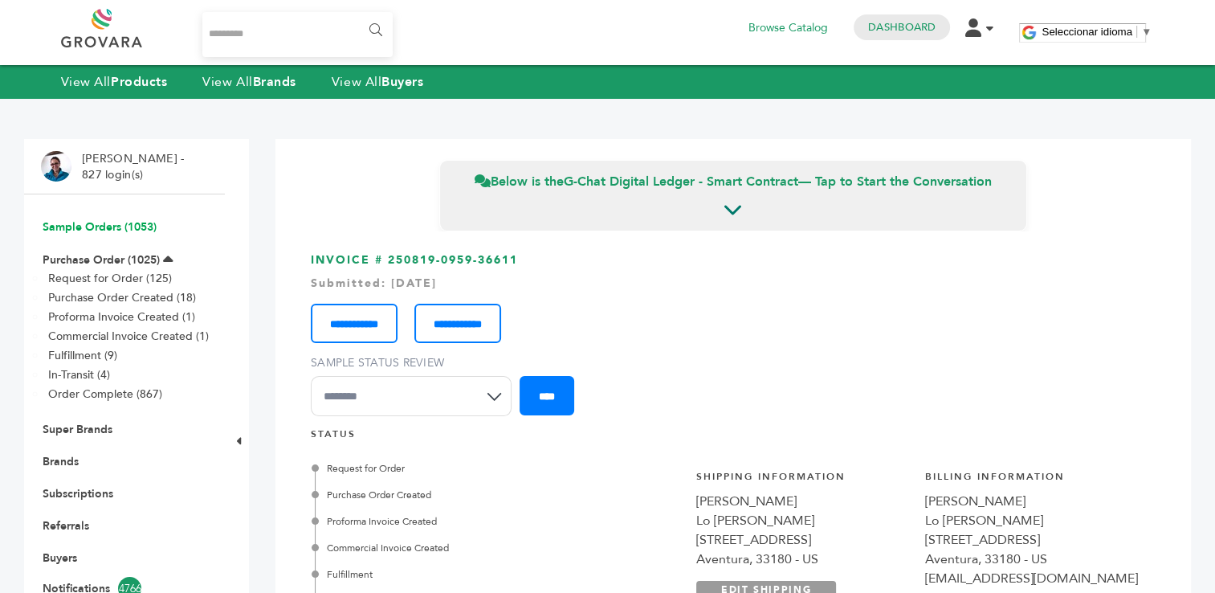
click at [84, 229] on link "Sample Orders (1053)" at bounding box center [100, 226] width 114 height 15
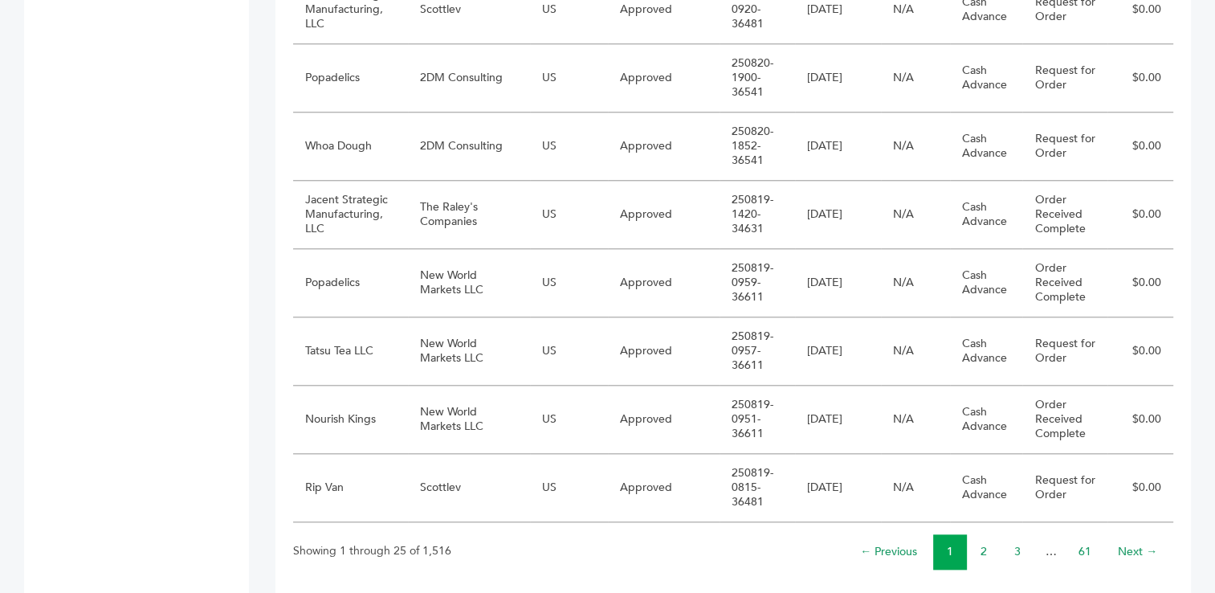
scroll to position [1623, 0]
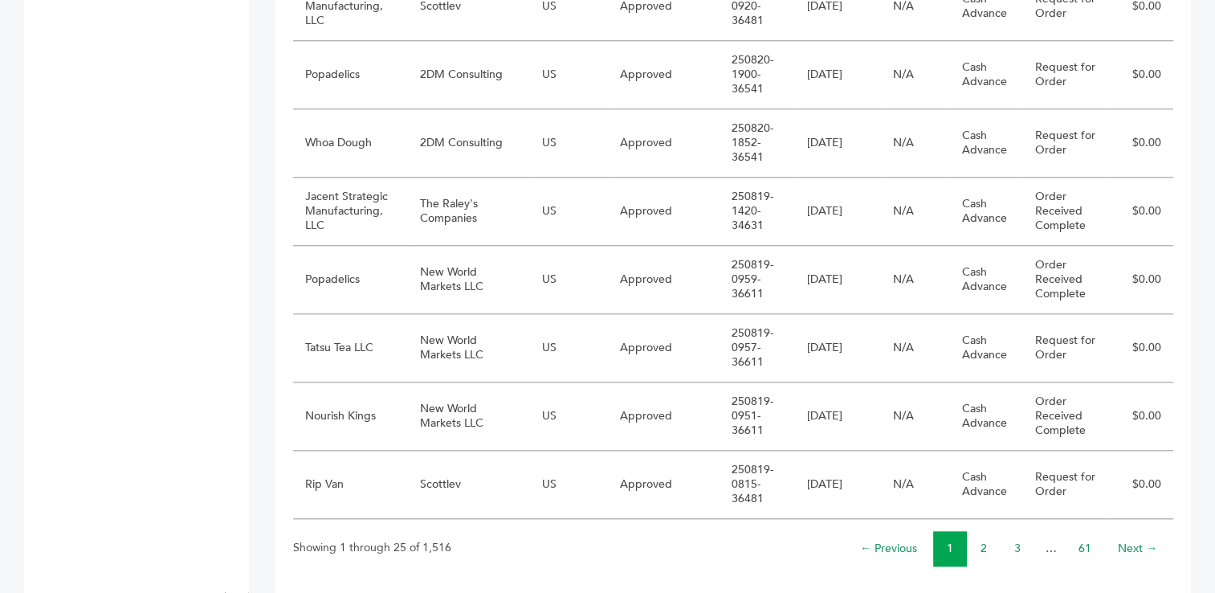
drag, startPoint x: 1221, startPoint y: 35, endPoint x: 1227, endPoint y: 442, distance: 406.5
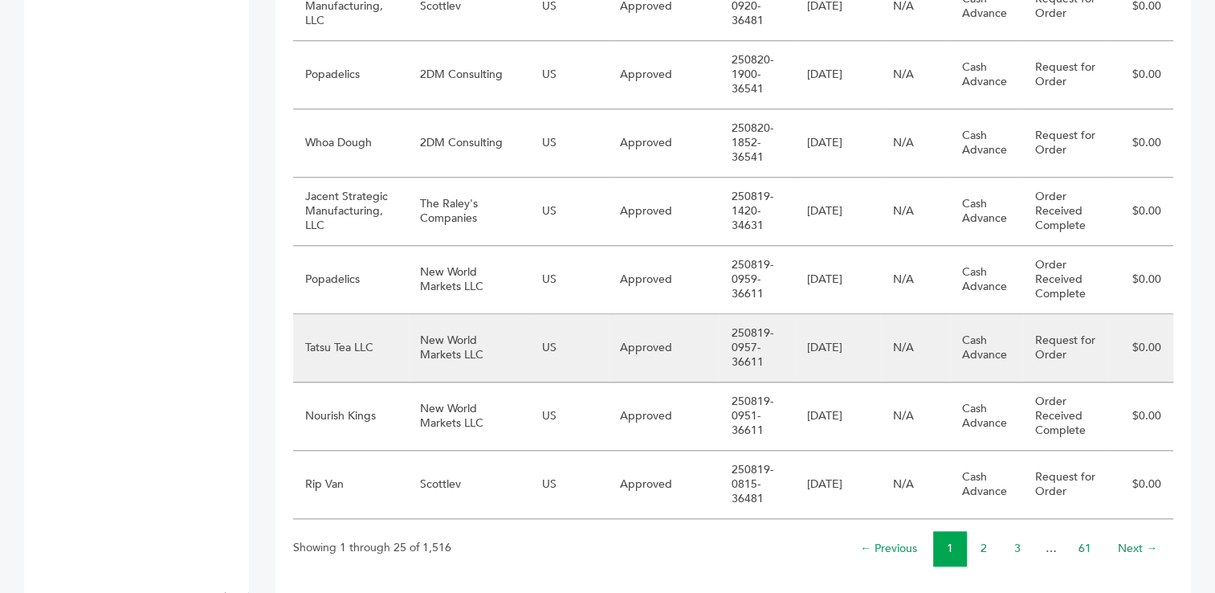
click at [361, 333] on td "Tatsu Tea LLC" at bounding box center [350, 348] width 115 height 68
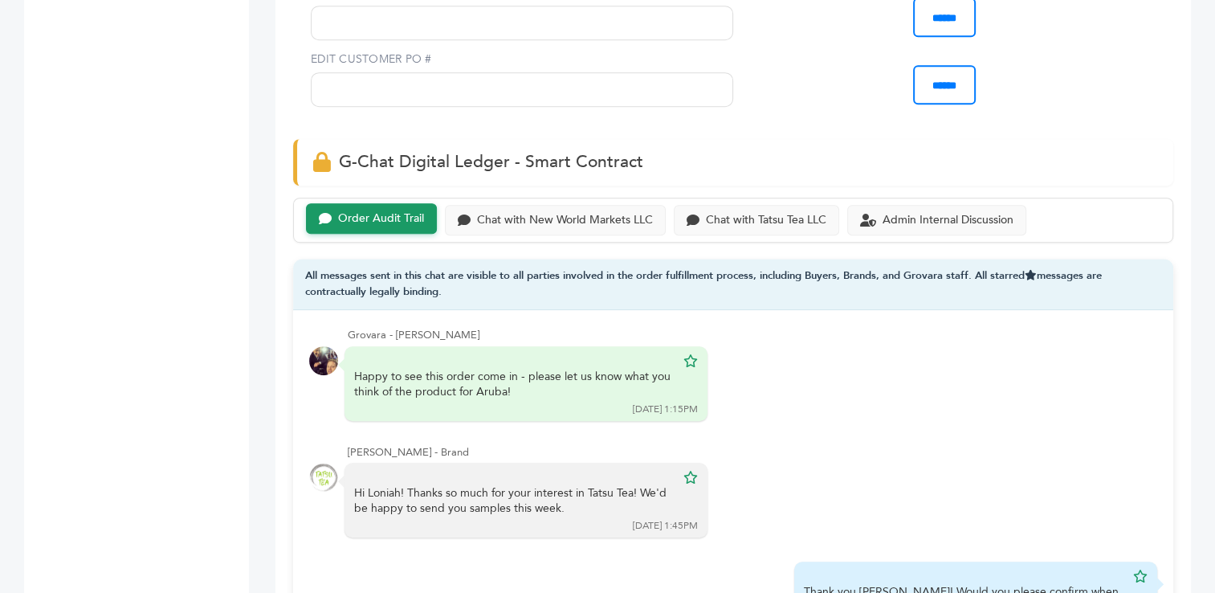
scroll to position [976, 0]
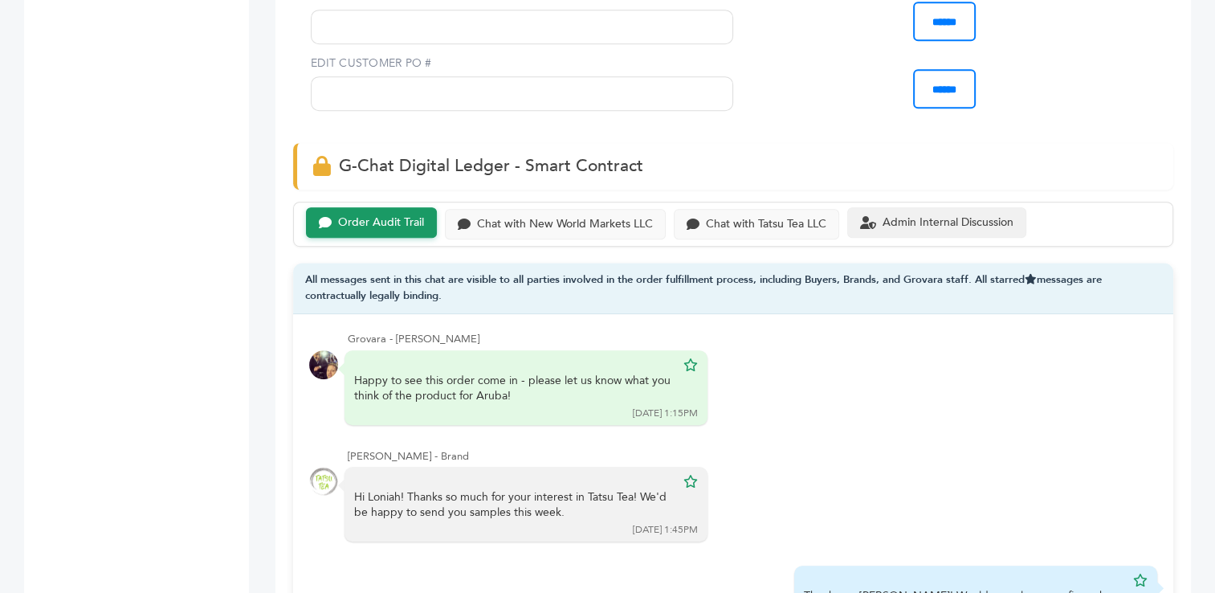
click at [897, 229] on div "Admin Internal Discussion" at bounding box center [937, 222] width 179 height 31
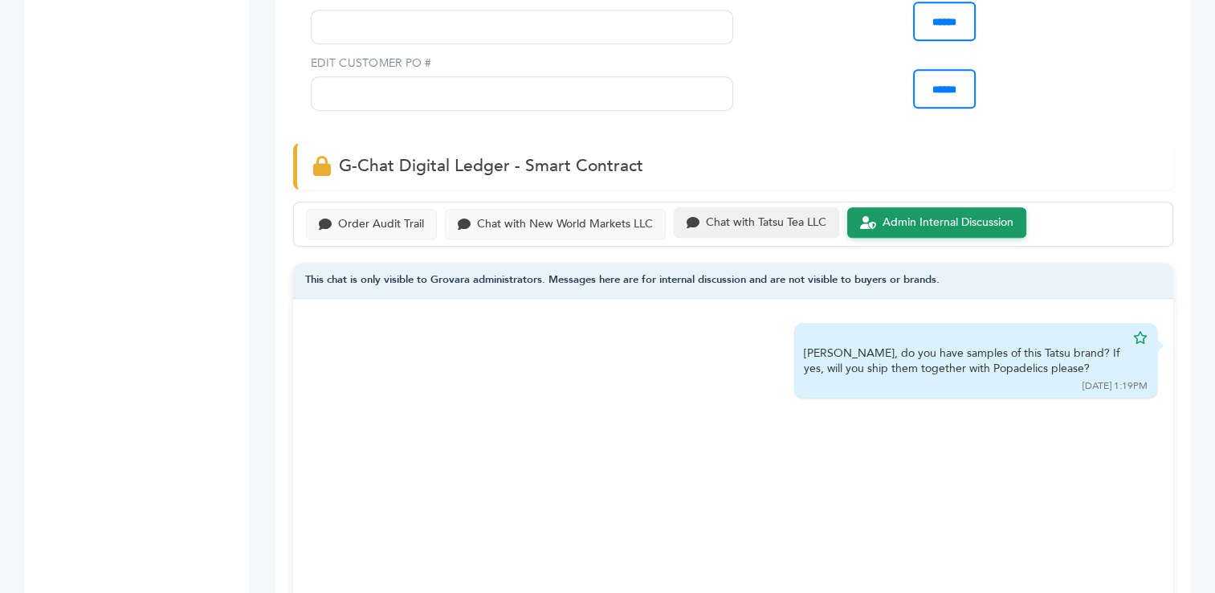
click at [758, 216] on div "Chat with Tatsu Tea LLC" at bounding box center [766, 223] width 121 height 14
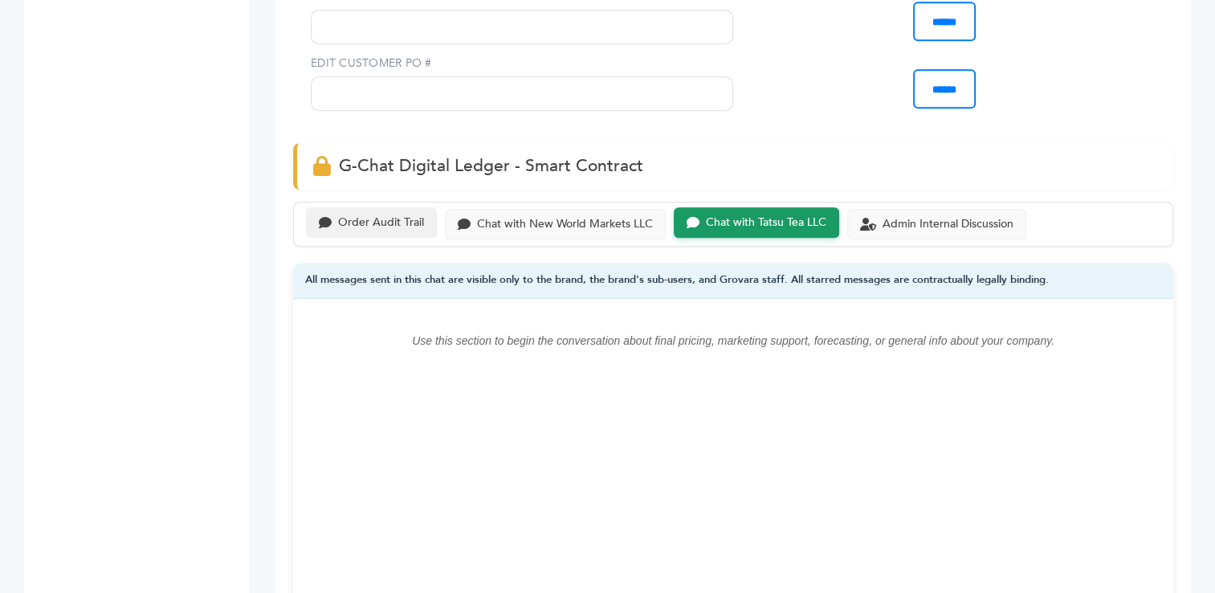
click at [366, 227] on div "Order Audit Trail" at bounding box center [371, 222] width 131 height 31
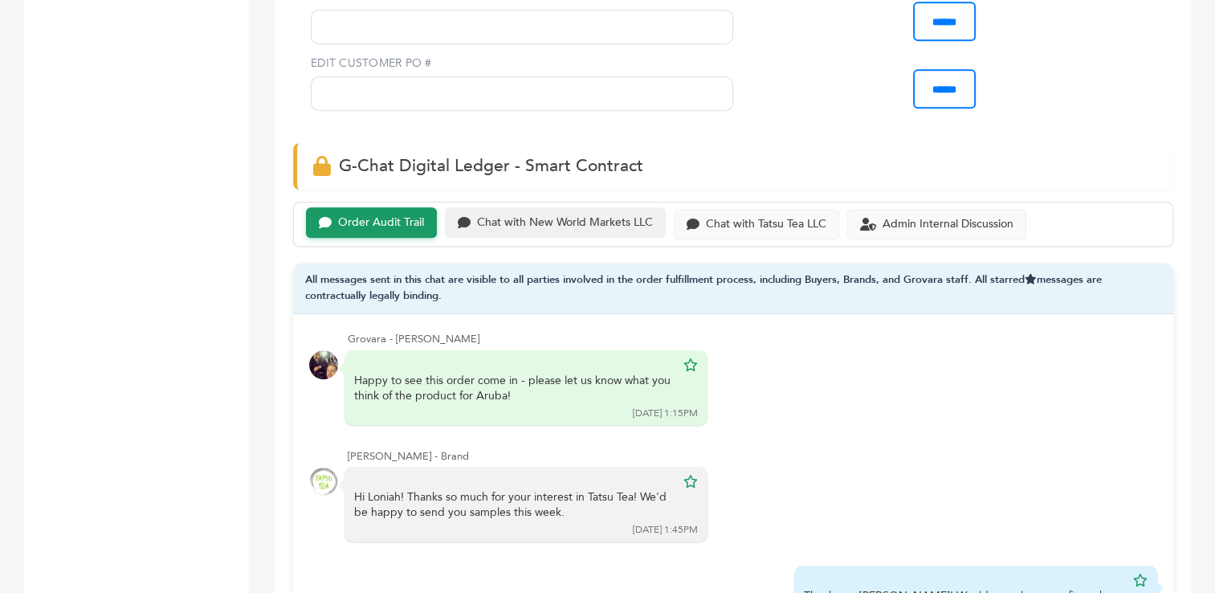
click at [507, 222] on div "Chat with New World Markets LLC" at bounding box center [565, 223] width 176 height 14
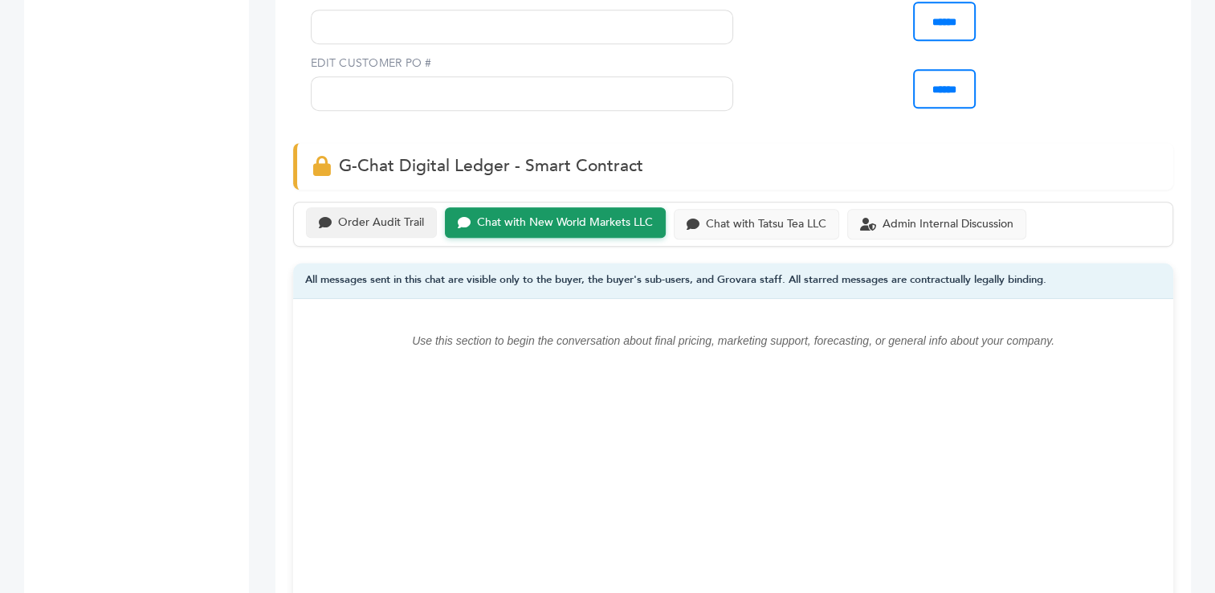
click at [382, 217] on div "Order Audit Trail" at bounding box center [381, 223] width 86 height 14
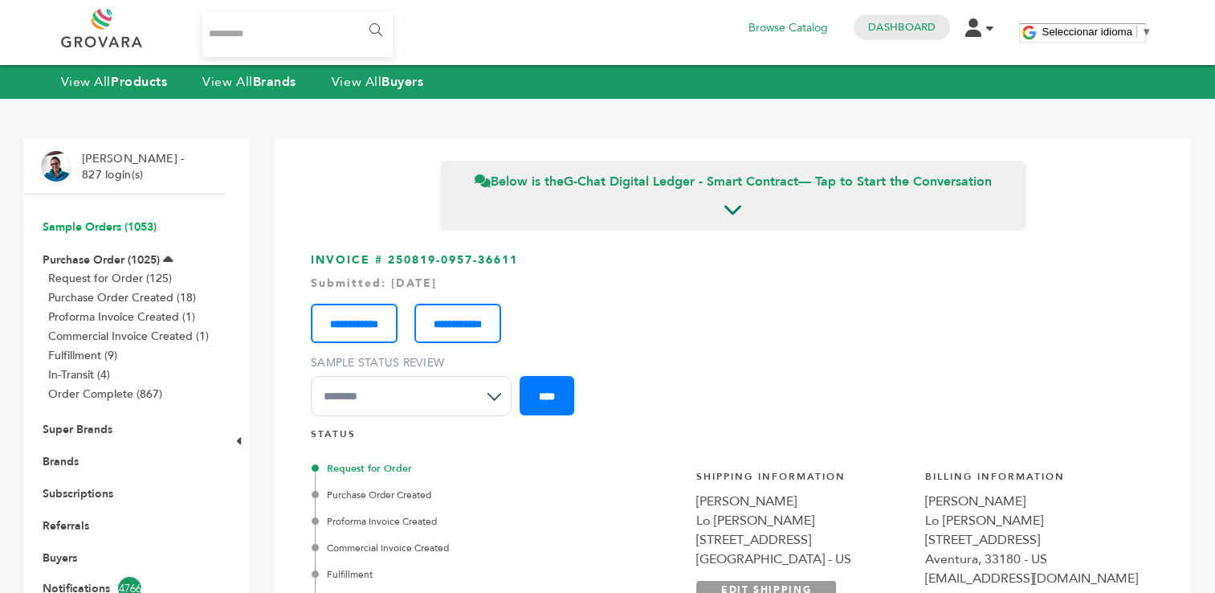
click at [102, 227] on link "Sample Orders (1053)" at bounding box center [100, 226] width 114 height 15
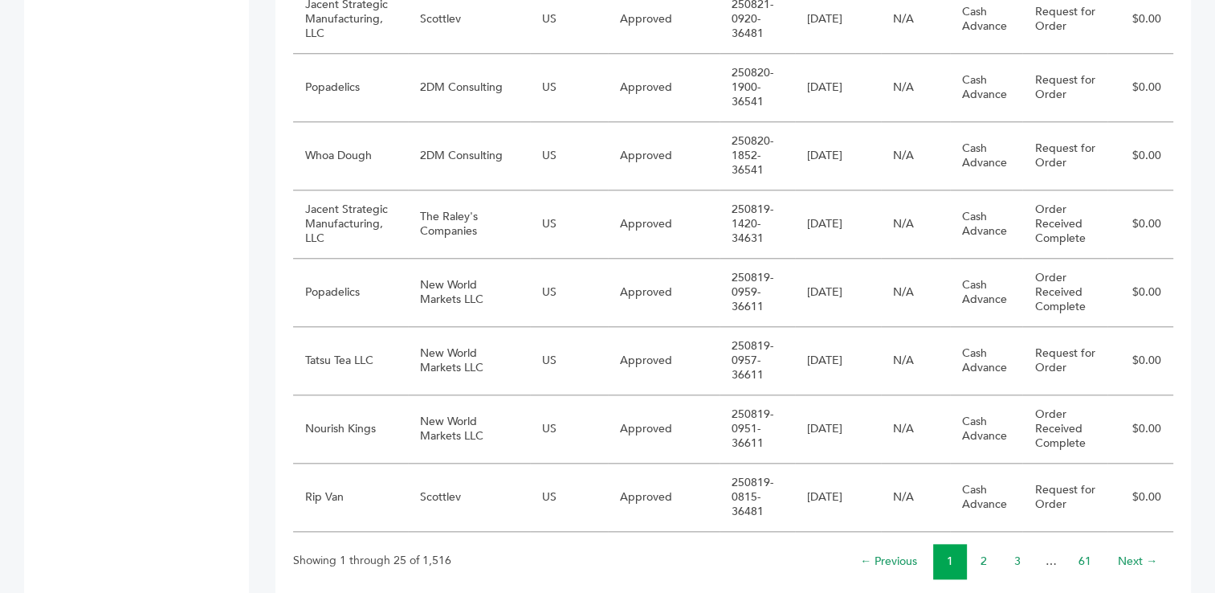
scroll to position [1629, 0]
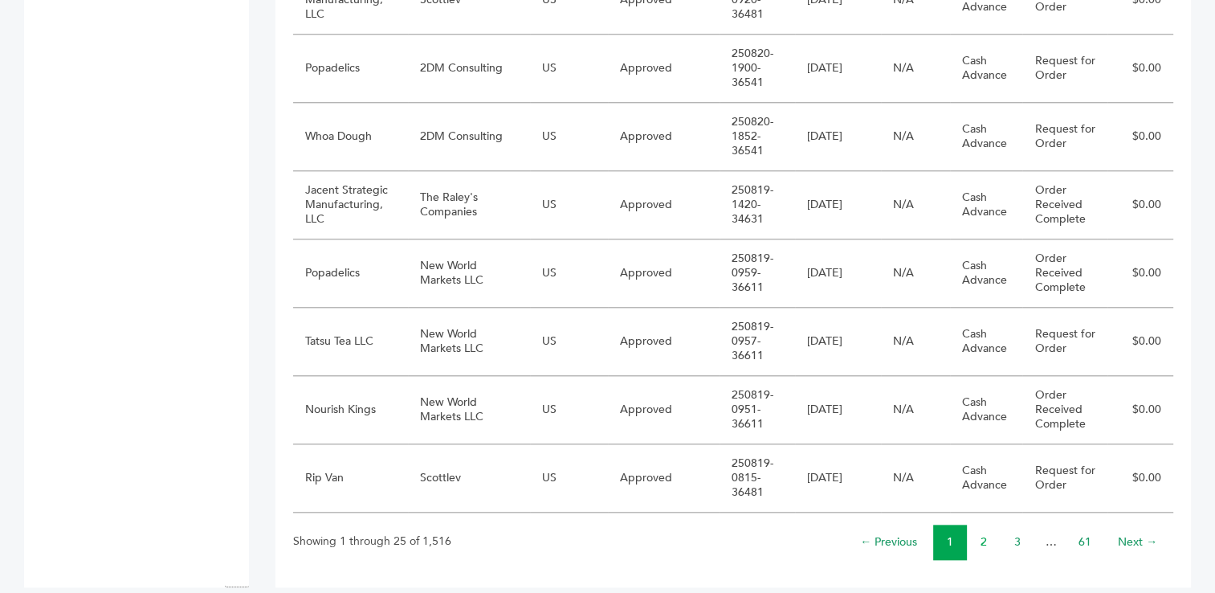
click at [983, 534] on link "2" at bounding box center [984, 541] width 6 height 15
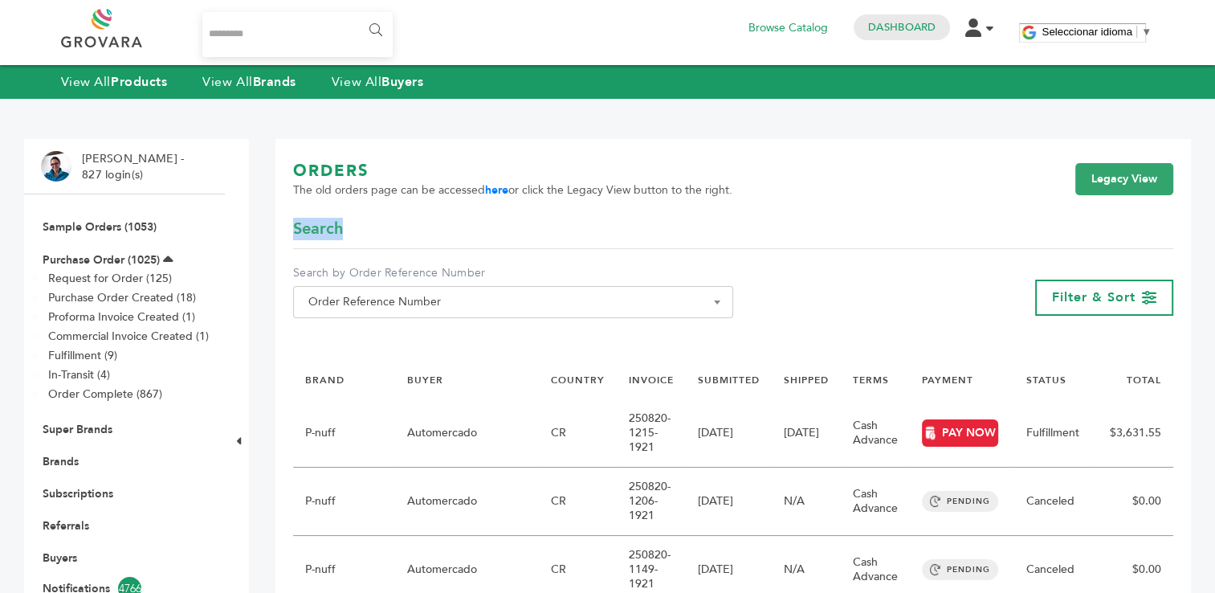
drag, startPoint x: 1215, startPoint y: 158, endPoint x: 1218, endPoint y: 219, distance: 60.3
click at [1215, 219] on html "****** 0 Browse Catalog Dashboard Edit Account Order Management Sign Out Selecc…" at bounding box center [607, 296] width 1215 height 593
click at [90, 232] on link "Sample Orders (1053)" at bounding box center [100, 226] width 114 height 15
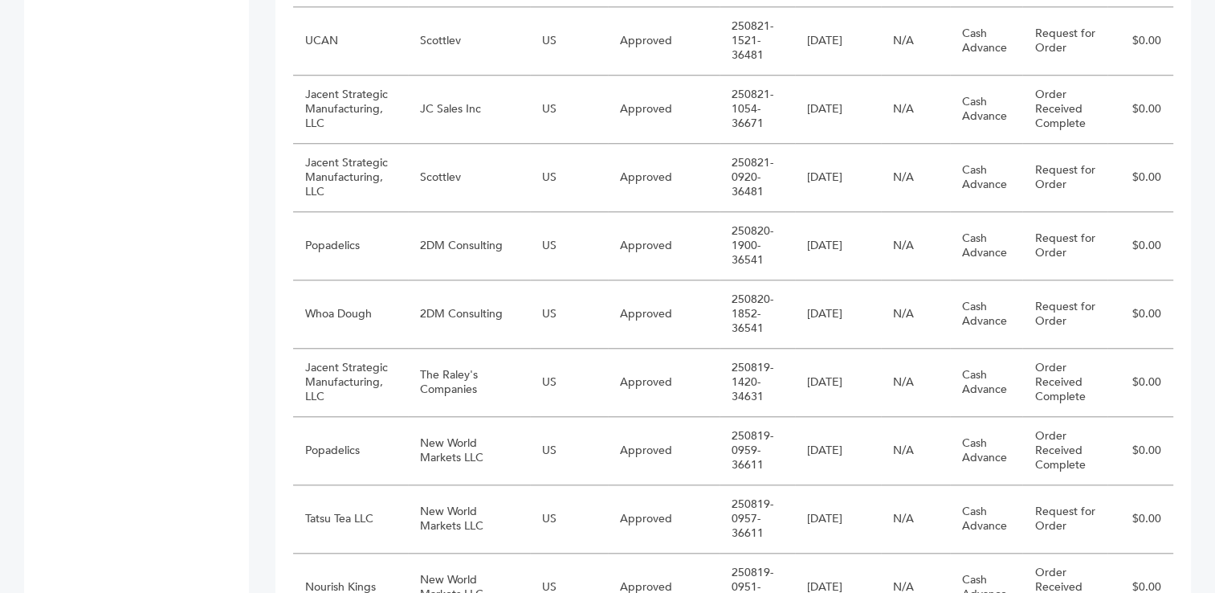
scroll to position [1464, 0]
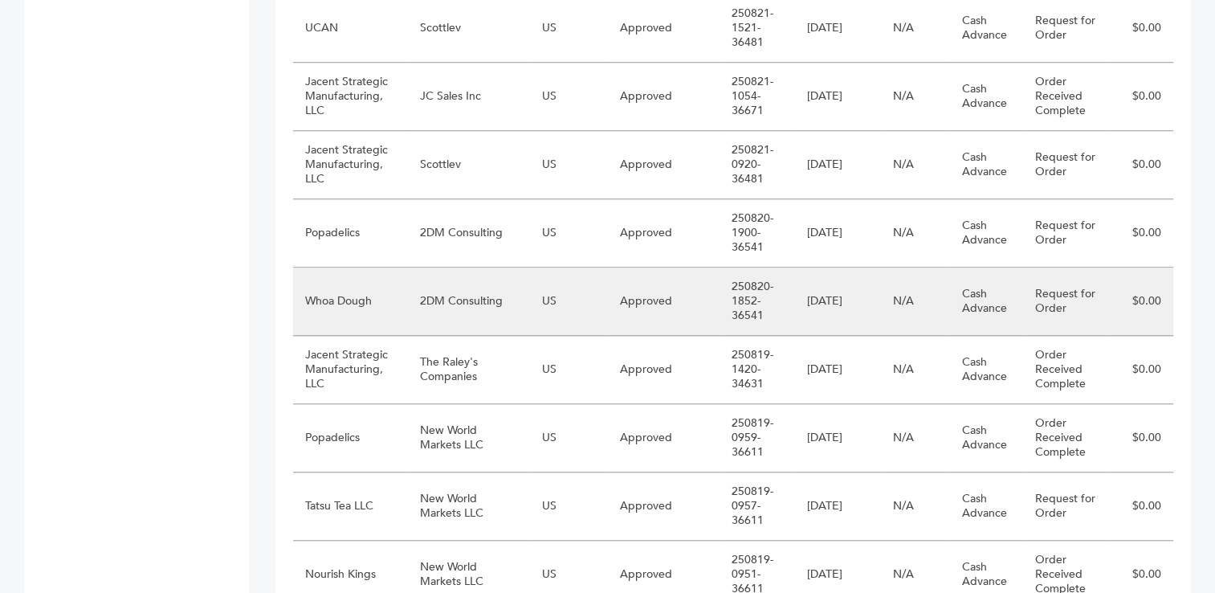
click at [530, 297] on td "US" at bounding box center [569, 302] width 78 height 68
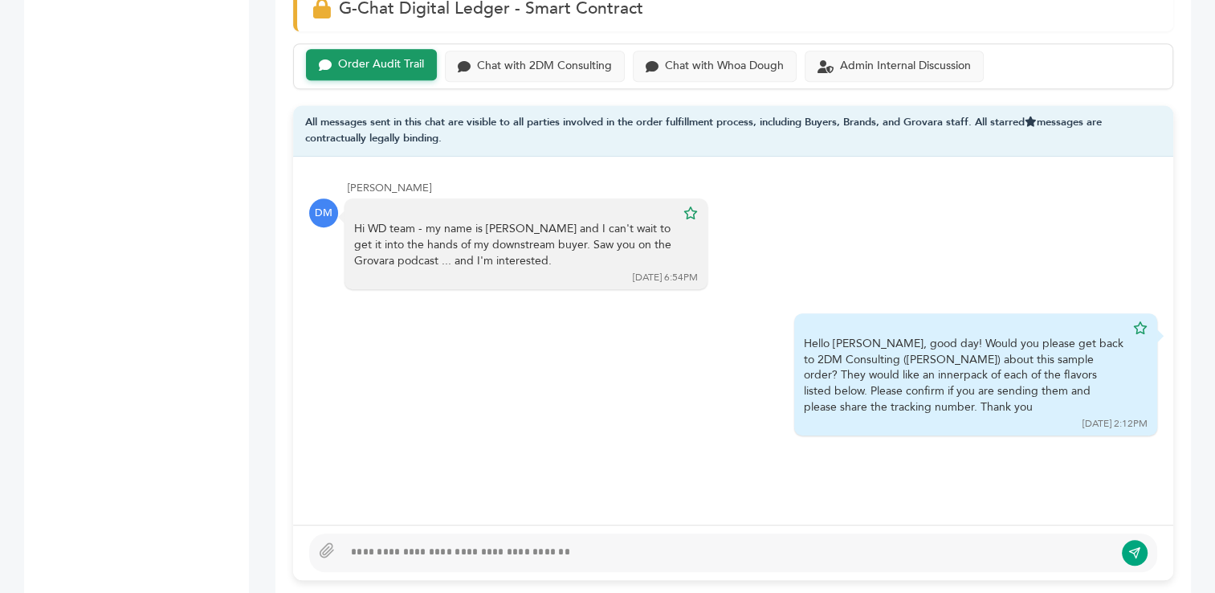
scroll to position [1140, 0]
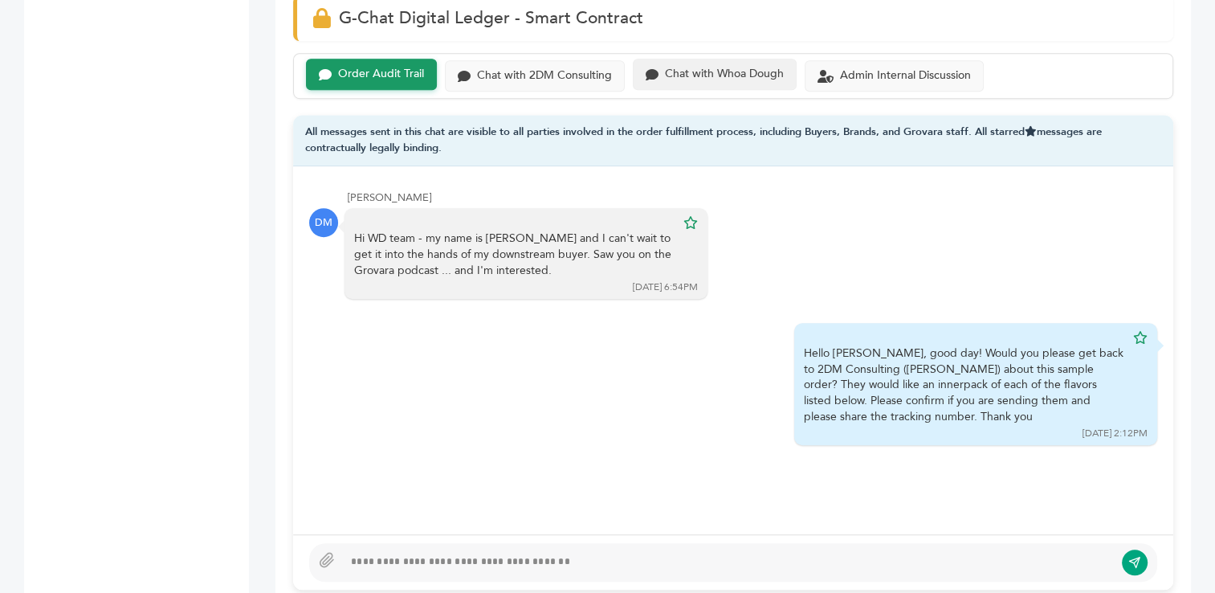
click at [697, 67] on div "Chat with Whoa Dough" at bounding box center [724, 74] width 119 height 14
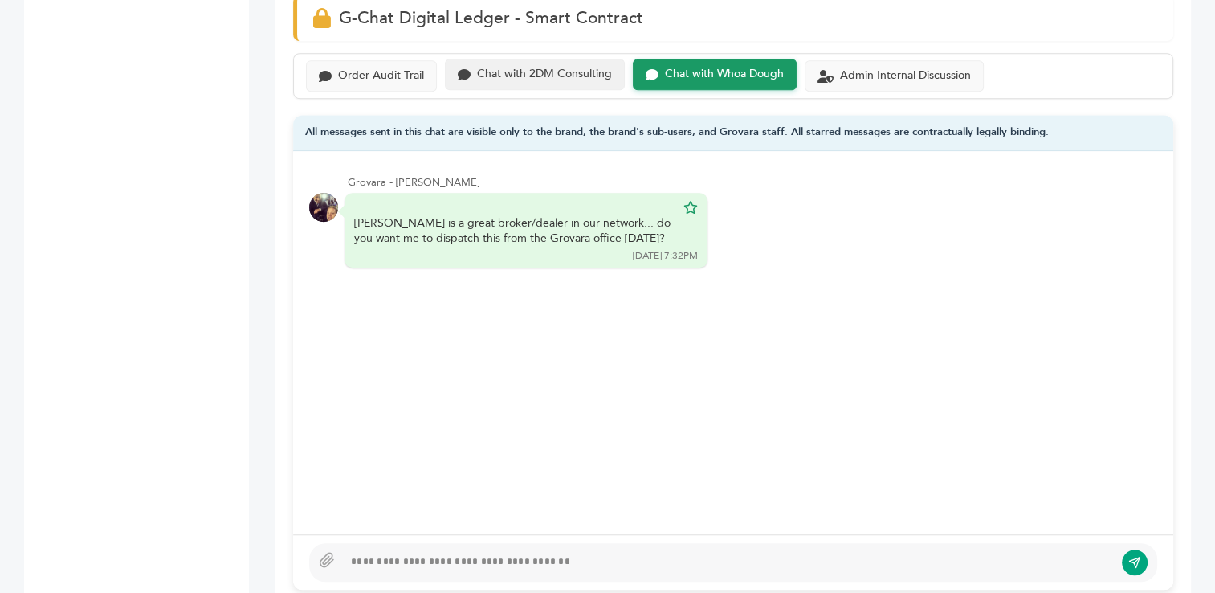
click at [505, 67] on div "Chat with 2DM Consulting" at bounding box center [544, 74] width 135 height 14
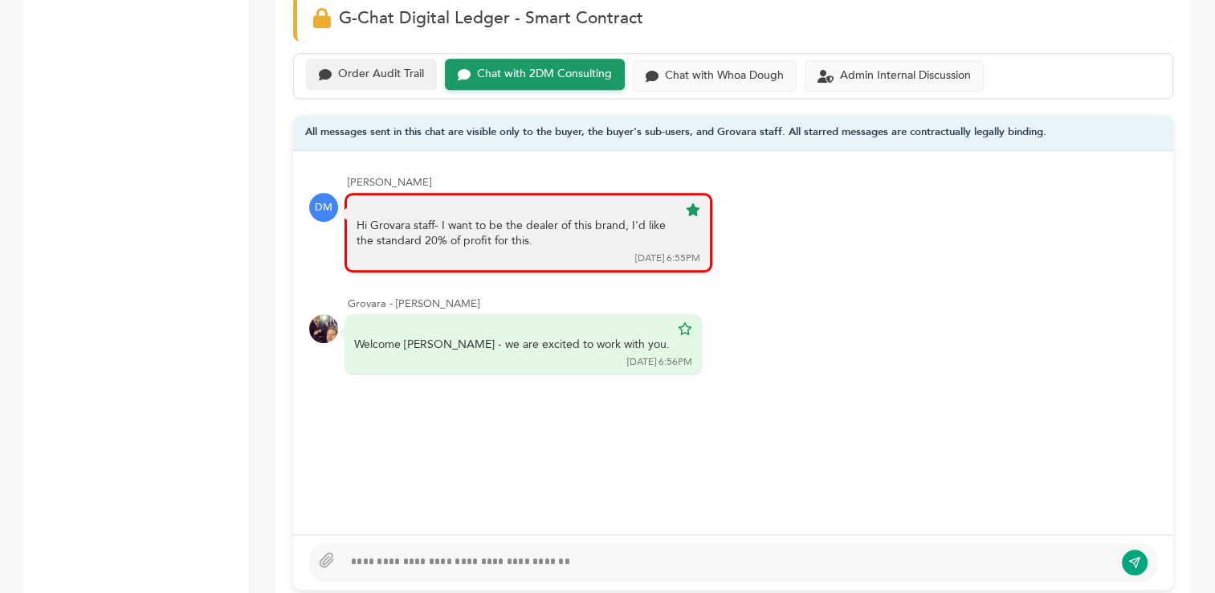
click at [392, 67] on div "Order Audit Trail" at bounding box center [381, 74] width 86 height 14
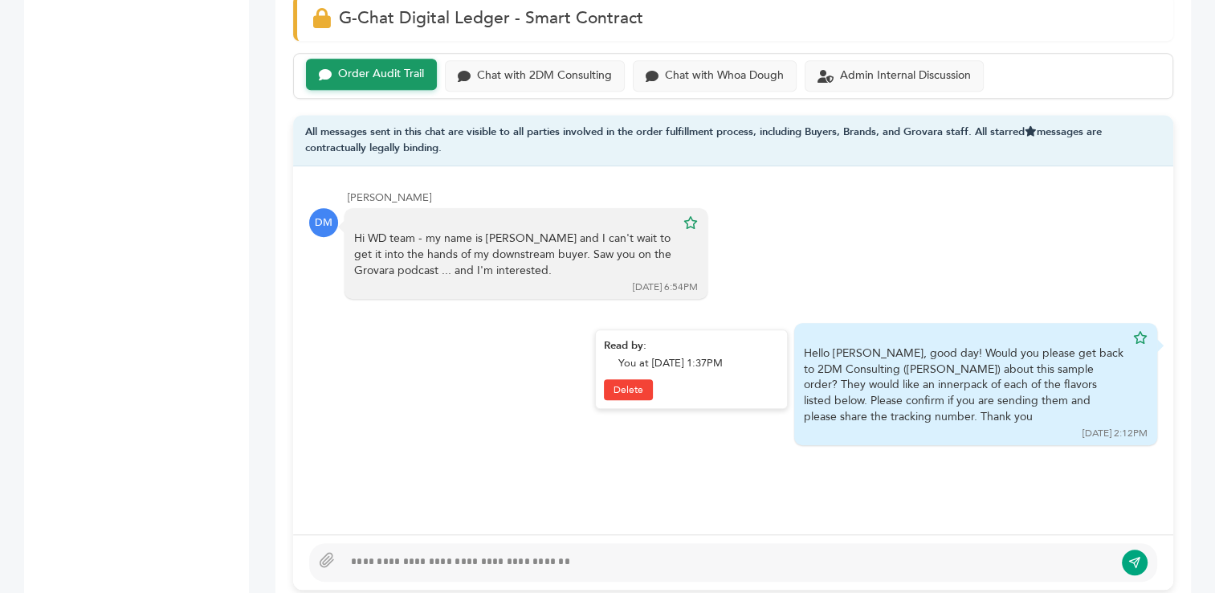
drag, startPoint x: 803, startPoint y: 334, endPoint x: 860, endPoint y: 397, distance: 84.7
click at [860, 397] on div "Hello [PERSON_NAME], good day! Would you please get back to 2DM Consulting ([PE…" at bounding box center [964, 384] width 321 height 79
copy div "Hello [PERSON_NAME], good day! Would you please get back to 2DM Consulting ([PE…"
click at [726, 67] on div "Chat with Whoa Dough" at bounding box center [724, 74] width 119 height 14
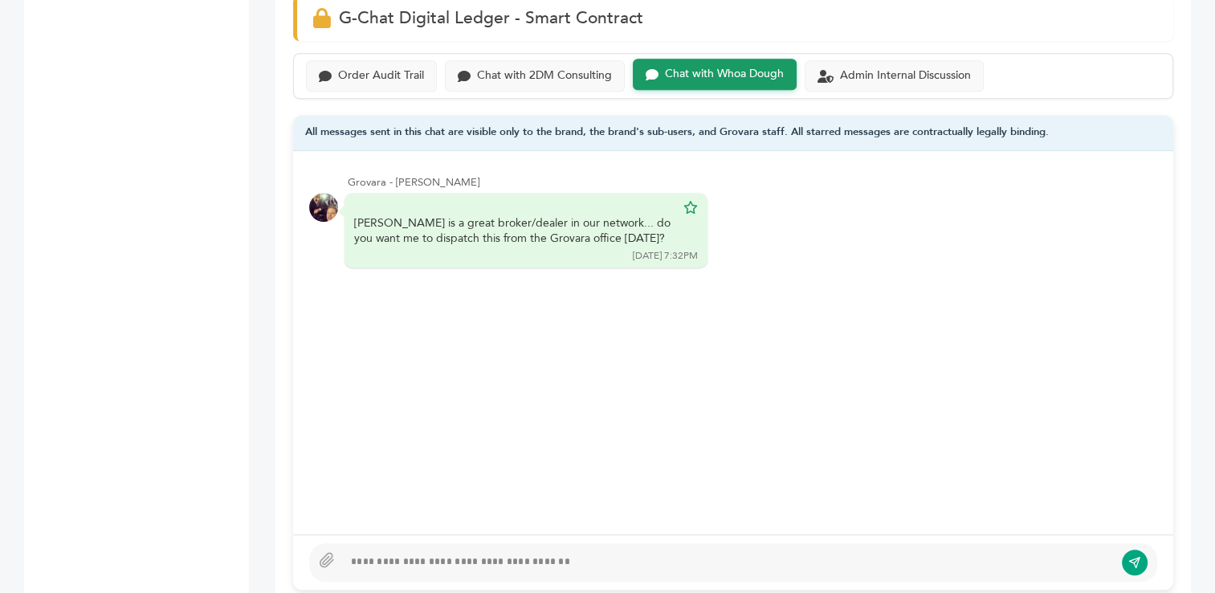
click at [547, 553] on div at bounding box center [728, 562] width 771 height 19
paste div
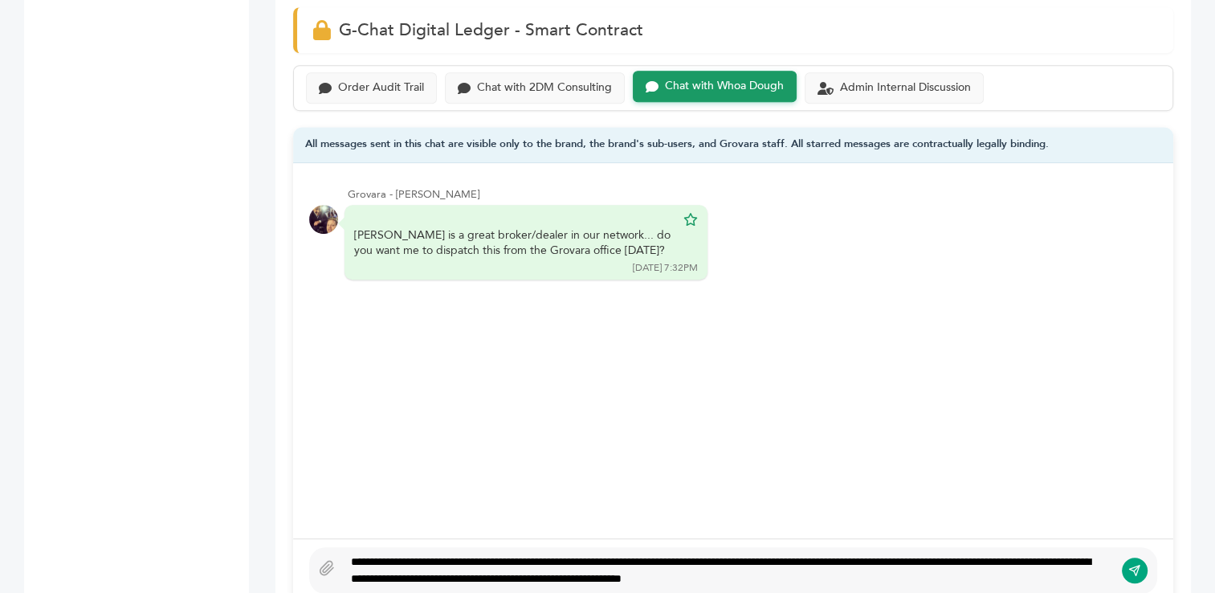
click at [414, 554] on div "**********" at bounding box center [728, 571] width 771 height 34
click at [507, 554] on div "**********" at bounding box center [728, 571] width 771 height 34
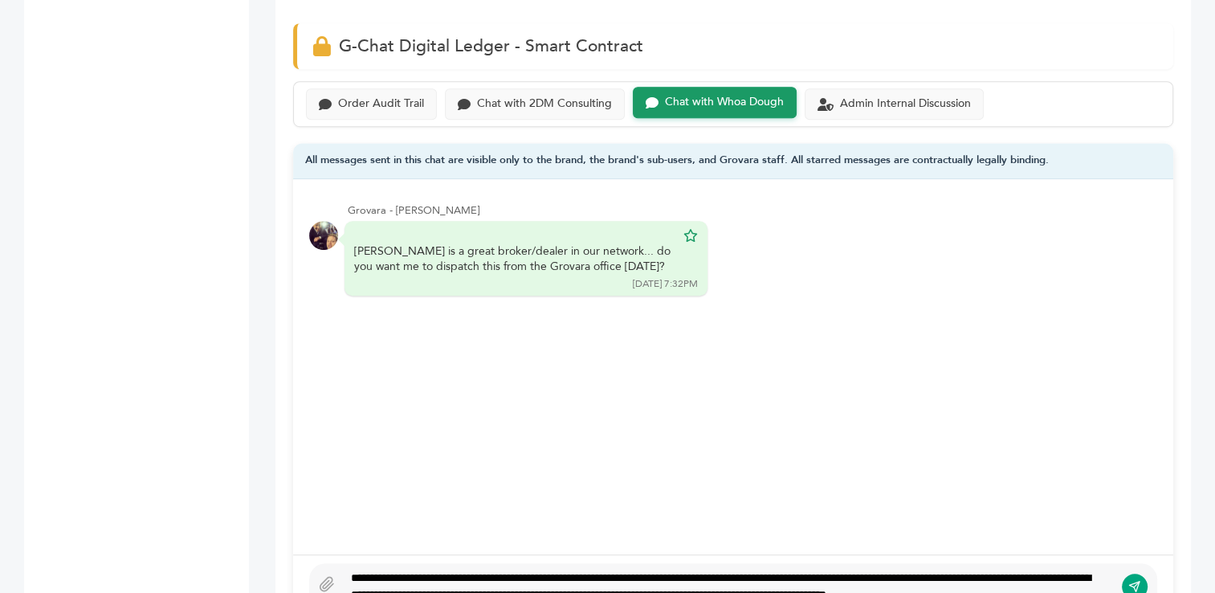
type textarea "**********"
click at [1134, 581] on icon "submit" at bounding box center [1135, 586] width 10 height 10
